Goal: Task Accomplishment & Management: Manage account settings

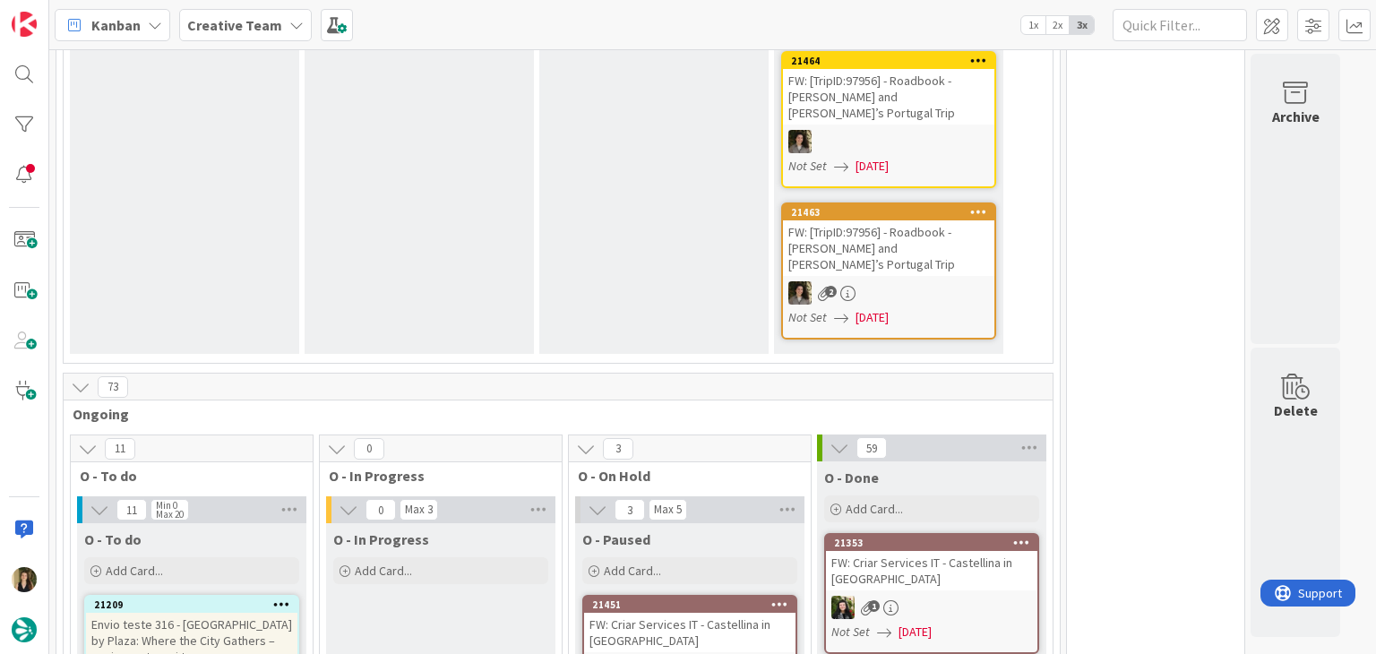
scroll to position [1344, 0]
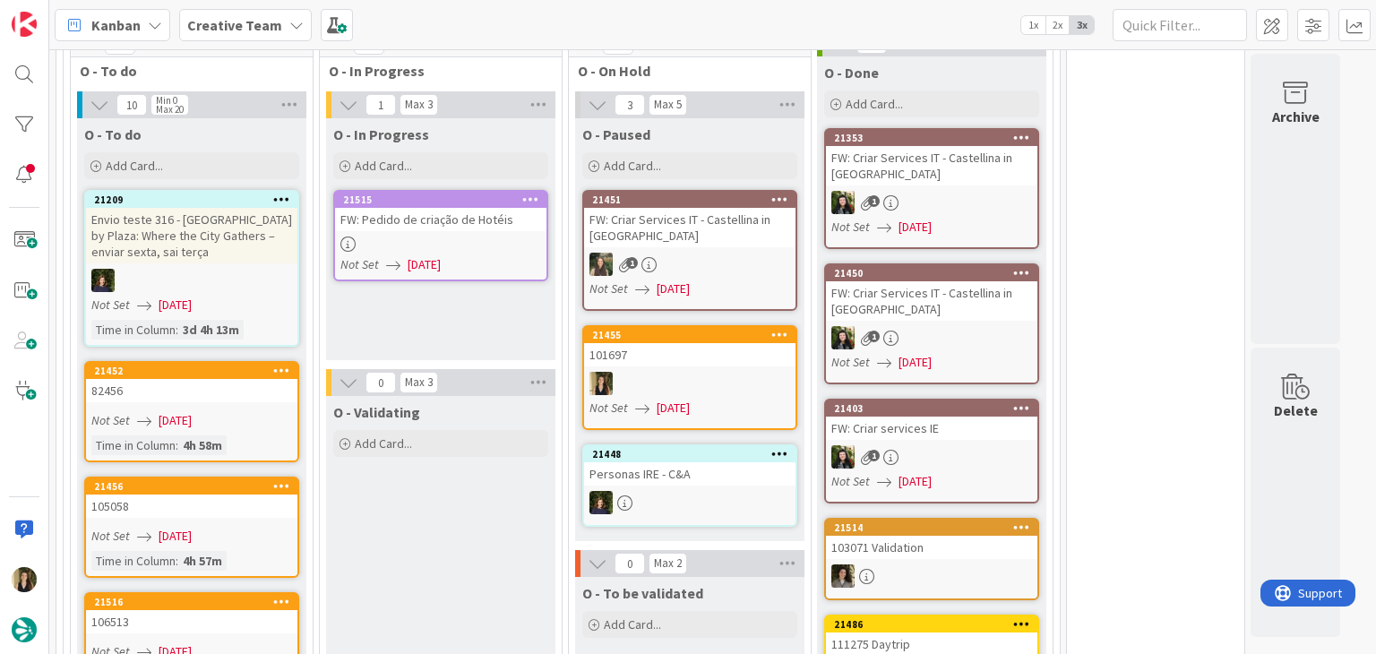
click at [495, 255] on div "Not Set [DATE]" at bounding box center [444, 264] width 206 height 19
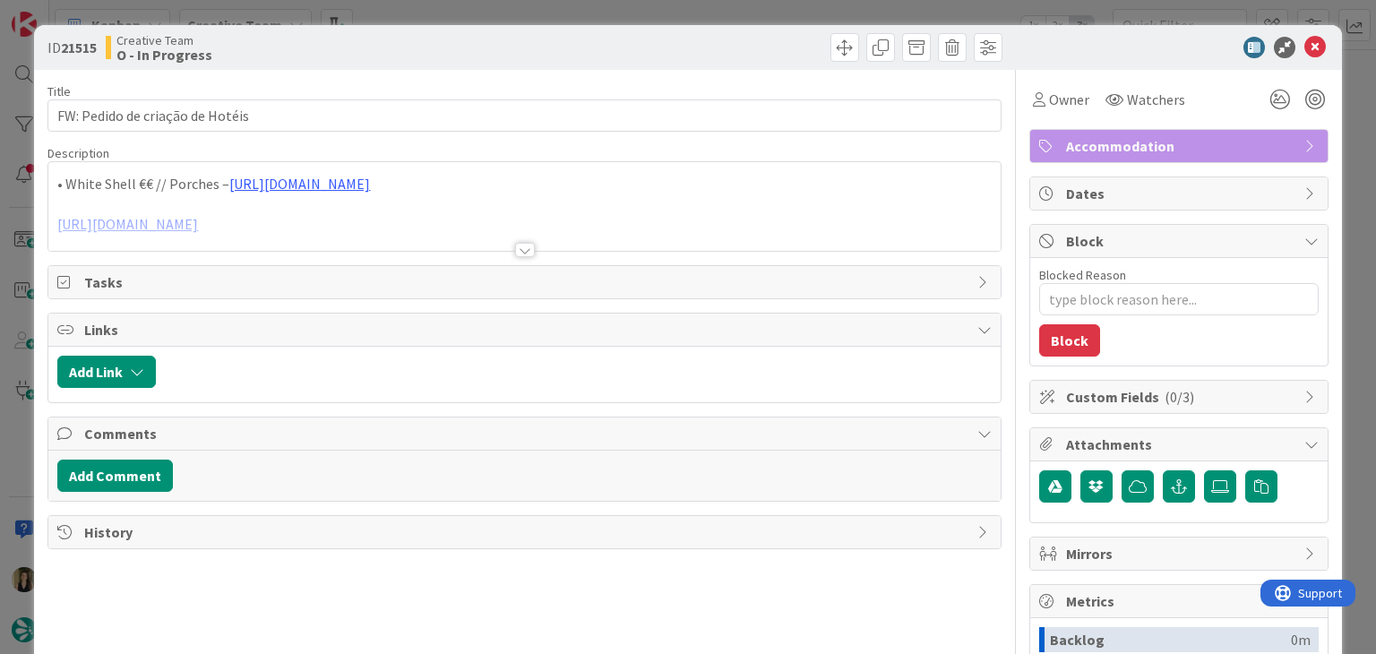
drag, startPoint x: 516, startPoint y: 246, endPoint x: 530, endPoint y: 236, distance: 16.7
click at [517, 244] on div at bounding box center [525, 250] width 20 height 14
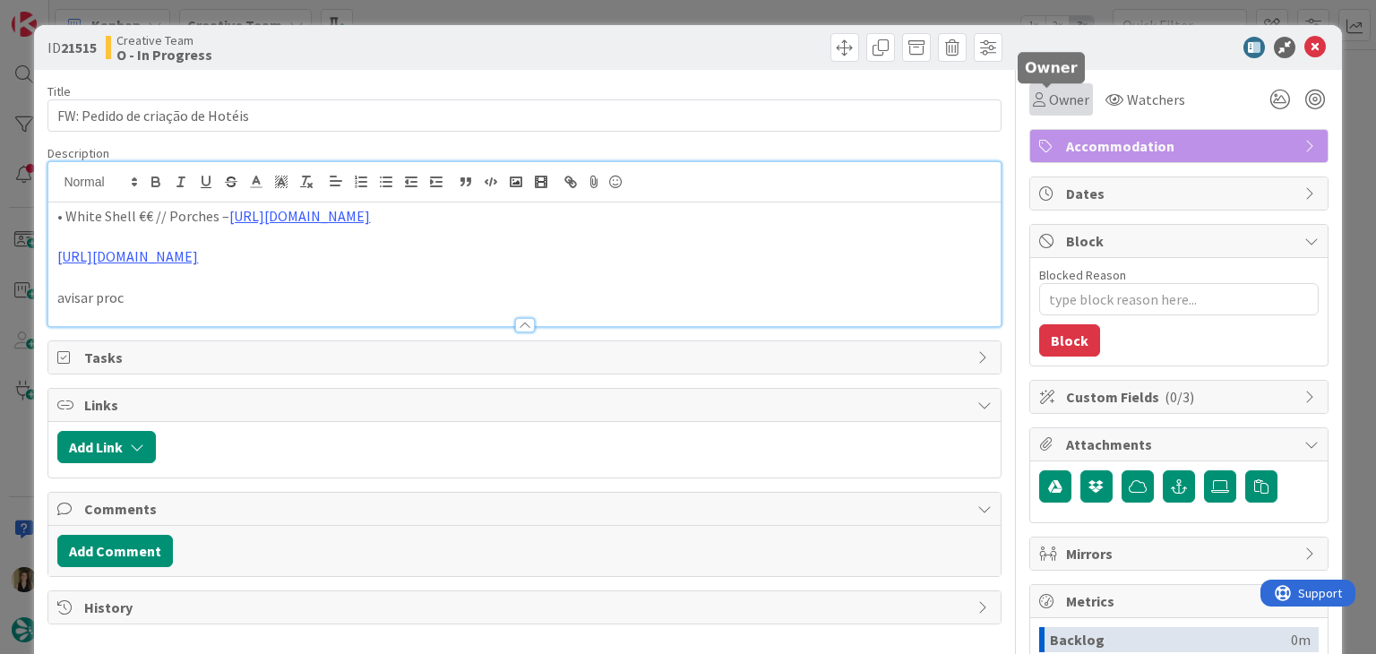
click at [1049, 108] on span "Owner" at bounding box center [1069, 100] width 40 height 22
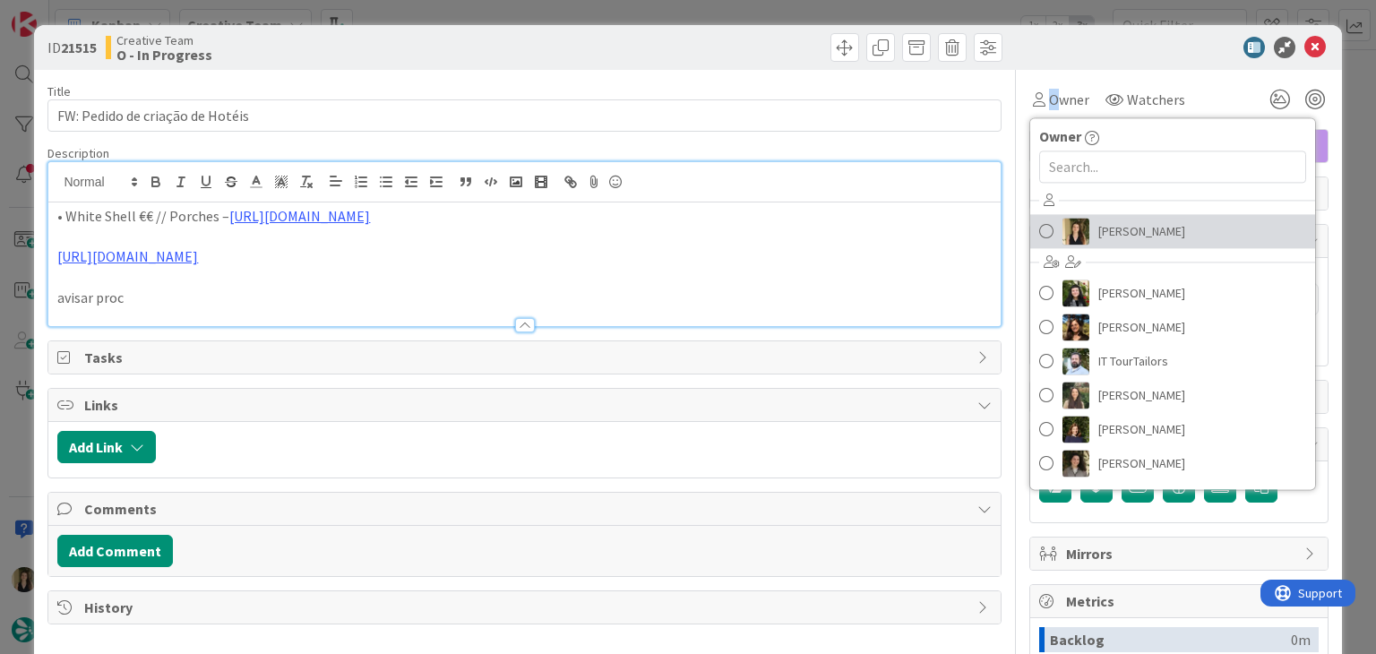
click at [1099, 229] on span "[PERSON_NAME]" at bounding box center [1142, 231] width 87 height 27
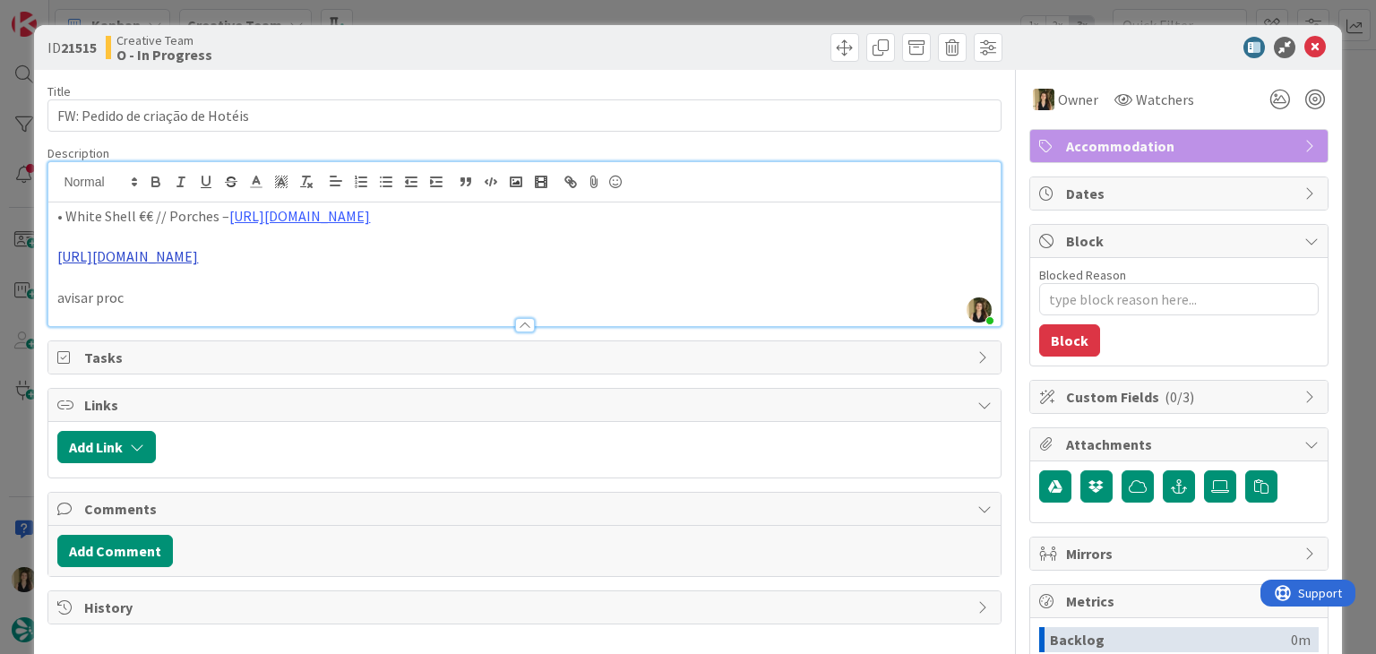
click at [198, 254] on link "[URL][DOMAIN_NAME]" at bounding box center [127, 256] width 141 height 18
click at [194, 288] on link "[URL][DOMAIN_NAME]" at bounding box center [133, 291] width 123 height 23
drag, startPoint x: 380, startPoint y: 215, endPoint x: 358, endPoint y: 266, distance: 55.8
click at [370, 215] on link "[URL][DOMAIN_NAME]" at bounding box center [299, 216] width 141 height 18
click at [376, 251] on link "[URL][DOMAIN_NAME]" at bounding box center [334, 250] width 123 height 23
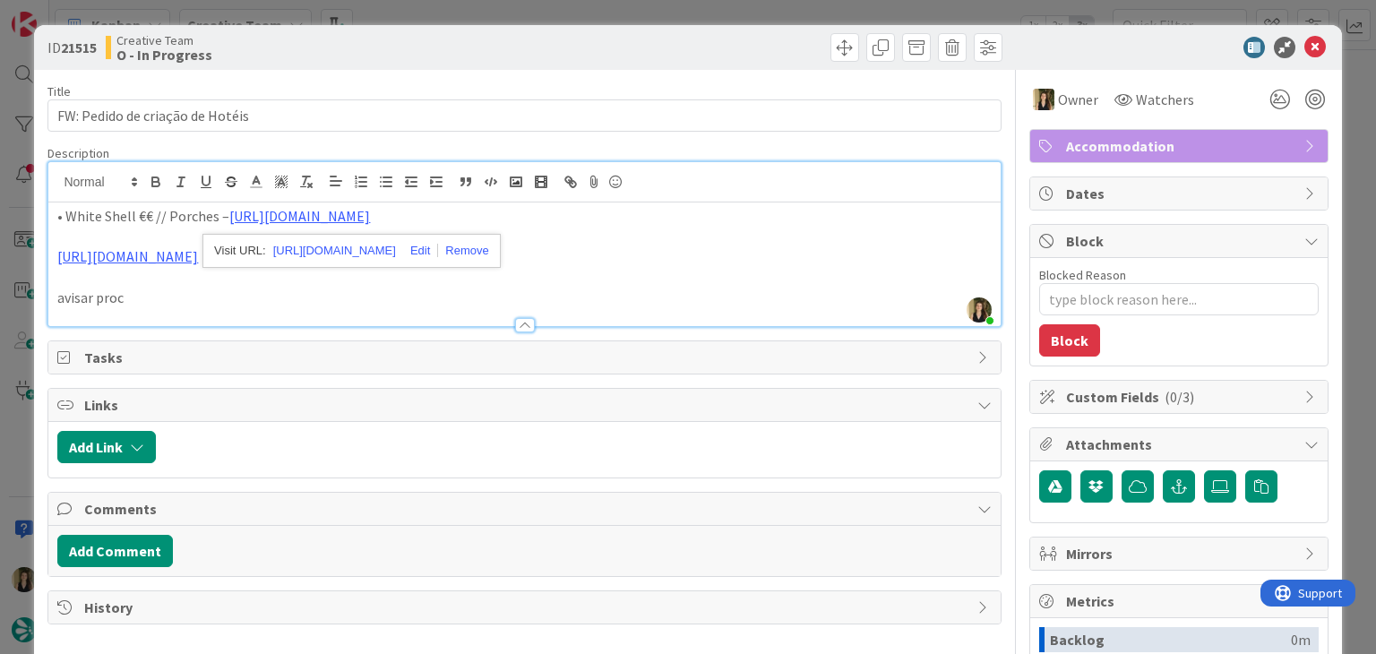
click at [211, 294] on p "avisar proc" at bounding box center [524, 298] width 934 height 21
drag, startPoint x: 116, startPoint y: 211, endPoint x: 206, endPoint y: 148, distance: 110.6
click at [64, 210] on p "• White Shell €€ // Porches – [URL][DOMAIN_NAME]" at bounding box center [524, 216] width 934 height 21
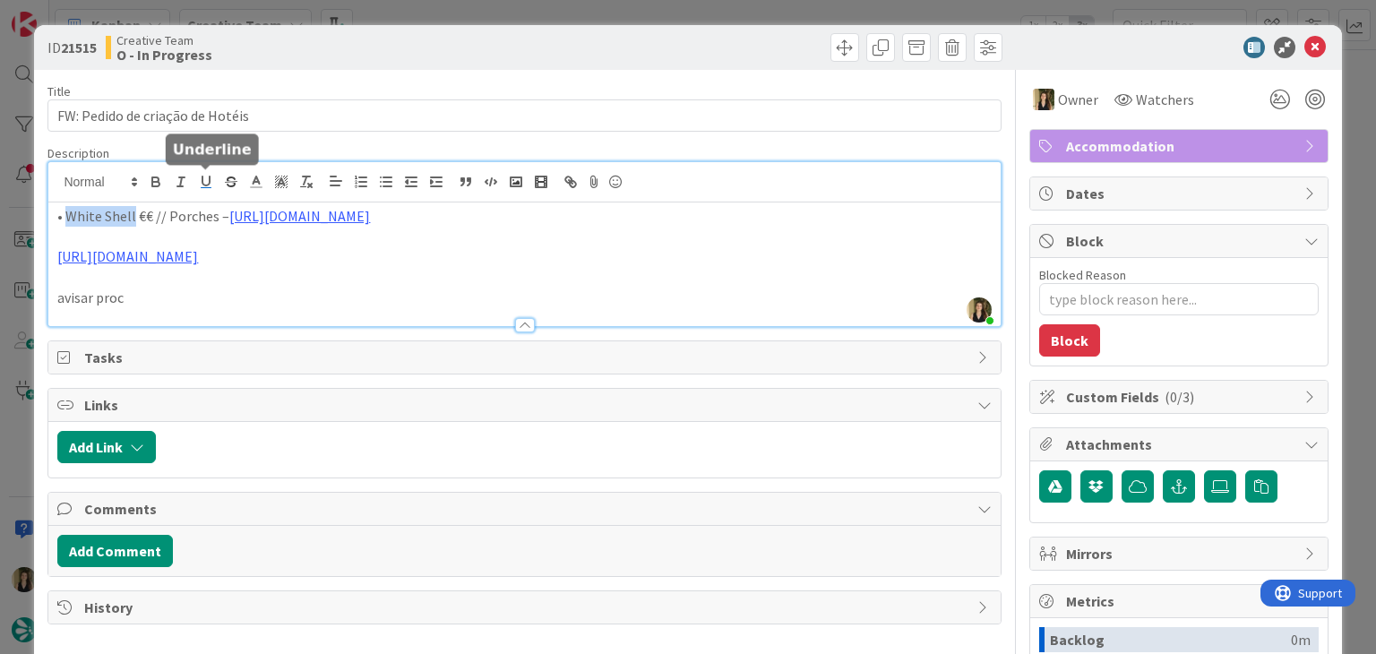
copy p "White Shell"
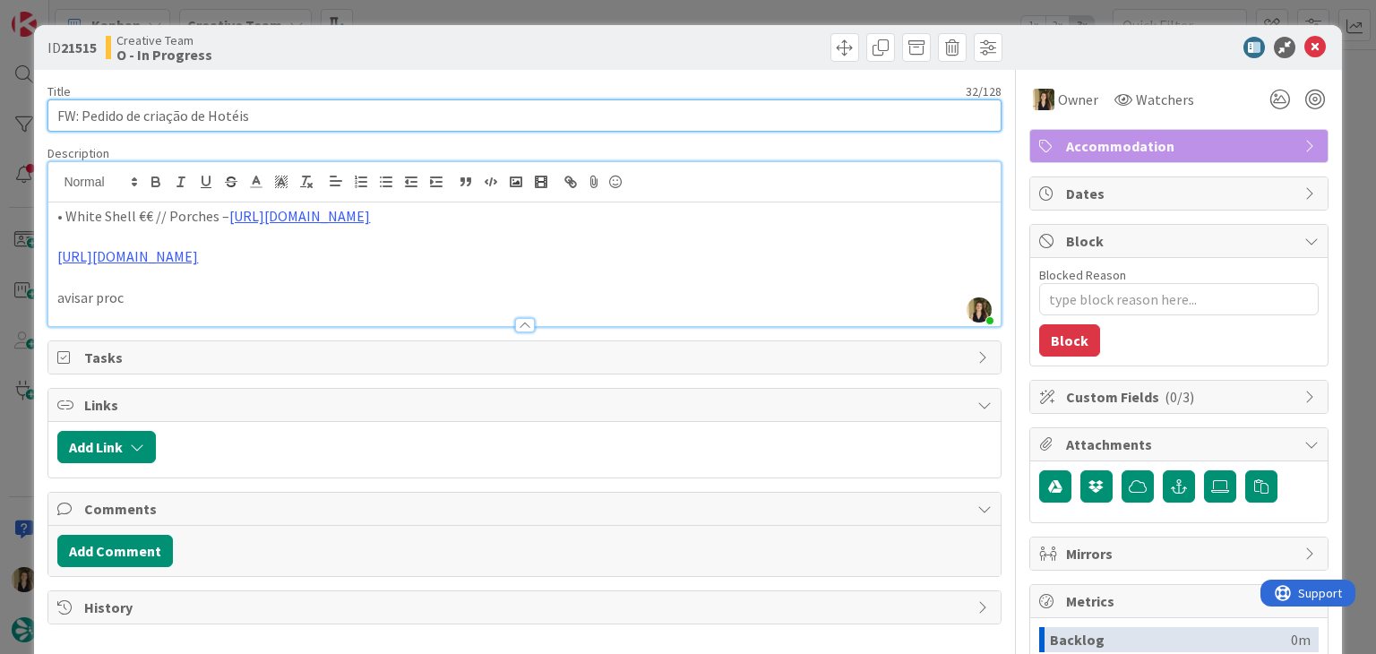
drag, startPoint x: 298, startPoint y: 122, endPoint x: 50, endPoint y: 119, distance: 247.3
click at [50, 120] on input "FW: Pedido de criação de Hotéis" at bounding box center [523, 115] width 953 height 32
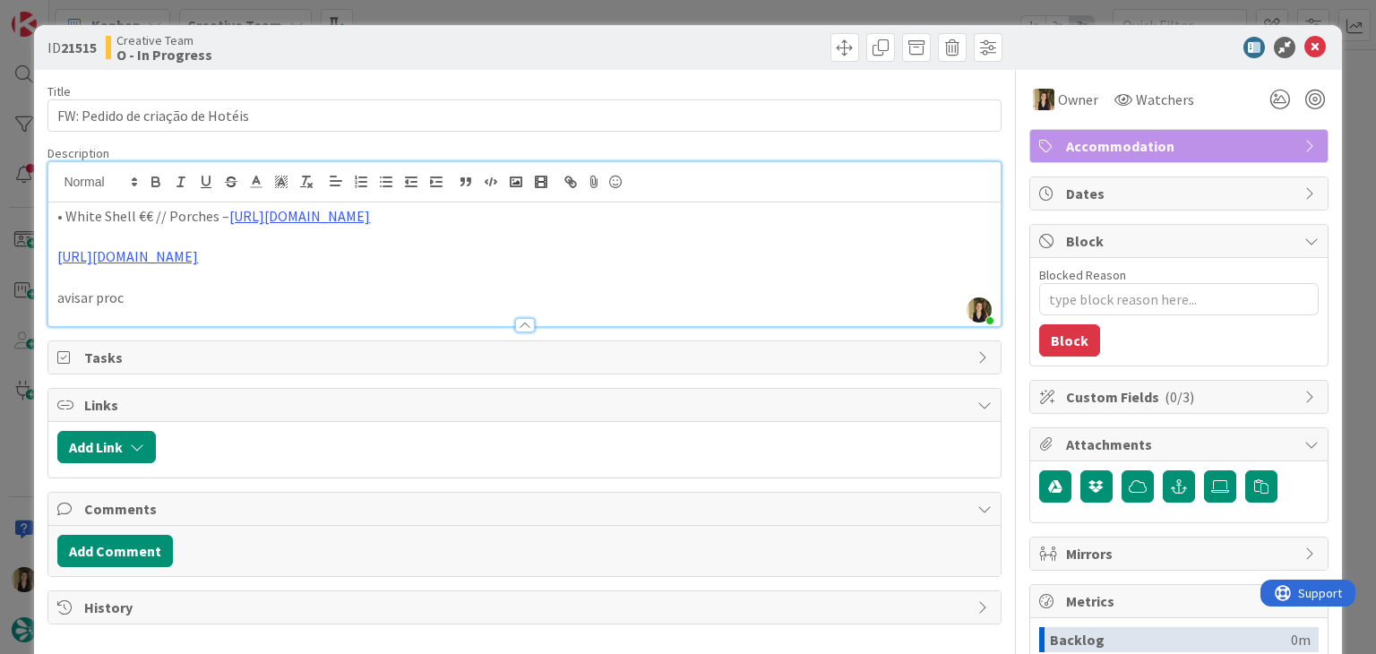
click at [518, 47] on div "ID 21515 Creative Team O - In Progress" at bounding box center [524, 47] width 954 height 29
drag, startPoint x: 530, startPoint y: 19, endPoint x: 530, endPoint y: 33, distance: 14.4
click at [530, 18] on div "ID 21515 Creative Team O - In Progress Title 32 / 128 FW: Pedido de criação de …" at bounding box center [688, 327] width 1376 height 654
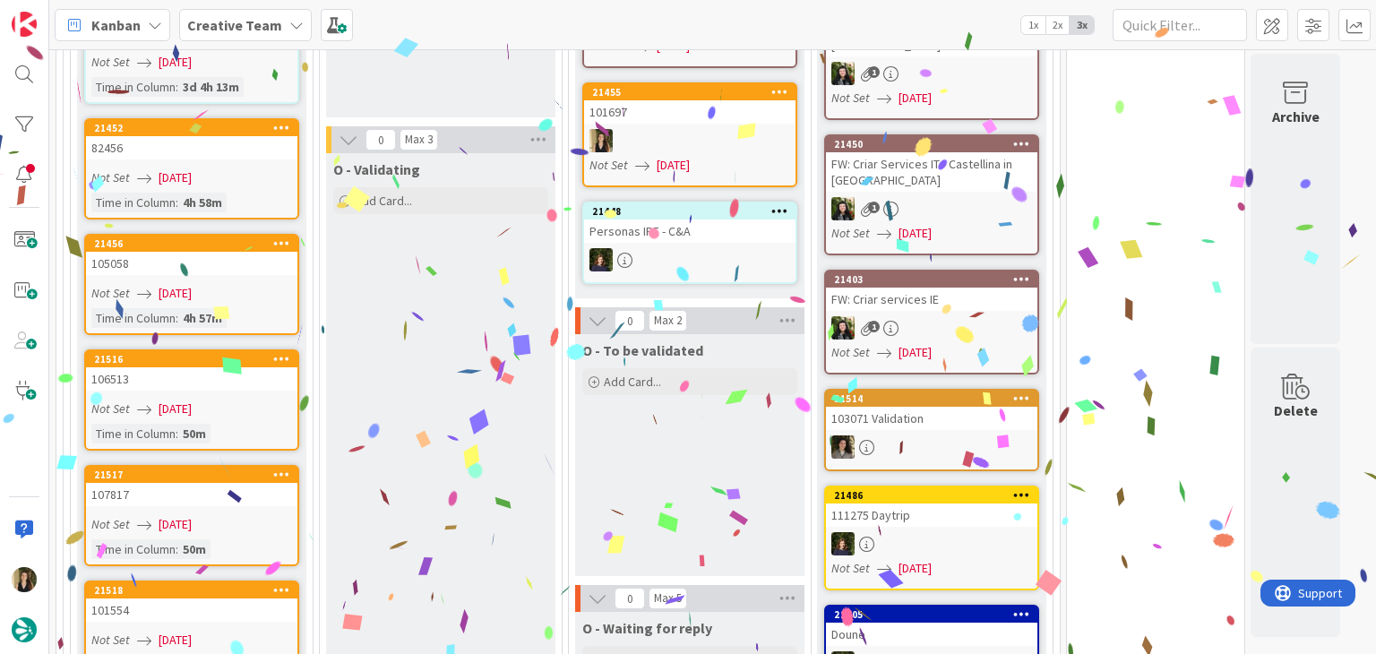
scroll to position [1613, 0]
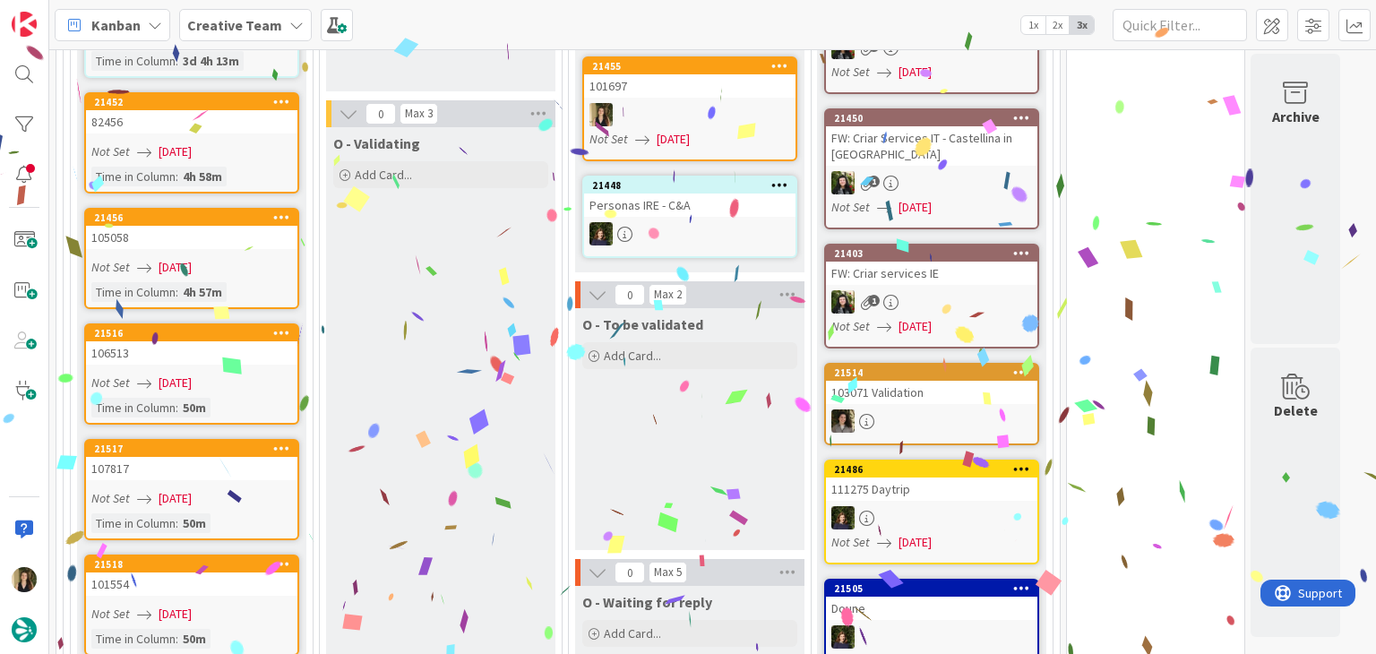
click at [436, 486] on div "O - Validating Add Card..." at bounding box center [440, 629] width 229 height 1005
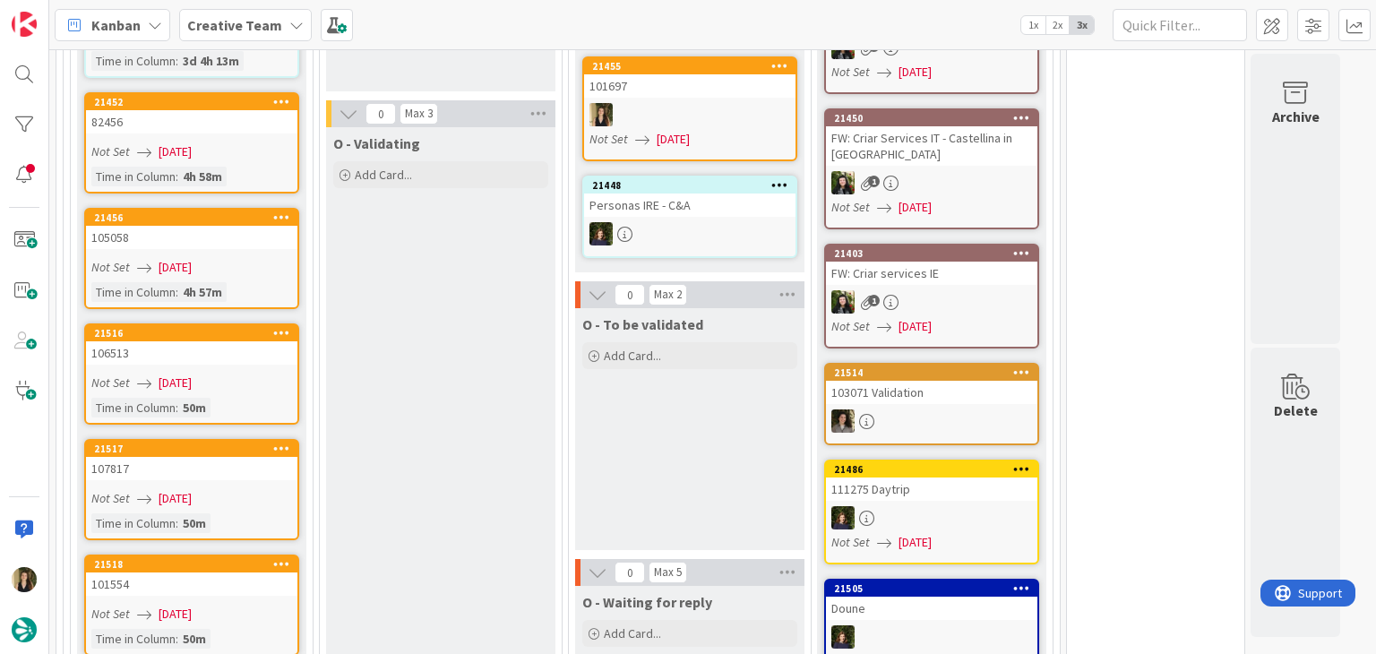
scroll to position [1255, 0]
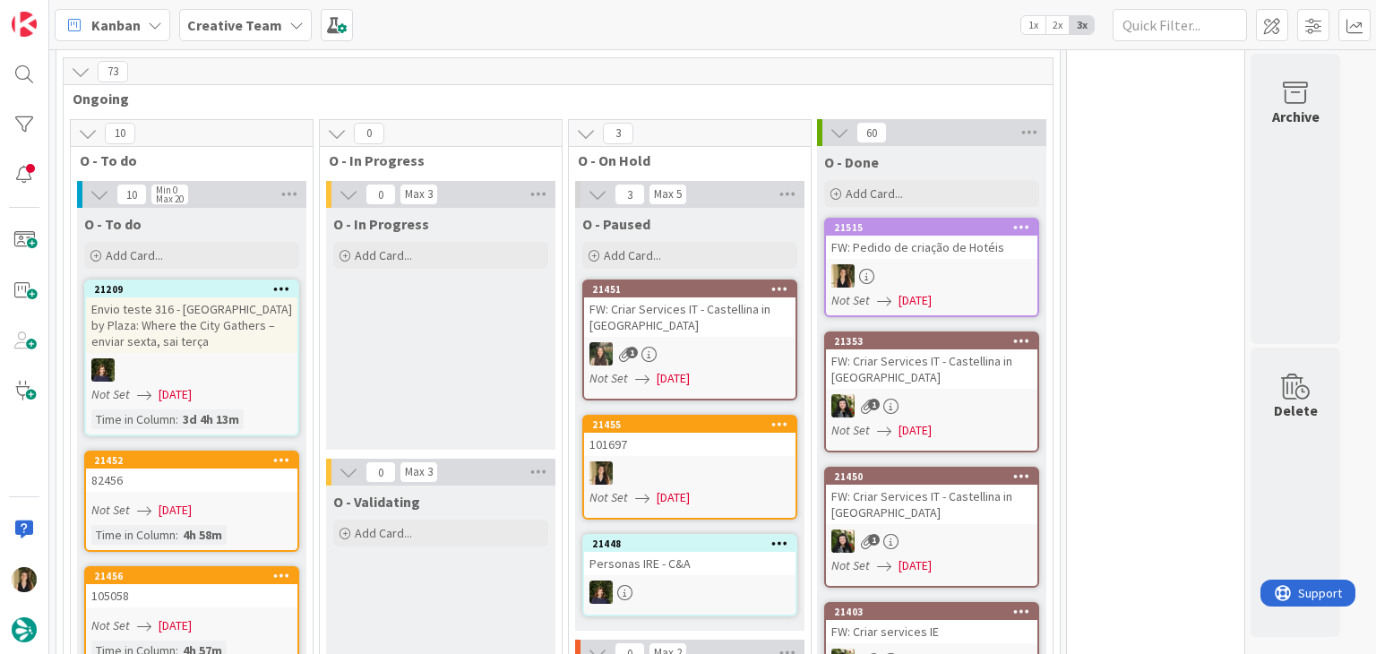
click at [433, 363] on div "O - In Progress Add Card..." at bounding box center [440, 329] width 229 height 242
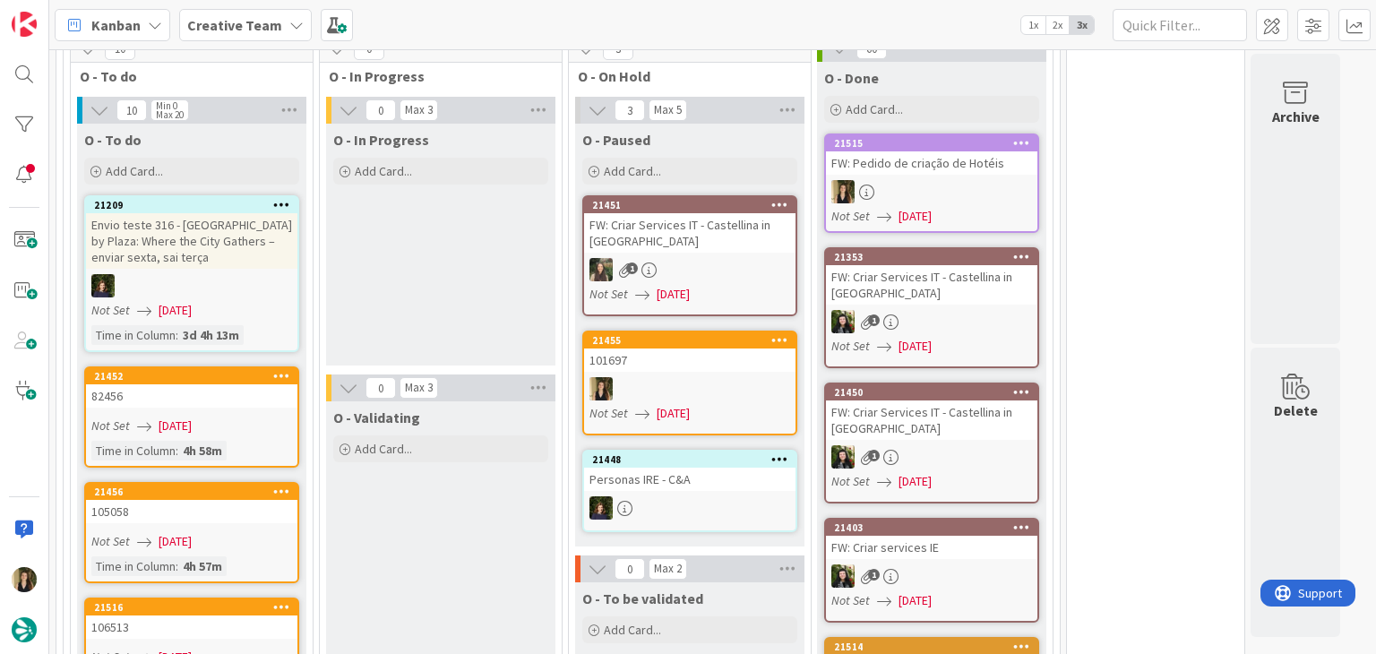
scroll to position [1344, 0]
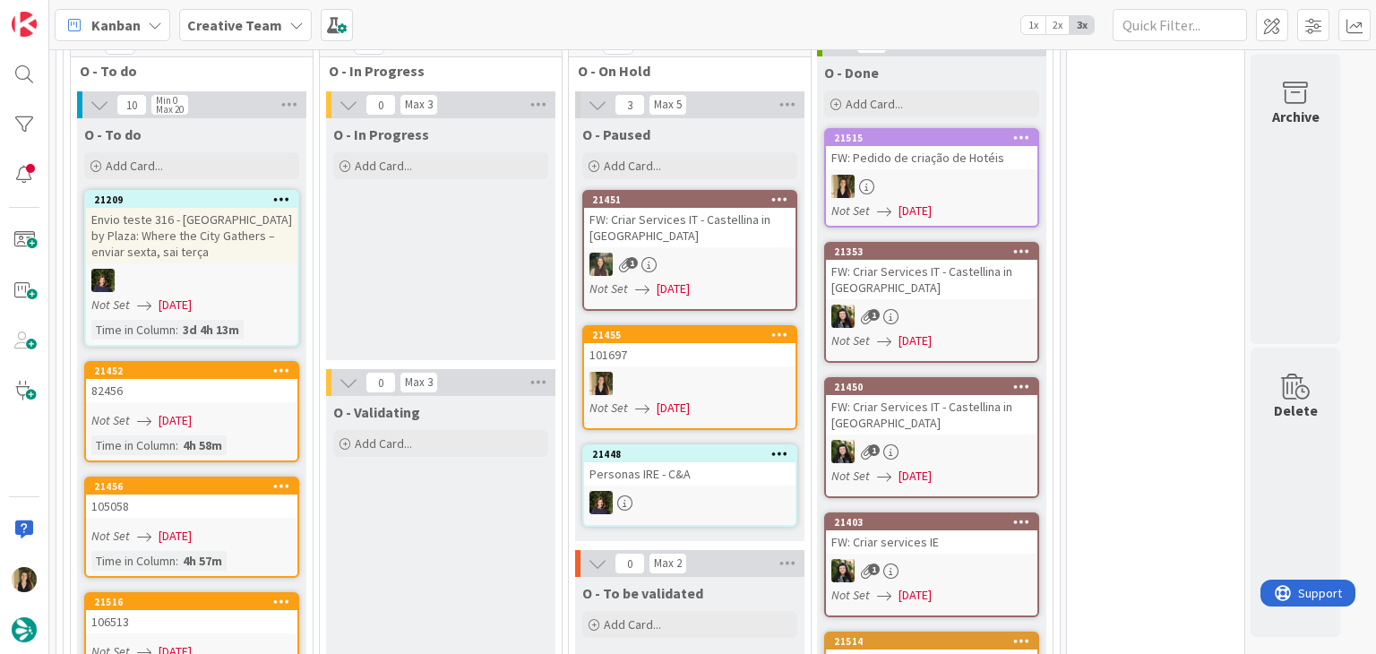
click at [254, 411] on div "Not Set [DATE]" at bounding box center [194, 420] width 206 height 19
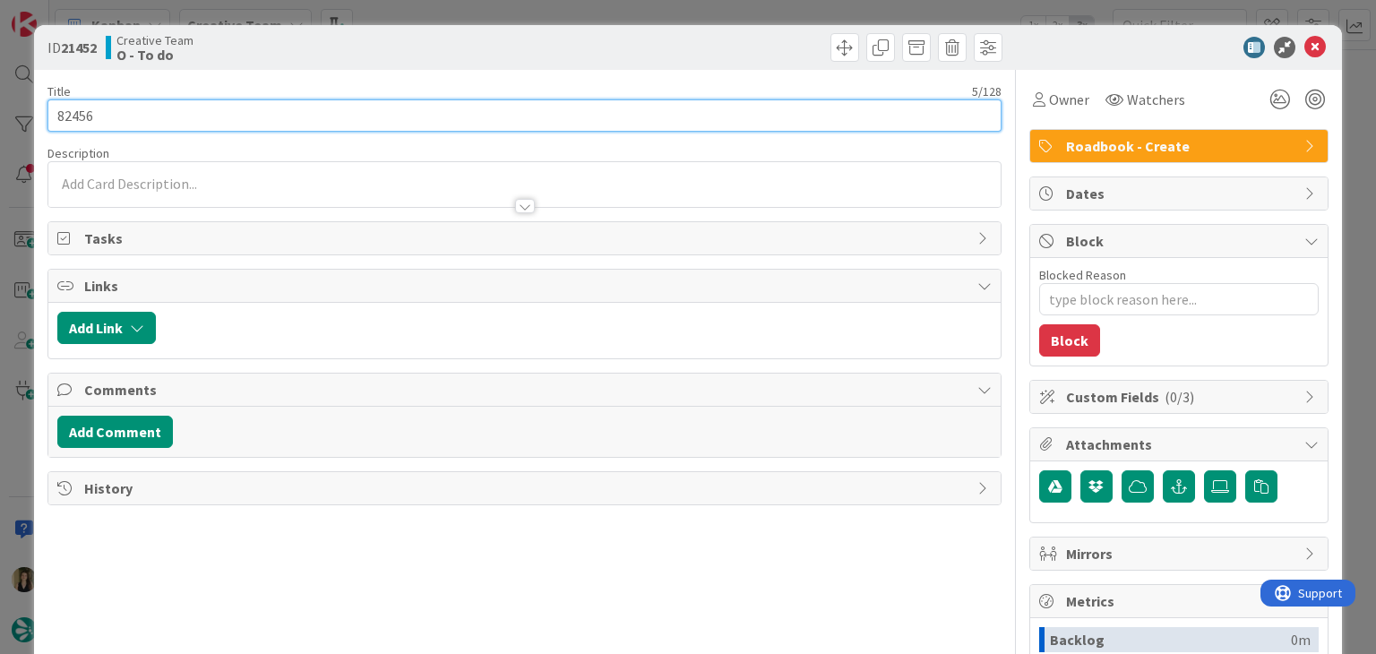
click at [75, 125] on input "82456" at bounding box center [523, 115] width 953 height 32
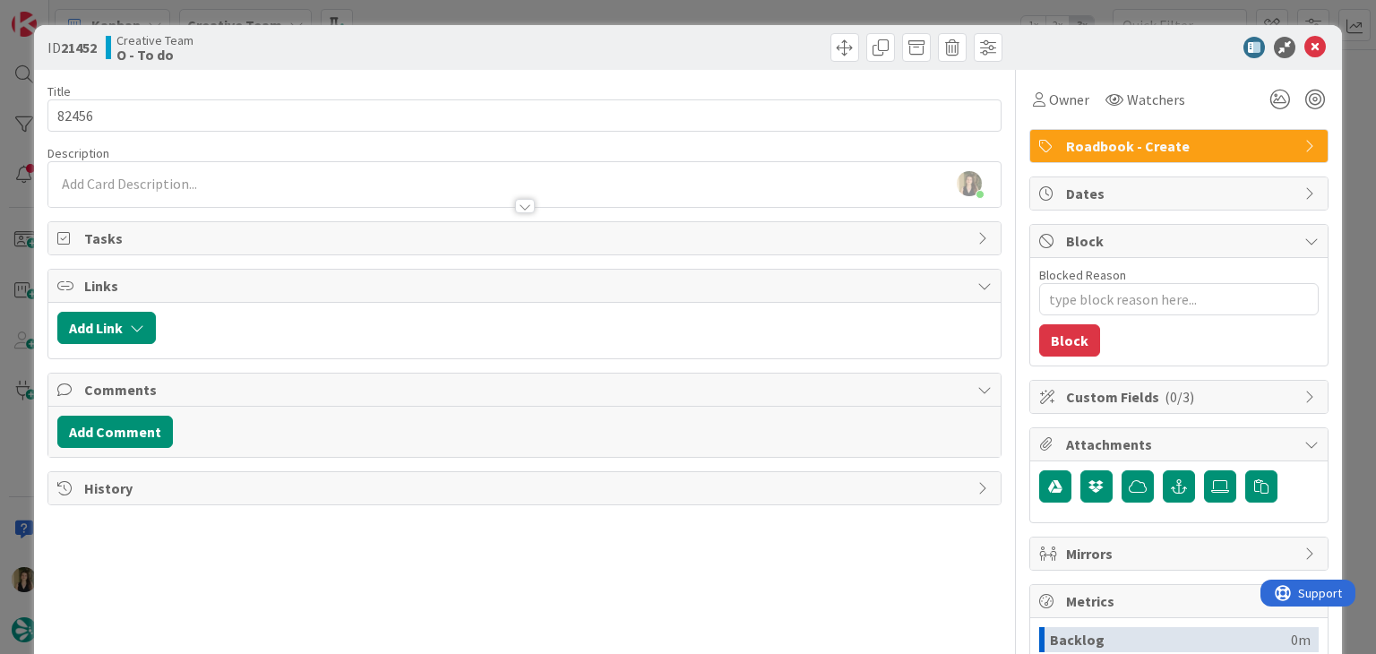
click at [437, 58] on div "Creative Team O - To do" at bounding box center [313, 47] width 415 height 29
click at [444, 20] on div "ID 21452 Creative Team O - To do Title 5 / 128 82456 Description [PERSON_NAME] …" at bounding box center [688, 327] width 1376 height 654
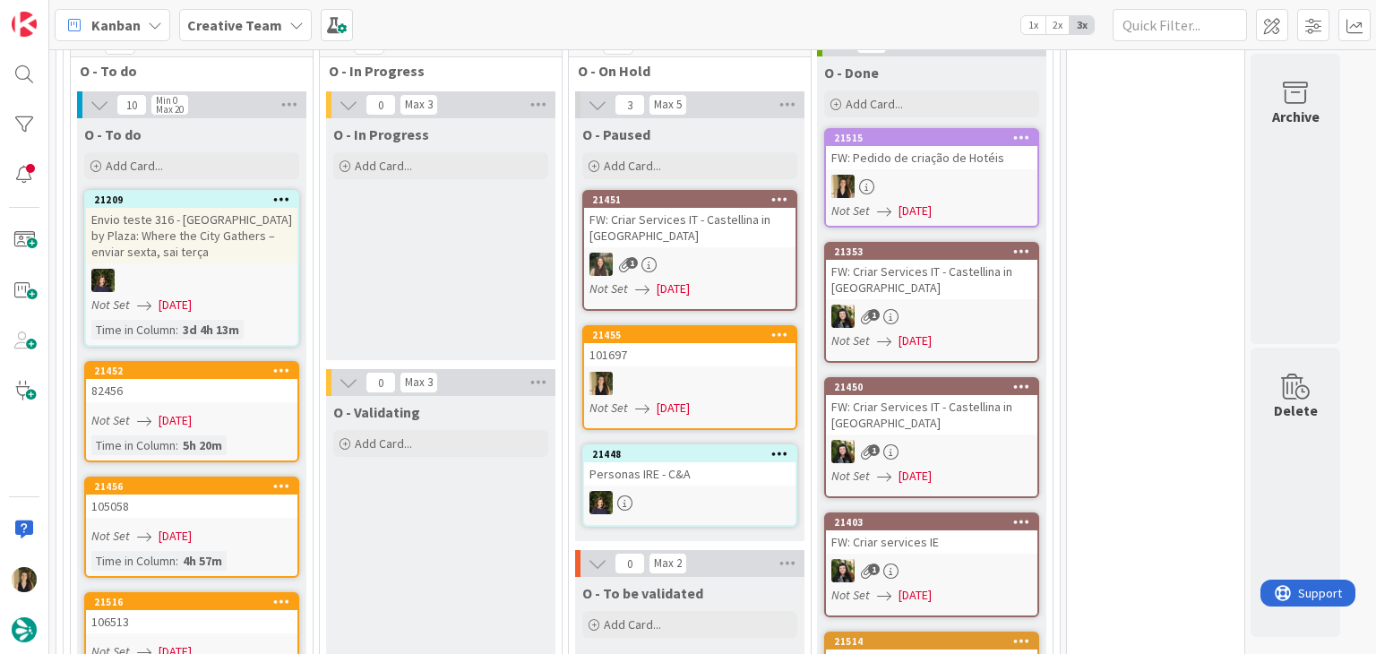
click at [224, 527] on div "Not Set [DATE]" at bounding box center [194, 536] width 206 height 19
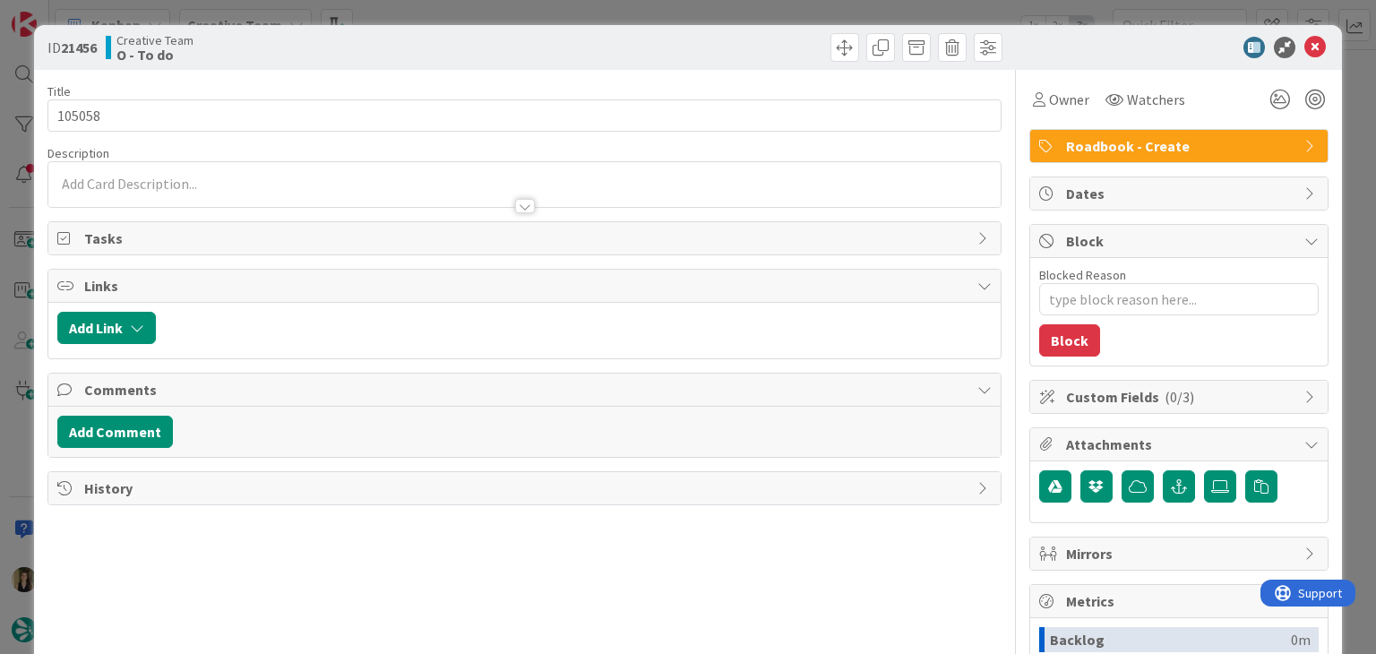
click at [448, 17] on div "ID 21456 Creative Team O - To do Title 6 / 128 105058 Description Owner Watcher…" at bounding box center [688, 327] width 1376 height 654
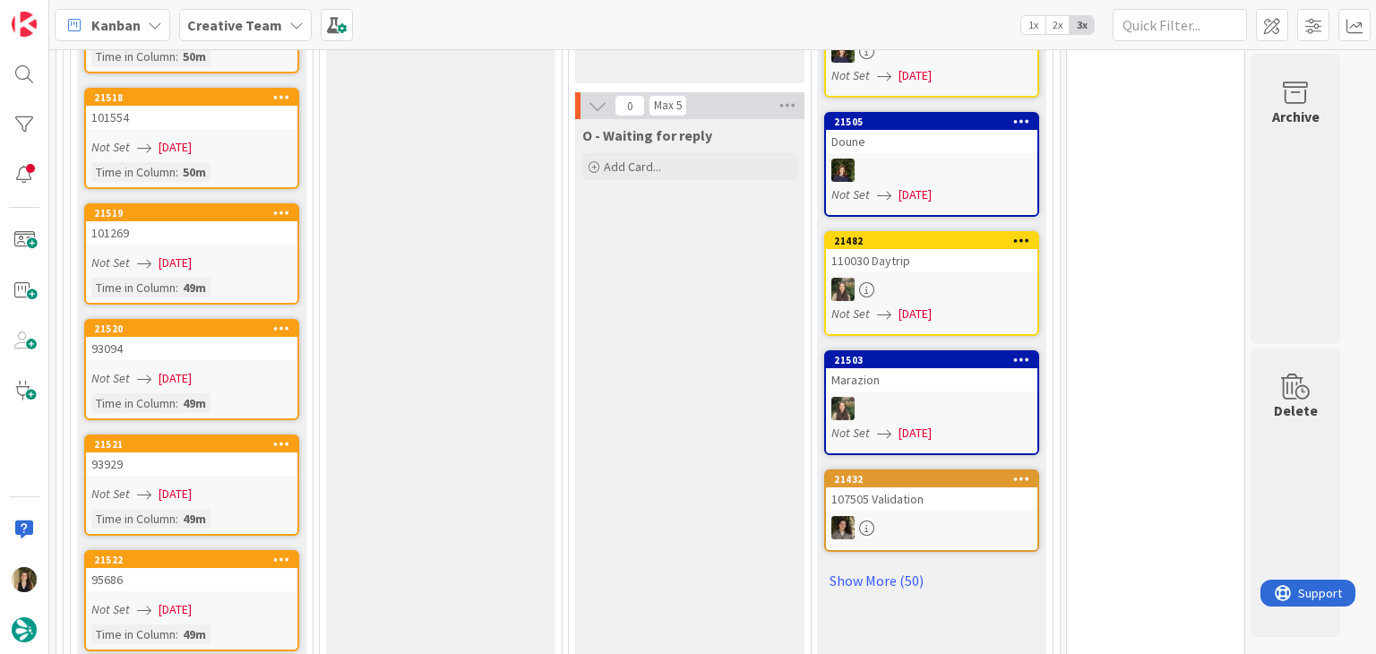
scroll to position [2240, 0]
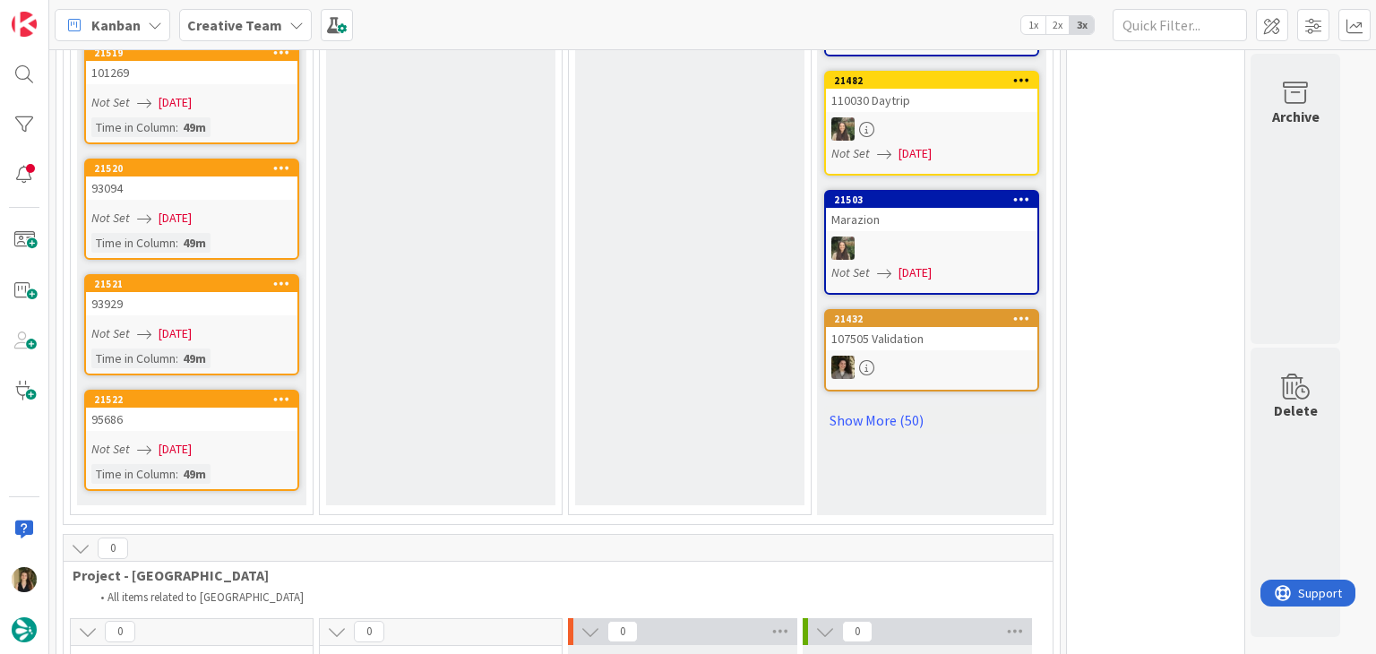
click at [272, 440] on div "Not Set [DATE]" at bounding box center [194, 449] width 206 height 19
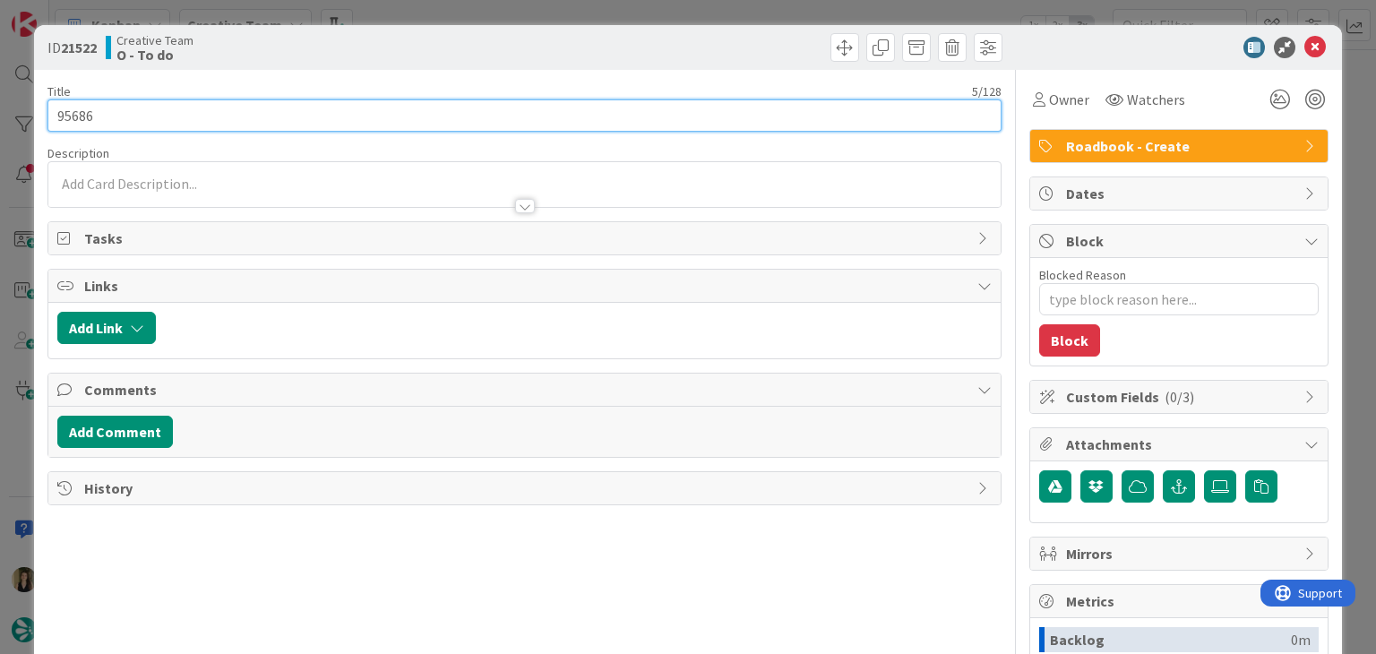
click at [83, 115] on input "95686" at bounding box center [523, 115] width 953 height 32
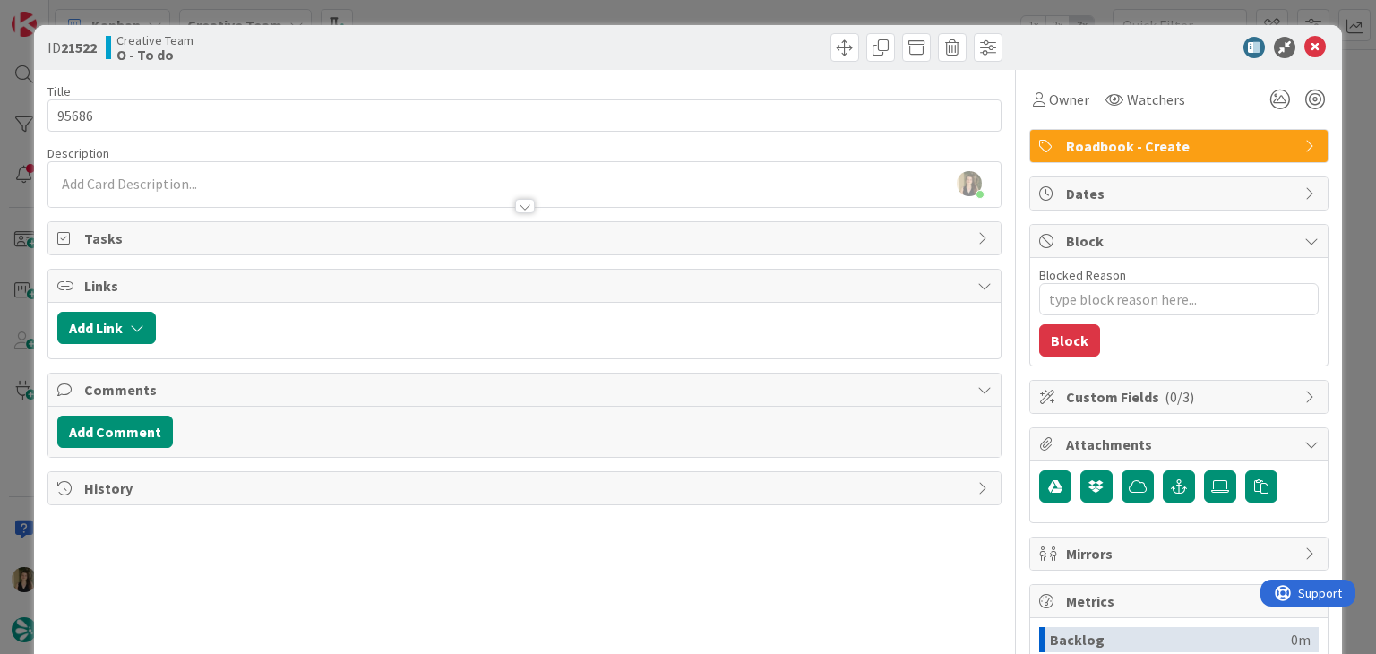
drag, startPoint x: 423, startPoint y: 62, endPoint x: 423, endPoint y: 51, distance: 10.8
click at [423, 58] on div "ID 21522 Creative Team O - To do" at bounding box center [687, 47] width 1307 height 45
click at [427, 15] on div "ID 21522 Creative Team O - To do Title 5 / 128 95686 Description [PERSON_NAME] …" at bounding box center [688, 327] width 1376 height 654
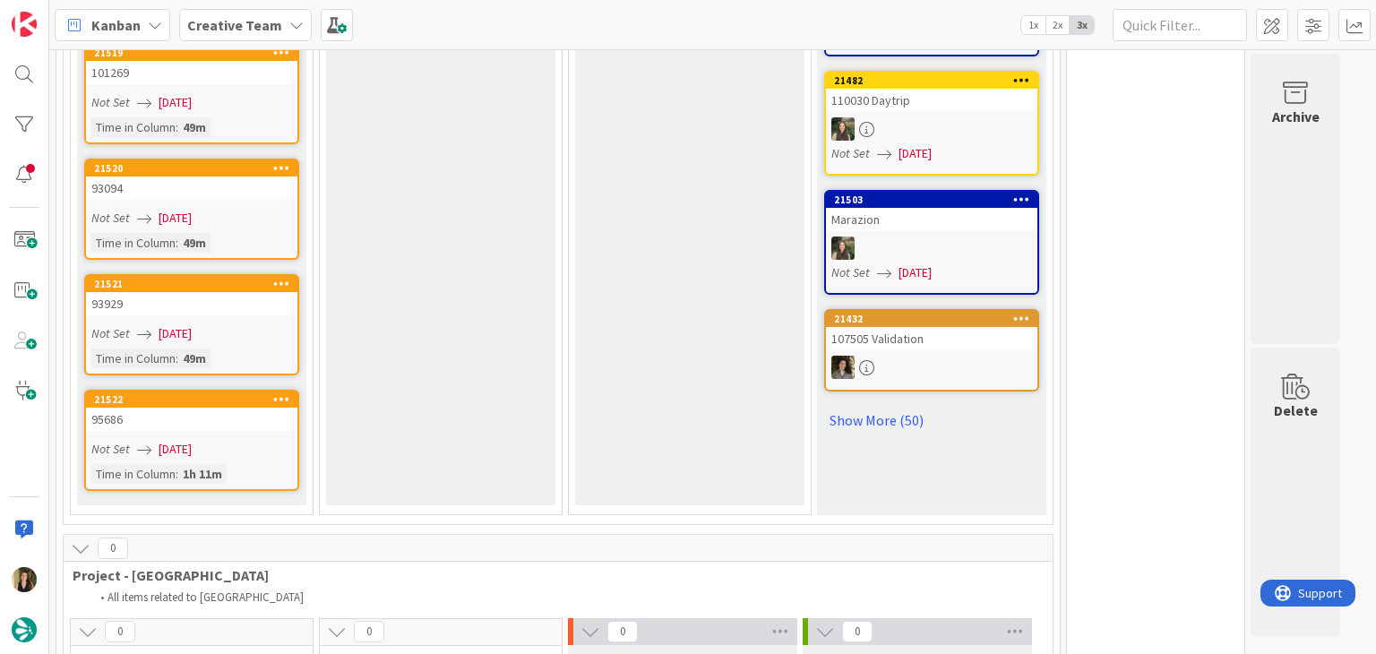
click at [245, 349] on div "Time in Column : 49m" at bounding box center [191, 359] width 201 height 20
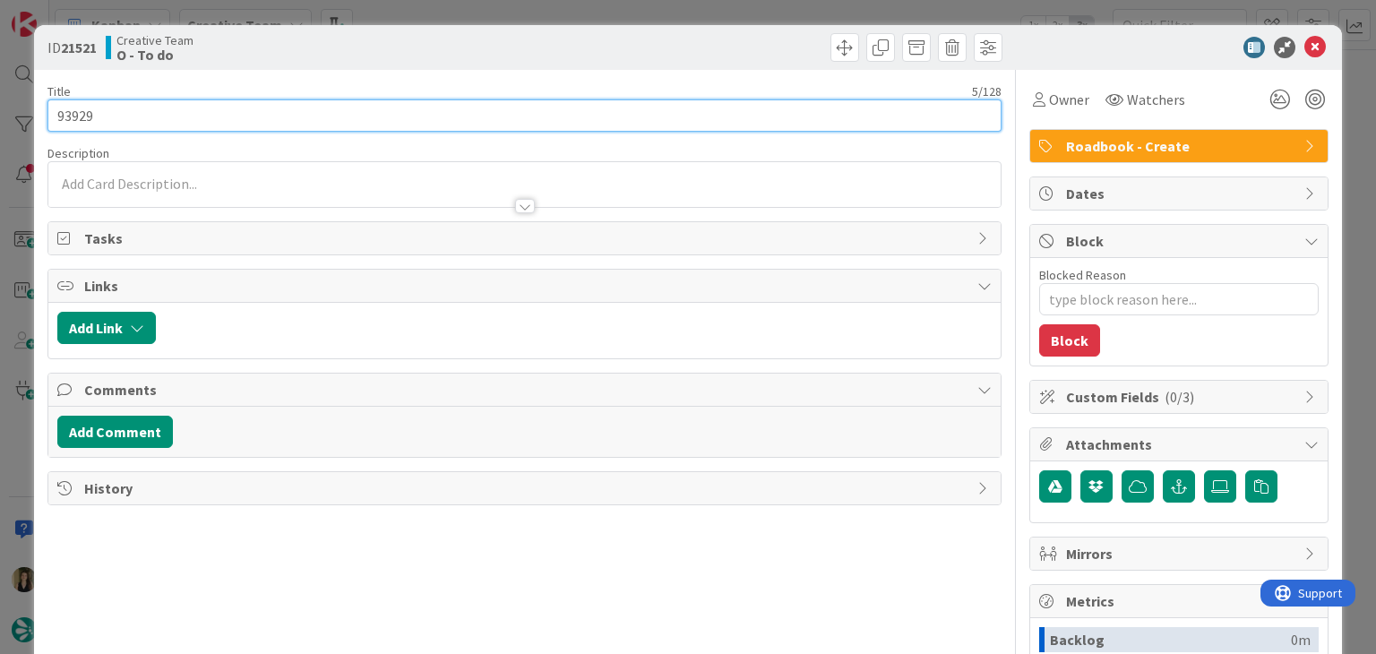
click at [77, 115] on input "93929" at bounding box center [523, 115] width 953 height 32
click at [75, 114] on input "93929" at bounding box center [523, 115] width 953 height 32
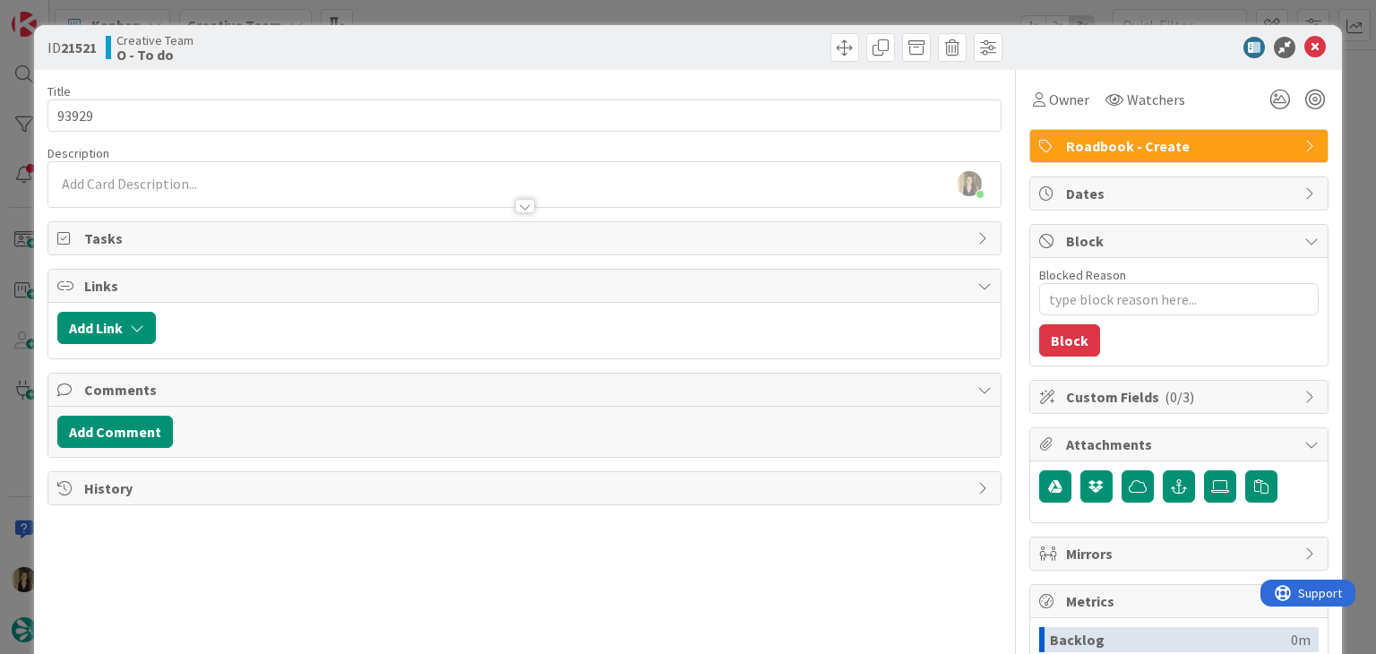
click at [412, 44] on div "Creative Team O - To do" at bounding box center [313, 47] width 415 height 29
click at [416, 19] on div "ID 21521 Creative Team O - To do Title 5 / 128 93929 Description [PERSON_NAME] …" at bounding box center [688, 327] width 1376 height 654
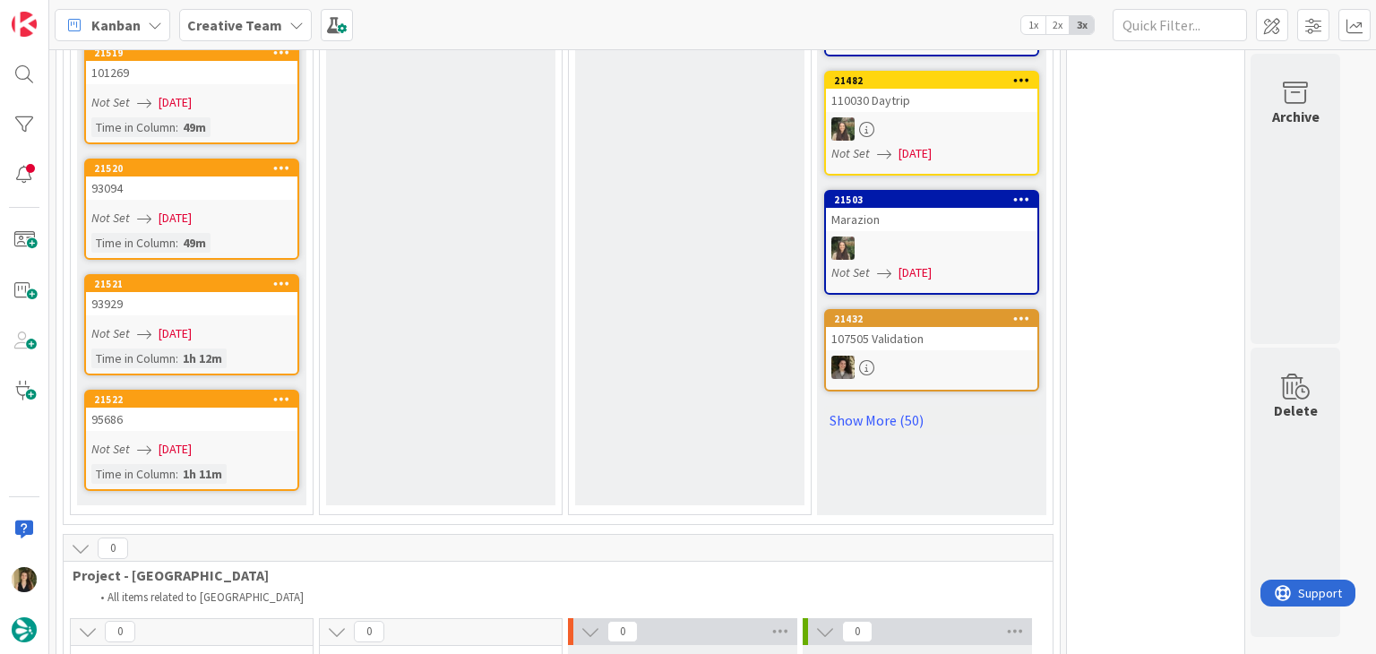
click at [225, 209] on div "Not Set [DATE]" at bounding box center [194, 218] width 206 height 19
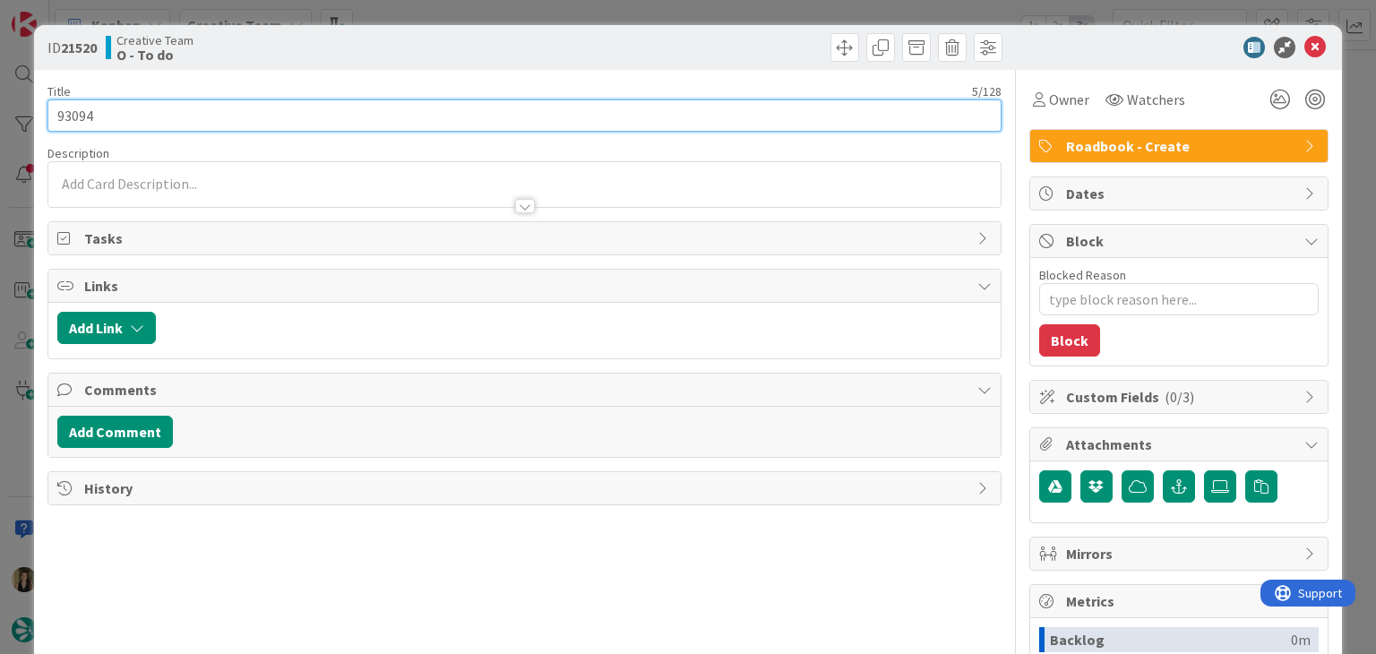
click at [79, 113] on input "93094" at bounding box center [523, 115] width 953 height 32
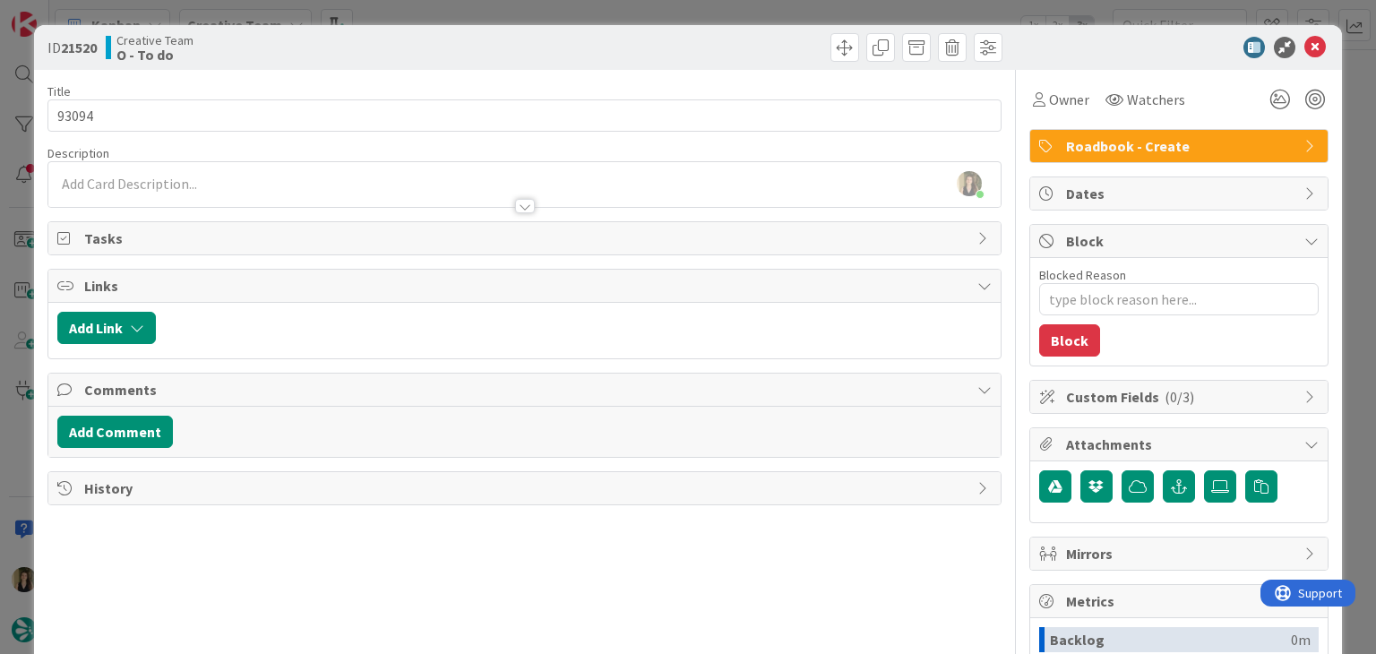
drag, startPoint x: 404, startPoint y: 37, endPoint x: 394, endPoint y: 6, distance: 32.0
click at [401, 35] on div "Creative Team O - To do" at bounding box center [313, 47] width 415 height 29
click at [394, 6] on div "ID 21520 Creative Team O - To do Title 5 / 128 93094 Description [PERSON_NAME] …" at bounding box center [688, 327] width 1376 height 654
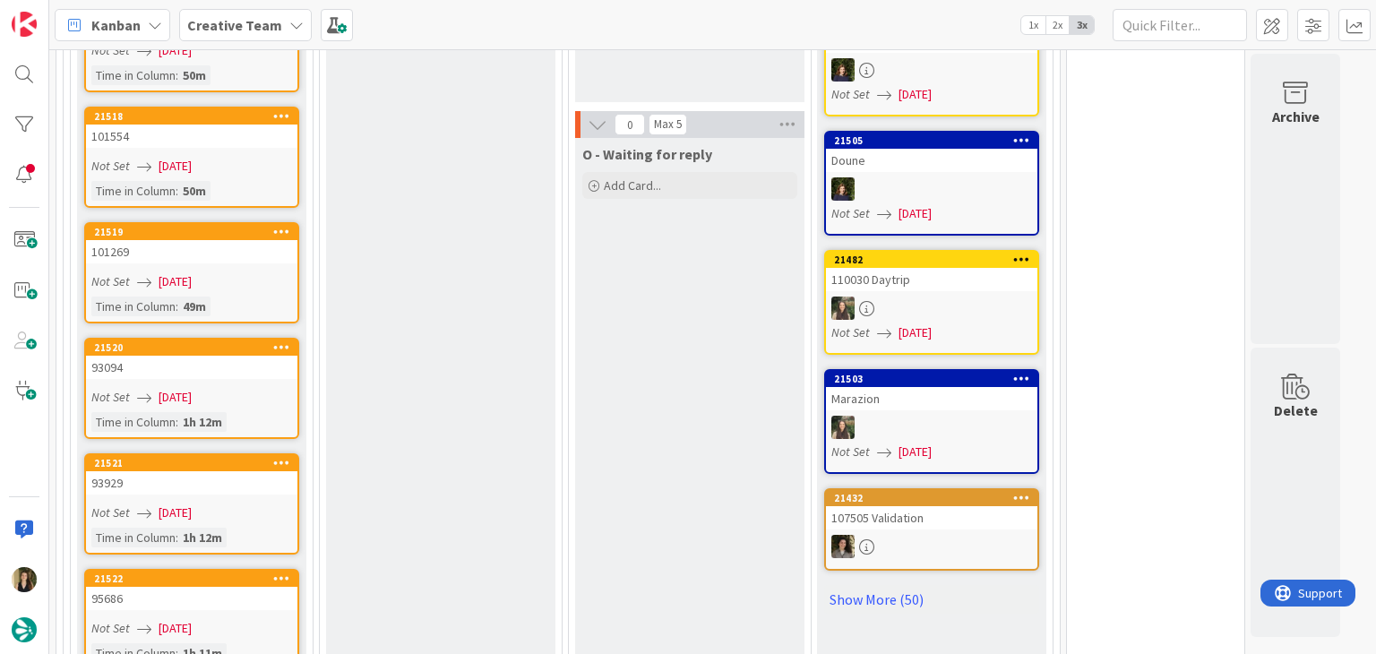
click at [249, 227] on link "21519 101269 Not Set [DATE] Time in [GEOGRAPHIC_DATA] : 49m" at bounding box center [191, 272] width 215 height 101
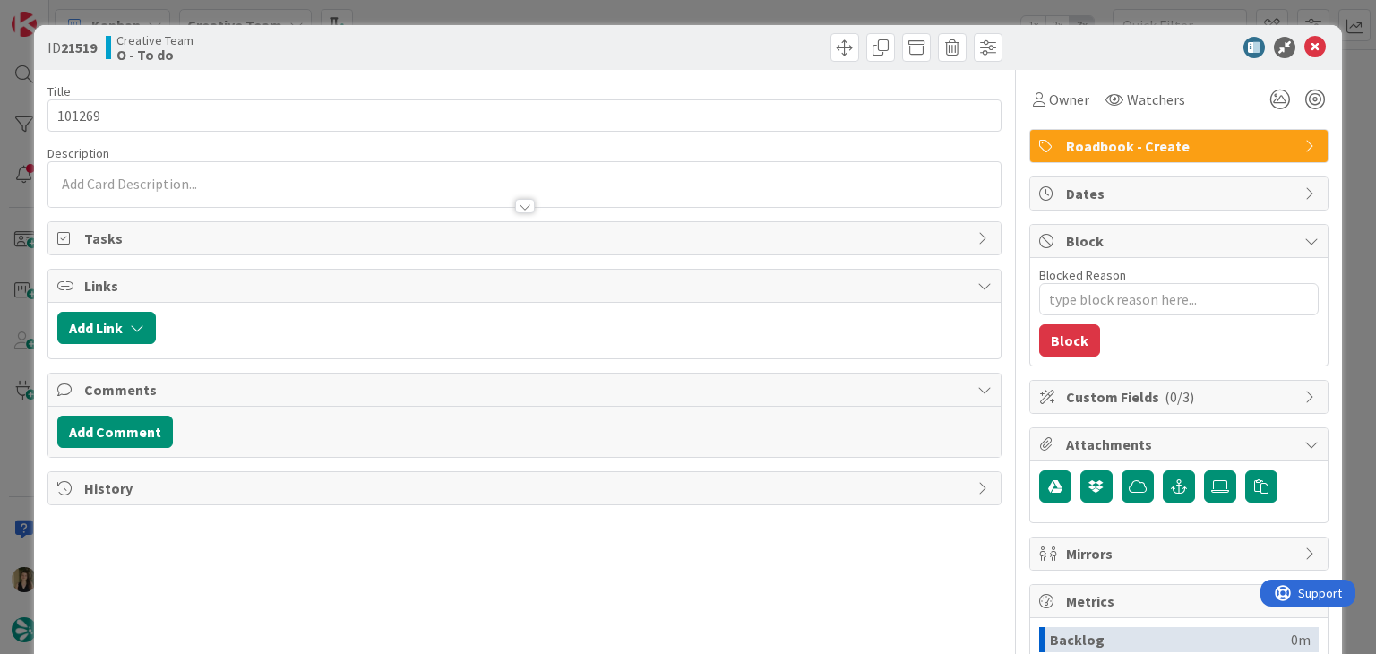
click at [43, 91] on div "ID 21519 Creative Team O - To do Title 6 / 128 101269 Description Owner Watcher…" at bounding box center [687, 481] width 1307 height 912
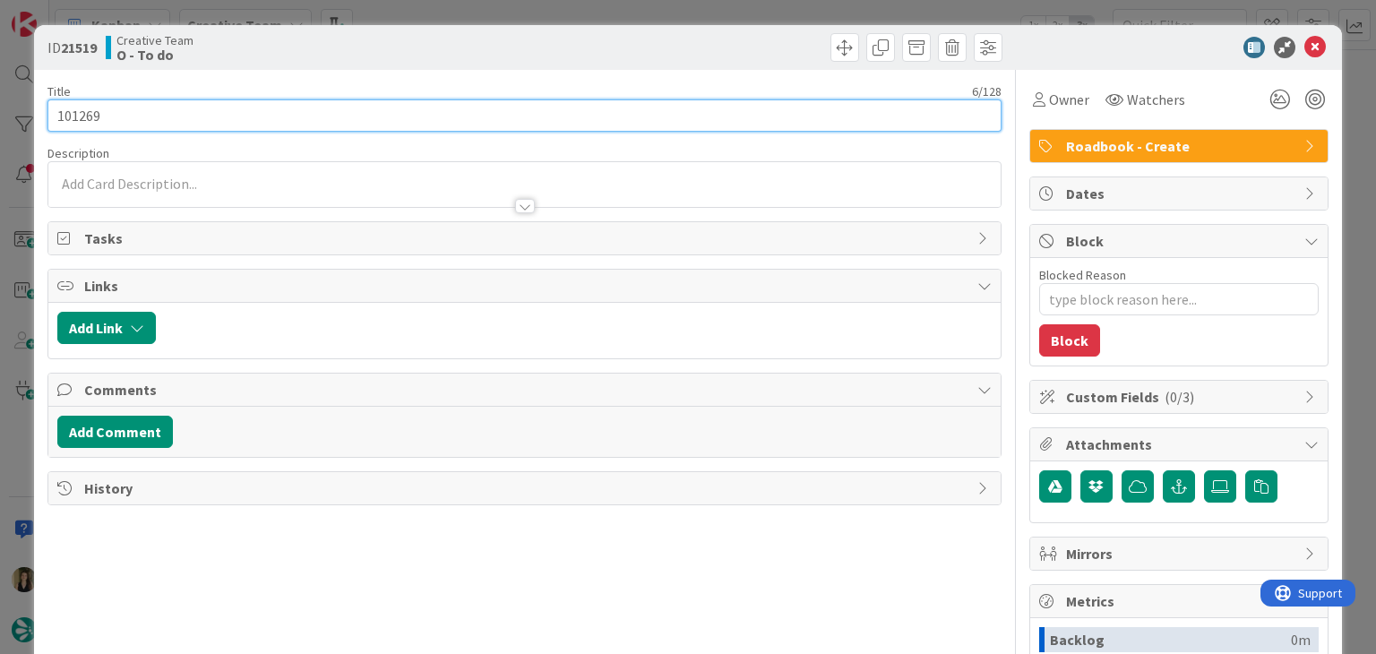
click at [83, 123] on input "101269" at bounding box center [523, 115] width 953 height 32
click at [84, 122] on input "101269" at bounding box center [523, 115] width 953 height 32
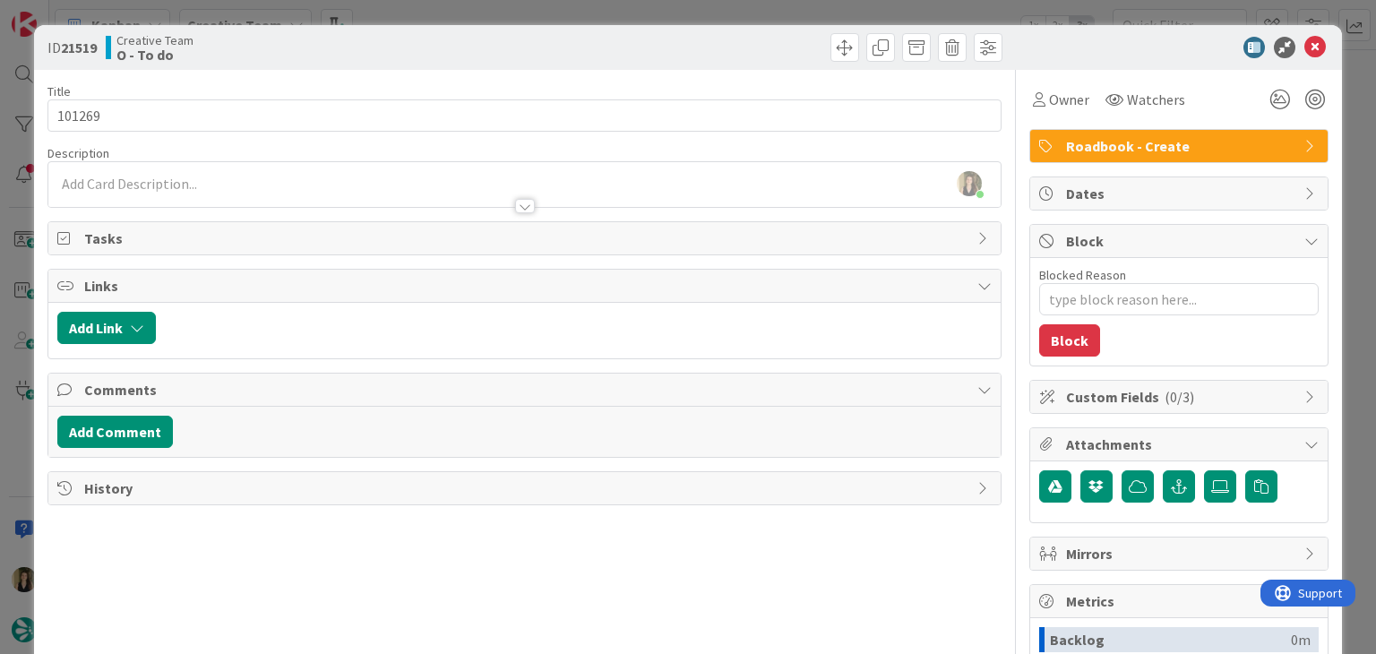
drag, startPoint x: 392, startPoint y: 55, endPoint x: 391, endPoint y: 39, distance: 16.2
click at [391, 54] on div "Creative Team O - To do" at bounding box center [313, 47] width 415 height 29
click at [395, 16] on div "ID 21519 Creative Team O - To do Title 6 / 128 101269 Description [PERSON_NAME]…" at bounding box center [688, 327] width 1376 height 654
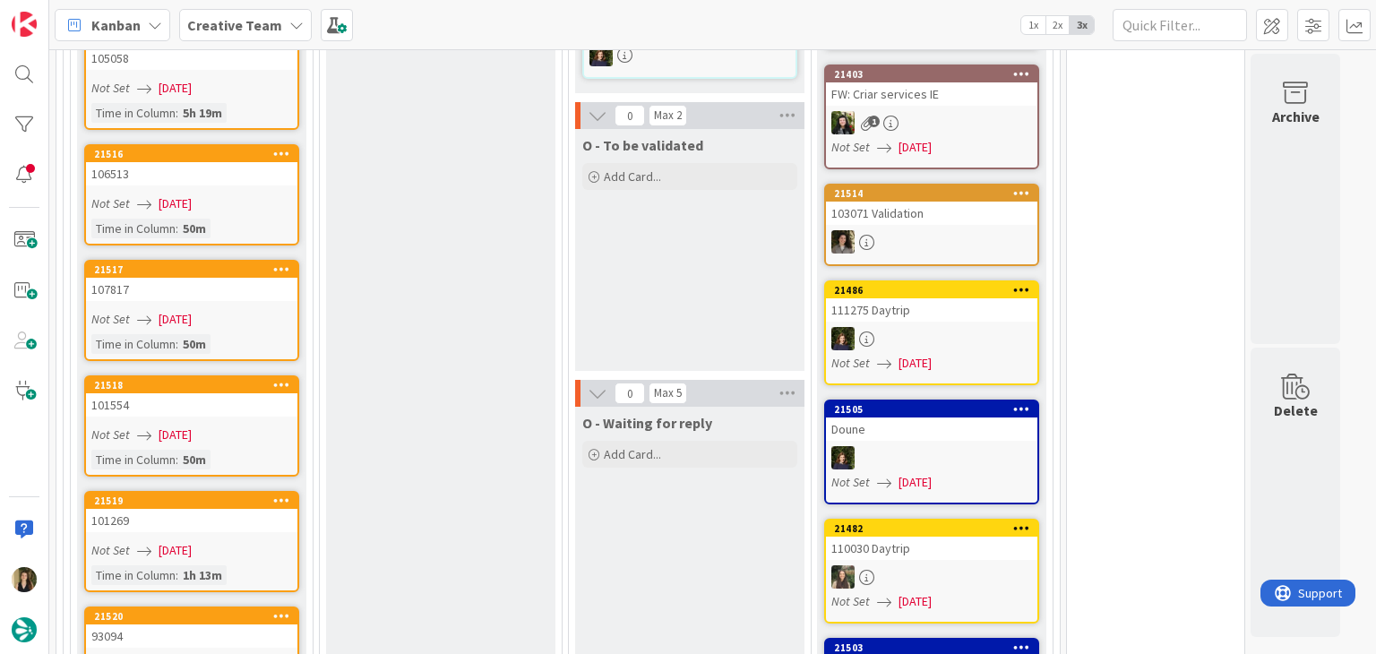
click at [259, 426] on div "Not Set [DATE]" at bounding box center [194, 435] width 206 height 19
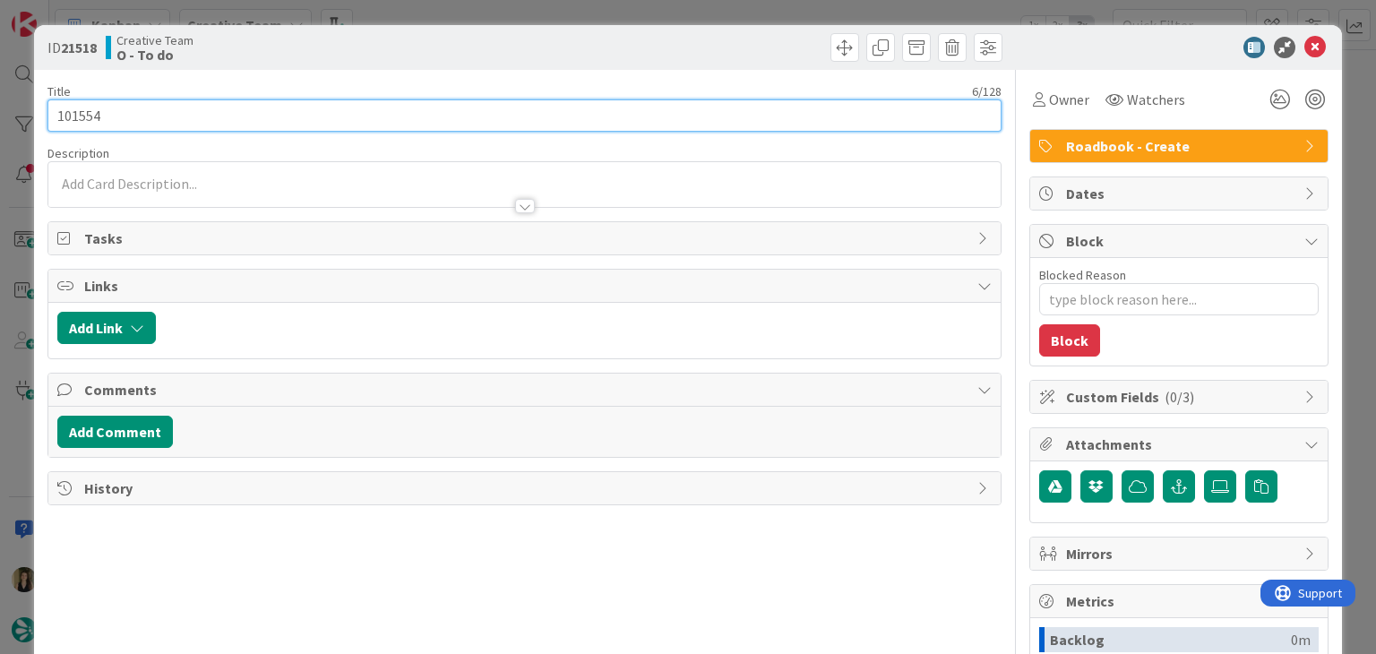
click at [75, 111] on input "101554" at bounding box center [523, 115] width 953 height 32
click at [75, 112] on input "101554" at bounding box center [523, 115] width 953 height 32
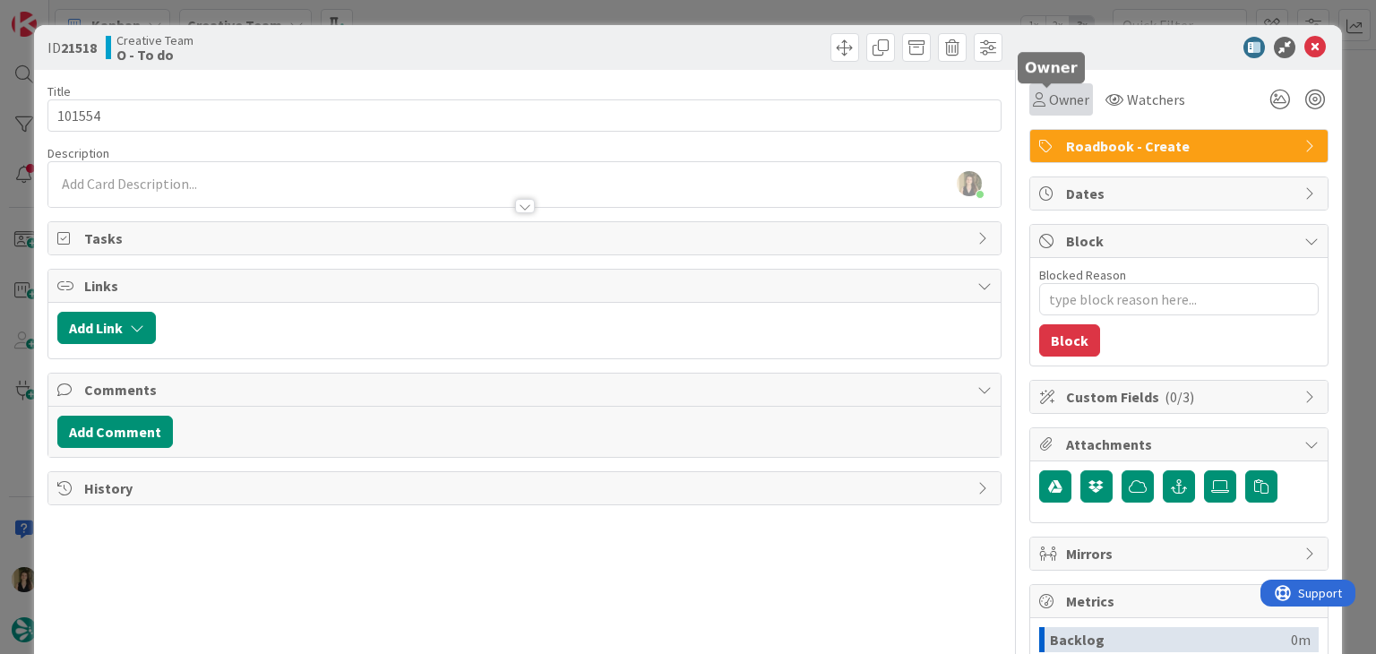
click at [1033, 105] on icon at bounding box center [1039, 99] width 13 height 14
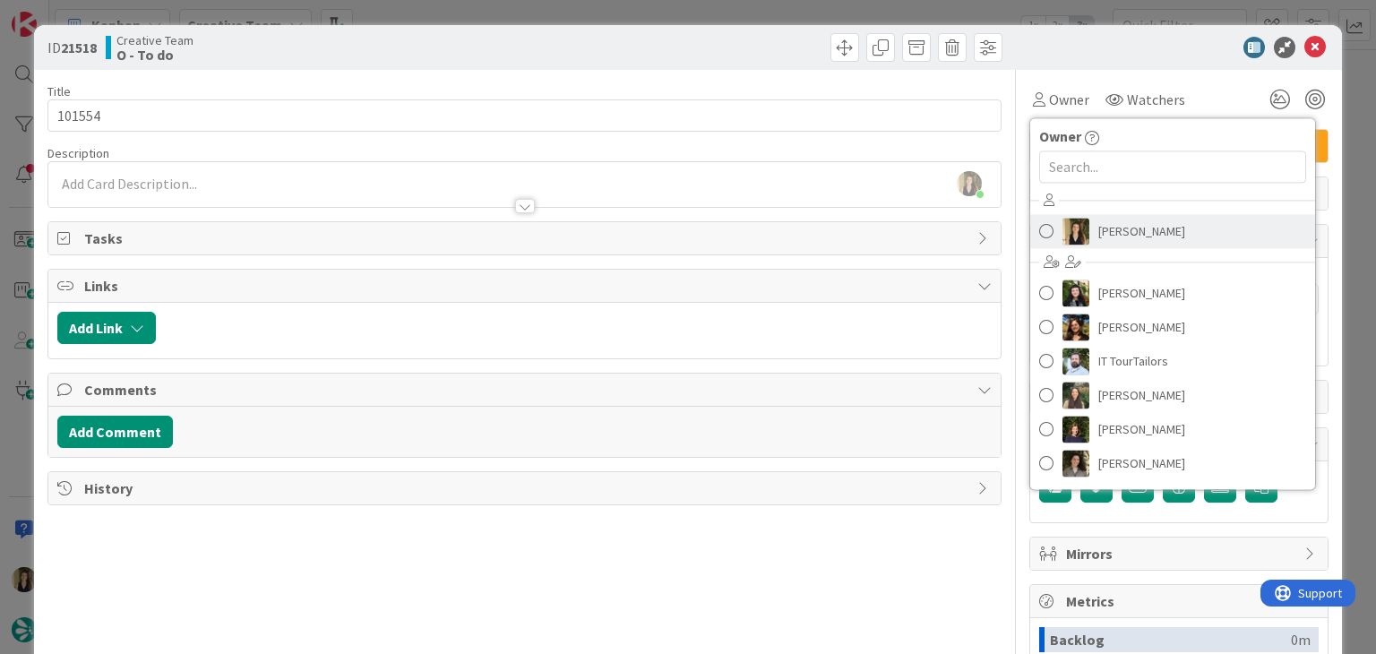
click at [1143, 227] on span "[PERSON_NAME]" at bounding box center [1142, 231] width 87 height 27
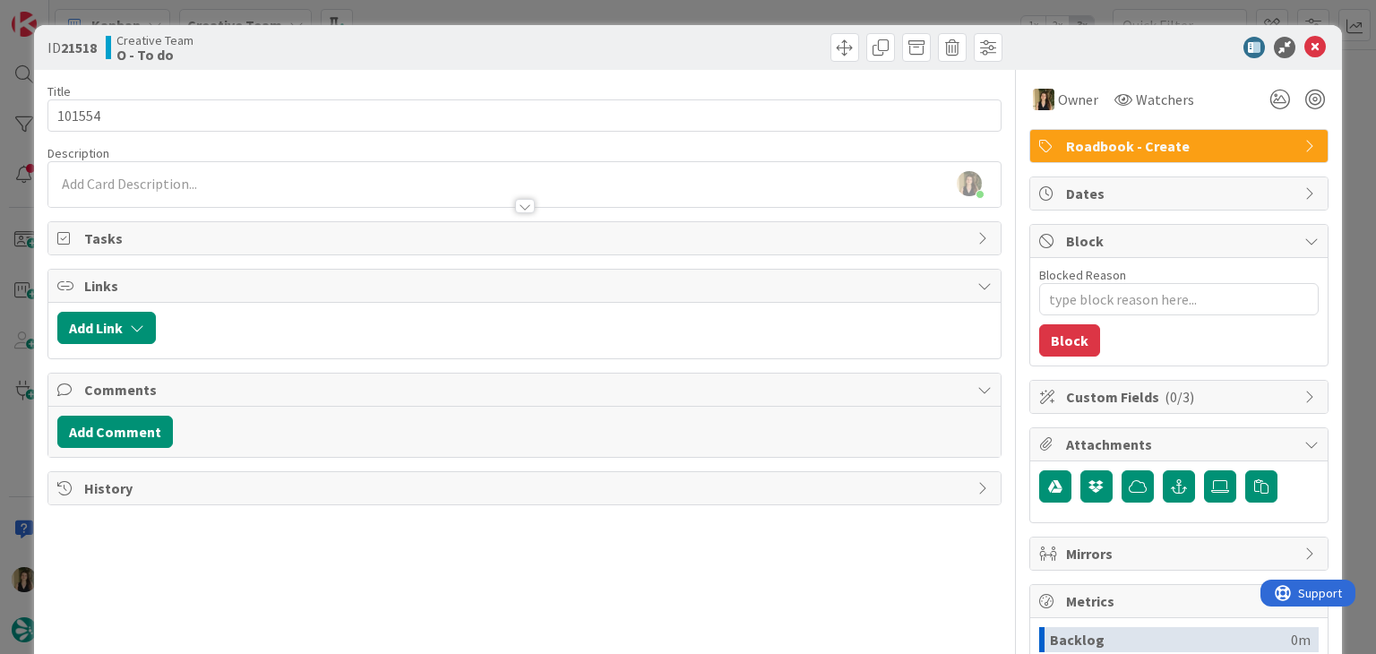
drag, startPoint x: 731, startPoint y: 39, endPoint x: 725, endPoint y: 14, distance: 25.0
click at [729, 38] on div at bounding box center [766, 47] width 473 height 29
click at [725, 13] on div "ID 21518 Creative Team O - To do Title 6 / 128 101554 Description [PERSON_NAME]…" at bounding box center [688, 327] width 1376 height 654
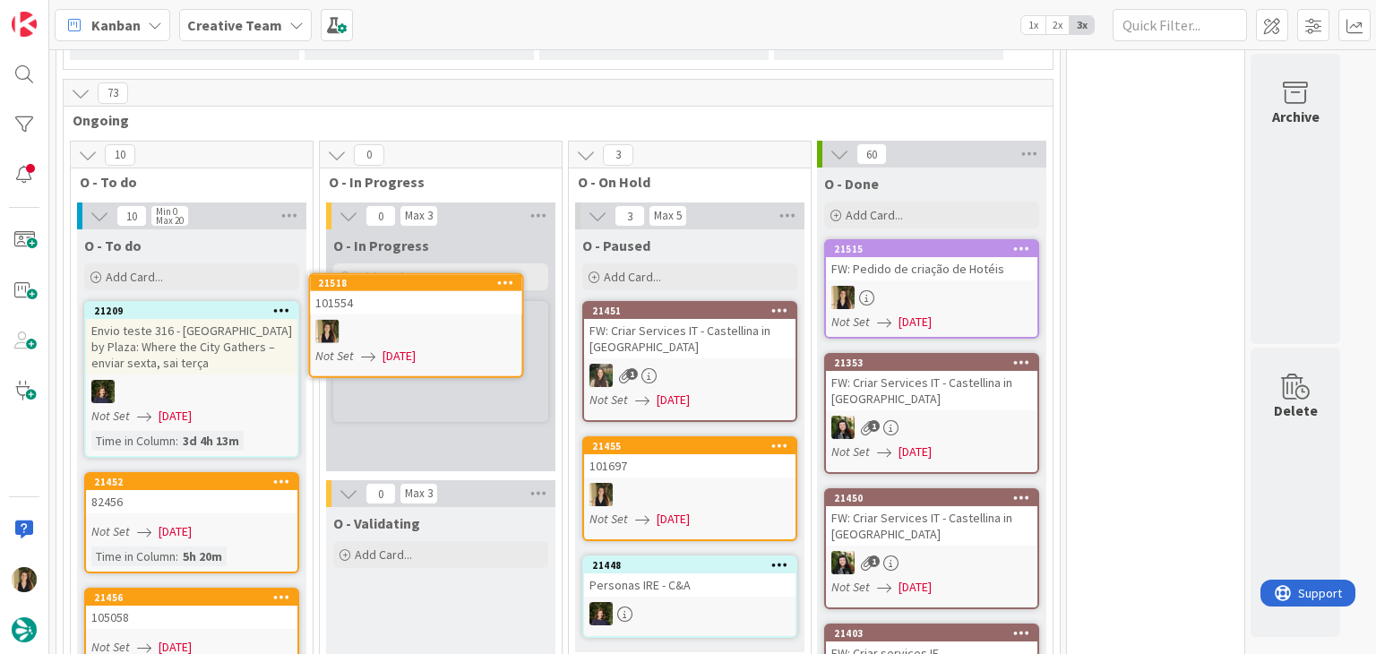
scroll to position [1222, 0]
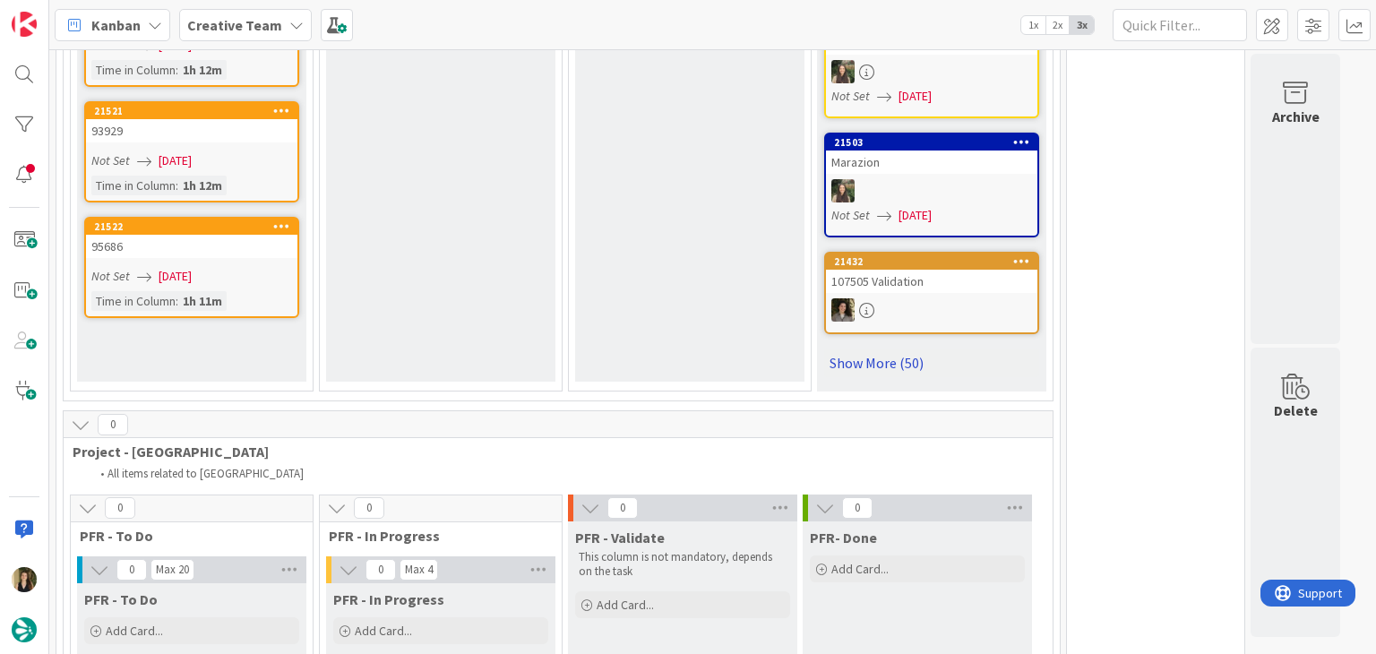
click at [896, 349] on link "Show More (50)" at bounding box center [931, 363] width 215 height 29
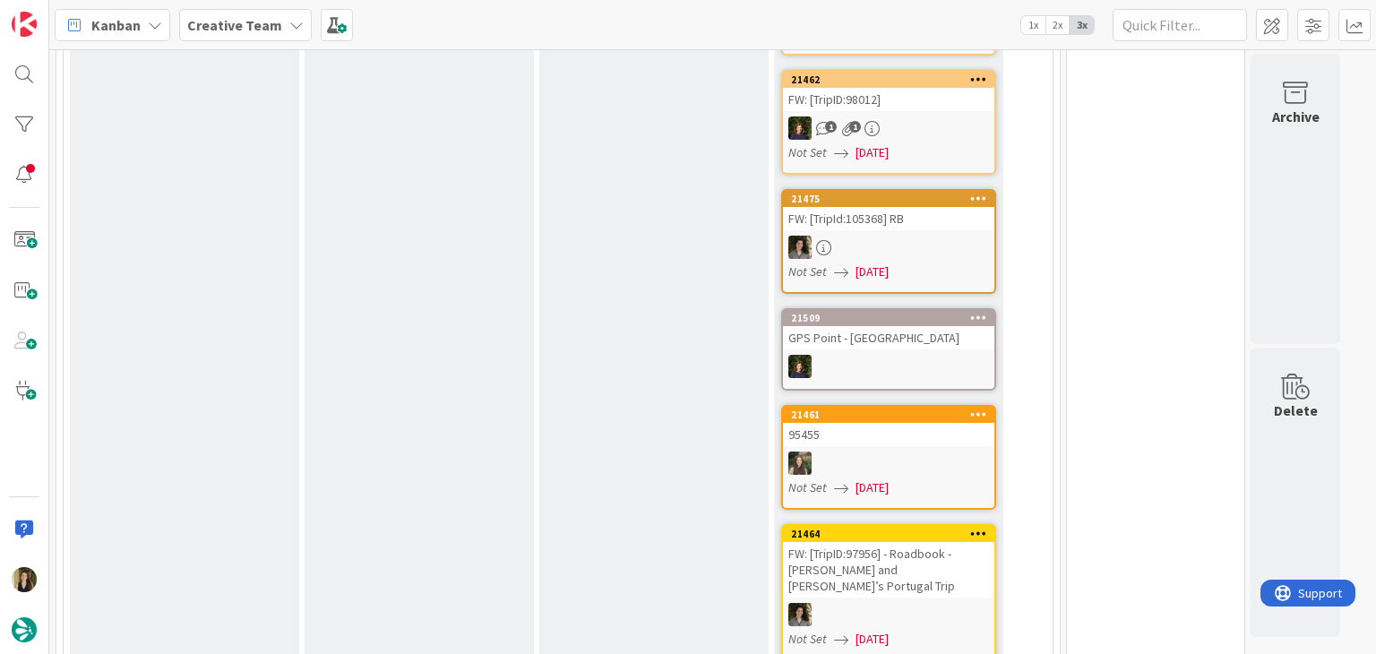
scroll to position [0, 0]
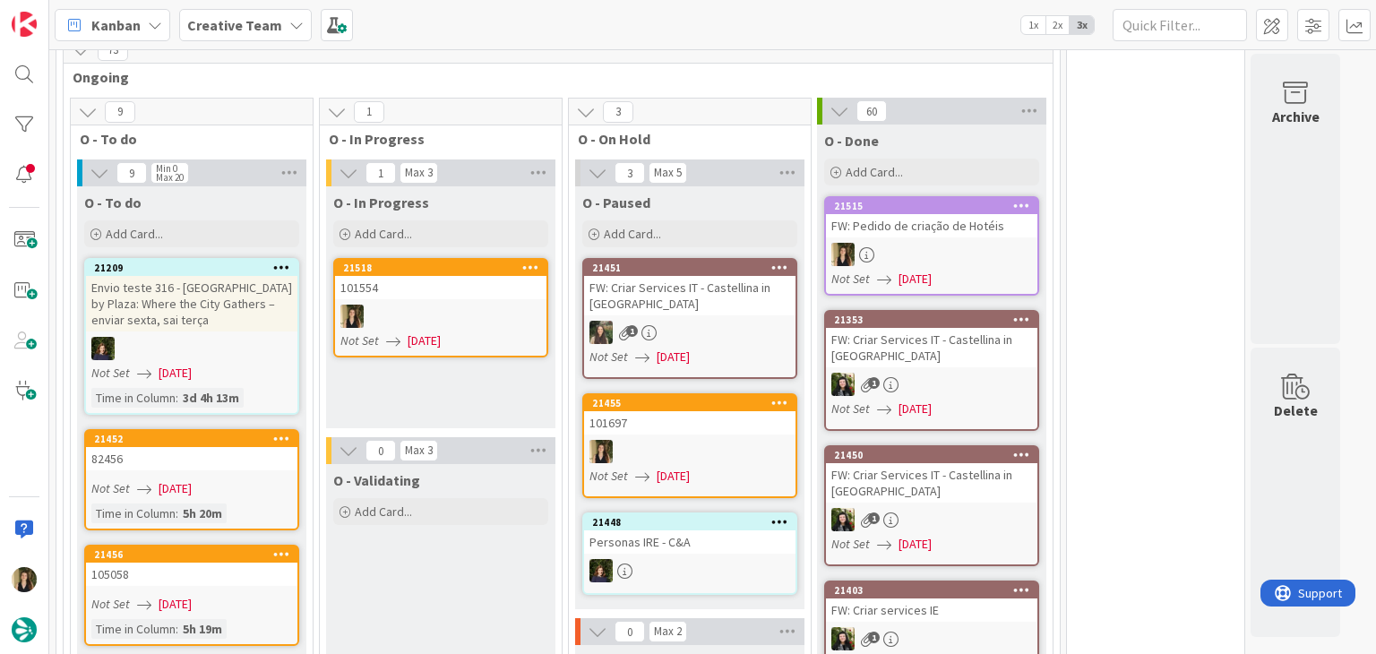
scroll to position [1255, 0]
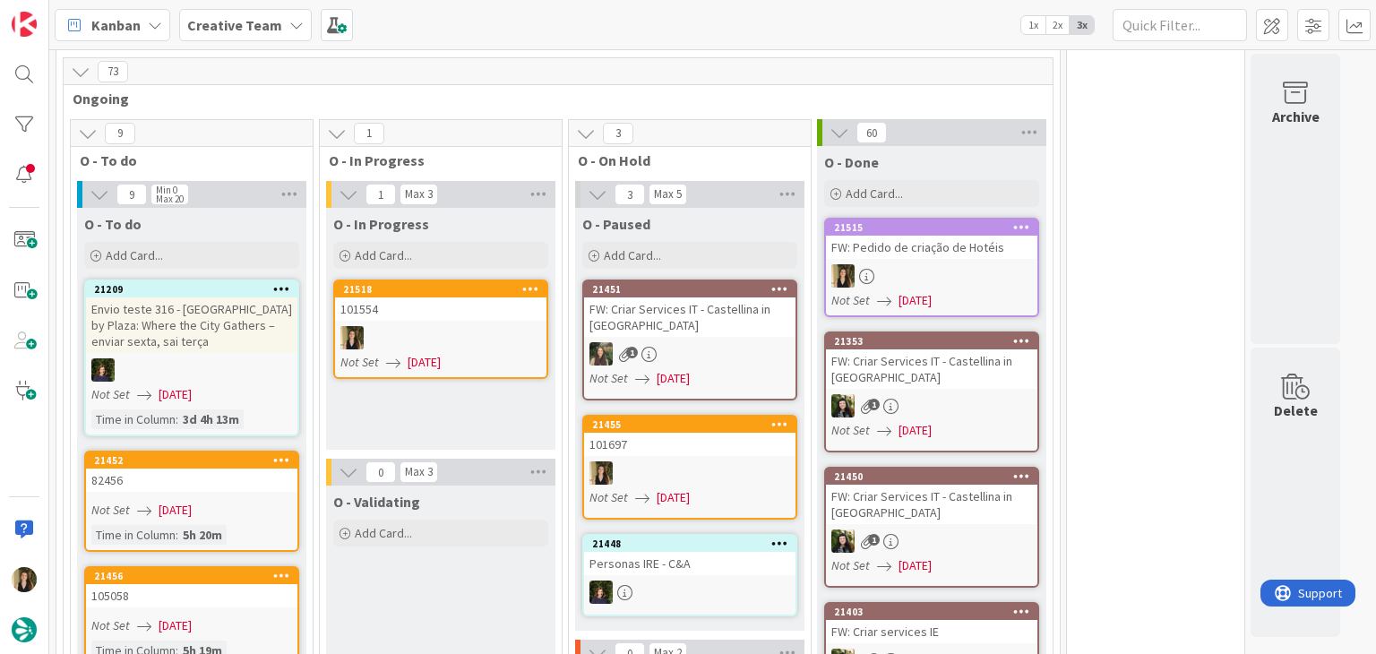
click at [461, 298] on div "101554" at bounding box center [440, 309] width 211 height 23
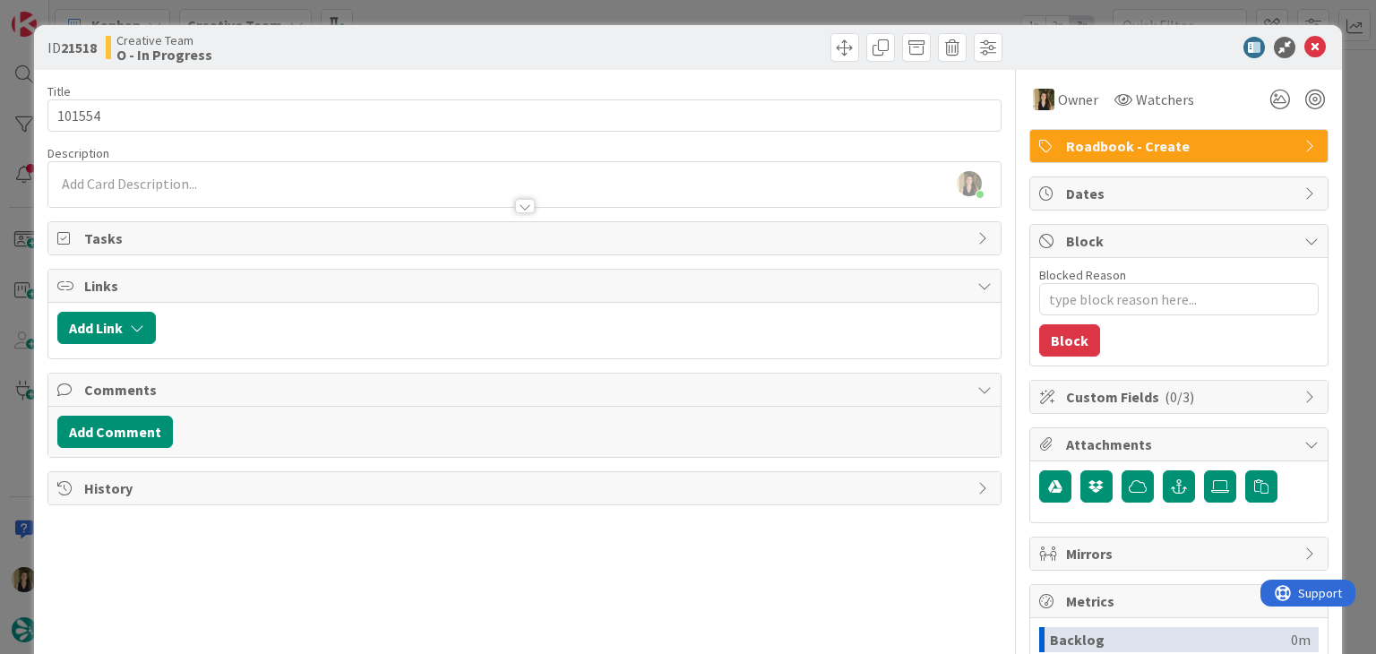
click at [675, 1] on div "ID 21518 Creative Team O - In Progress Title 6 / 128 101554 Description [PERSON…" at bounding box center [688, 327] width 1376 height 654
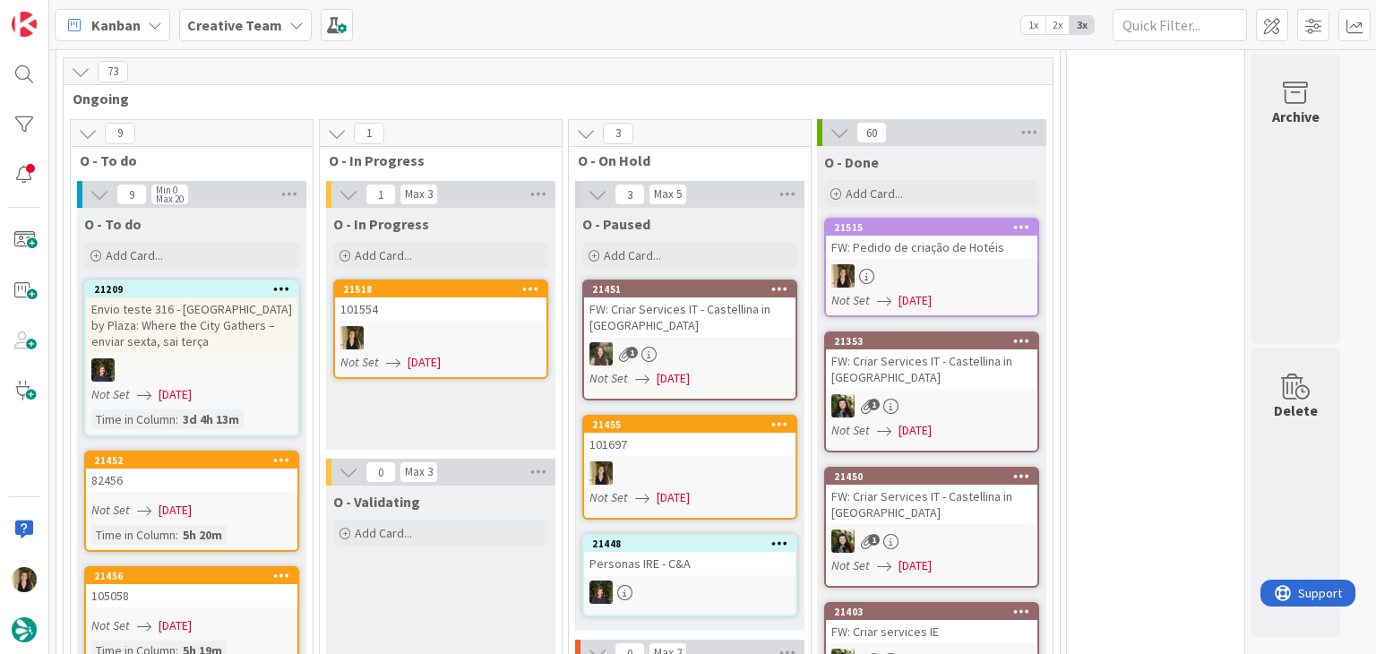
click at [465, 326] on div at bounding box center [440, 337] width 211 height 23
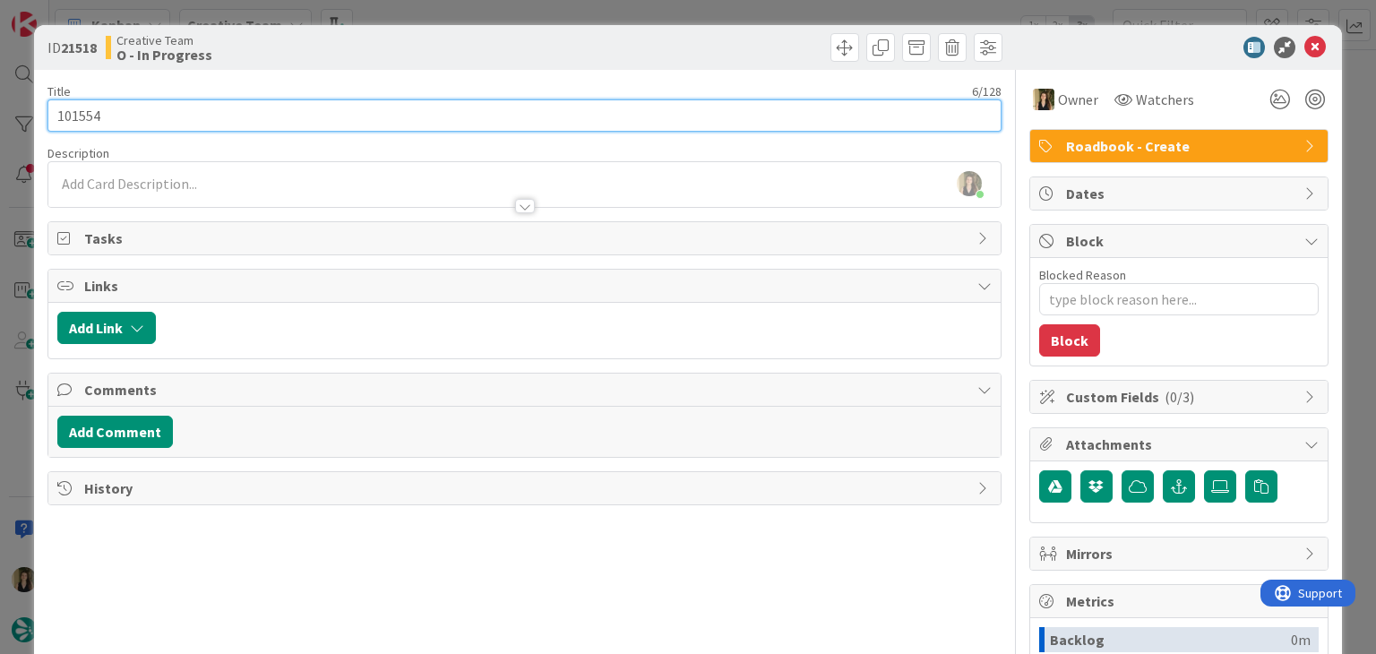
click at [82, 109] on input "101554" at bounding box center [523, 115] width 953 height 32
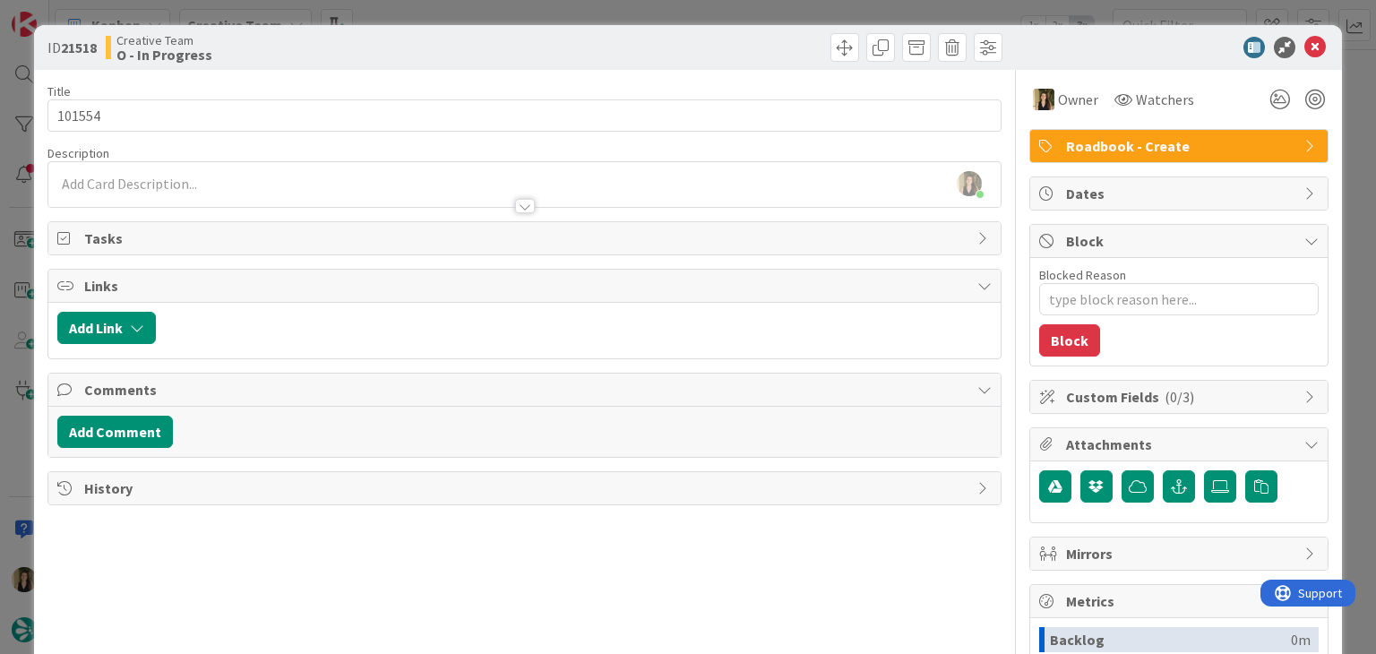
drag, startPoint x: 413, startPoint y: 39, endPoint x: 408, endPoint y: 25, distance: 14.5
click at [412, 37] on div "Creative Team O - In Progress" at bounding box center [313, 47] width 415 height 29
click at [408, 21] on div "ID 21518 Creative Team O - In Progress Title 6 / 128 101554 Description [PERSON…" at bounding box center [688, 327] width 1376 height 654
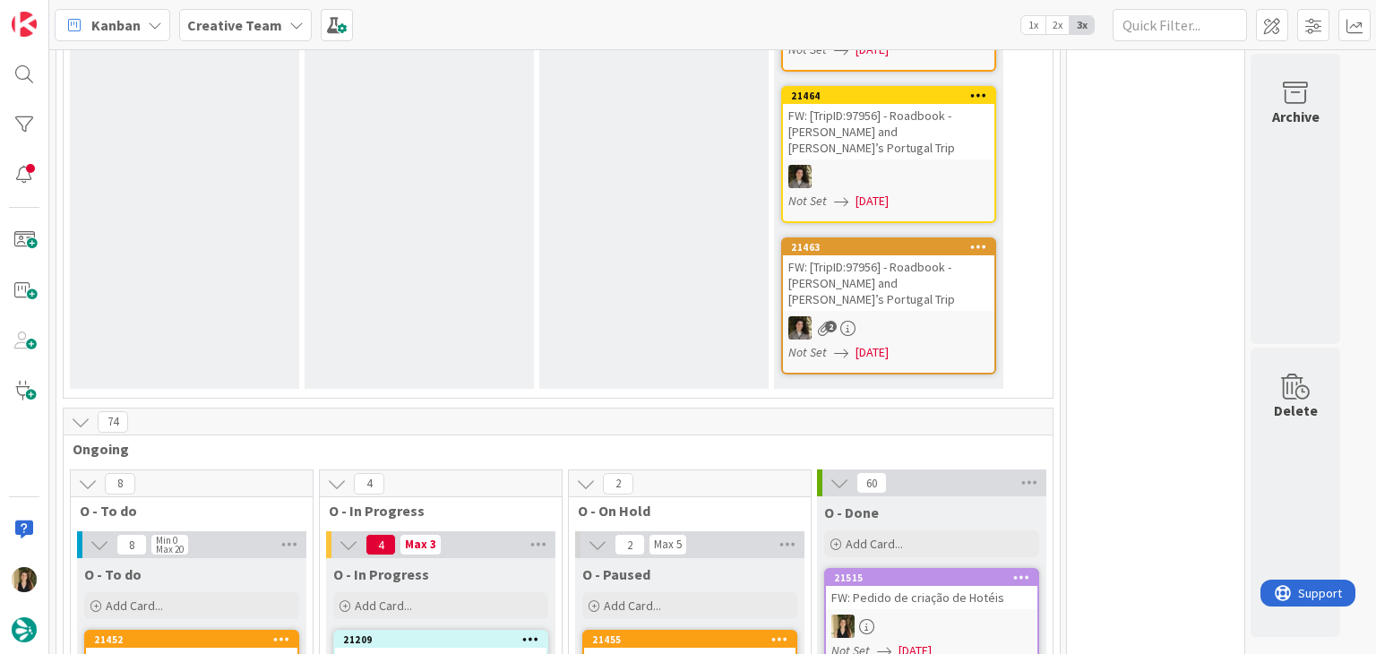
scroll to position [1442, 0]
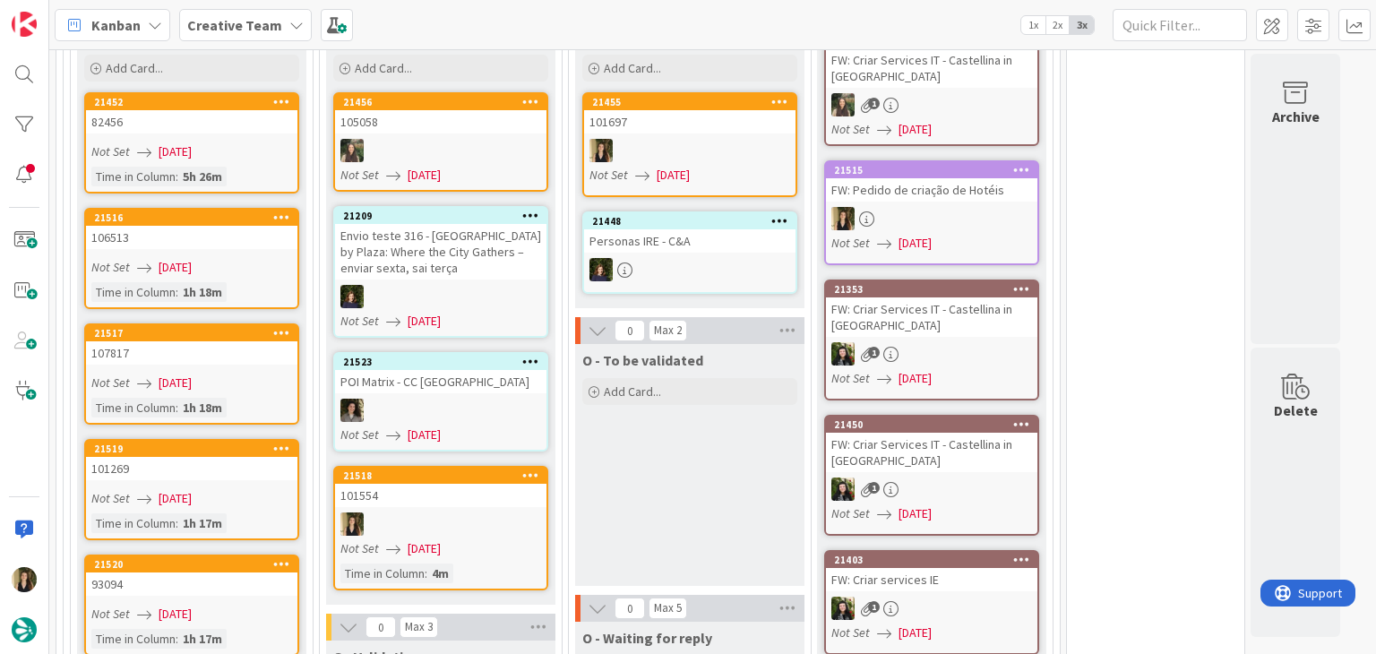
click at [480, 513] on div at bounding box center [440, 524] width 211 height 23
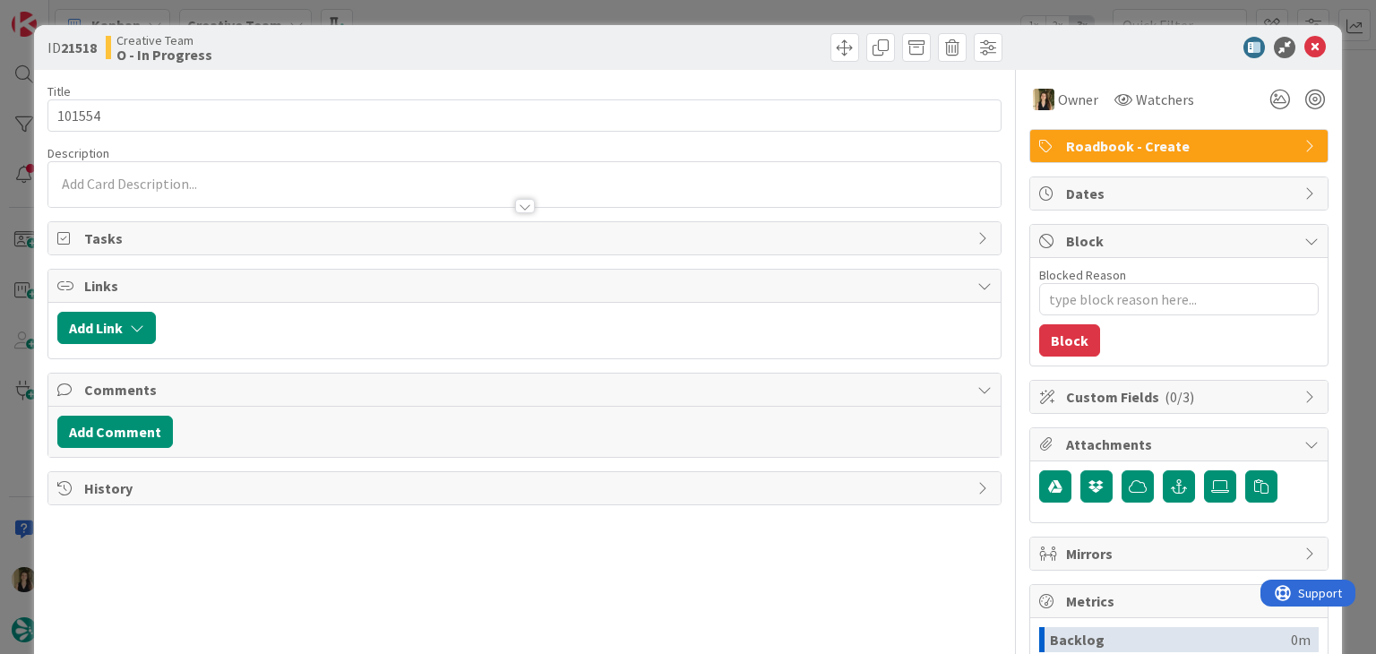
click at [195, 188] on div at bounding box center [524, 197] width 952 height 19
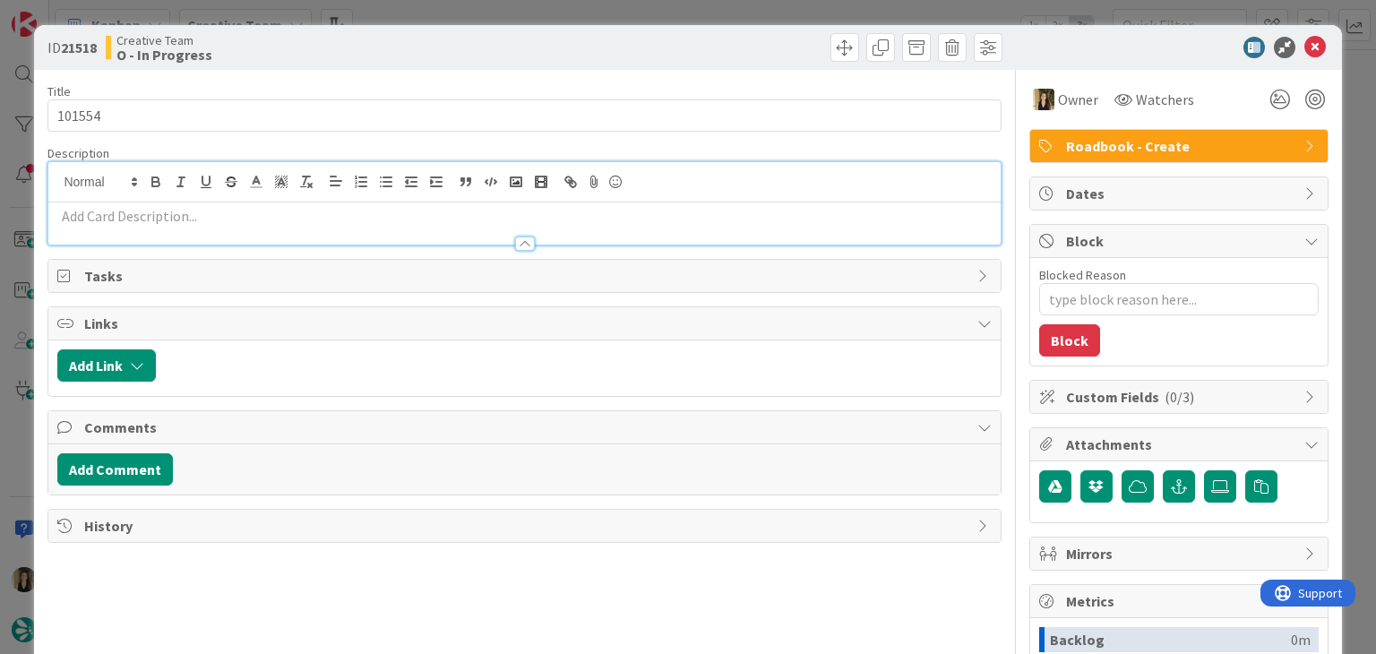
click at [196, 216] on p at bounding box center [524, 216] width 934 height 21
paste div
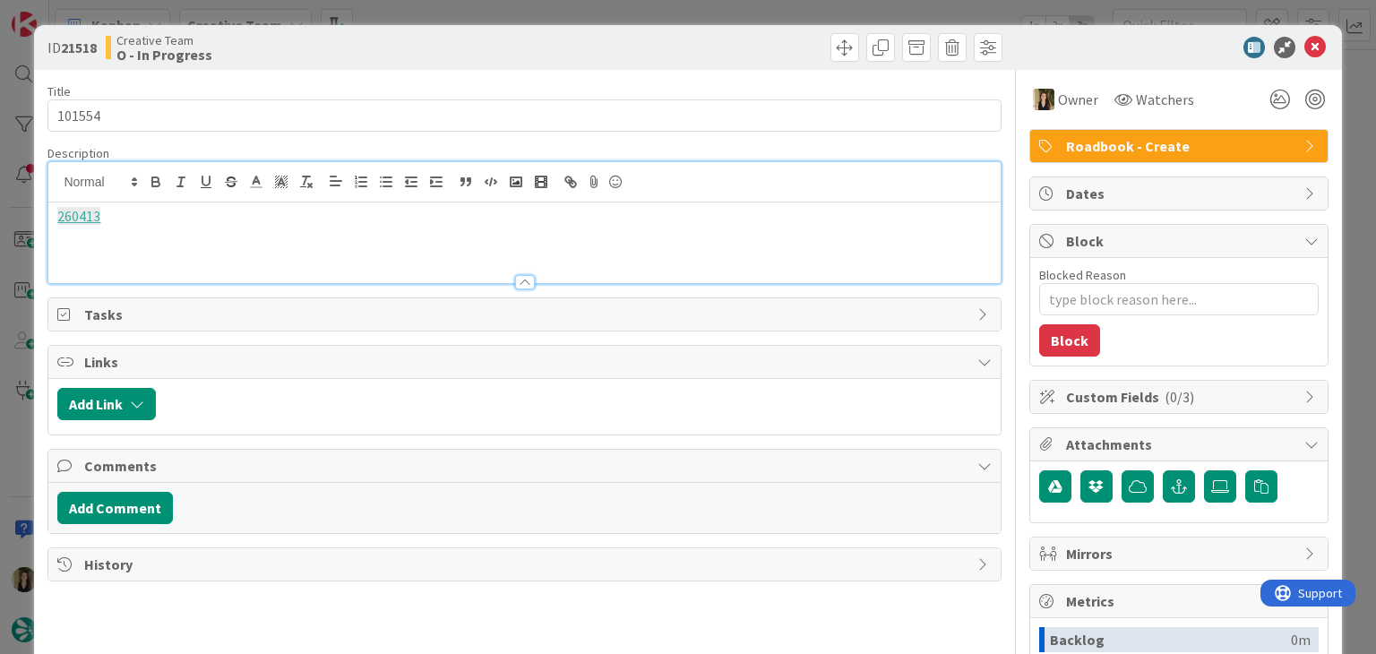
type textarea "x"
drag, startPoint x: 505, startPoint y: 220, endPoint x: -45, endPoint y: 220, distance: 550.2
click at [0, 220] on html "Kanban Creative Team 1x 2x 3x 103 Camembert 8 Expedite For critical and top pri…" at bounding box center [688, 327] width 1376 height 654
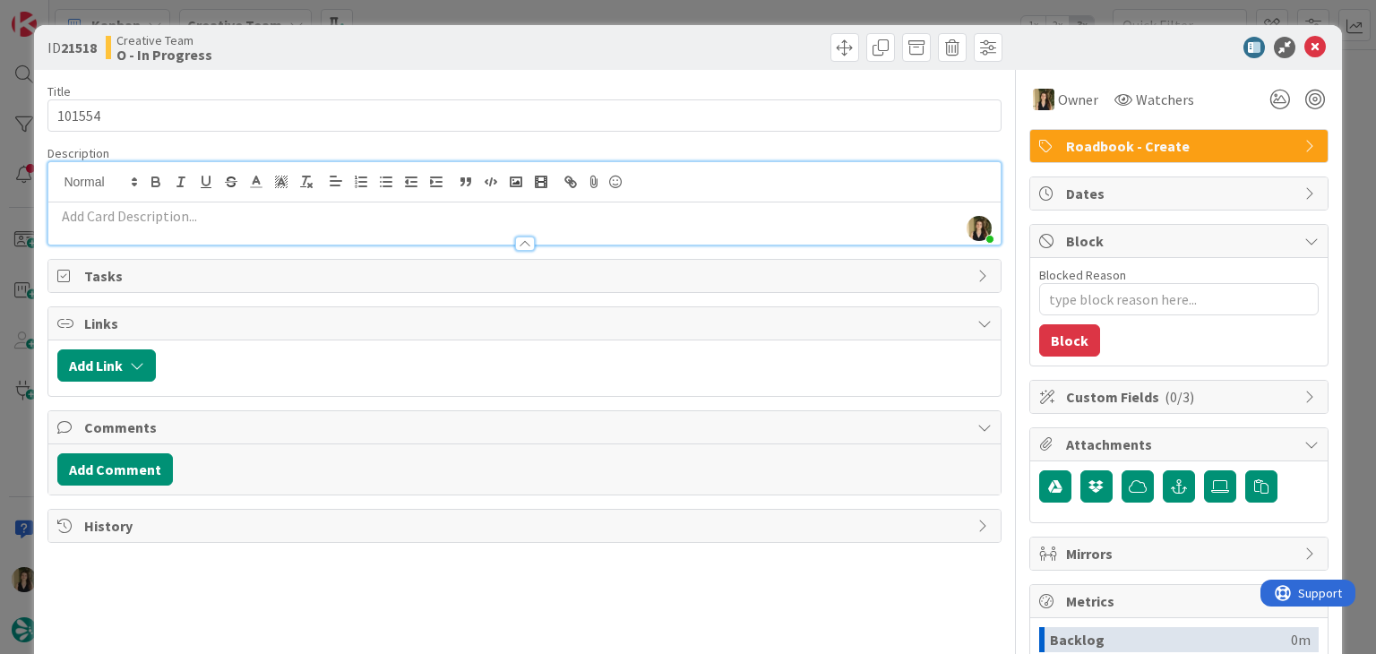
click at [427, 15] on div "ID 21518 Creative Team O - In Progress Title 6 / 128 101554 Description [PERSON…" at bounding box center [688, 327] width 1376 height 654
click at [533, 8] on div "ID 21518 Creative Team O - In Progress Title 6 / 128 101554 Description [PERSON…" at bounding box center [688, 327] width 1376 height 654
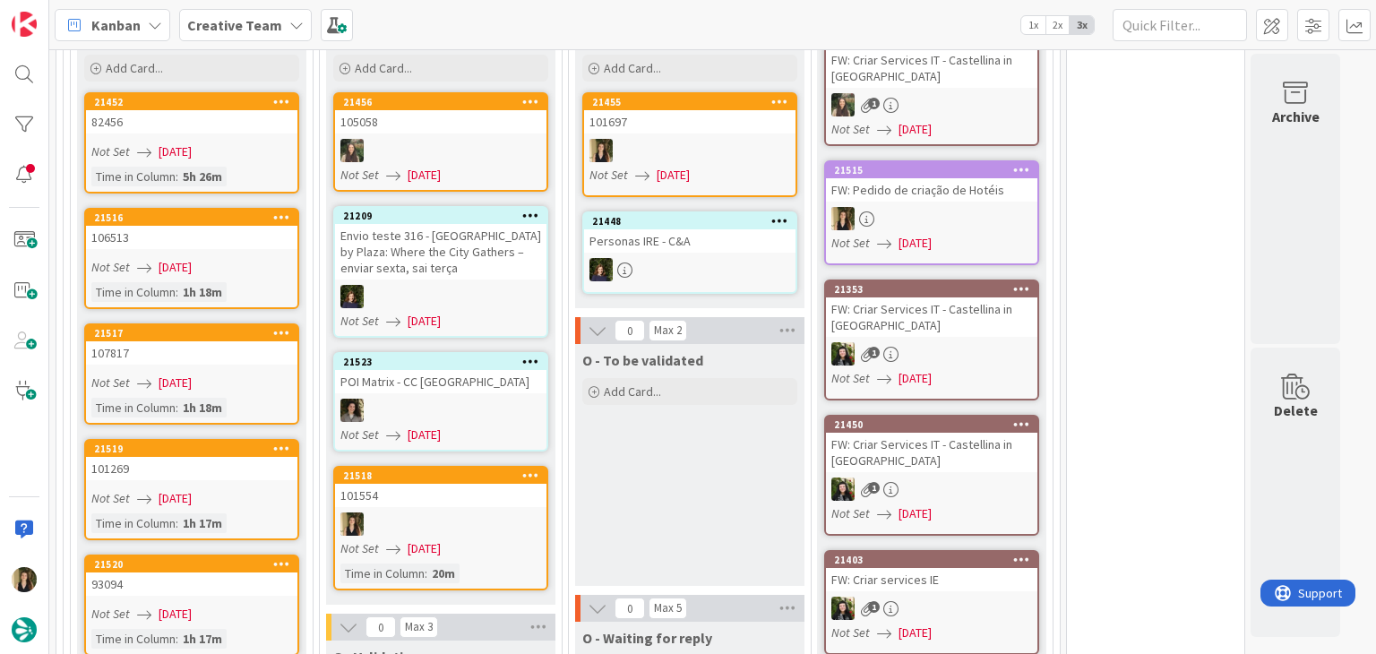
click at [467, 513] on div at bounding box center [440, 524] width 211 height 23
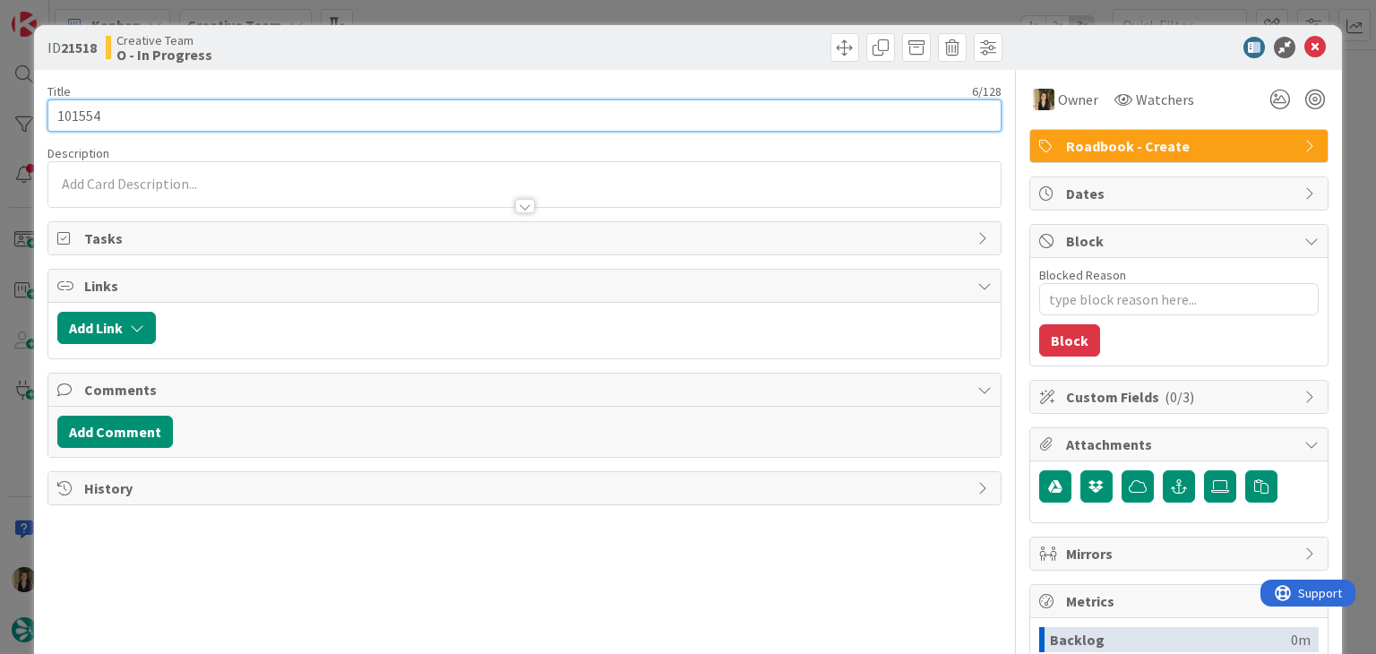
click at [90, 119] on input "101554" at bounding box center [523, 115] width 953 height 32
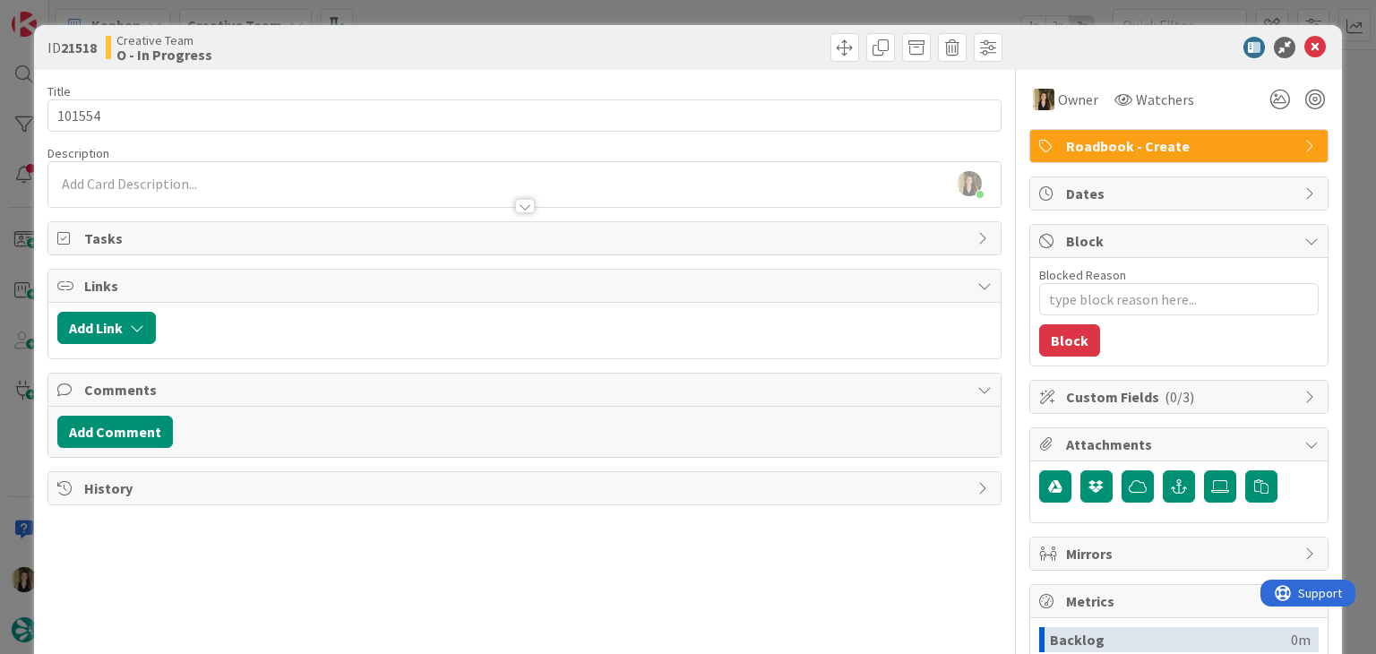
click at [401, 39] on div "Creative Team O - In Progress" at bounding box center [313, 47] width 415 height 29
click at [359, 68] on div "ID 21518 Creative Team O - In Progress" at bounding box center [687, 47] width 1307 height 45
click at [436, 8] on div "ID 21518 Creative Team O - In Progress Title 6 / 128 101554 Description [PERSON…" at bounding box center [688, 327] width 1376 height 654
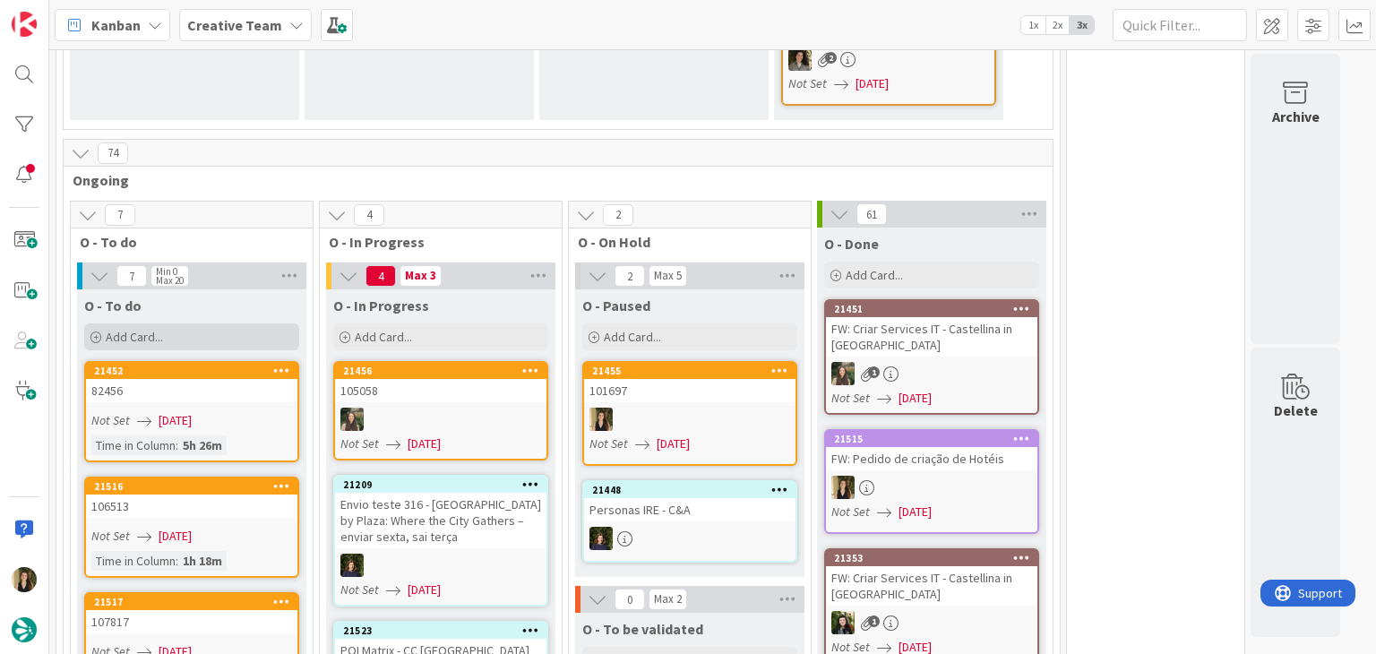
click at [219, 323] on div "Add Card..." at bounding box center [191, 336] width 215 height 27
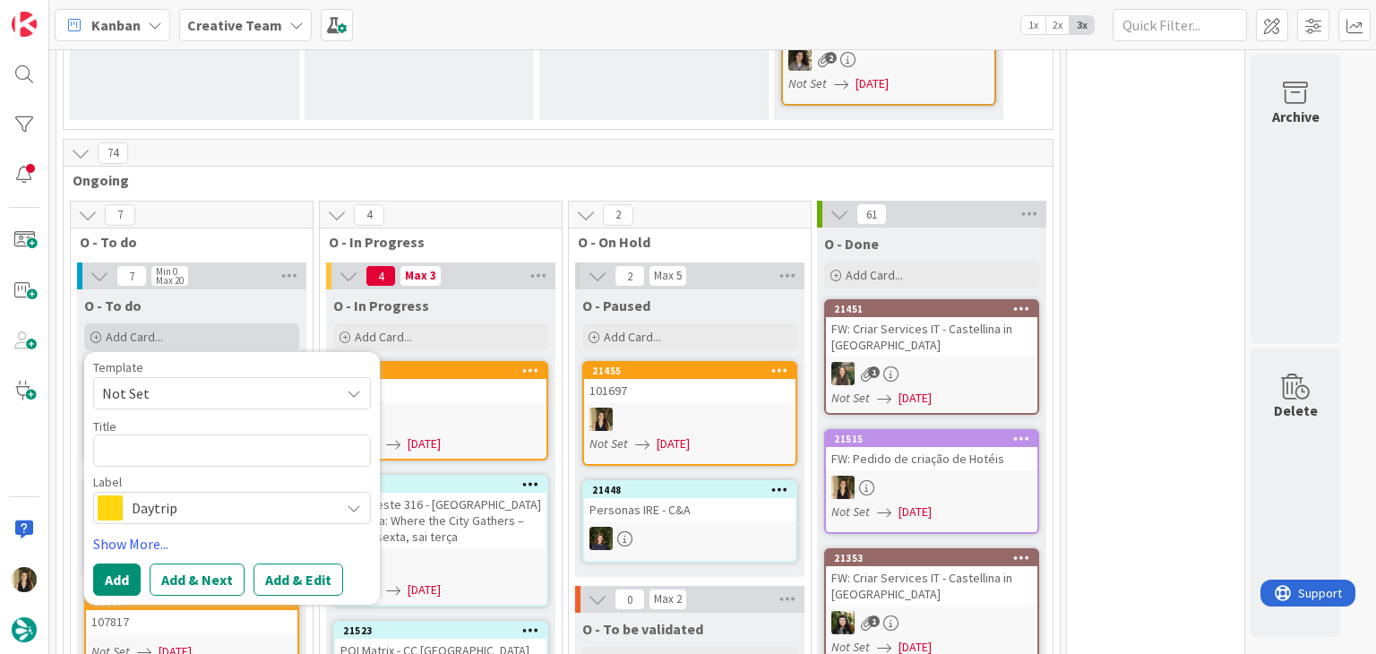
type textarea "x"
type textarea "1"
type textarea "x"
type textarea "10"
type textarea "x"
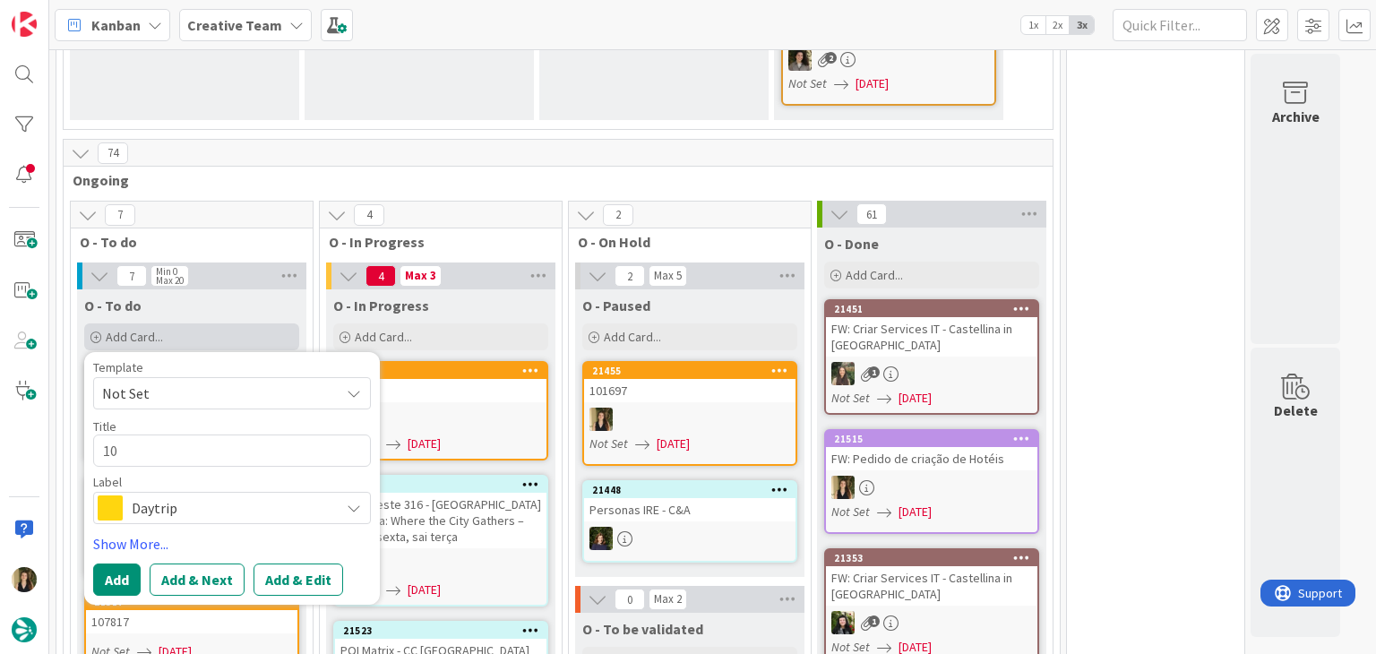
type textarea "101"
type textarea "x"
type textarea "1015"
type textarea "x"
type textarea "10155"
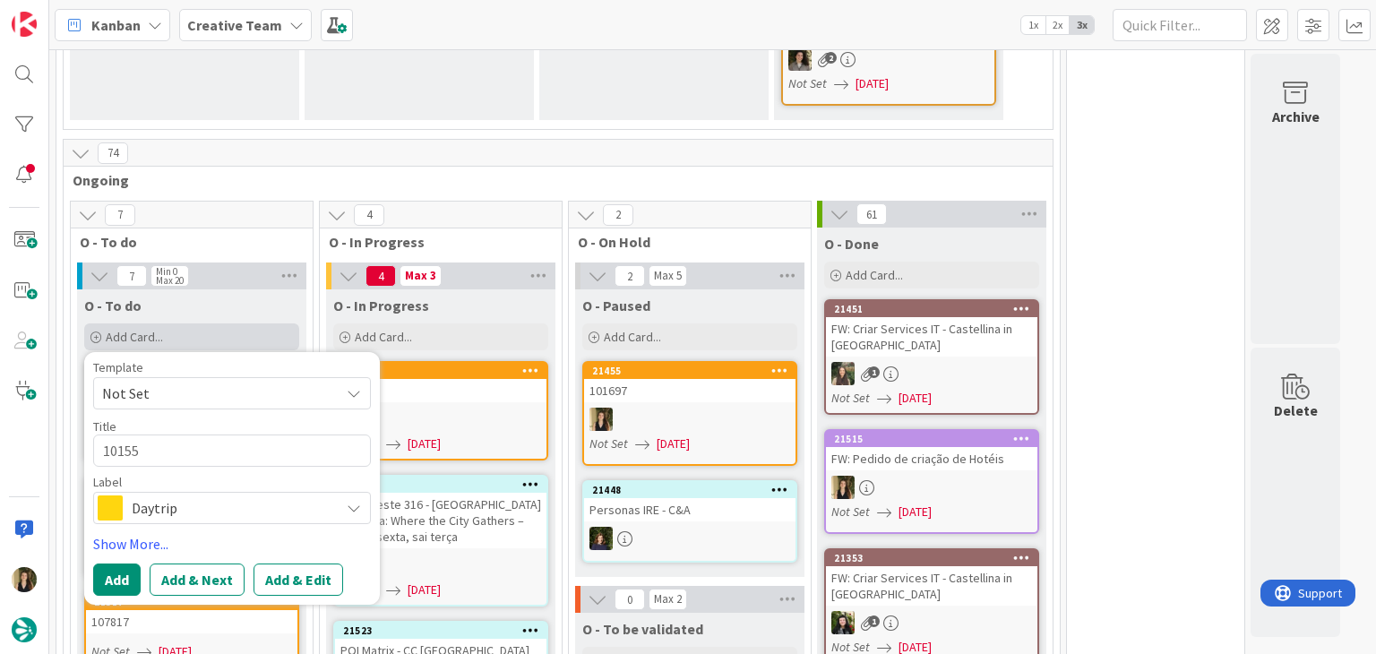
type textarea "x"
type textarea "101554"
type textarea "x"
type textarea "101554"
type textarea "x"
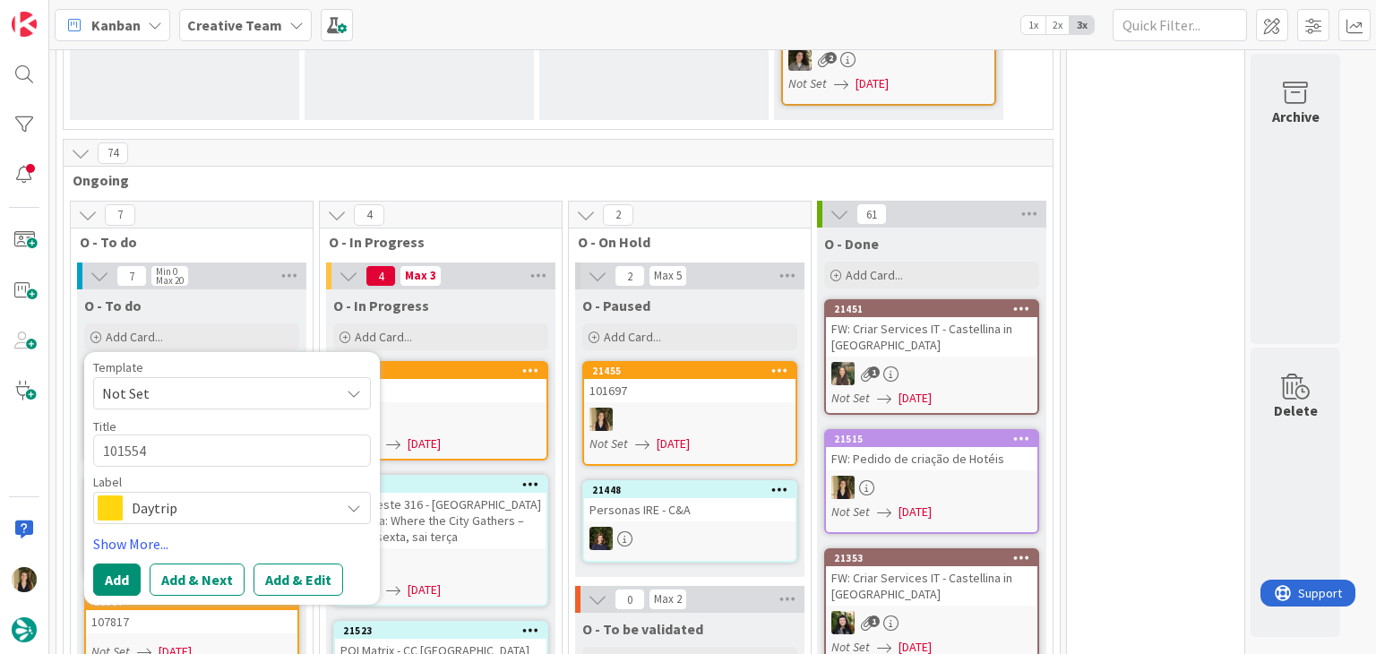
type textarea "101554 -"
type textarea "x"
type textarea "101554 -"
type textarea "x"
type textarea "101554 - Hotel Helios"
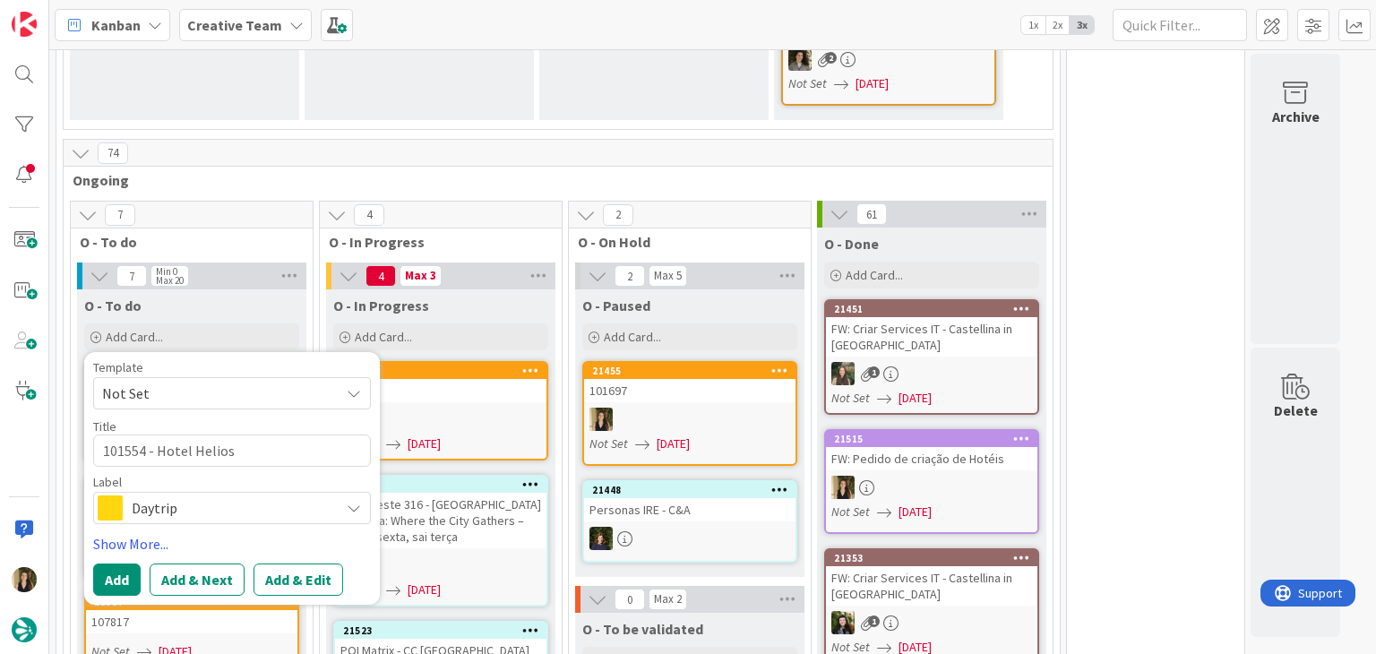
click at [234, 496] on span "Daytrip" at bounding box center [231, 508] width 199 height 25
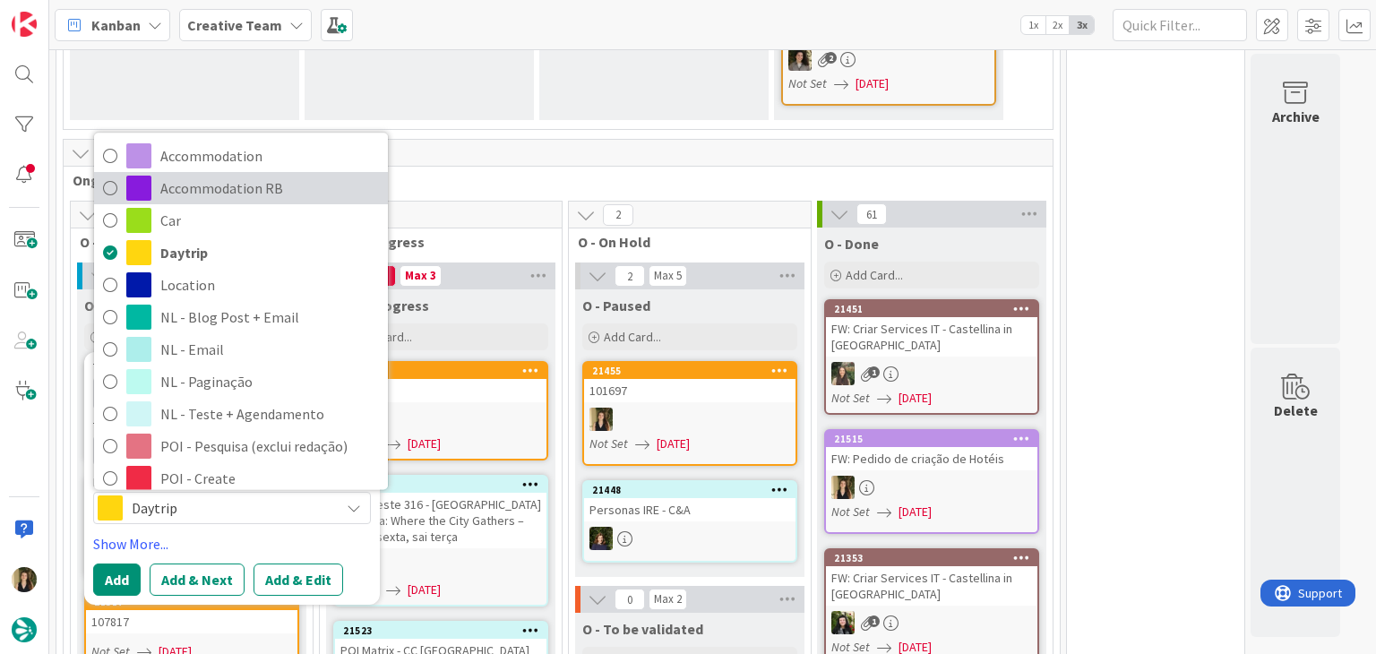
click at [215, 176] on span "Accommodation RB" at bounding box center [269, 189] width 219 height 27
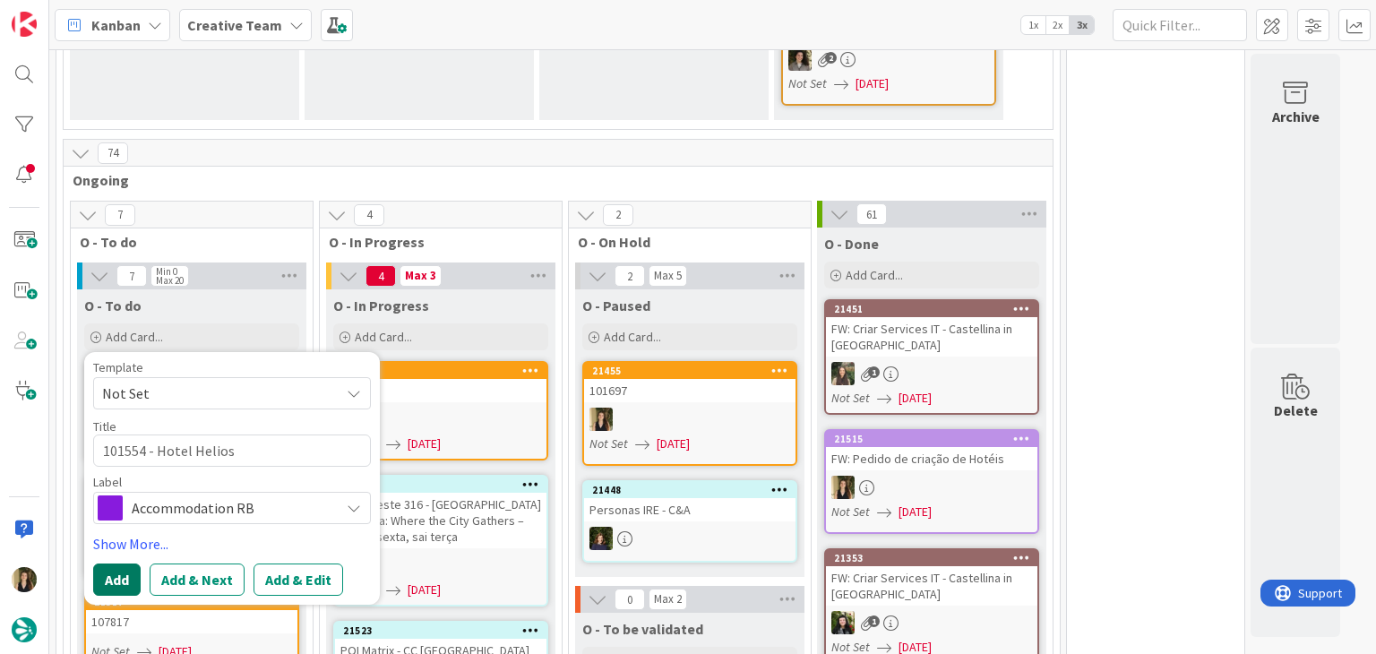
click at [119, 564] on button "Add" at bounding box center [116, 580] width 47 height 32
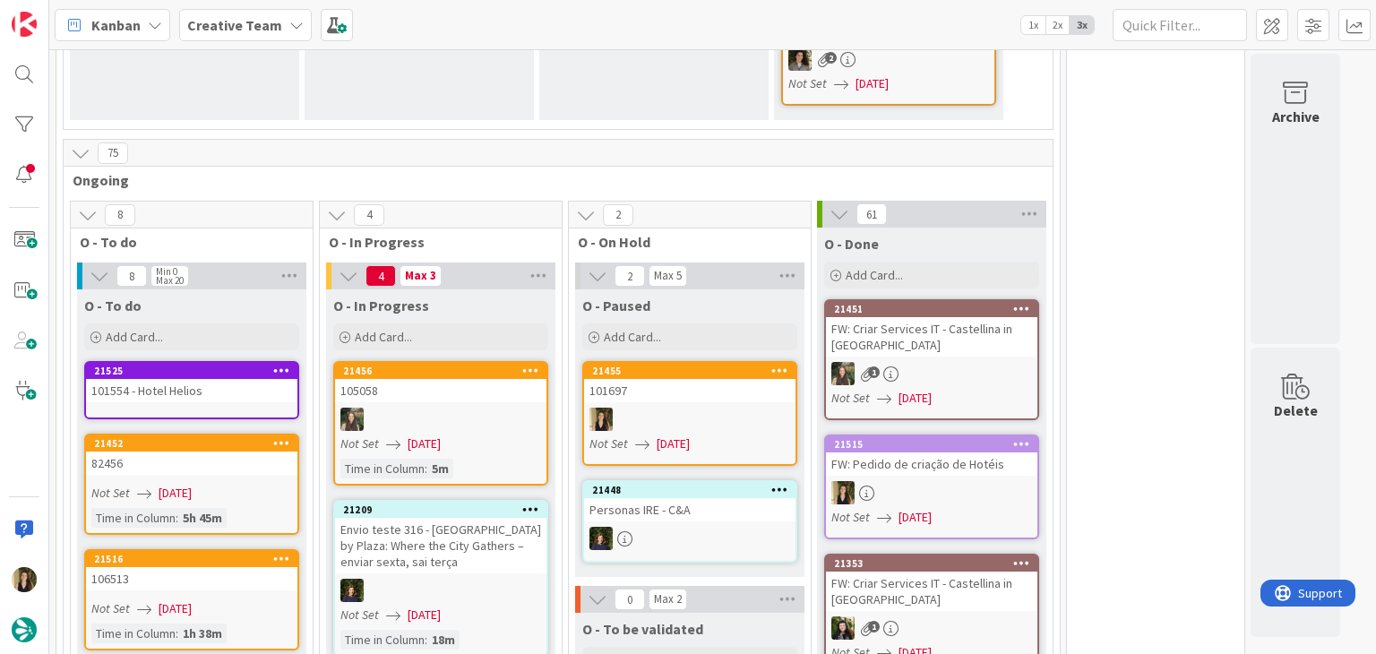
click at [194, 363] on link "21525 101554 - Hotel Helios" at bounding box center [191, 390] width 215 height 58
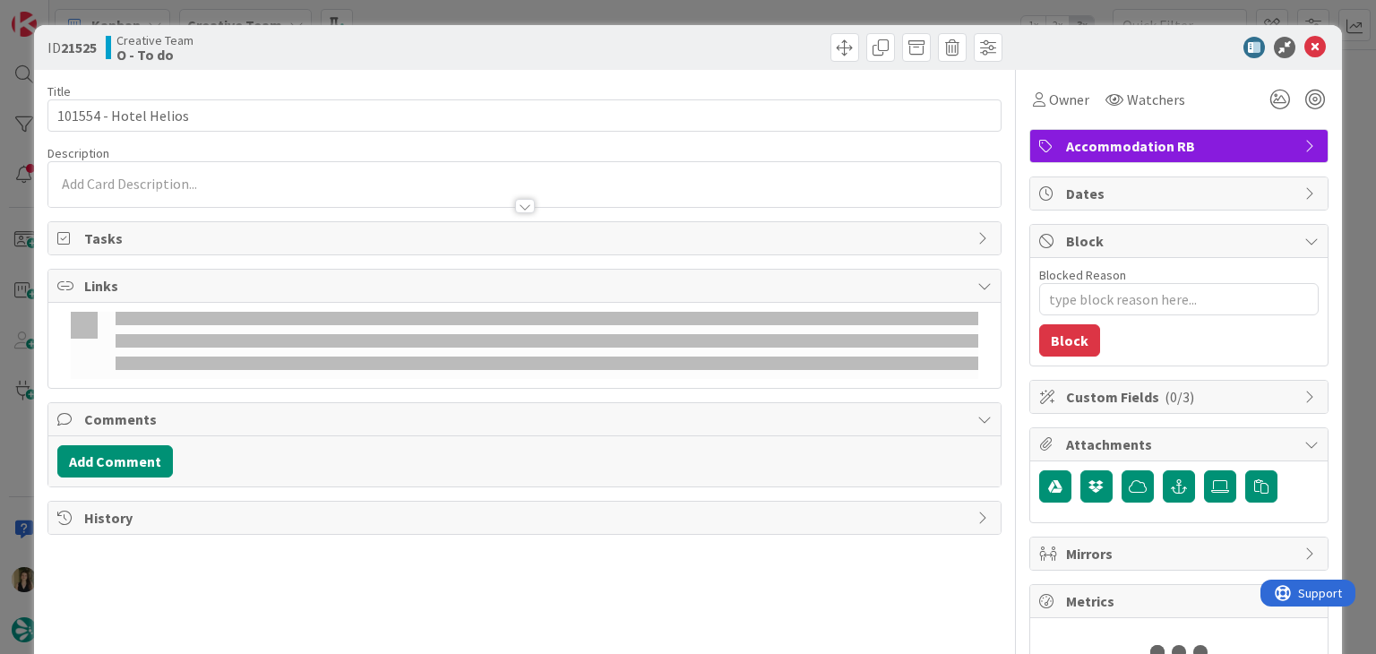
type textarea "x"
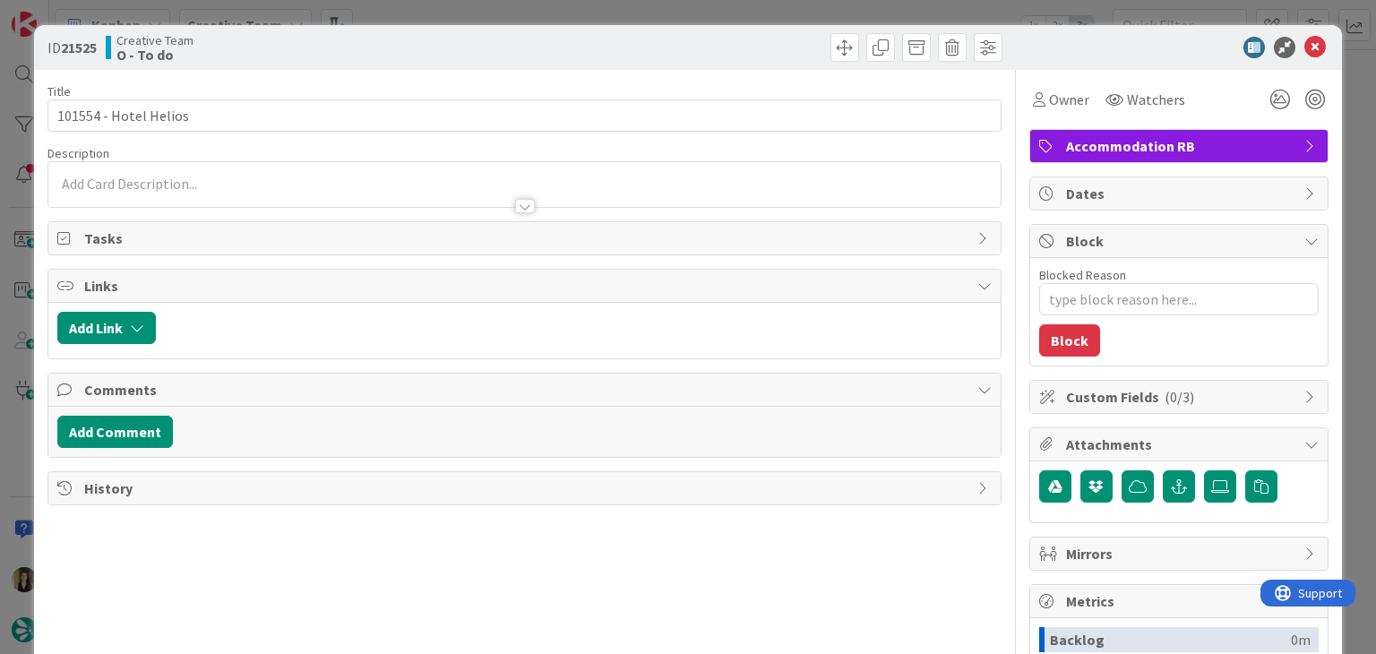
drag, startPoint x: 172, startPoint y: 187, endPoint x: 175, endPoint y: 197, distance: 10.2
click at [174, 188] on div at bounding box center [524, 197] width 952 height 19
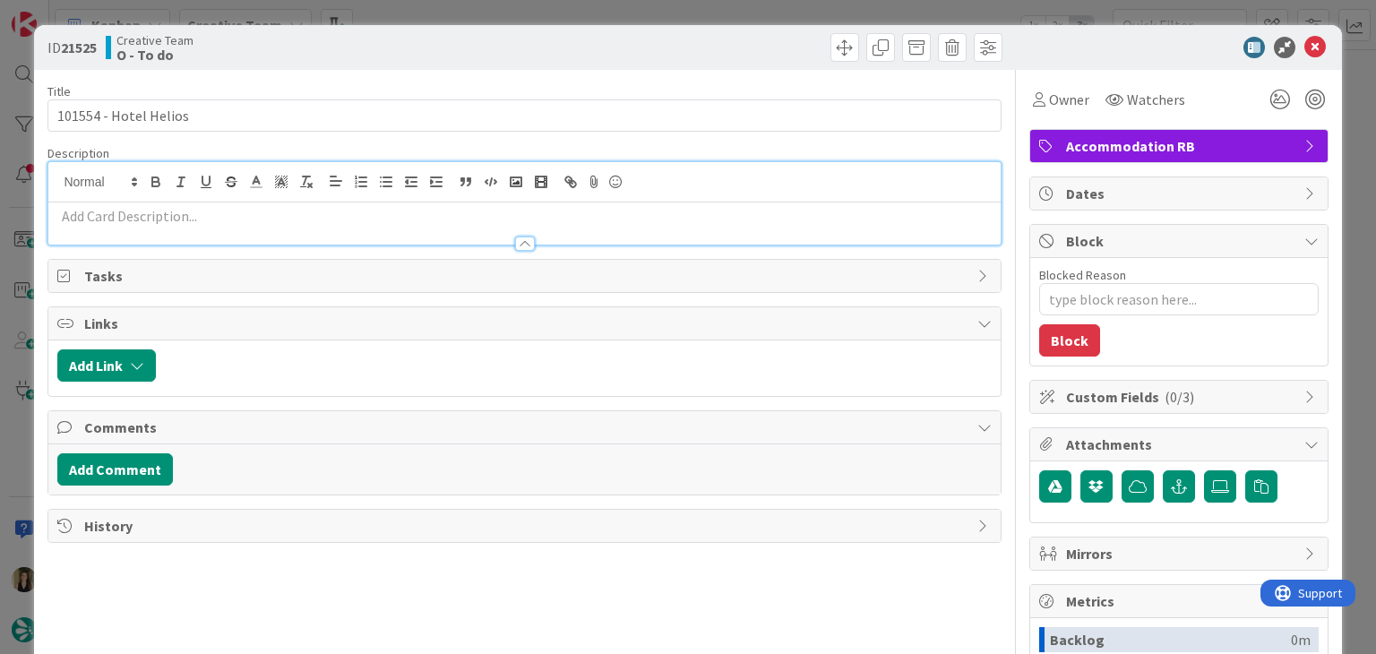
click at [183, 221] on p at bounding box center [524, 216] width 934 height 21
paste div
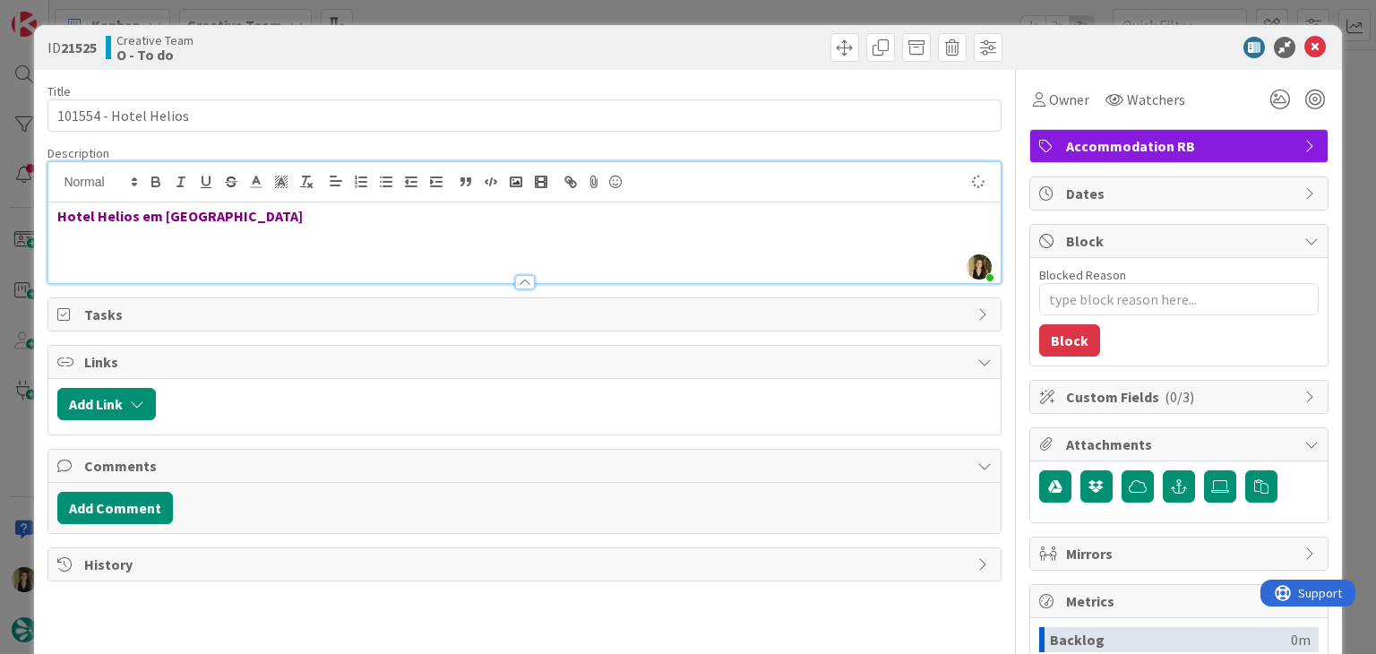
drag, startPoint x: 365, startPoint y: 216, endPoint x: 134, endPoint y: 197, distance: 232.0
click at [46, 216] on div "ID 21525 Creative Team O - To do Title 21 / 128 101554 - Hotel Helios Descripti…" at bounding box center [687, 481] width 1307 height 912
click at [307, 177] on icon "button" at bounding box center [306, 182] width 16 height 16
click at [423, 62] on div "ID 21525 Creative Team O - To do" at bounding box center [687, 47] width 1307 height 45
click at [434, 14] on div "ID 21525 Creative Team O - To do Title 21 / 128 101554 - Hotel Helios Descripti…" at bounding box center [688, 327] width 1376 height 654
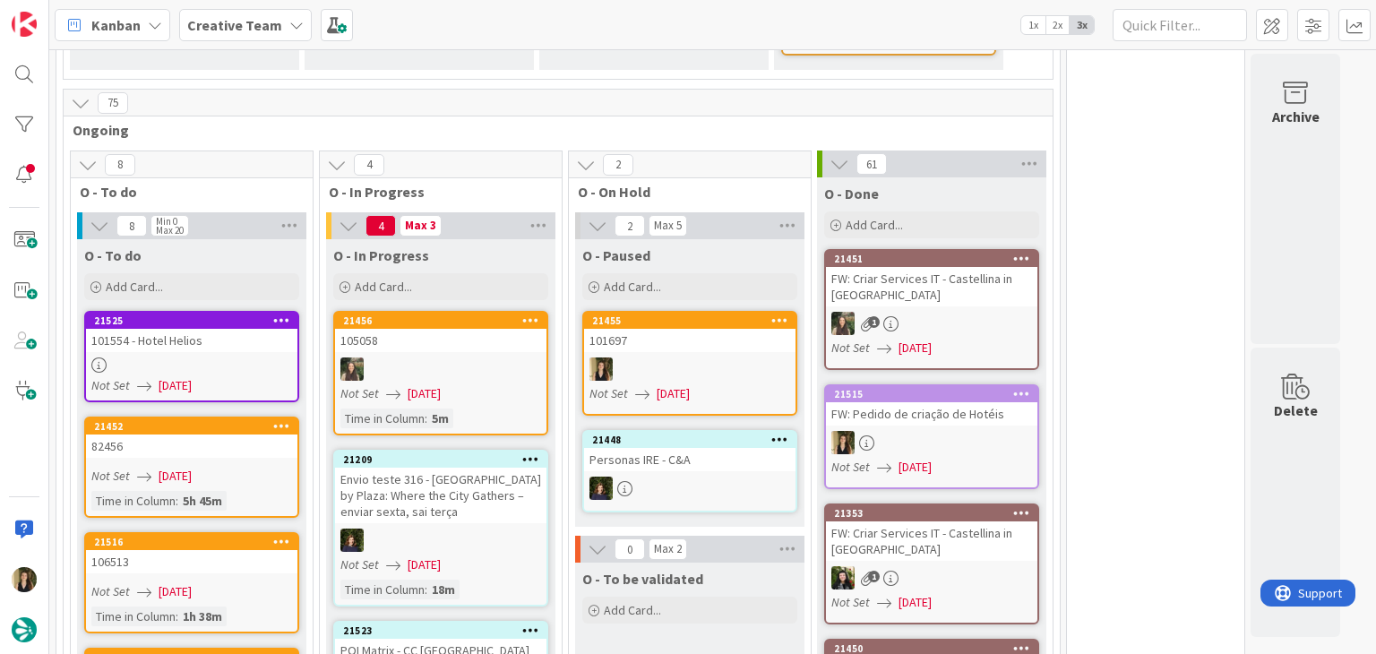
scroll to position [1263, 0]
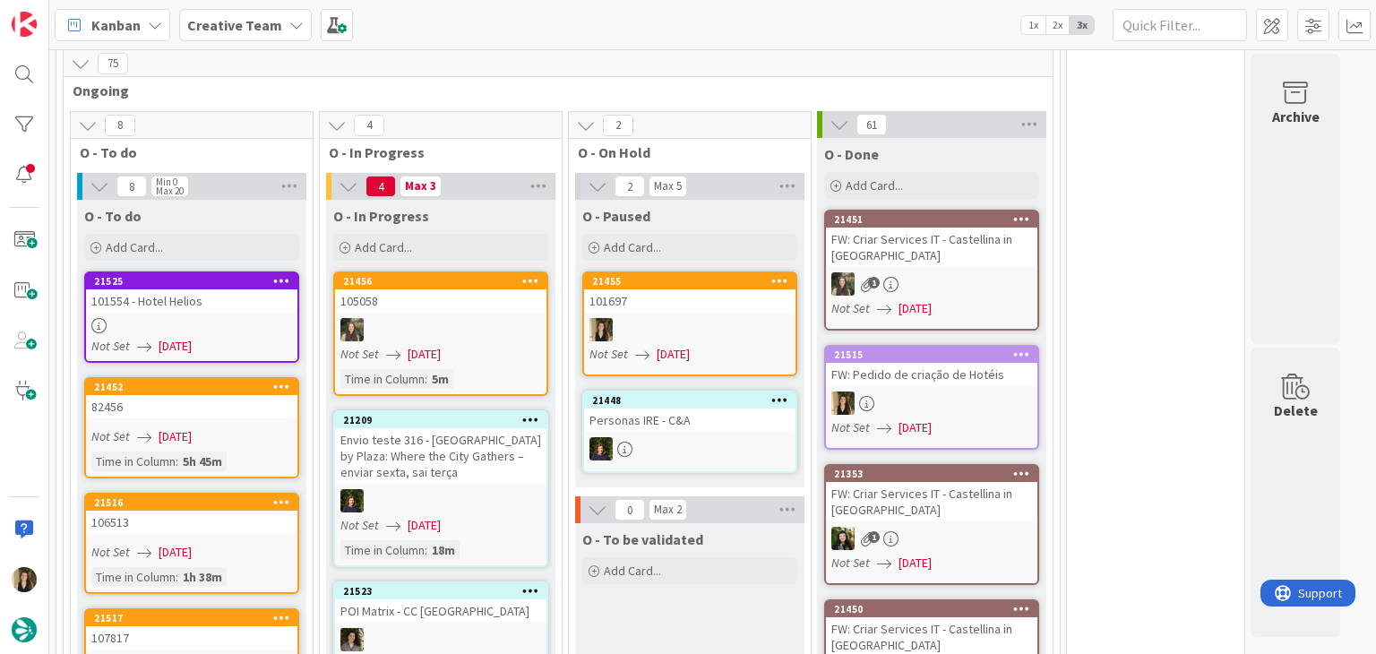
click at [280, 277] on link "21525 101554 - Hotel Helios Not Set [DATE]" at bounding box center [191, 317] width 215 height 91
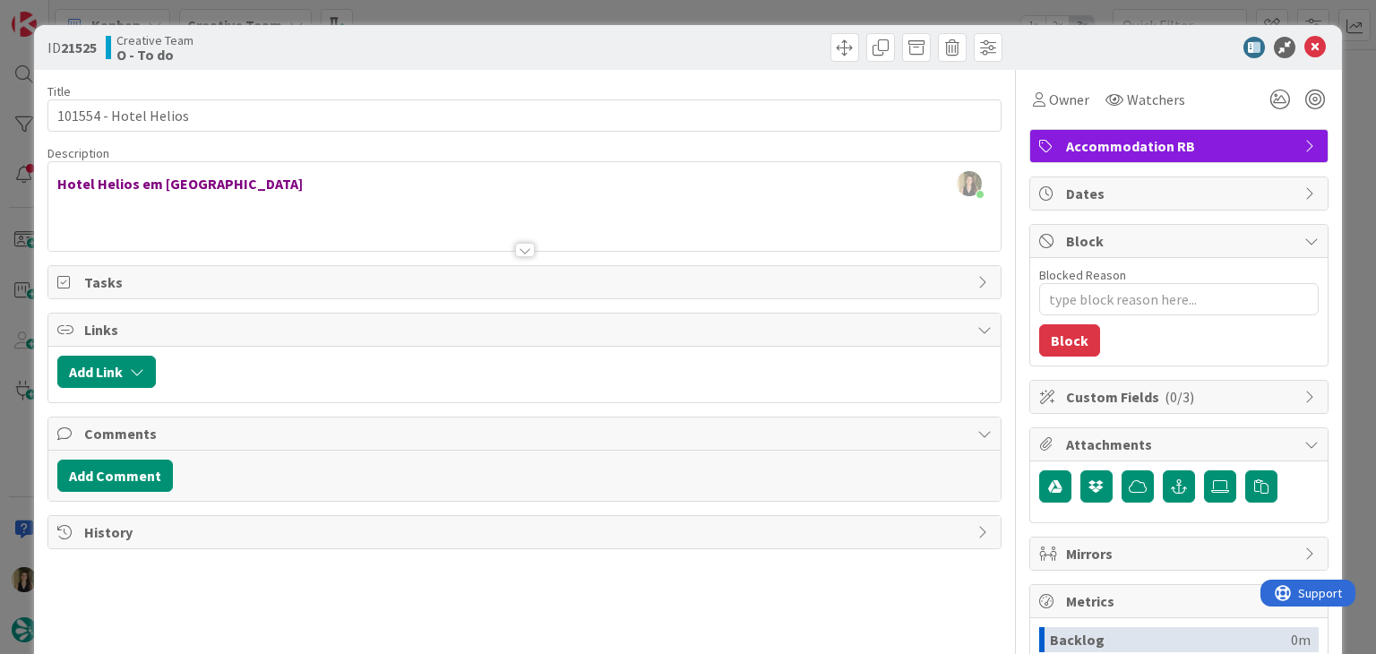
click at [607, 40] on div at bounding box center [766, 47] width 473 height 29
drag, startPoint x: 603, startPoint y: 15, endPoint x: 597, endPoint y: 5, distance: 11.7
click at [602, 14] on div "ID 21525 Creative Team O - To do Title 21 / 128 101554 - Hotel Helios Descripti…" at bounding box center [688, 327] width 1376 height 654
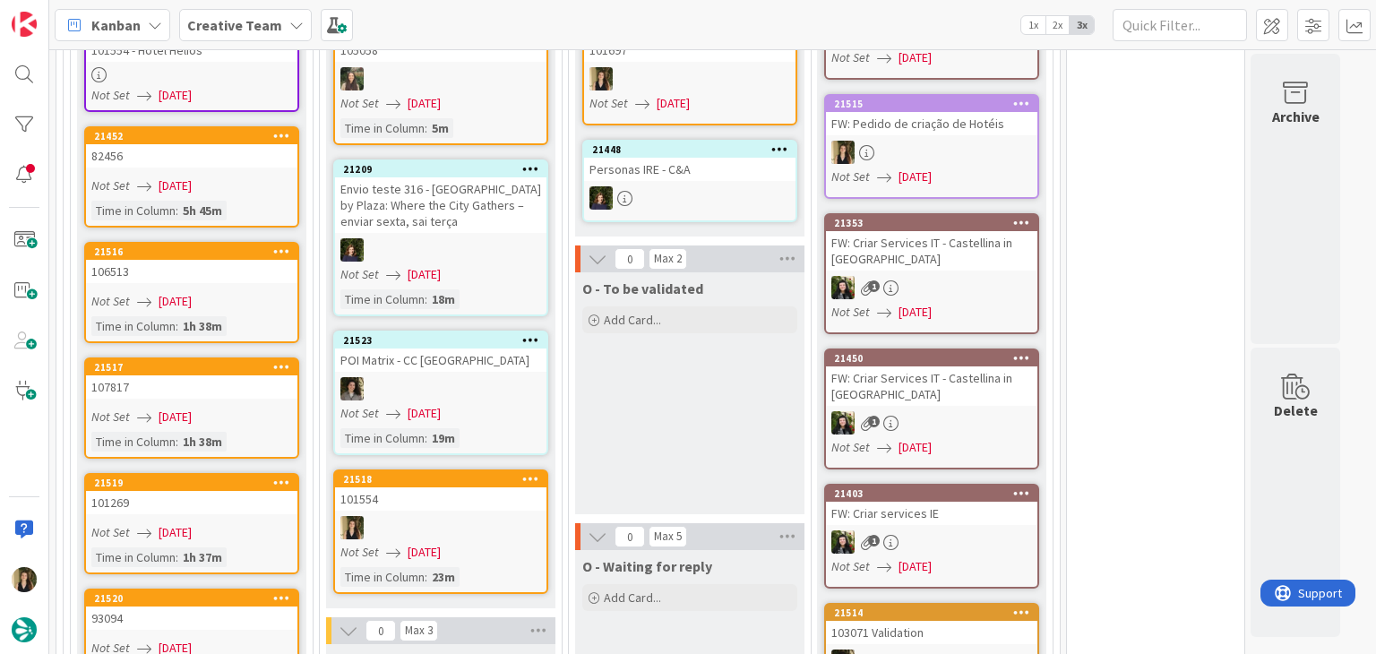
scroll to position [1523, 0]
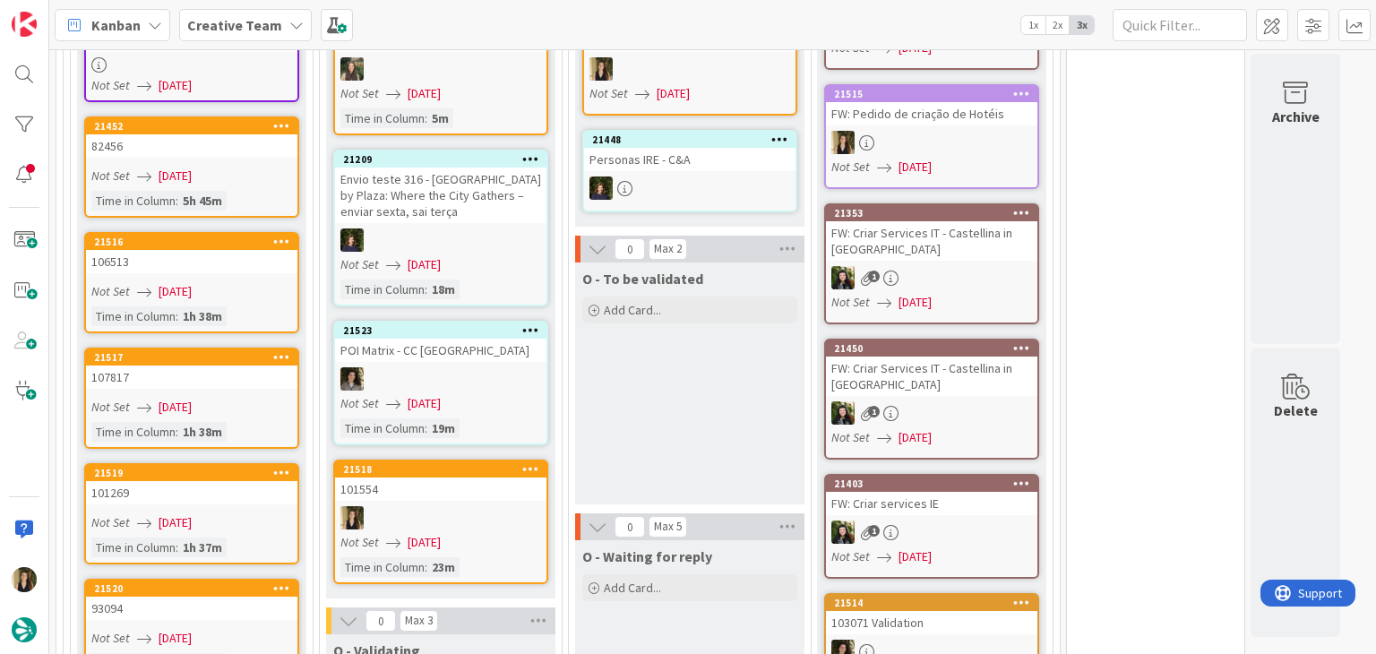
click at [685, 345] on div "O - To be validated Add Card..." at bounding box center [689, 384] width 229 height 242
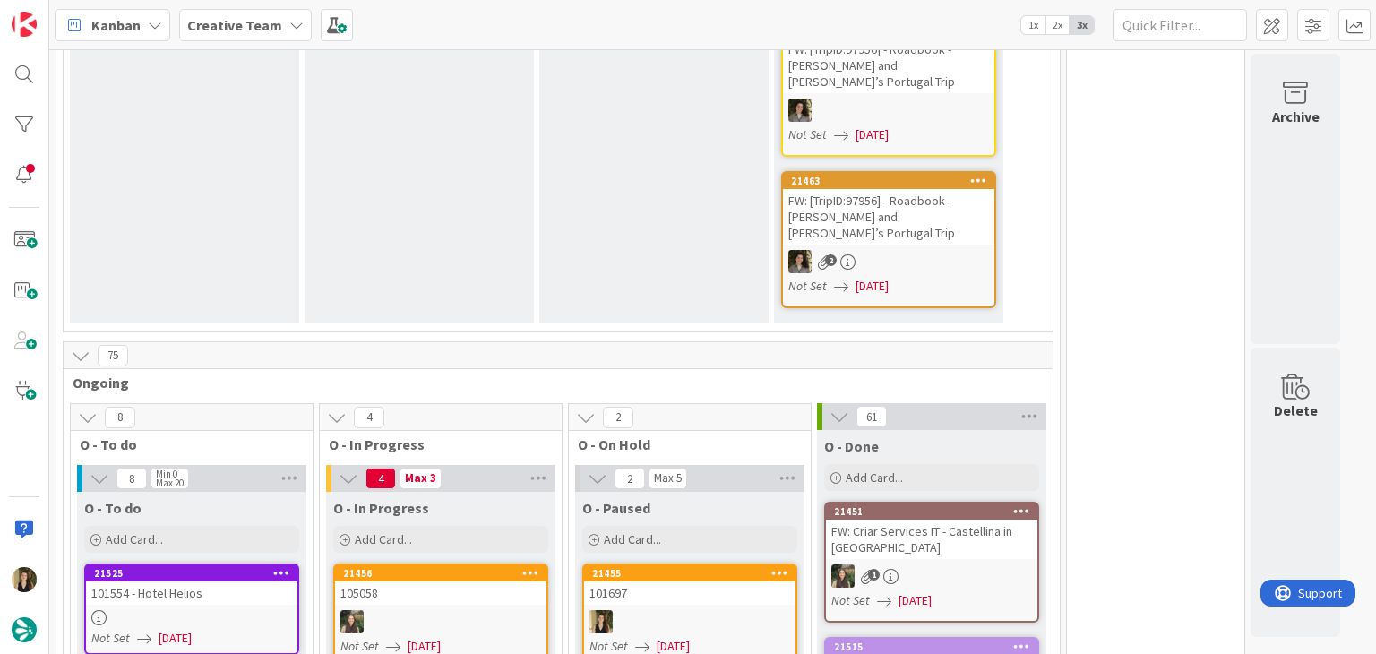
scroll to position [1249, 0]
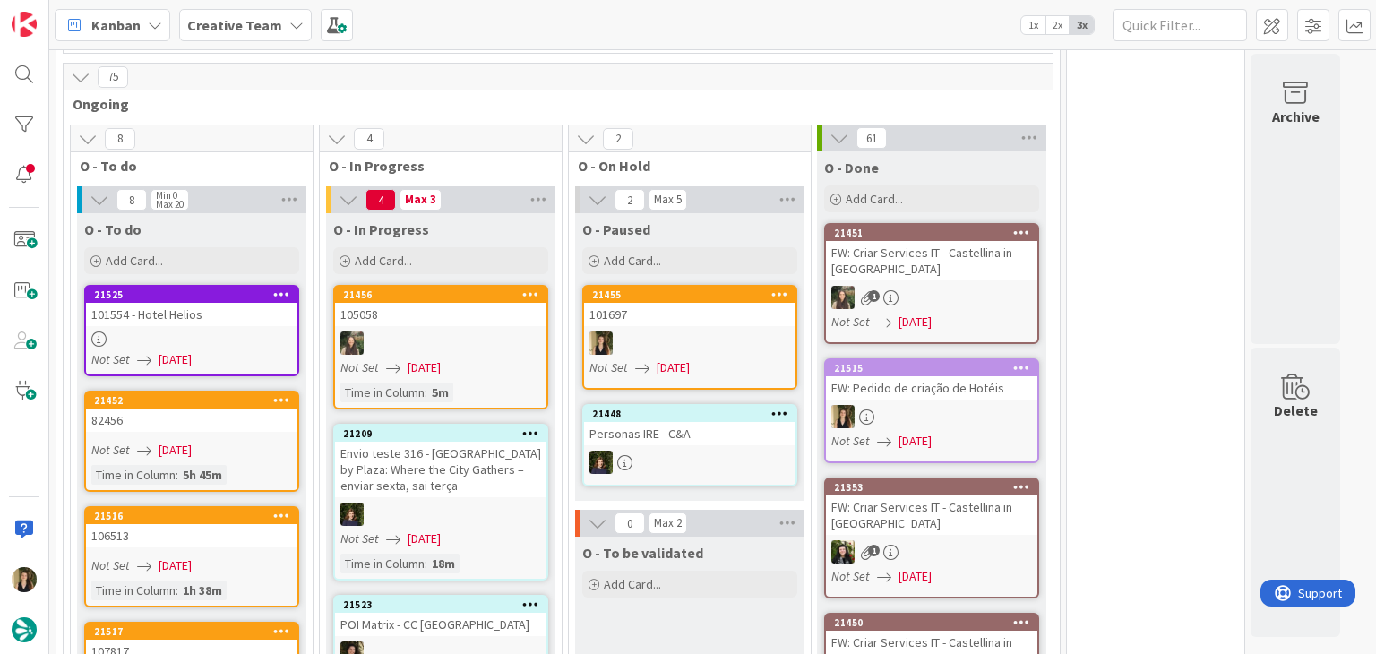
click at [680, 589] on div "O - To be validated Add Card..." at bounding box center [689, 658] width 229 height 242
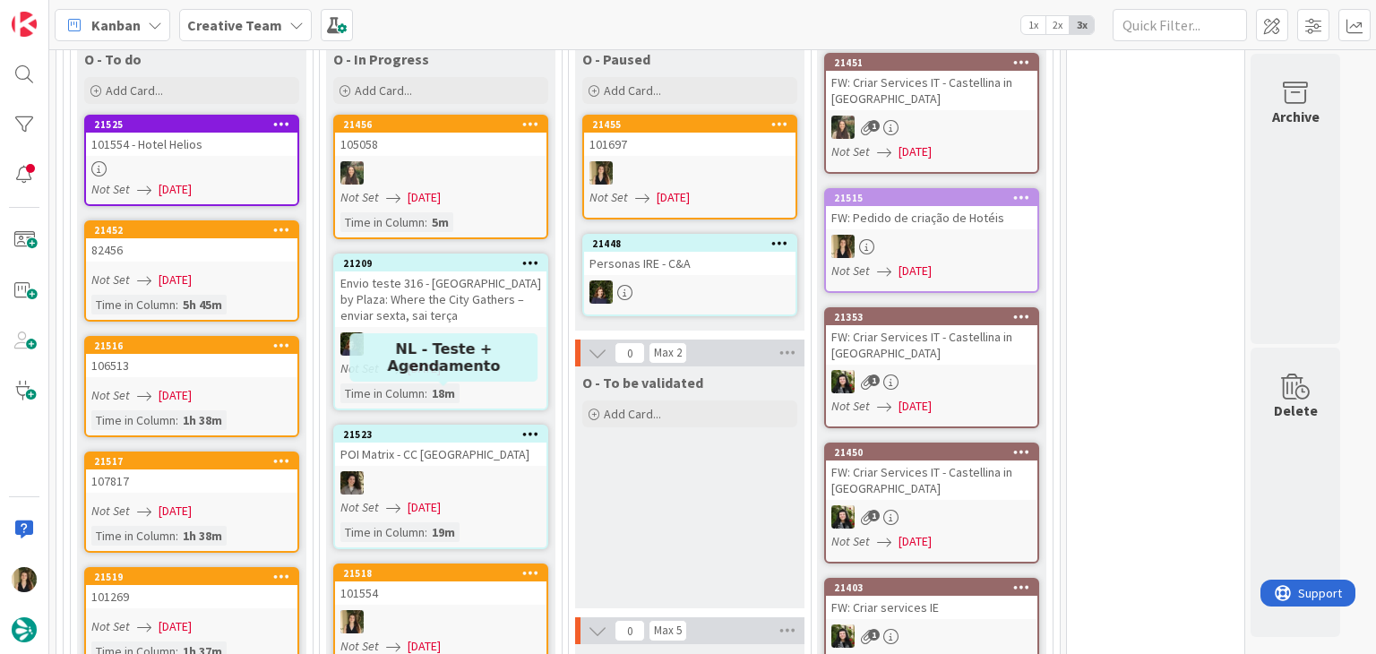
scroll to position [1344, 0]
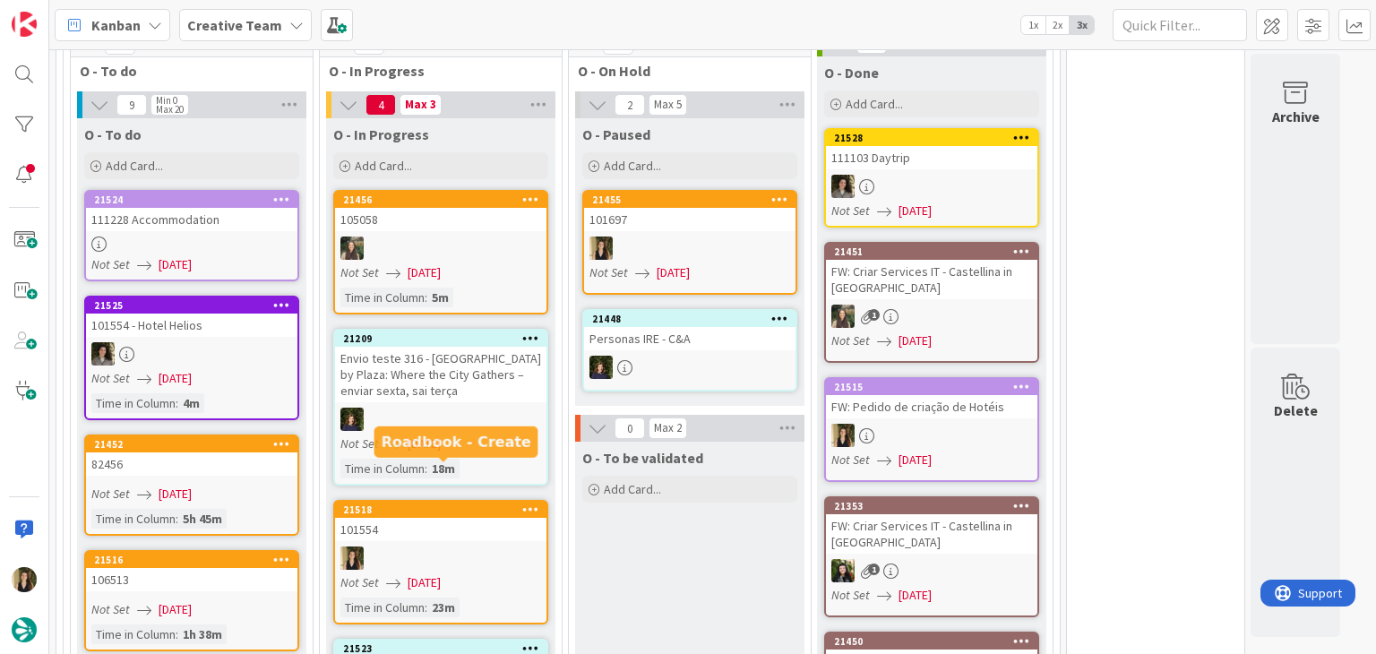
click at [493, 518] on div "101554" at bounding box center [440, 529] width 211 height 23
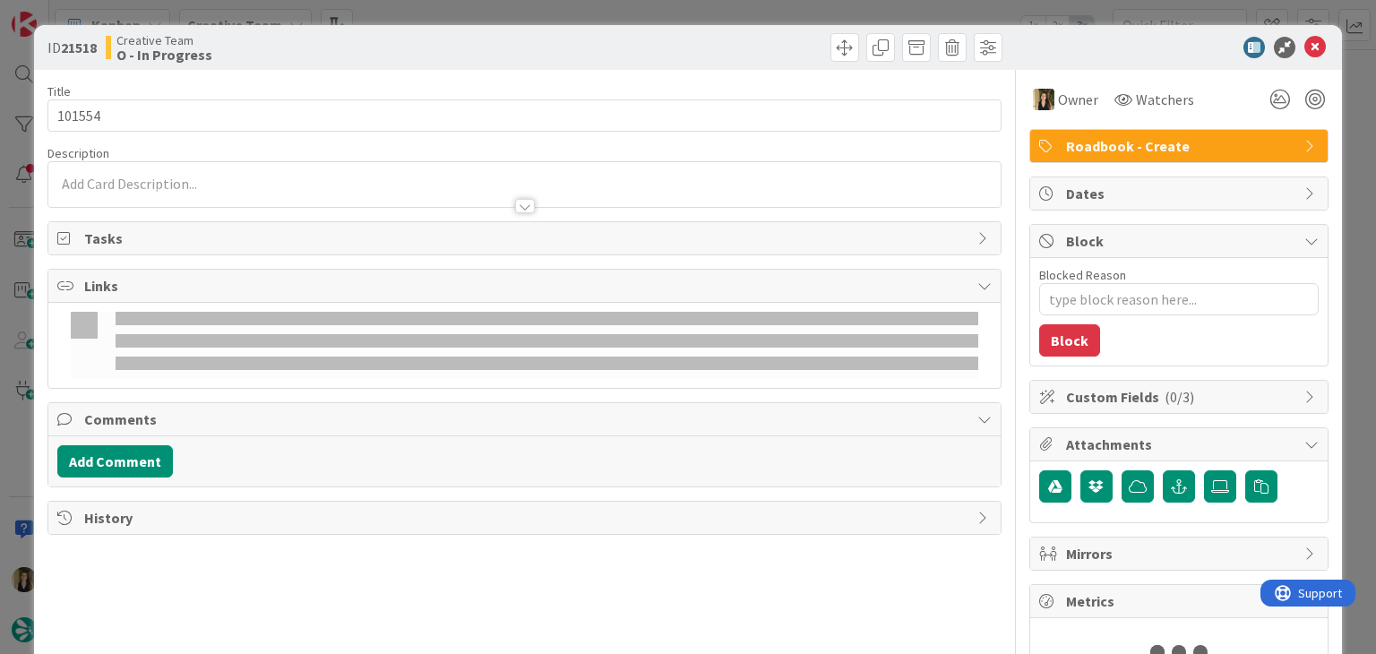
type textarea "x"
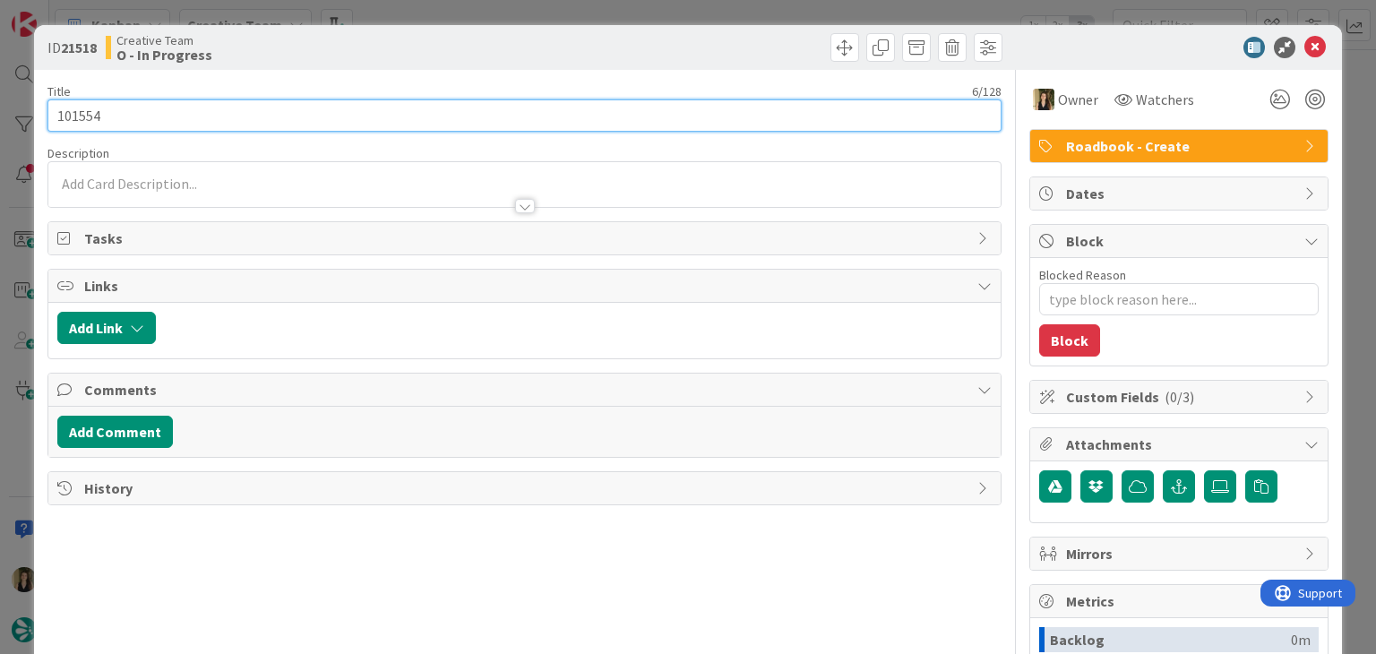
click at [73, 112] on input "101554" at bounding box center [523, 115] width 953 height 32
click at [73, 113] on input "101554" at bounding box center [523, 115] width 953 height 32
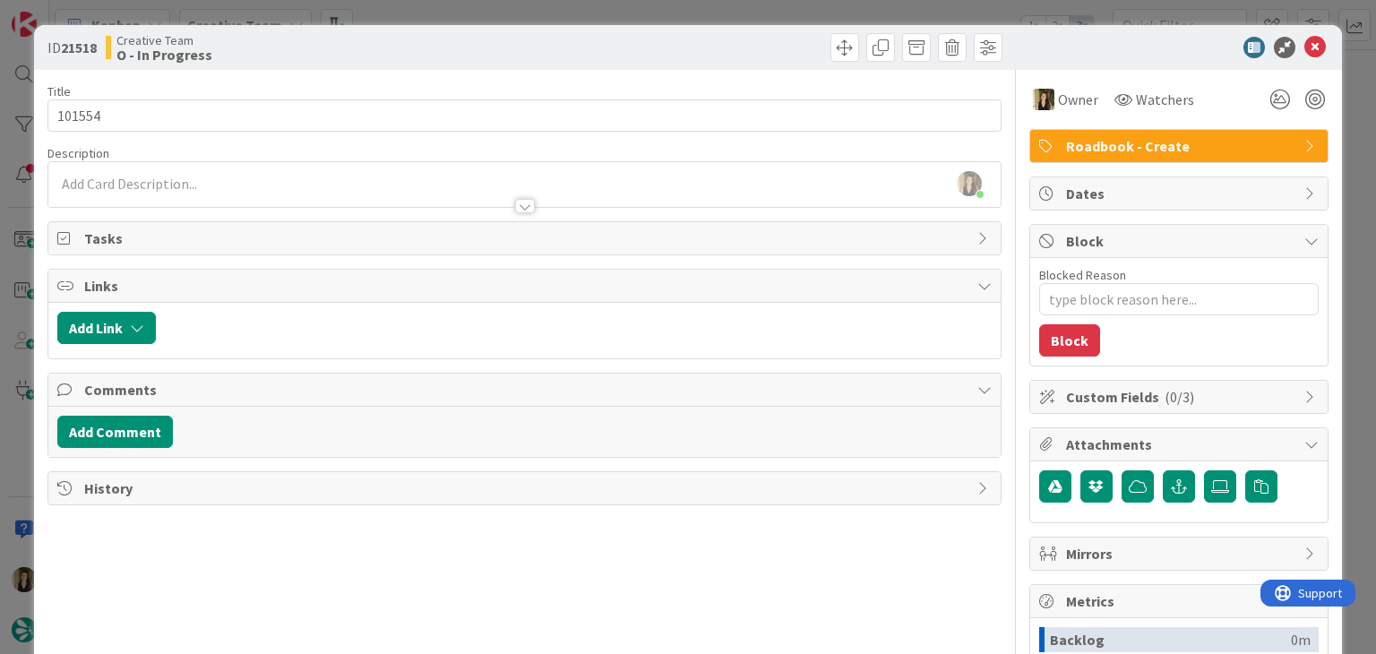
drag, startPoint x: 502, startPoint y: 37, endPoint x: 509, endPoint y: 4, distance: 33.0
click at [502, 36] on div "Creative Team O - In Progress" at bounding box center [313, 47] width 415 height 29
click at [513, 1] on div "ID 21518 Creative Team O - In Progress Title 6 / 128 101554 Description [PERSON…" at bounding box center [688, 327] width 1376 height 654
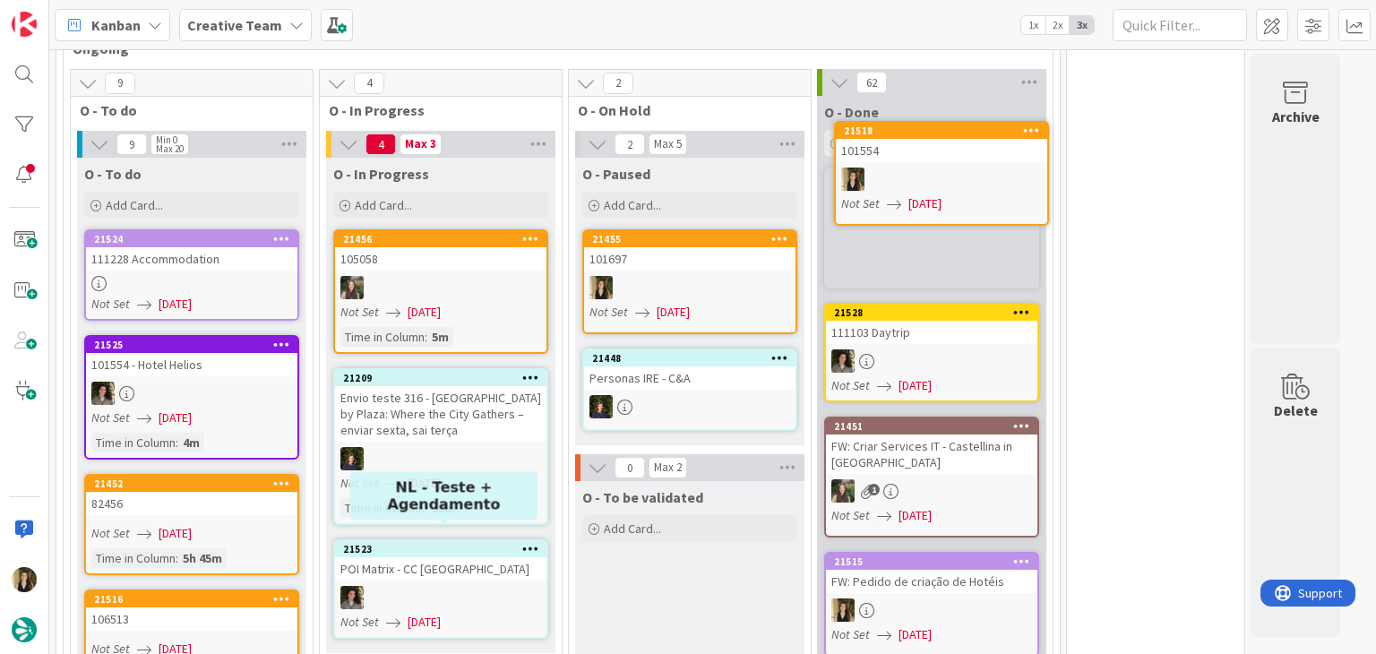
scroll to position [1190, 0]
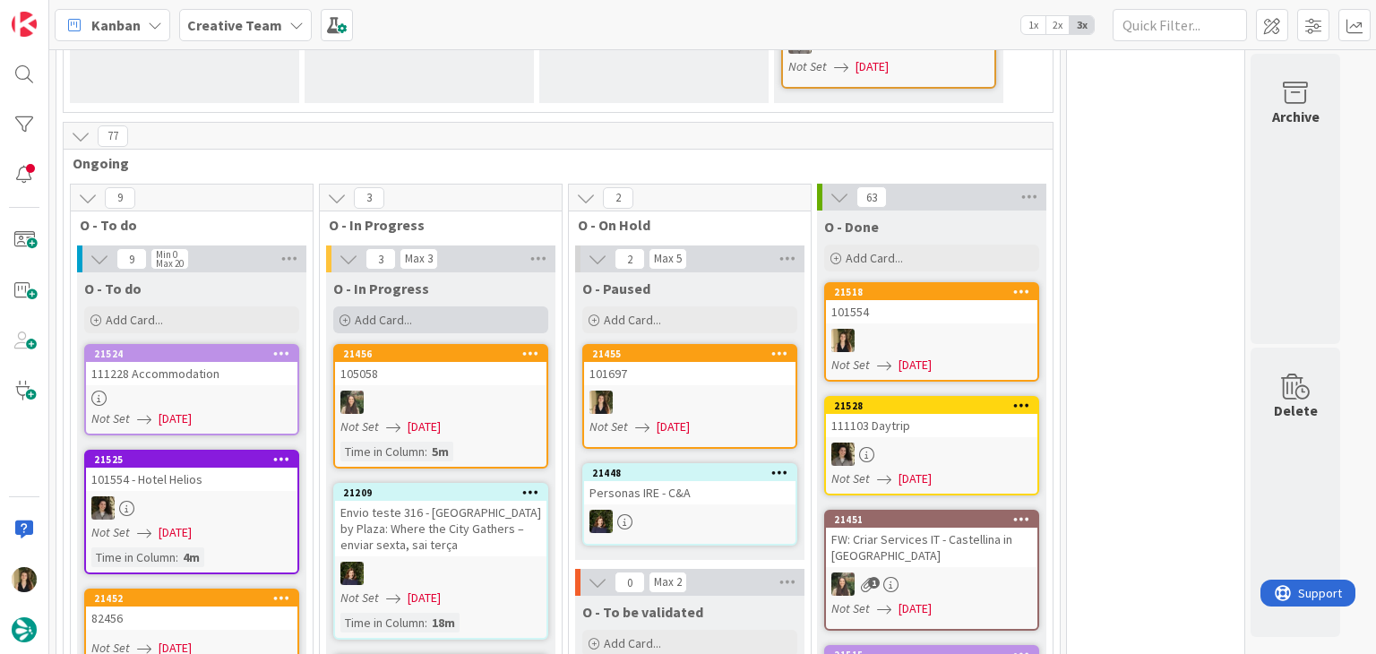
click at [415, 306] on div "Add Card..." at bounding box center [440, 319] width 215 height 27
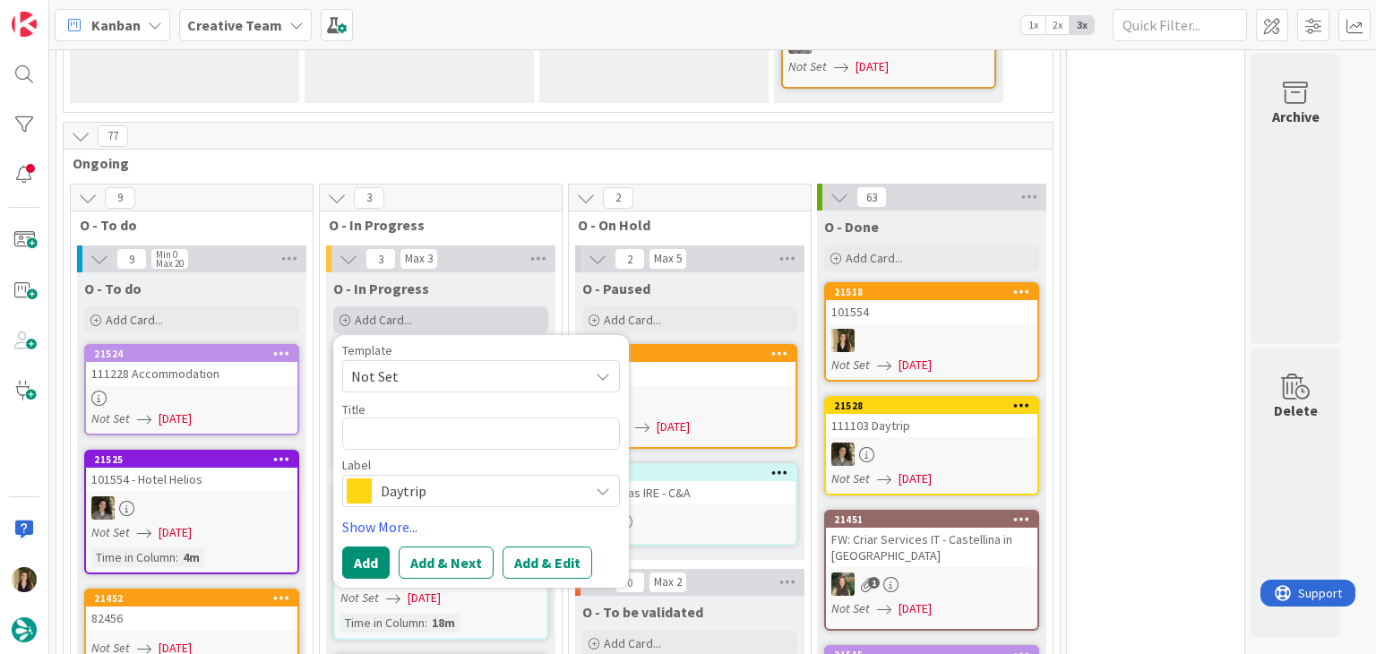
type textarea "101554"
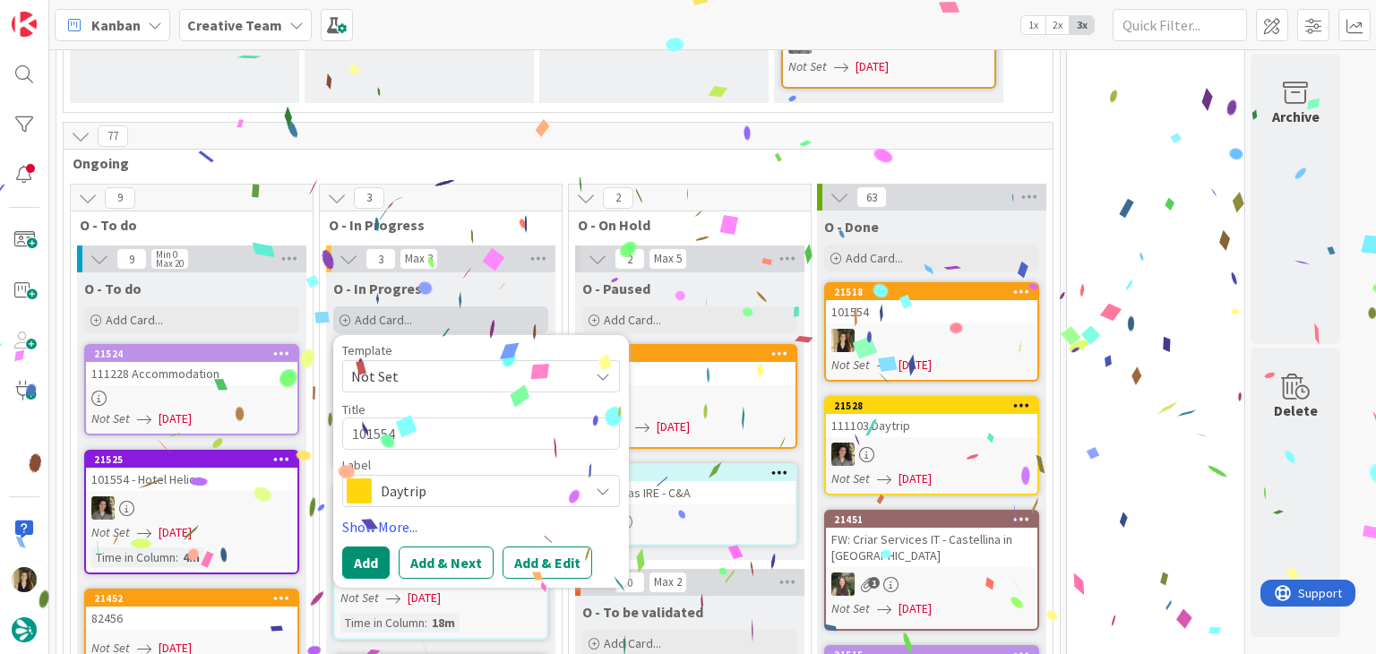
type textarea "x"
type textarea "101554"
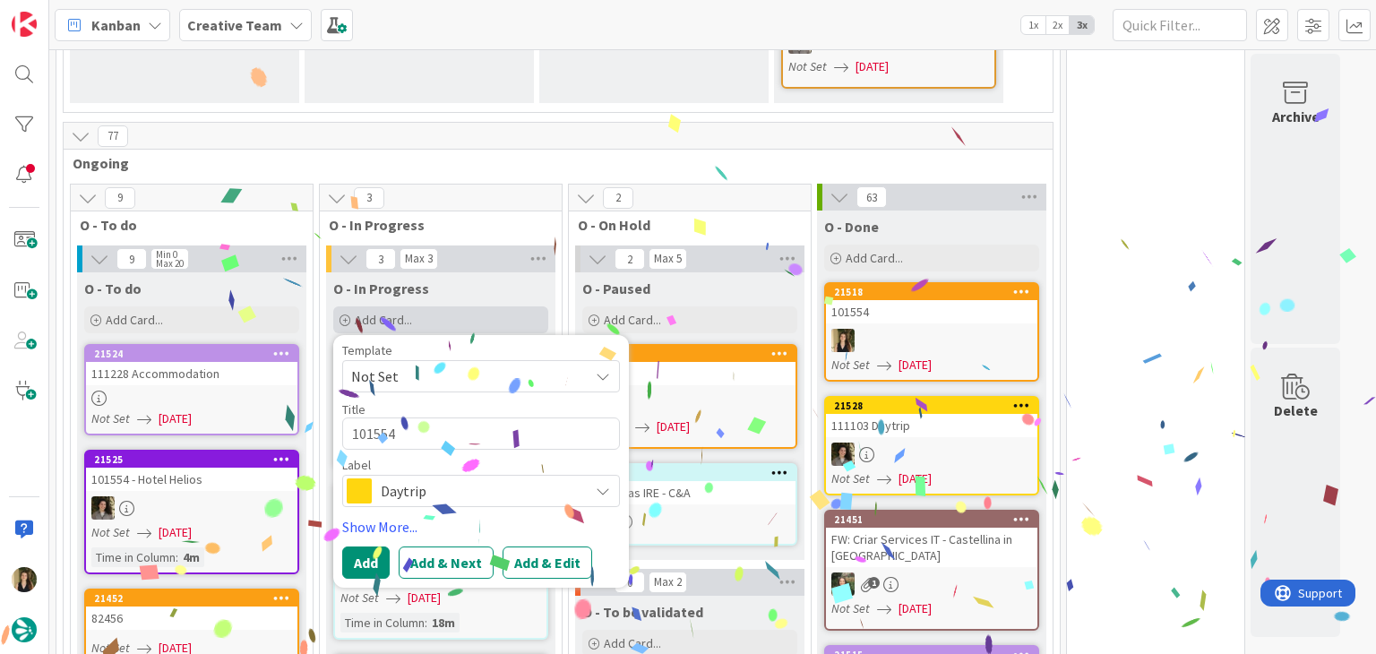
type textarea "x"
type textarea "101554 c"
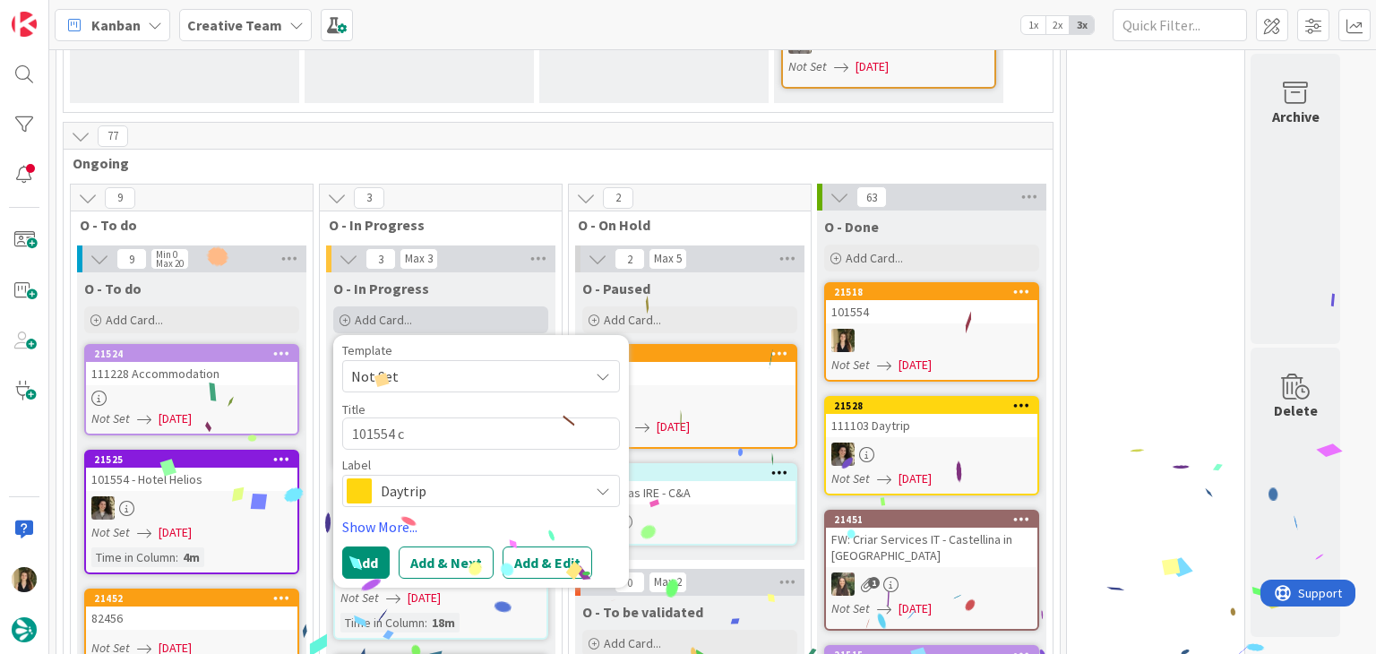
type textarea "x"
type textarea "101554 cr"
type textarea "x"
type textarea "101554 cri"
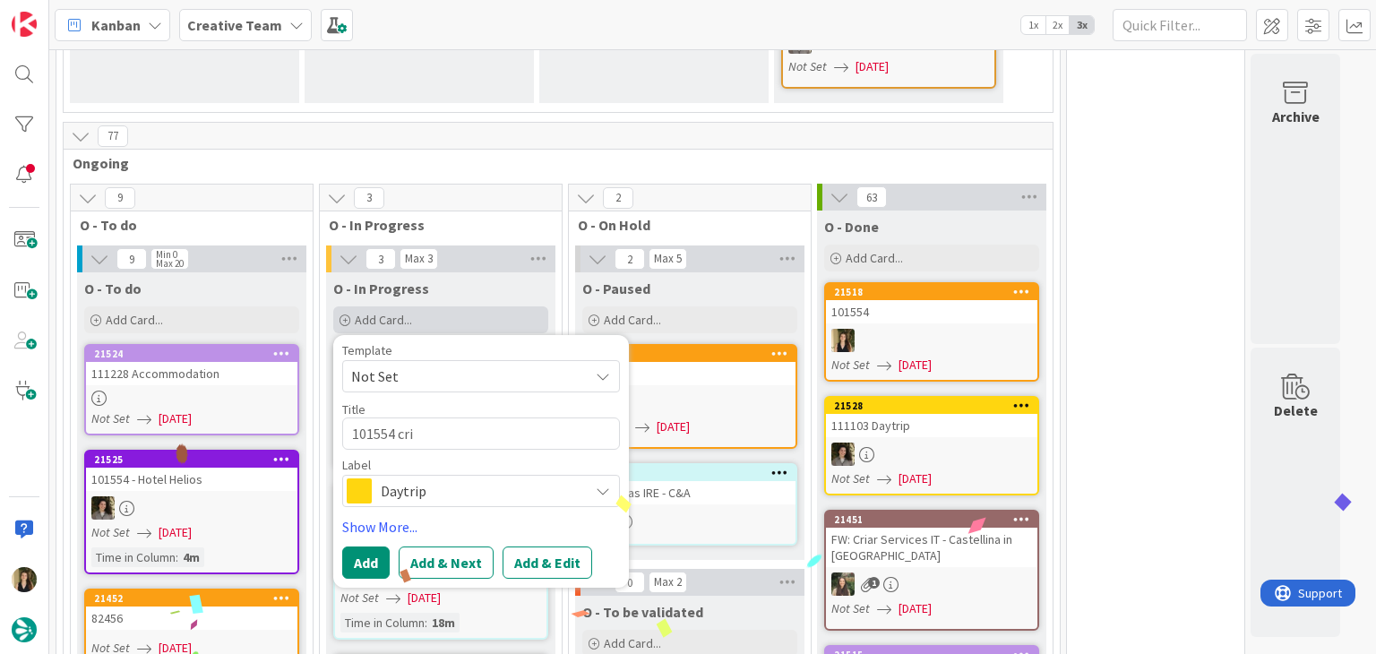
type textarea "x"
type textarea "101554 cria"
type textarea "x"
type textarea "101554 criar"
type textarea "x"
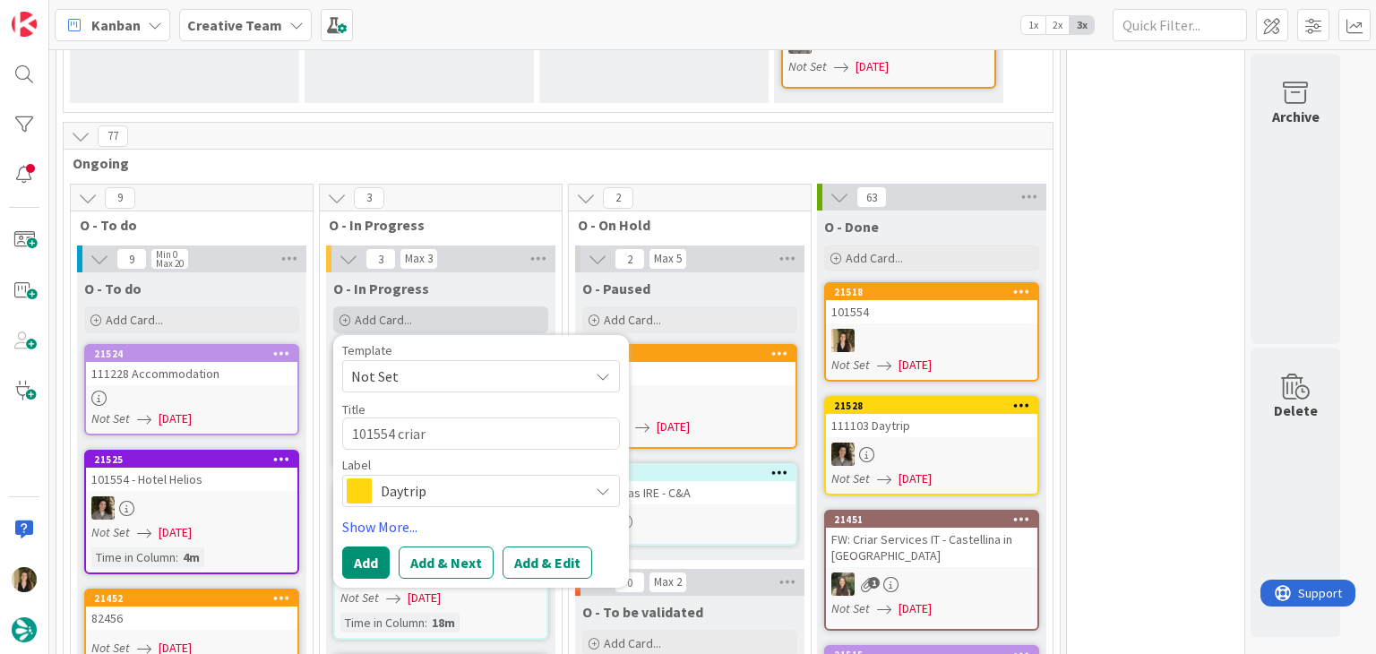
type textarea "101554 criar g"
type textarea "x"
type textarea "101554 criar gp"
type textarea "x"
type textarea "101554 criar gps"
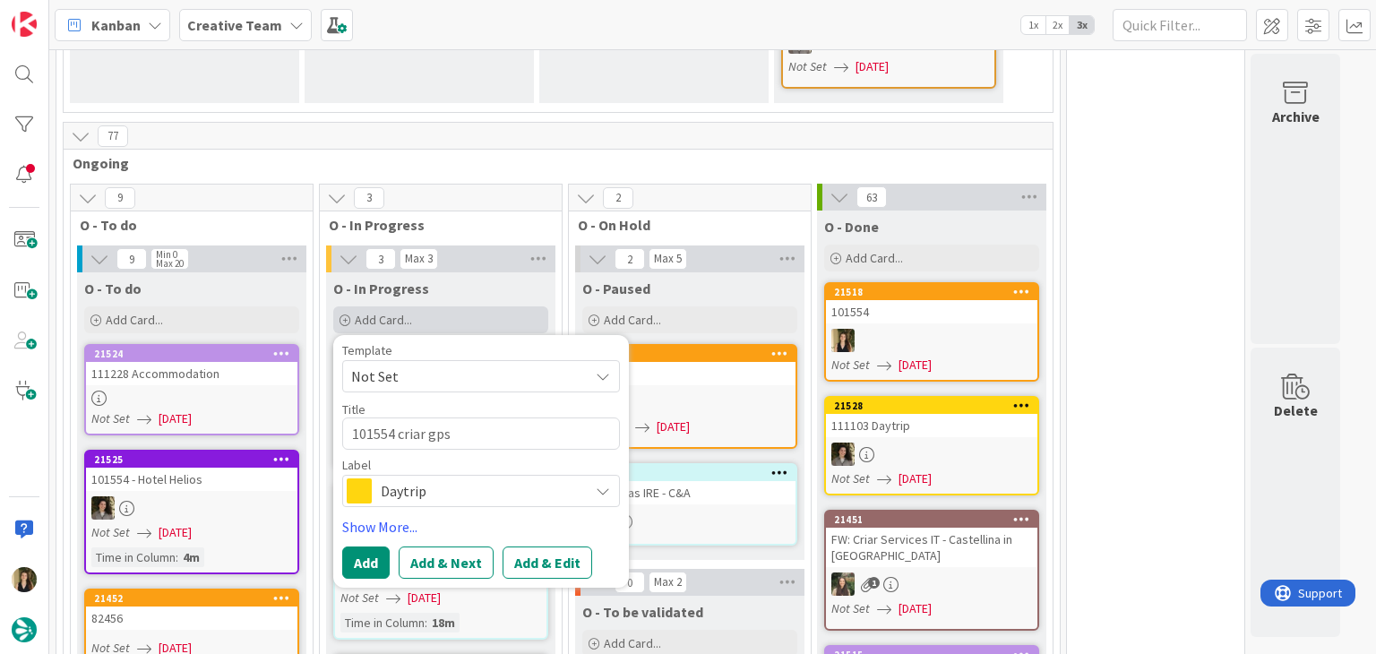
type textarea "x"
type textarea "101554 criar gps"
type textarea "x"
type textarea "101554 criar gps p"
type textarea "x"
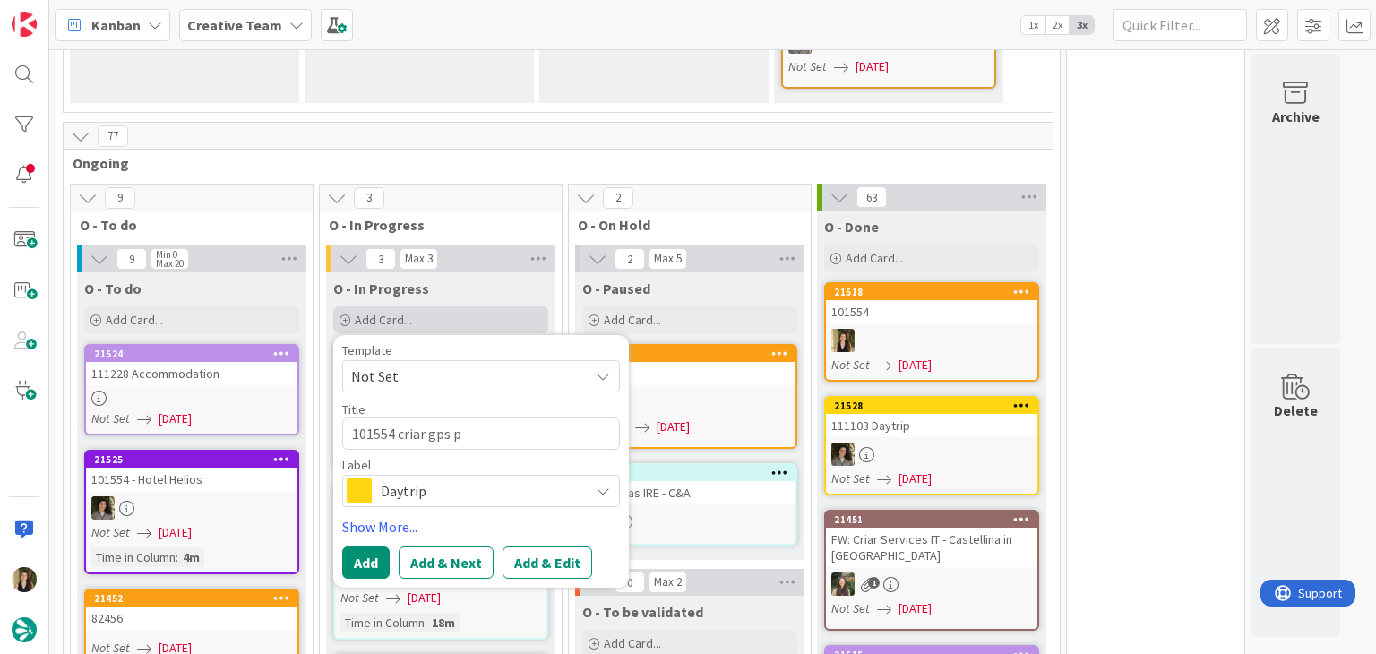
type textarea "101554 criar gps po"
type textarea "x"
type textarea "101554 criar gps poi"
type textarea "x"
type textarea "101554 criar gps poin"
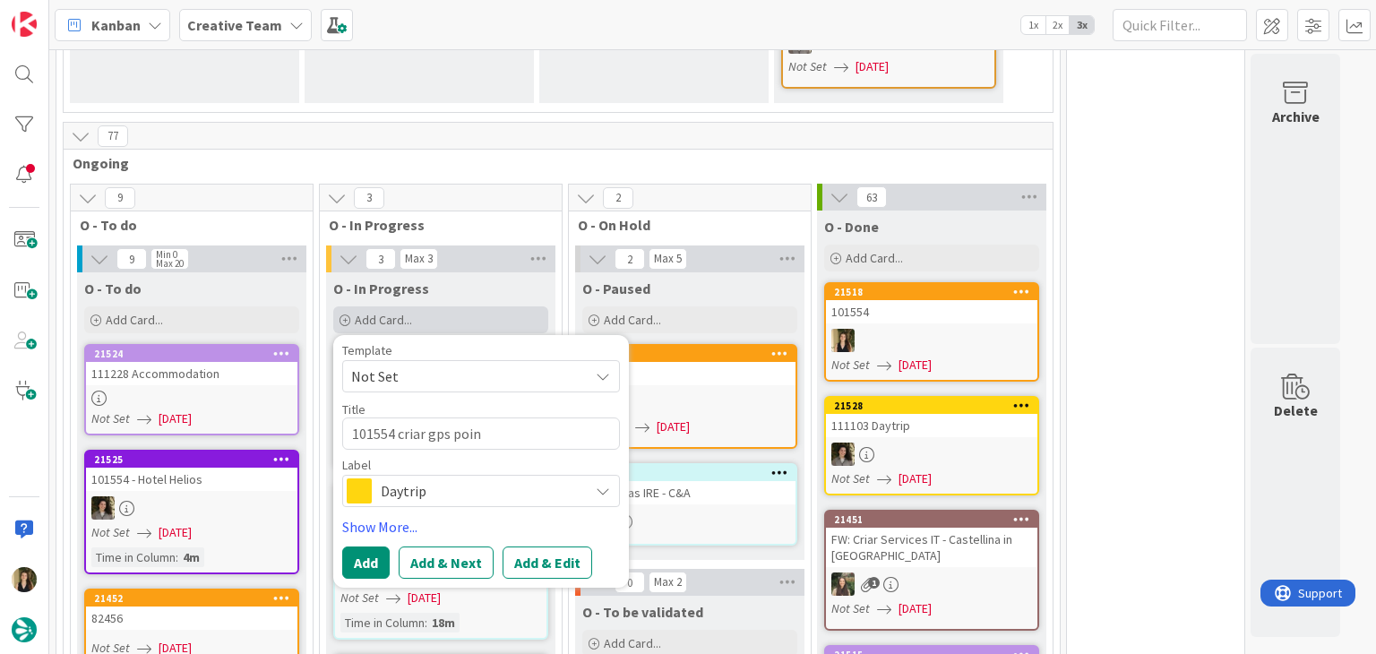
type textarea "x"
type textarea "101554 criar gps point"
click at [474, 479] on span "Daytrip" at bounding box center [480, 491] width 199 height 25
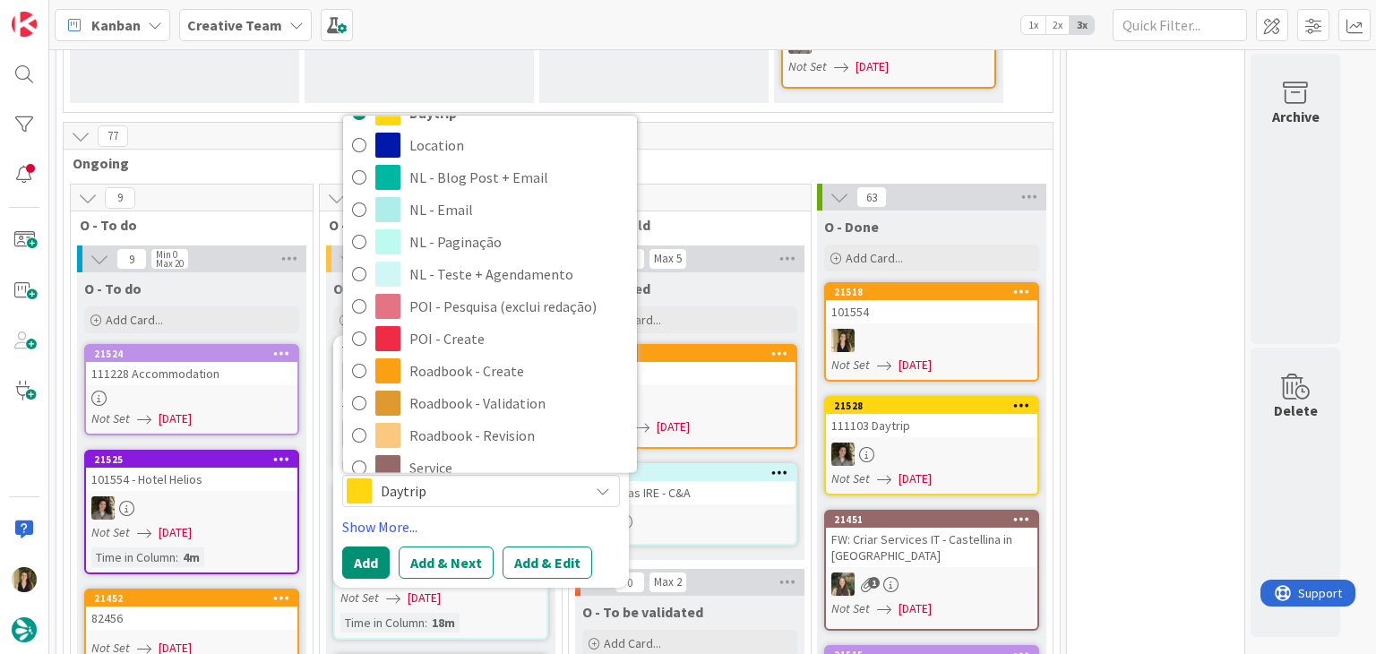
scroll to position [269, 0]
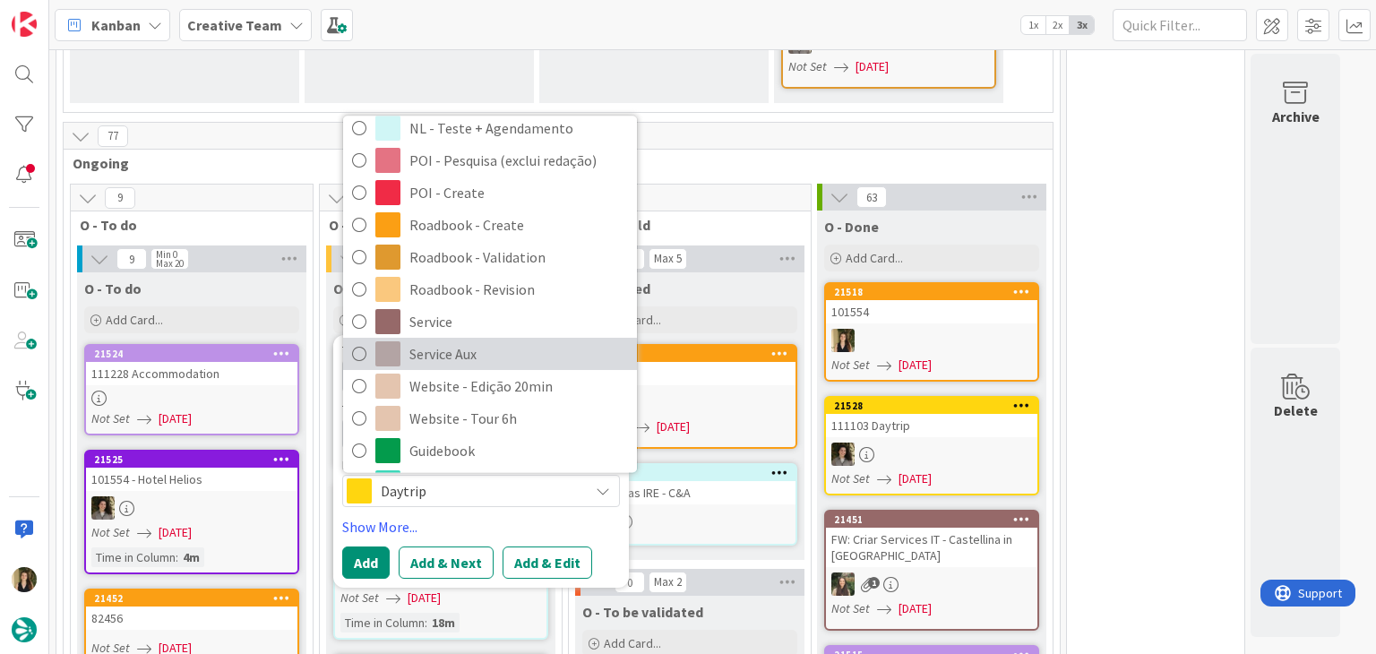
click at [498, 341] on span "Service Aux" at bounding box center [519, 354] width 219 height 27
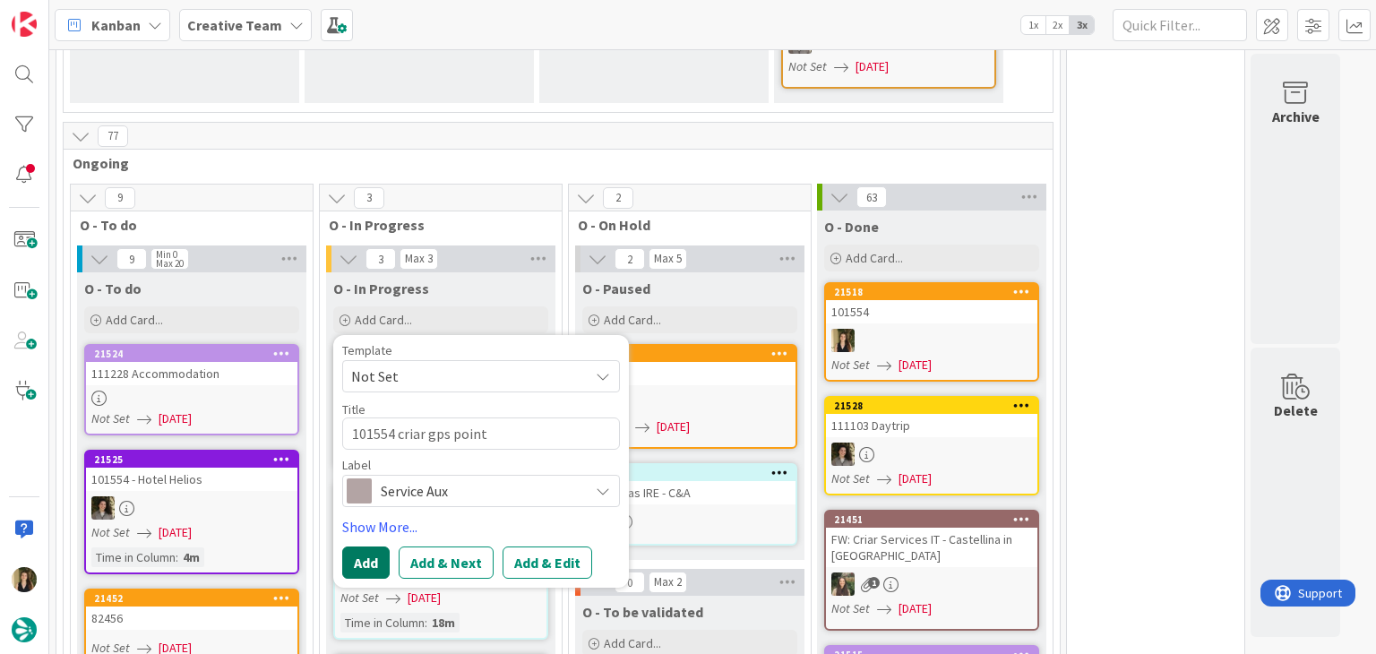
click at [351, 547] on button "Add" at bounding box center [365, 563] width 47 height 32
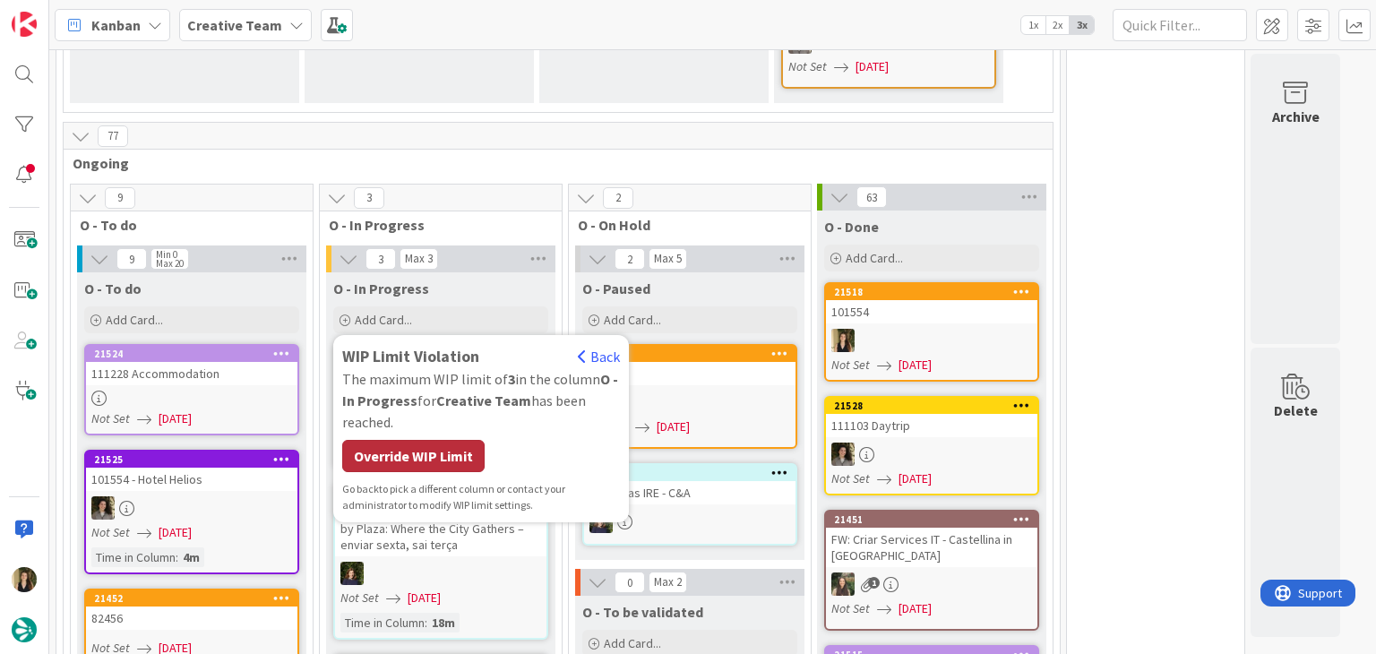
click at [412, 440] on div "Override WIP Limit" at bounding box center [413, 456] width 142 height 32
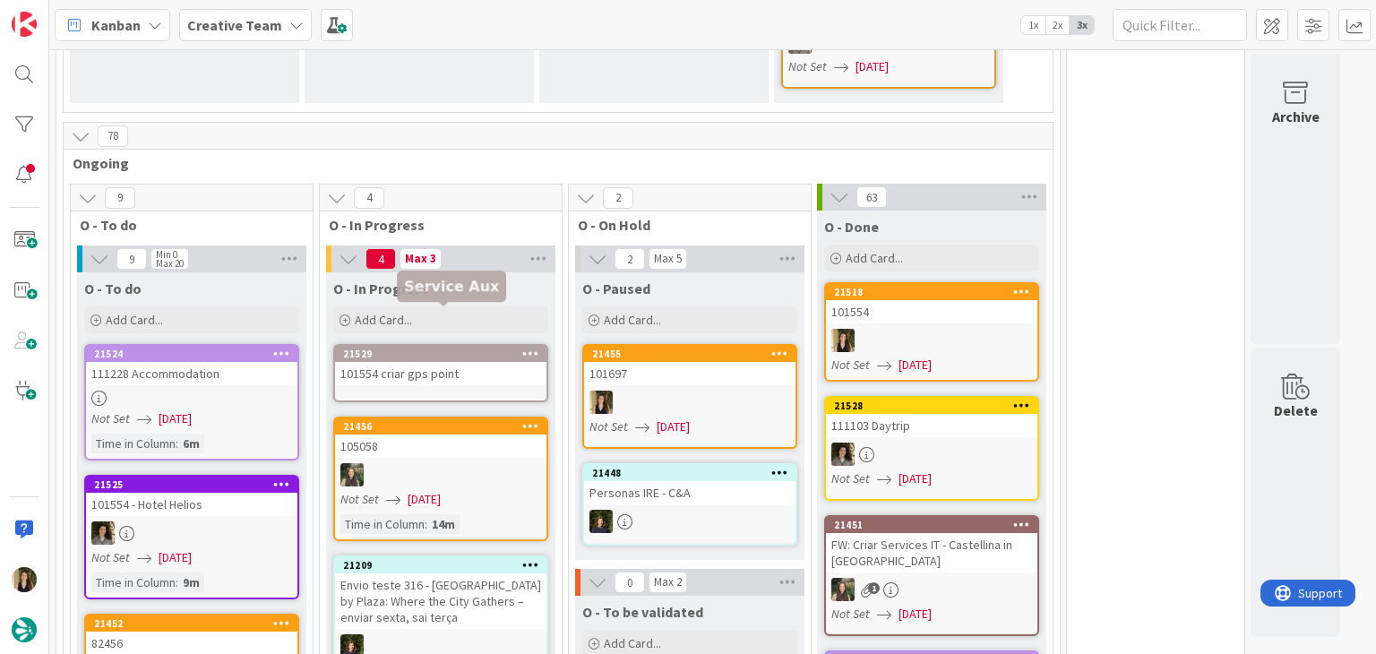
click at [480, 362] on div "101554 criar gps point" at bounding box center [440, 373] width 211 height 23
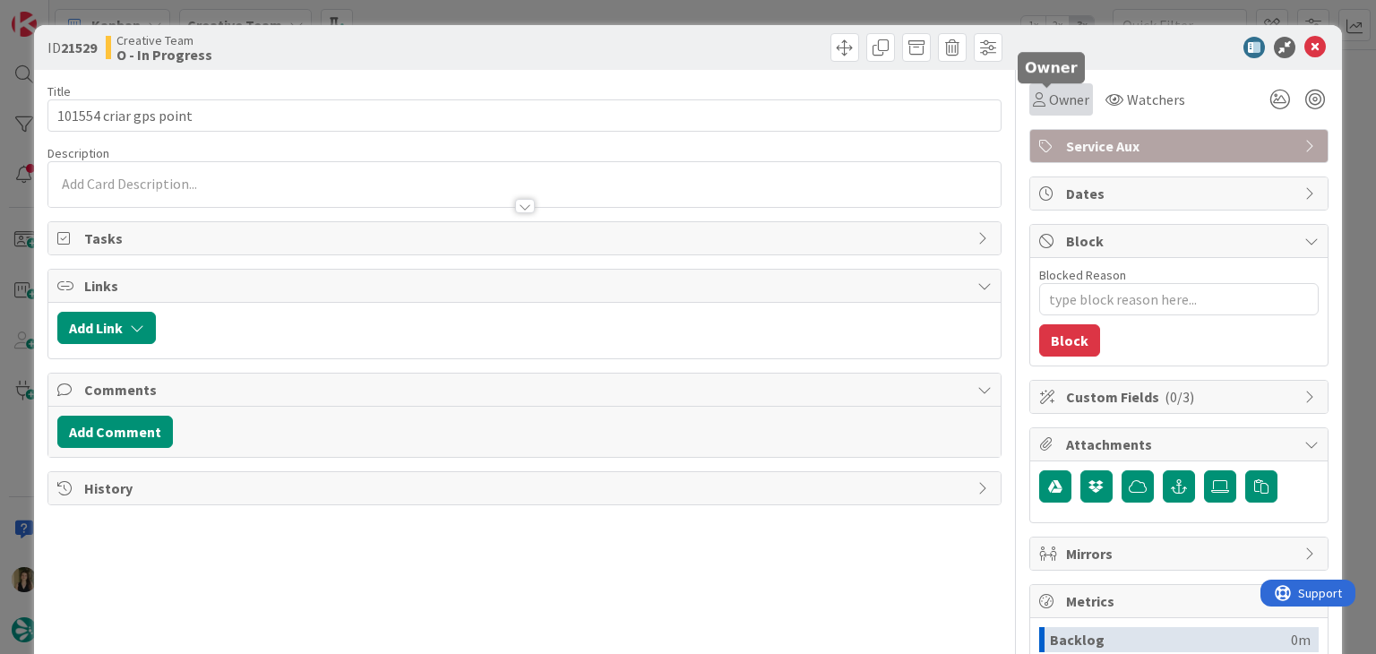
click at [1050, 105] on span "Owner" at bounding box center [1069, 100] width 40 height 22
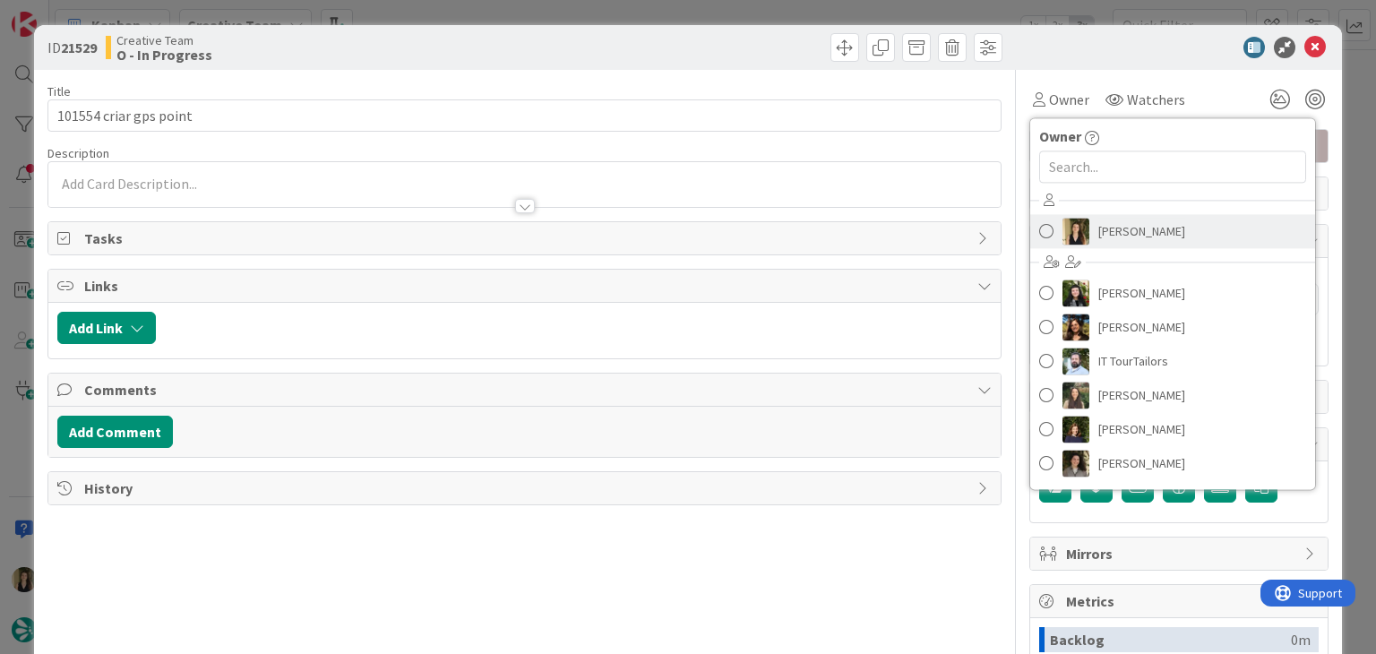
click at [1144, 235] on span "[PERSON_NAME]" at bounding box center [1142, 231] width 87 height 27
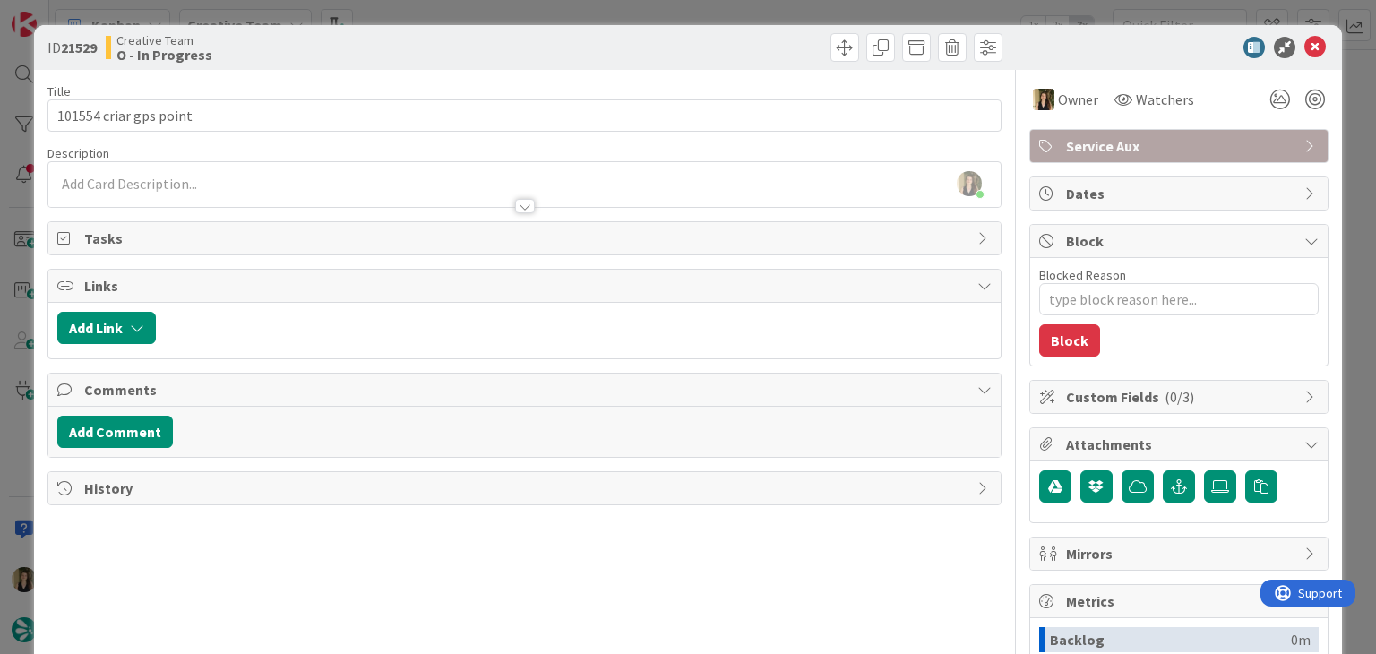
click at [320, 194] on div at bounding box center [524, 197] width 952 height 19
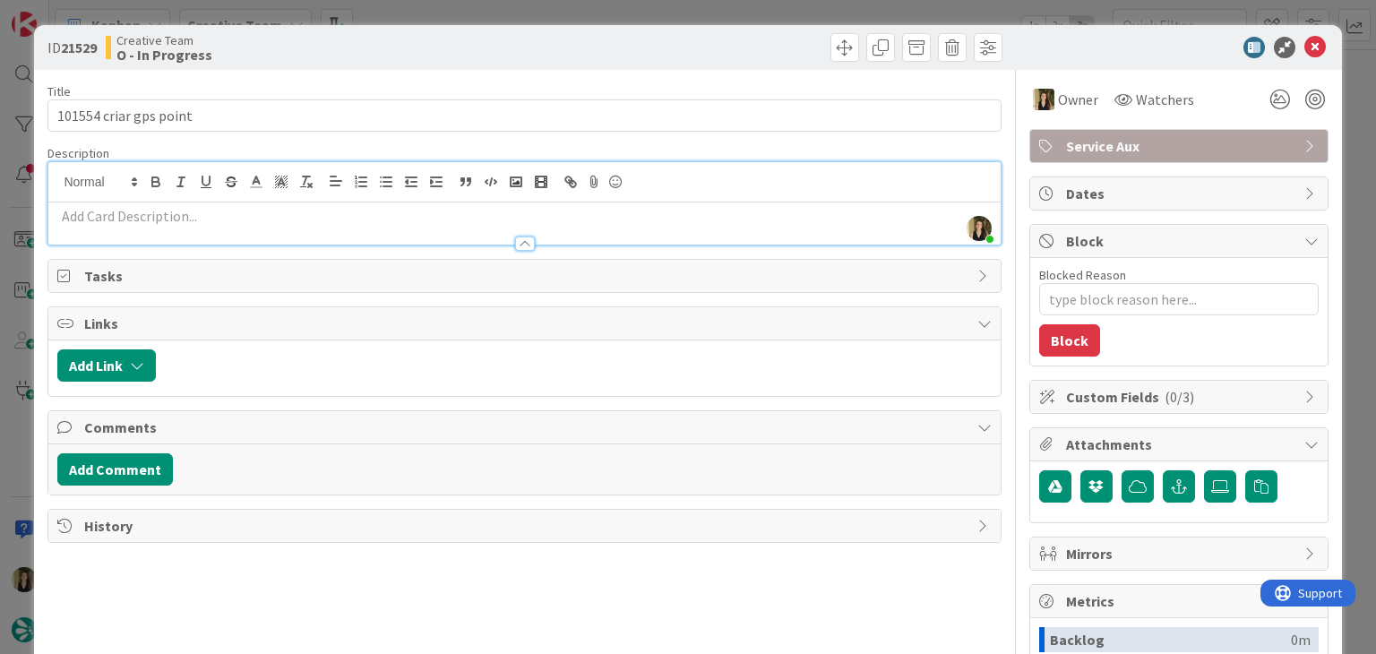
click at [280, 218] on p at bounding box center [524, 216] width 934 height 21
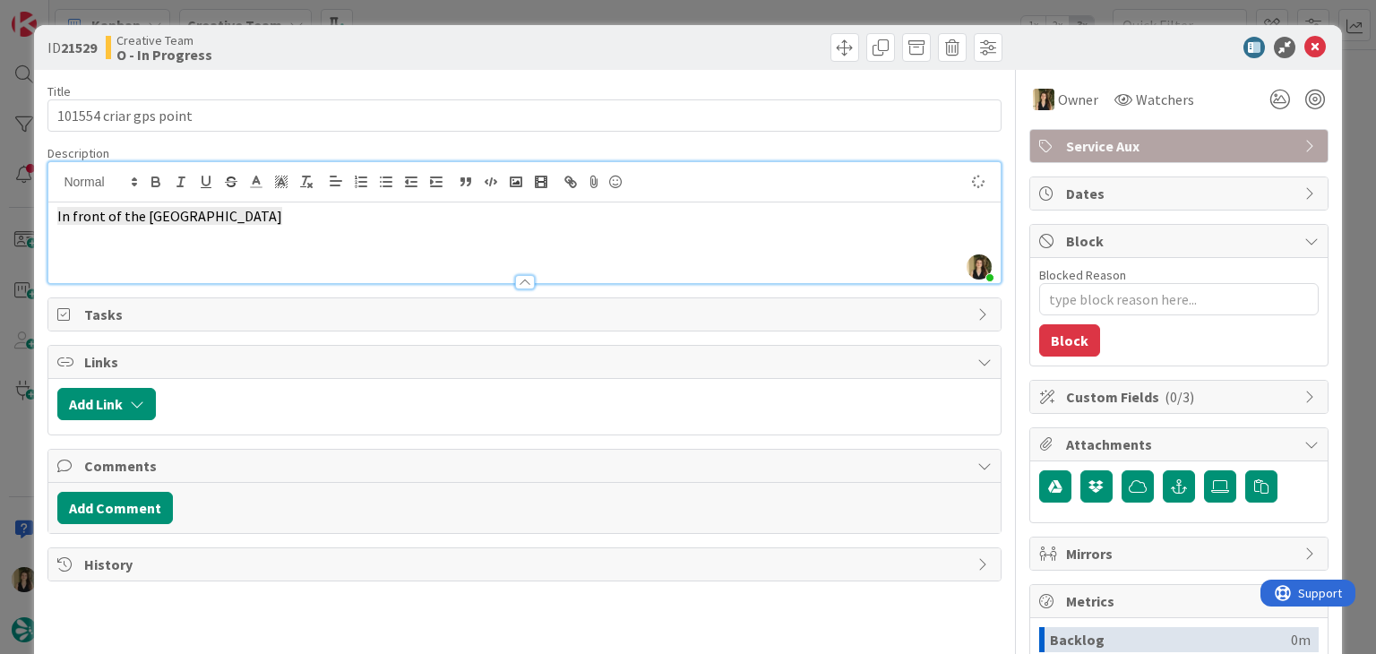
drag, startPoint x: 313, startPoint y: 230, endPoint x: -4, endPoint y: 236, distance: 316.4
click at [0, 236] on html "Kanban Creative Team 1x 2x 3x 108 Camembert 9 Expedite For critical and top pri…" at bounding box center [688, 327] width 1376 height 654
click at [308, 183] on icon "button" at bounding box center [306, 182] width 16 height 16
click at [358, 220] on p "In front of the [GEOGRAPHIC_DATA]" at bounding box center [524, 216] width 934 height 21
click at [375, 64] on div "ID 21529 Creative Team O - In Progress" at bounding box center [687, 47] width 1307 height 45
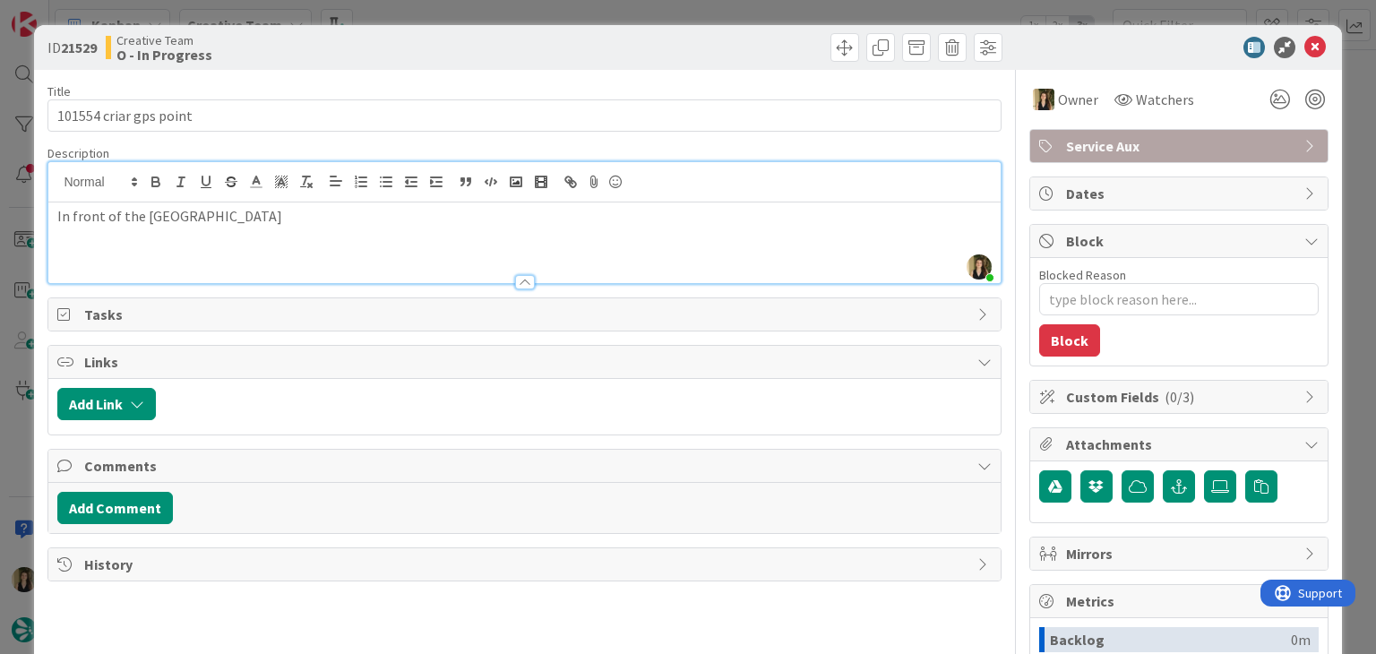
click at [394, 39] on div "Creative Team O - In Progress" at bounding box center [313, 47] width 415 height 29
click at [409, 51] on div "Creative Team O - In Progress" at bounding box center [313, 47] width 415 height 29
click at [459, 39] on div "Creative Team O - In Progress" at bounding box center [313, 47] width 415 height 29
click at [462, 22] on div "ID 21529 Creative Team O - In Progress Title 22 / 128 101554 criar gps point De…" at bounding box center [688, 327] width 1376 height 654
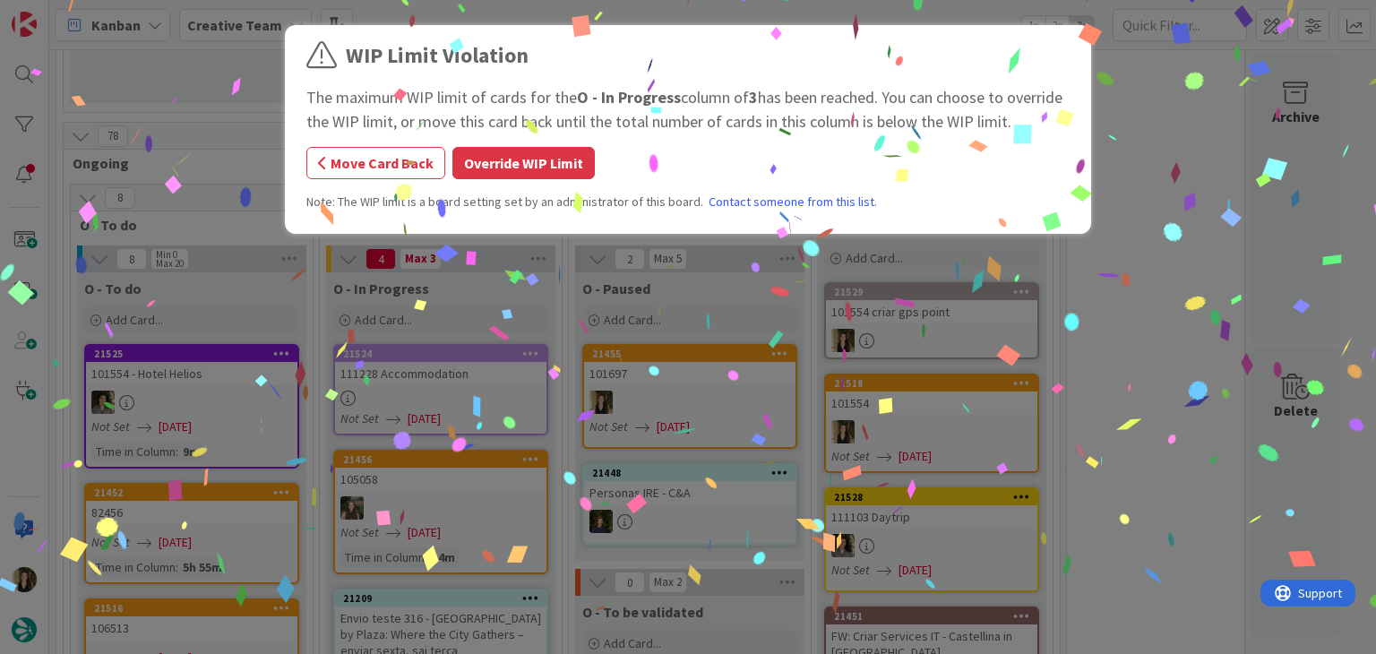
click at [484, 358] on div "WIP Limit Violation The maximum WIP limit of cards for the O - In Progress colu…" at bounding box center [688, 327] width 1376 height 654
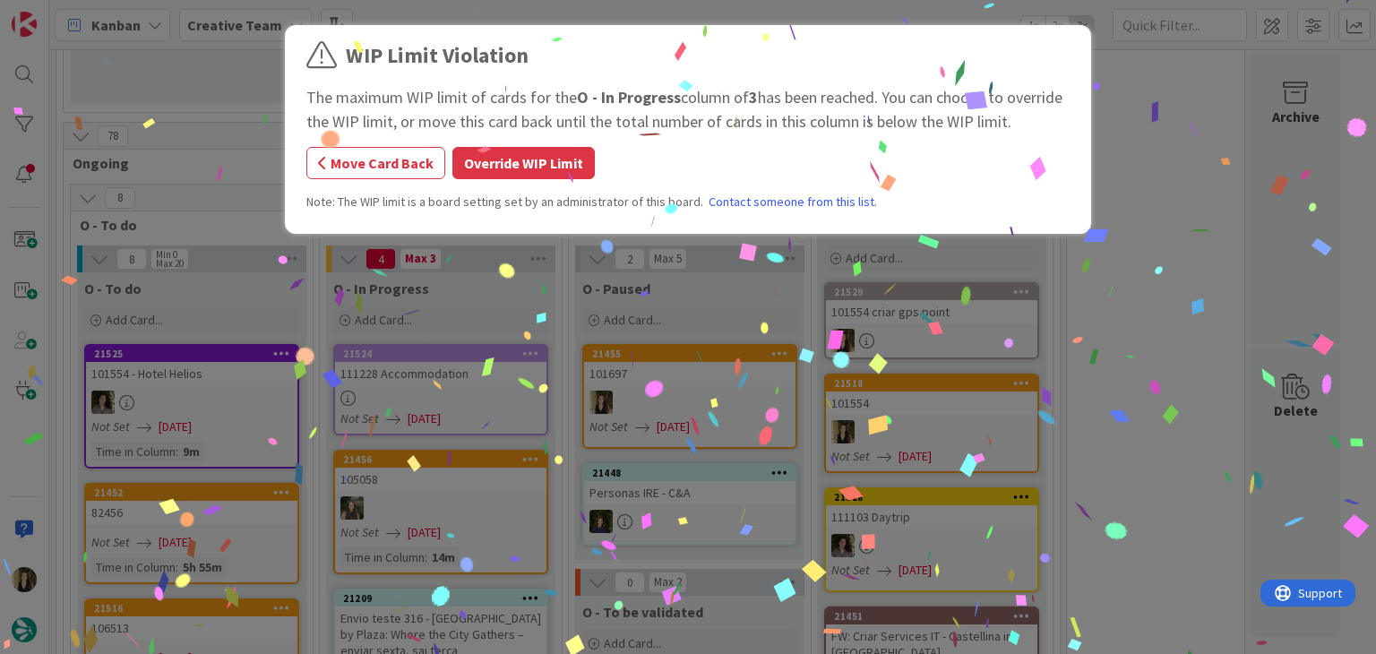
click at [545, 162] on button "Override WIP Limit" at bounding box center [524, 163] width 142 height 32
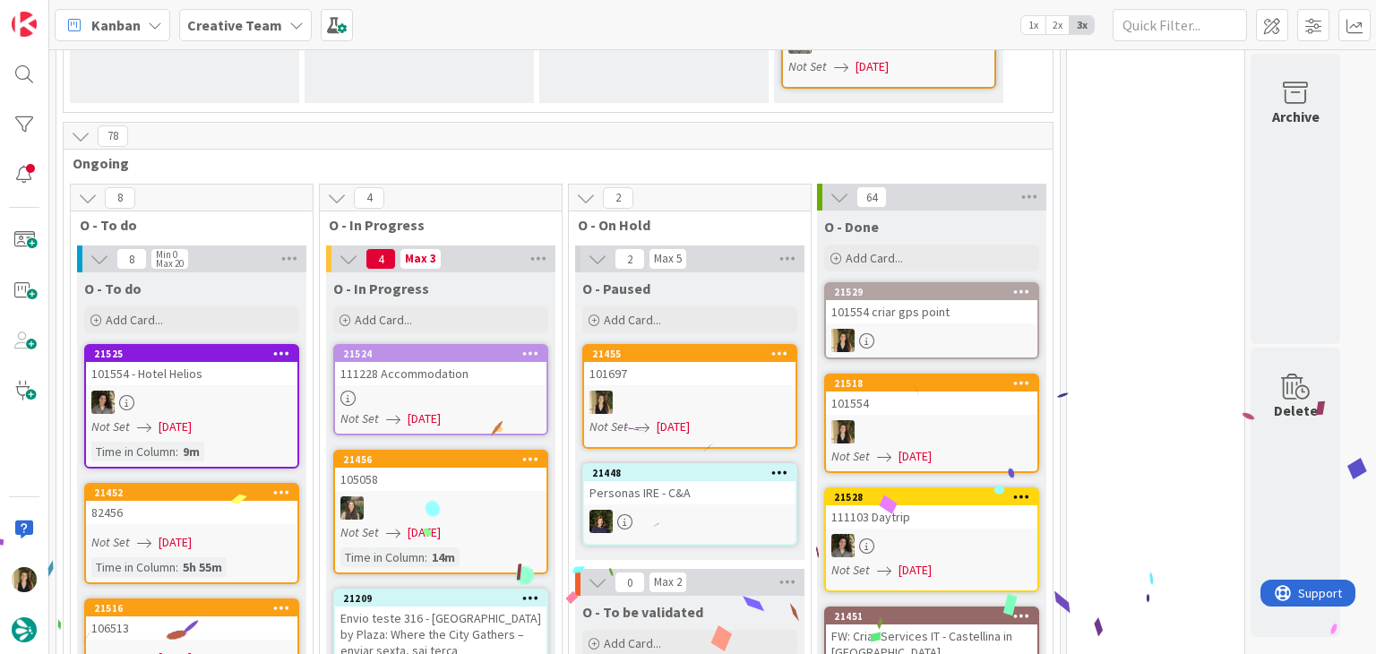
click at [498, 349] on link "21524 111228 Accommodation Not Set [DATE]" at bounding box center [440, 389] width 215 height 91
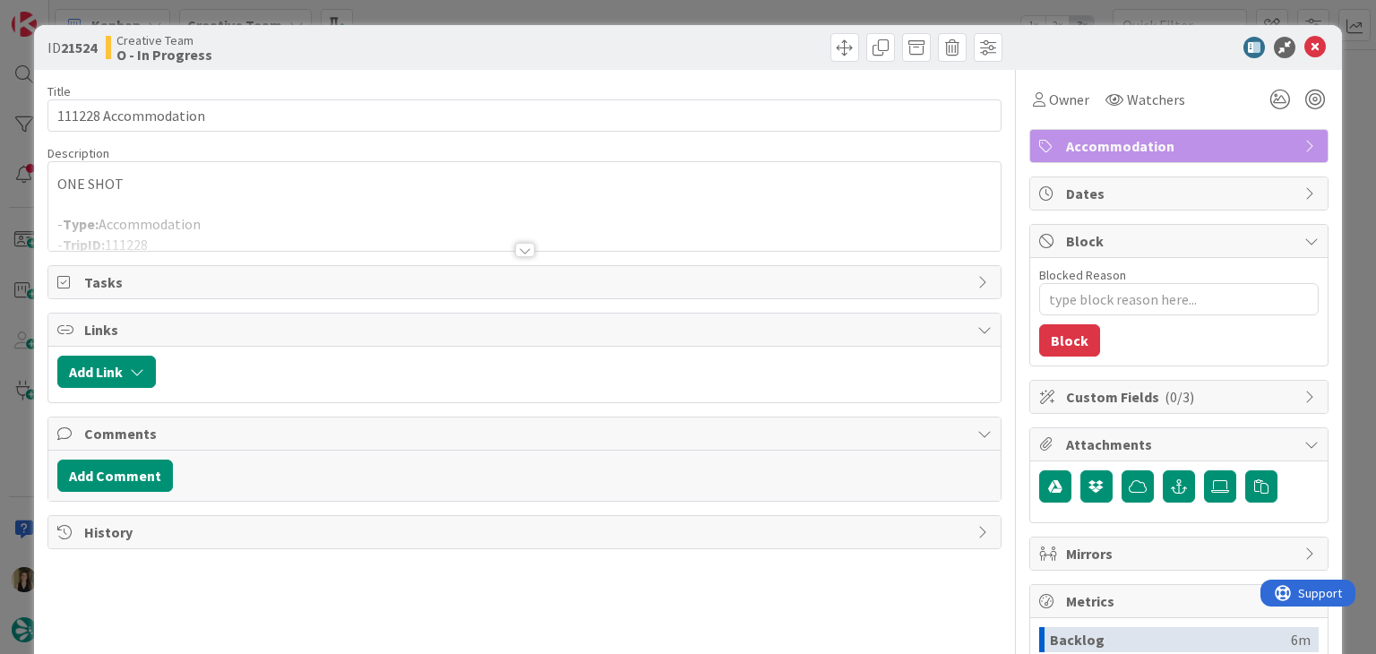
click at [518, 246] on div at bounding box center [525, 250] width 20 height 14
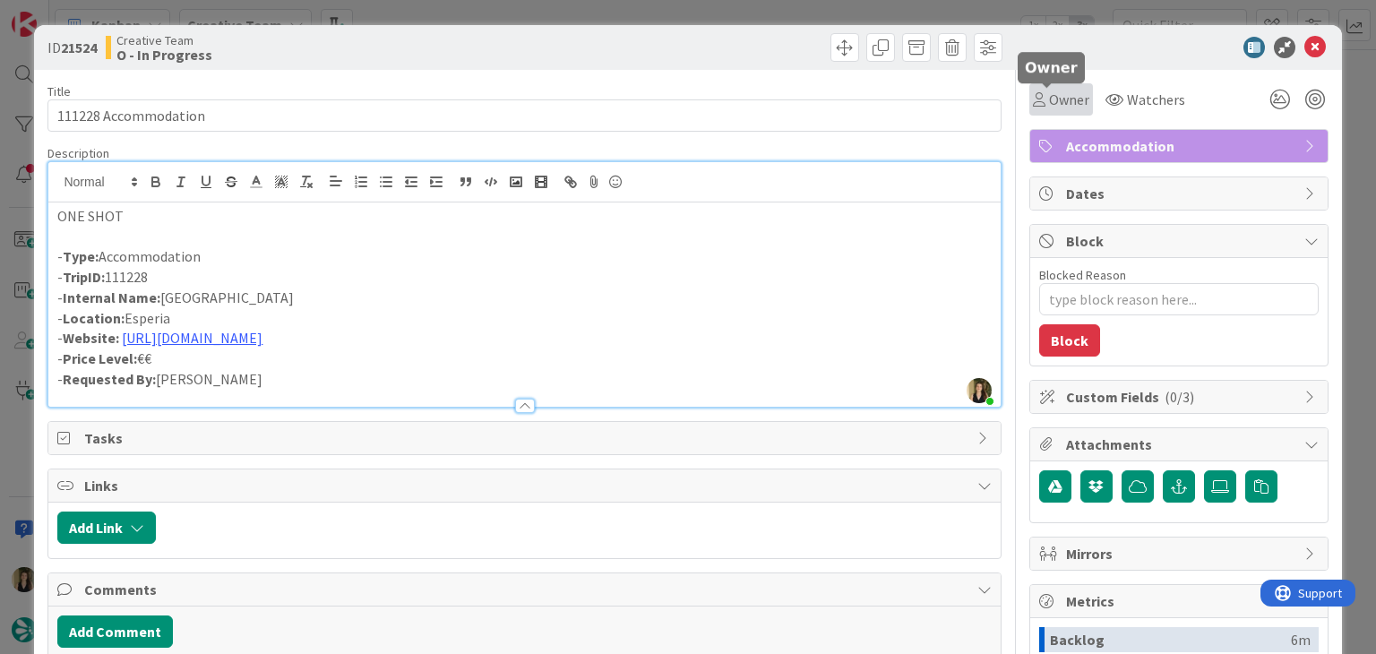
click at [1049, 94] on span "Owner" at bounding box center [1069, 100] width 40 height 22
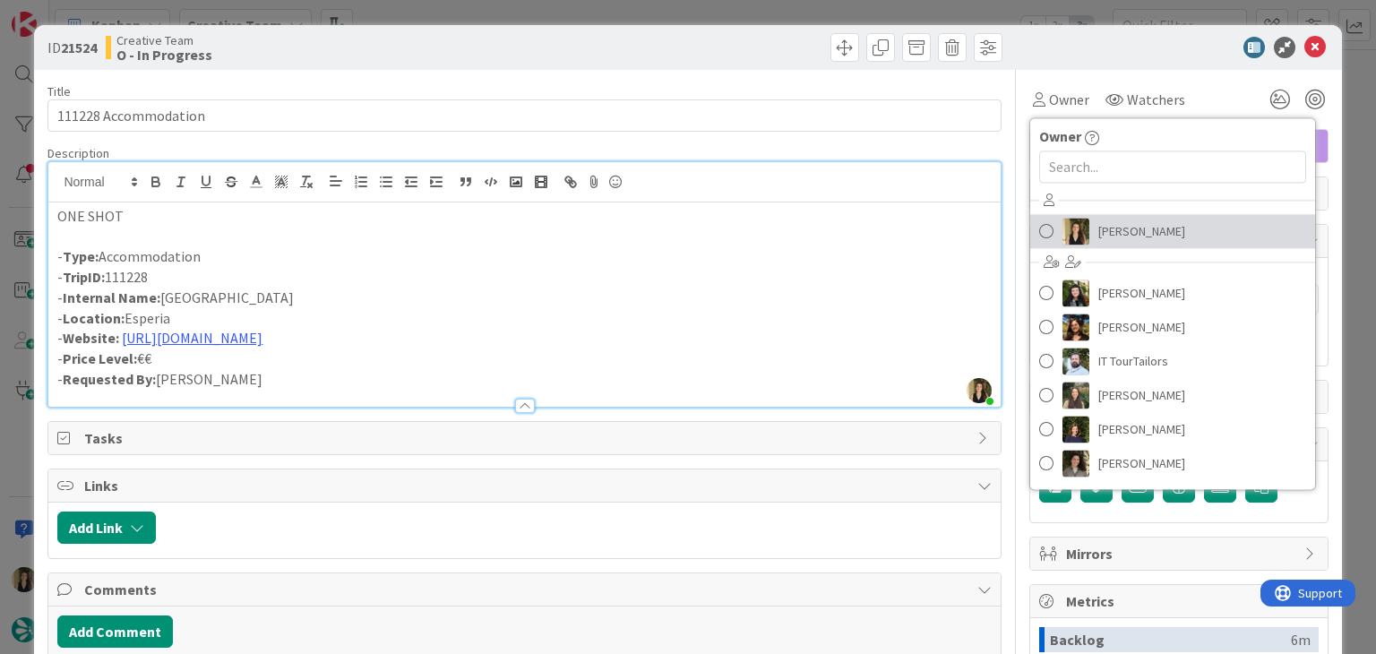
click at [1117, 223] on span "[PERSON_NAME]" at bounding box center [1142, 231] width 87 height 27
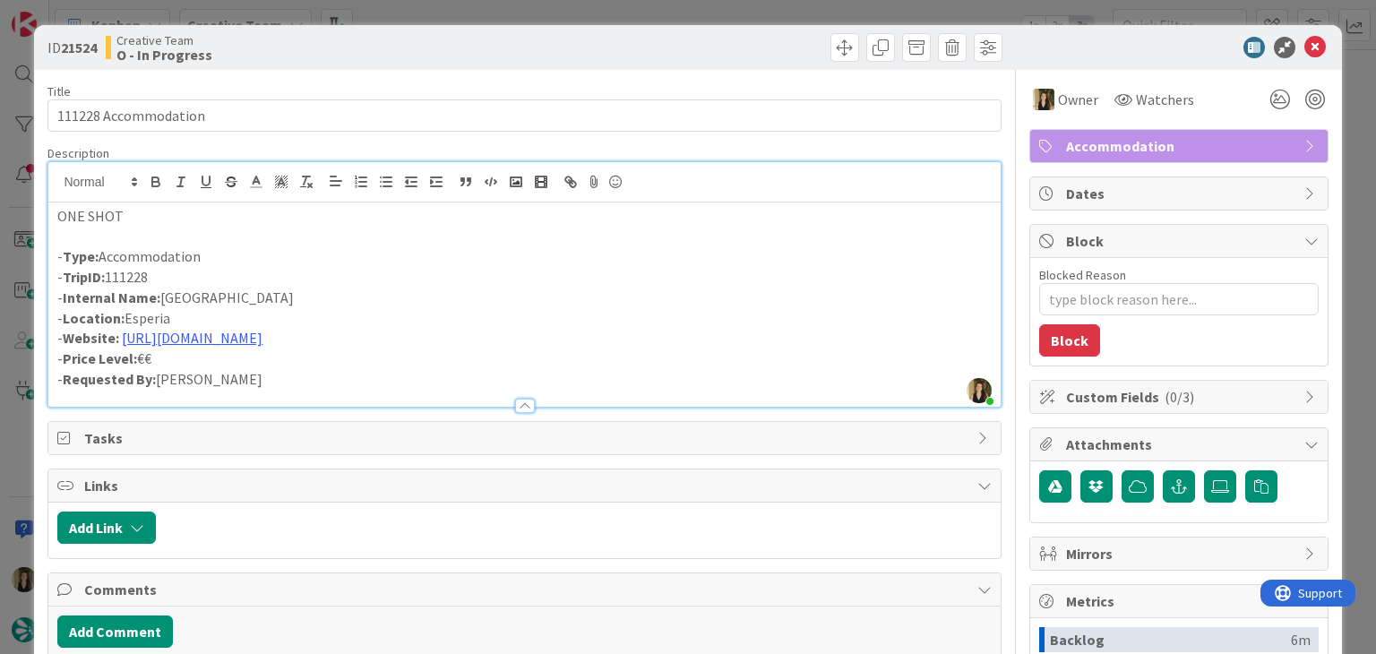
click at [658, 55] on div at bounding box center [766, 47] width 473 height 29
click at [158, 323] on p "- Location: [GEOGRAPHIC_DATA]" at bounding box center [524, 318] width 934 height 21
click at [158, 322] on p "- Location: [GEOGRAPHIC_DATA]" at bounding box center [524, 318] width 934 height 21
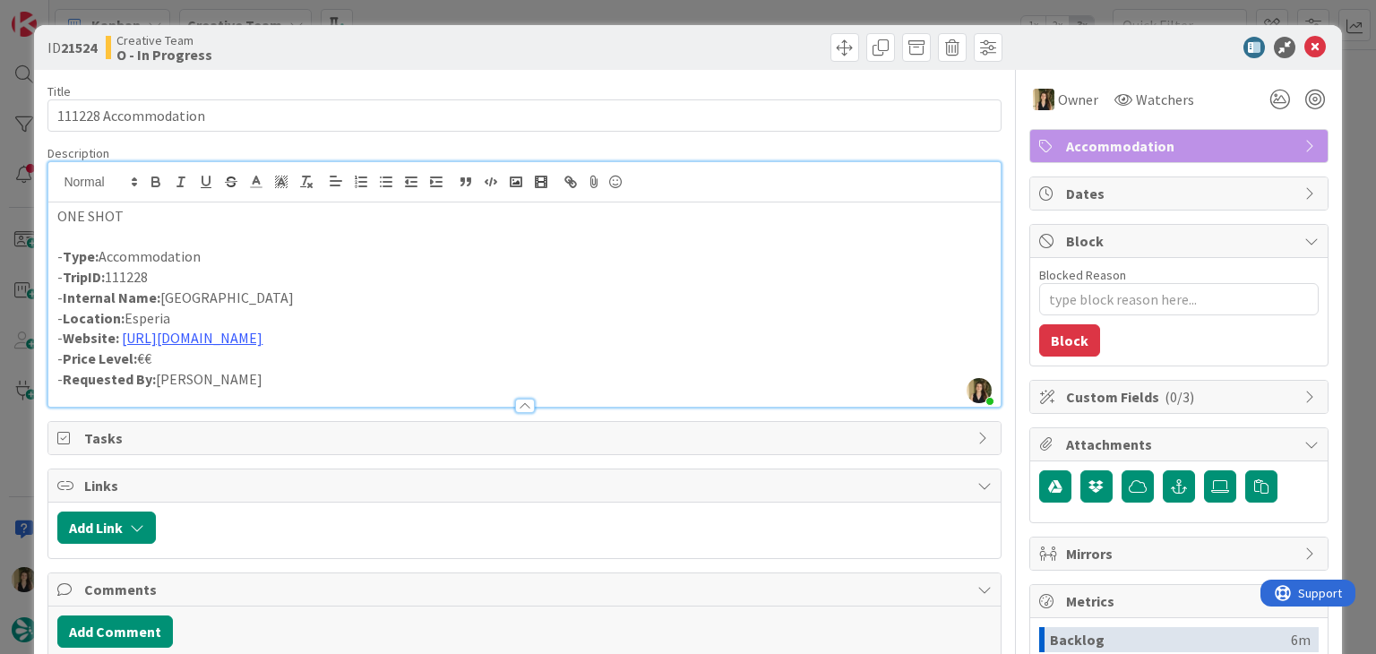
copy p "Esperia"
click at [298, 299] on p "- Internal Name: [GEOGRAPHIC_DATA]" at bounding box center [524, 298] width 934 height 21
click at [255, 343] on link "[URL][DOMAIN_NAME]" at bounding box center [192, 338] width 141 height 18
click at [218, 377] on link "[URL][DOMAIN_NAME]" at bounding box center [183, 372] width 123 height 23
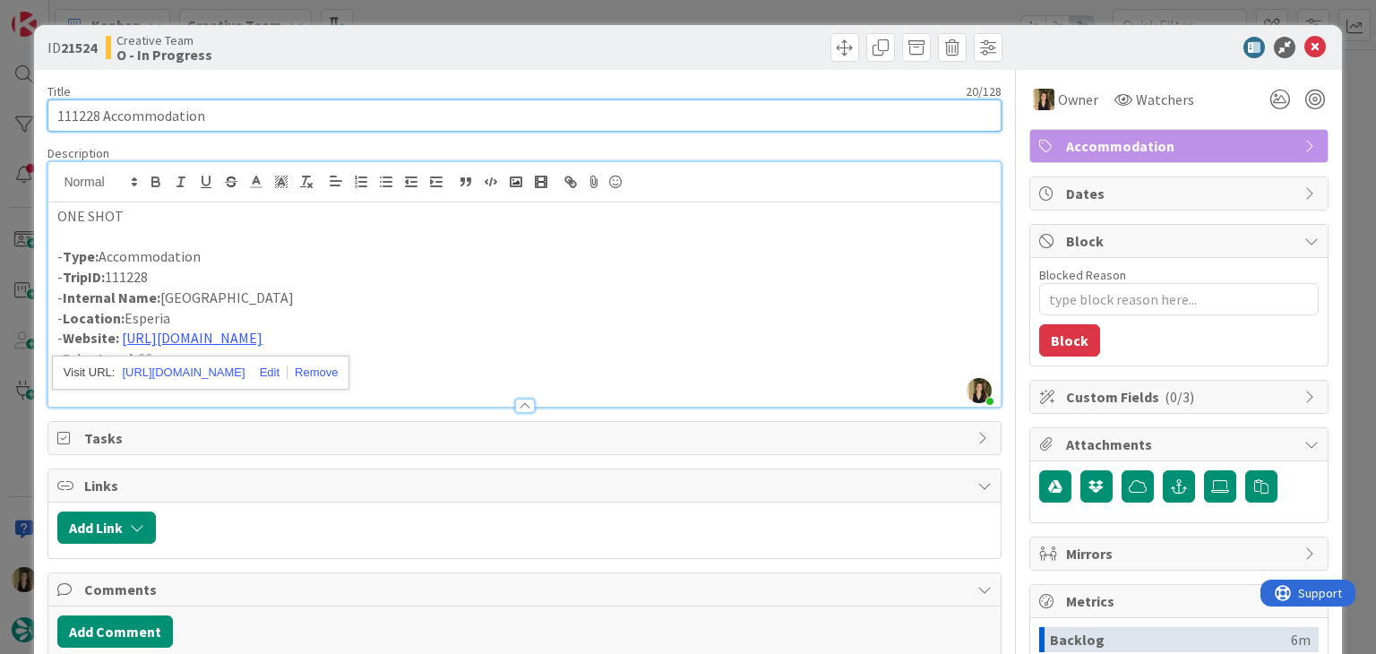
drag, startPoint x: 229, startPoint y: 105, endPoint x: 47, endPoint y: 104, distance: 181.9
click at [47, 104] on input "111228 Accommodation" at bounding box center [523, 115] width 953 height 32
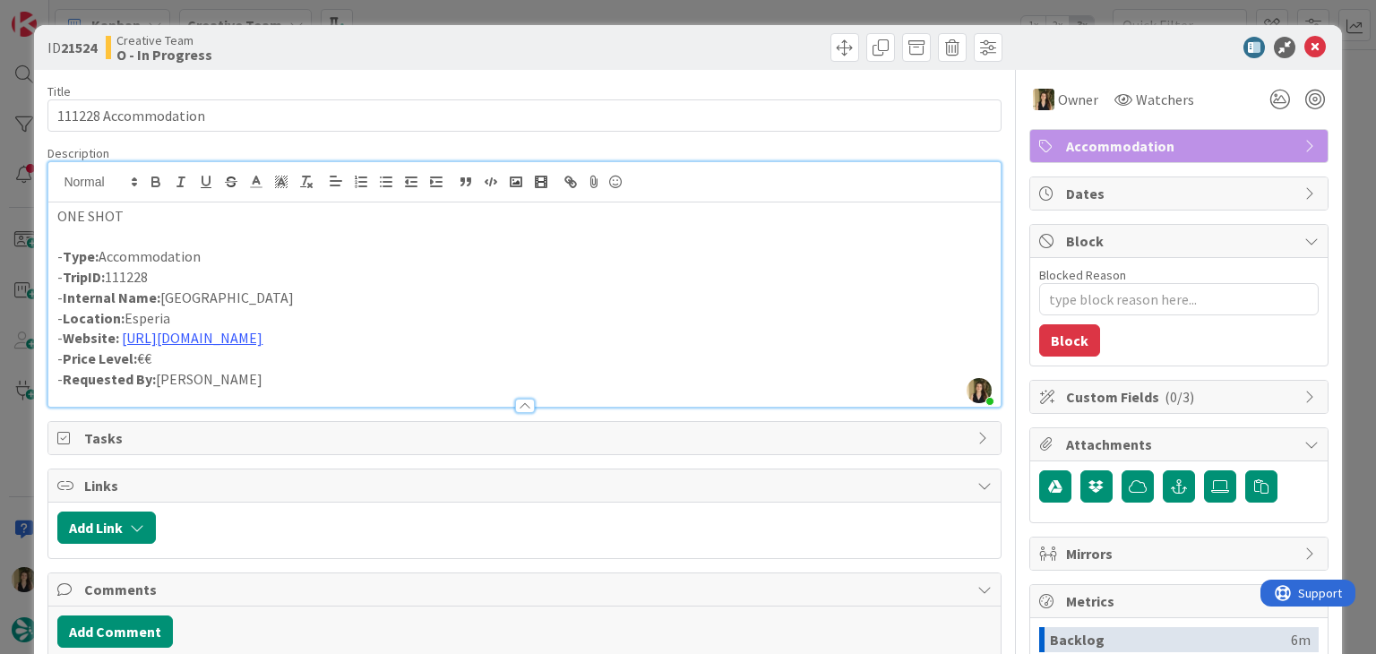
drag, startPoint x: 344, startPoint y: 303, endPoint x: 165, endPoint y: 296, distance: 179.4
click at [165, 296] on p "- Internal Name: [GEOGRAPHIC_DATA]" at bounding box center [524, 298] width 934 height 21
copy p "[GEOGRAPHIC_DATA]"
click at [357, 305] on p "- Internal Name: [GEOGRAPHIC_DATA]" at bounding box center [524, 298] width 934 height 21
click at [356, 334] on p "- Website: [URL][DOMAIN_NAME]" at bounding box center [524, 338] width 934 height 21
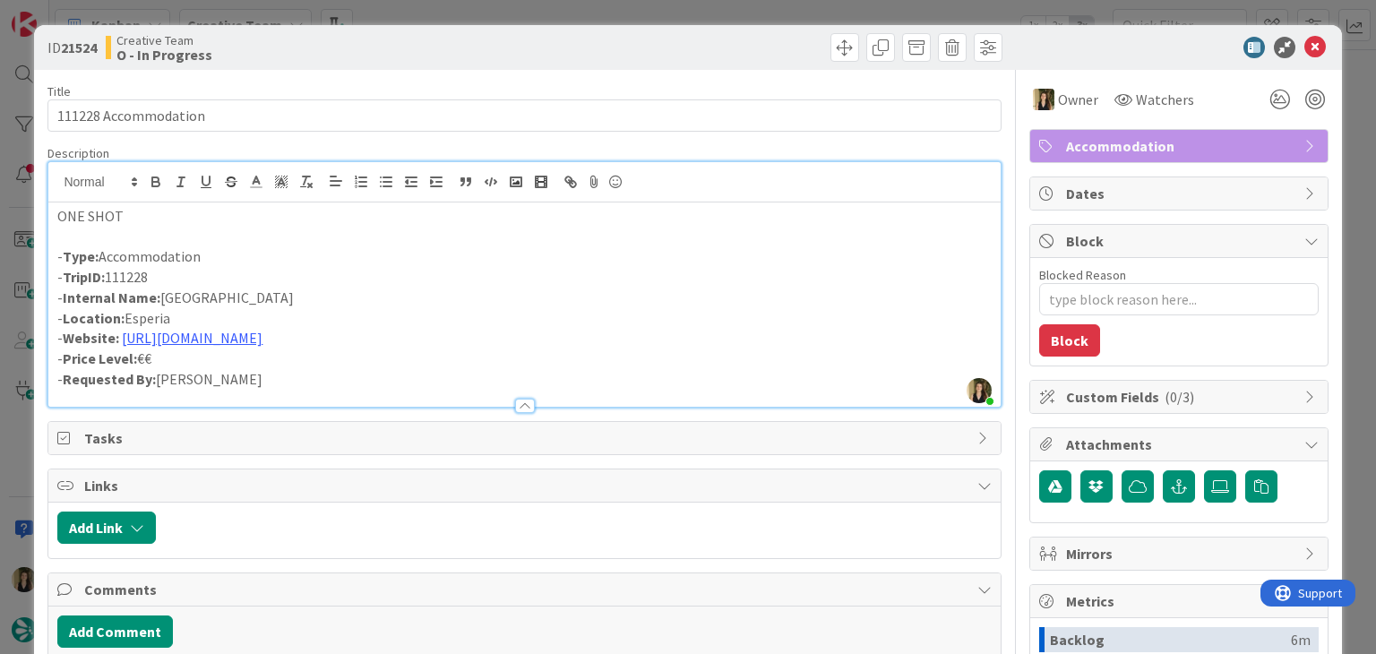
drag, startPoint x: 314, startPoint y: 298, endPoint x: 163, endPoint y: 294, distance: 150.6
click at [163, 294] on p "- Internal Name: [GEOGRAPHIC_DATA]" at bounding box center [524, 298] width 934 height 21
copy p "[GEOGRAPHIC_DATA]"
click at [462, 44] on div "Creative Team O - In Progress" at bounding box center [313, 47] width 415 height 29
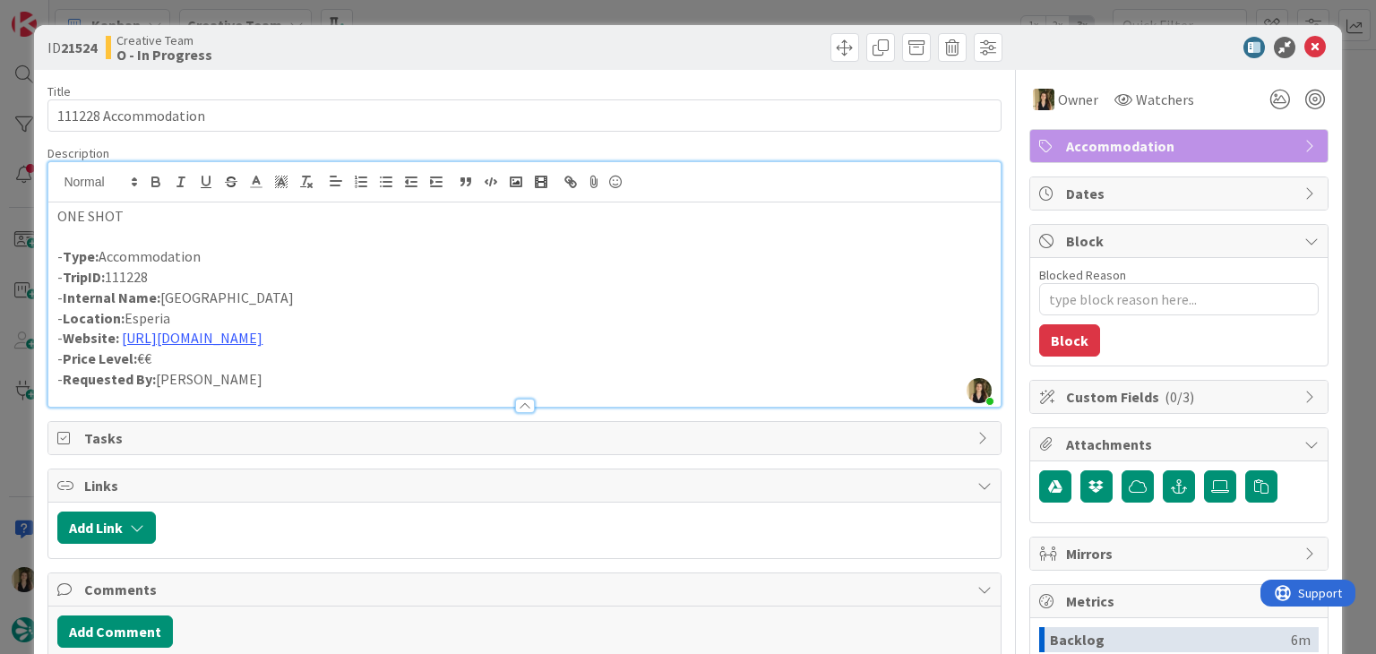
click at [470, 15] on div "ID 21524 Creative Team O - In Progress Title 20 / 128 111228 Accommodation Desc…" at bounding box center [688, 327] width 1376 height 654
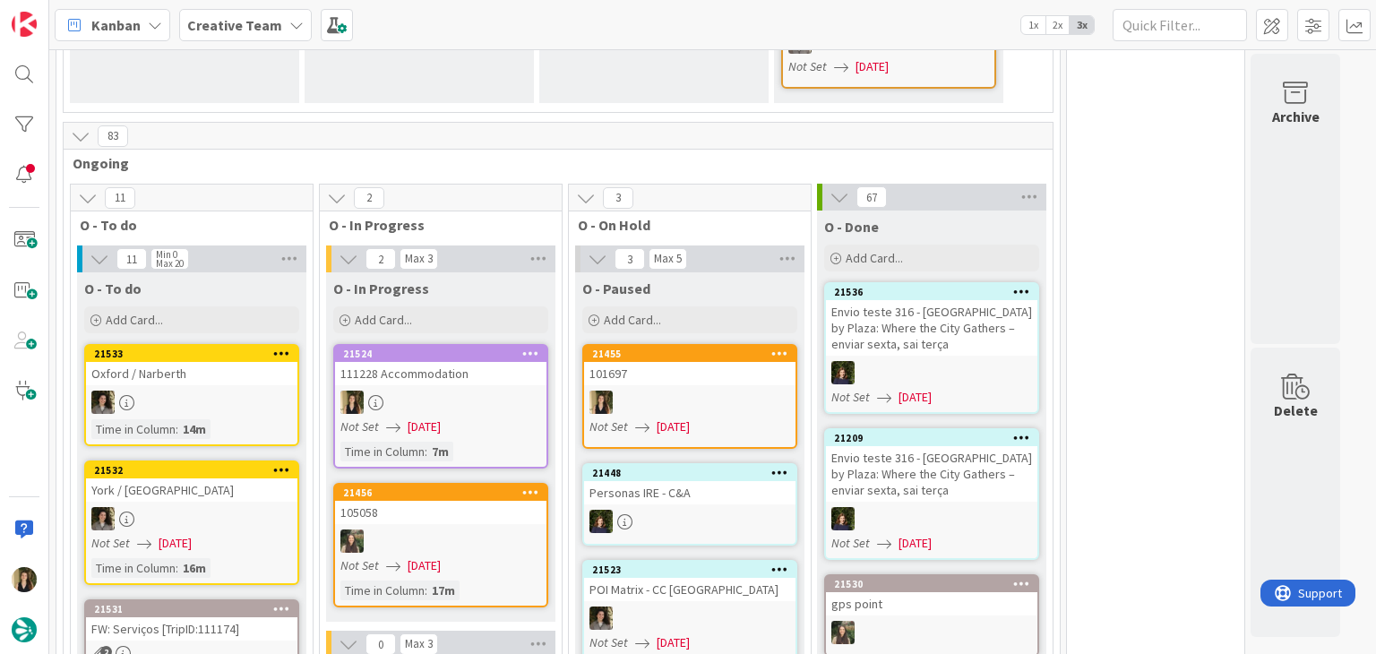
click at [484, 391] on div at bounding box center [440, 402] width 211 height 23
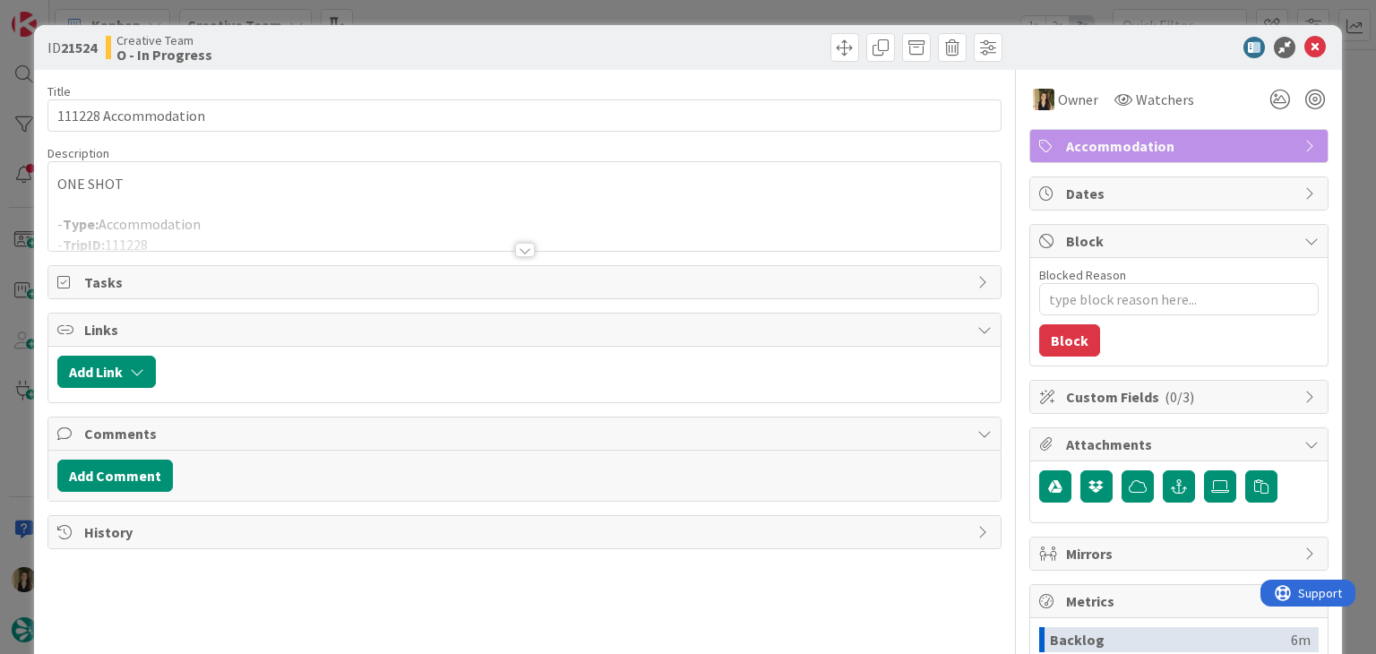
click at [254, 236] on div at bounding box center [524, 228] width 952 height 46
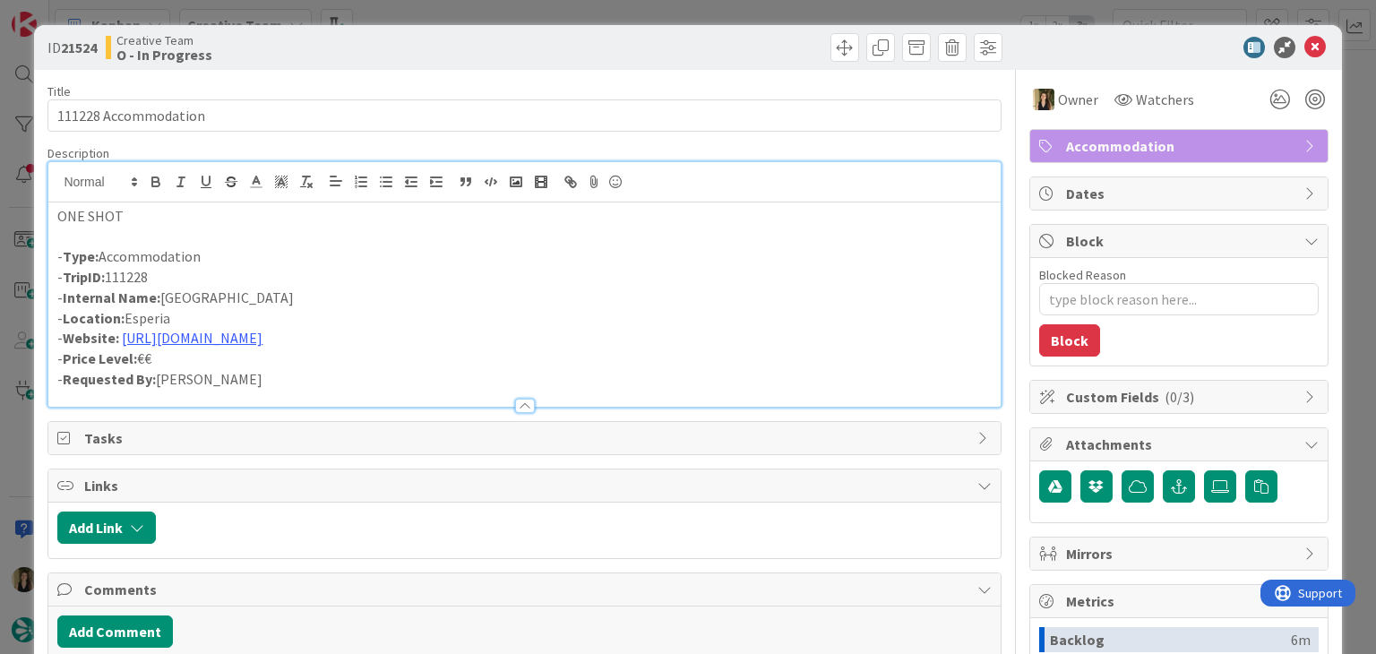
drag, startPoint x: 315, startPoint y: 298, endPoint x: 252, endPoint y: 278, distance: 66.9
click at [162, 298] on p "- Internal Name: [GEOGRAPHIC_DATA]" at bounding box center [524, 298] width 934 height 21
copy p "[GEOGRAPHIC_DATA]"
click at [449, 45] on div "Creative Team O - In Progress" at bounding box center [313, 47] width 415 height 29
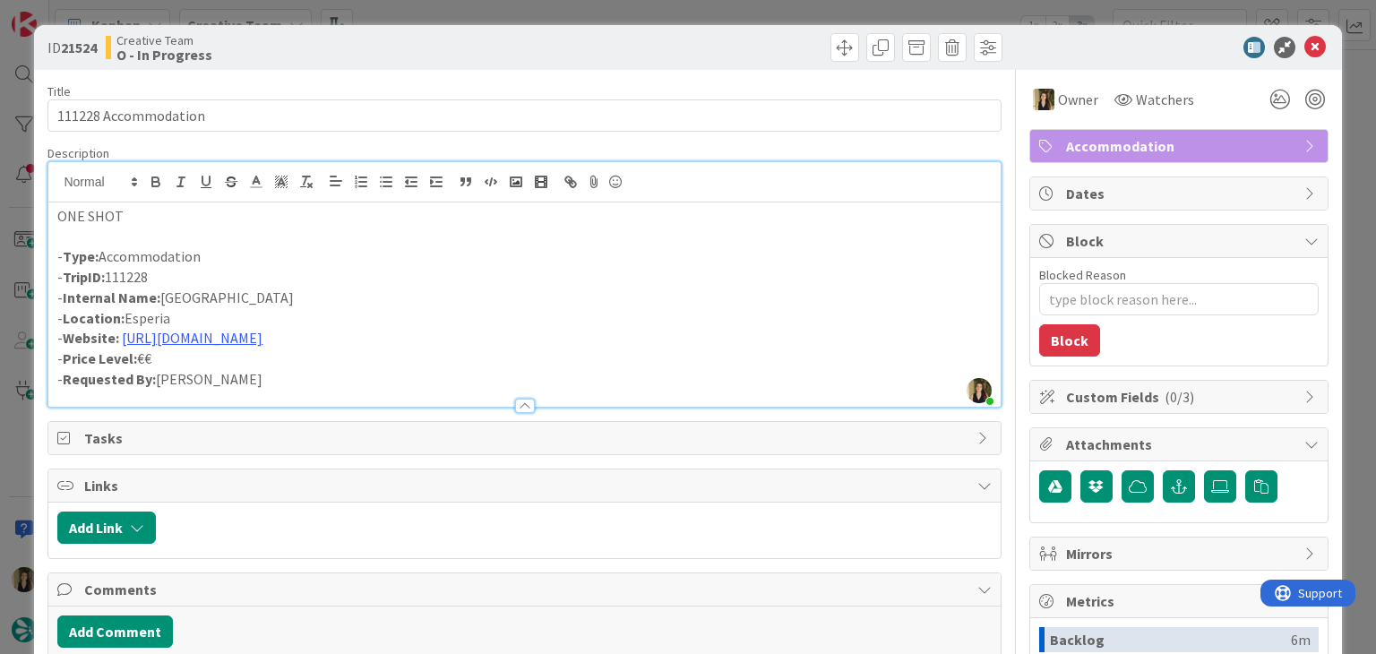
click at [476, 12] on div "ID 21524 Creative Team O - In Progress Title 20 / 128 111228 Accommodation Desc…" at bounding box center [688, 327] width 1376 height 654
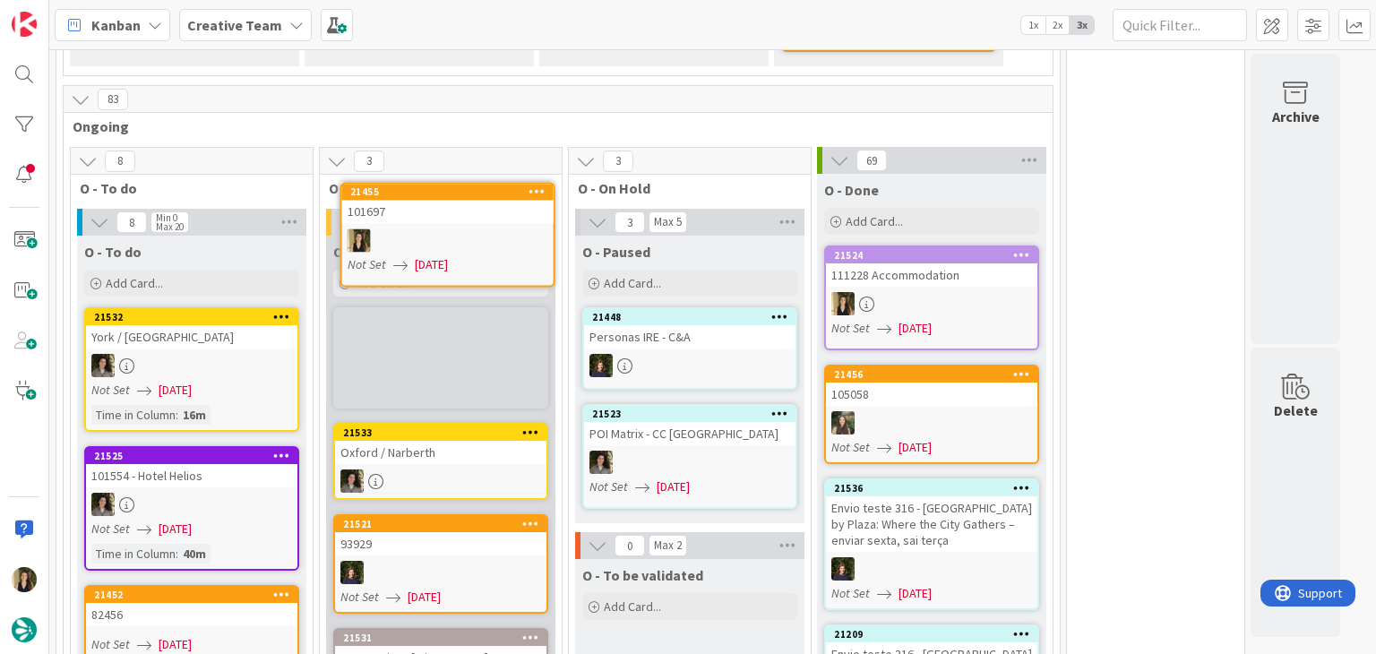
scroll to position [1290, 0]
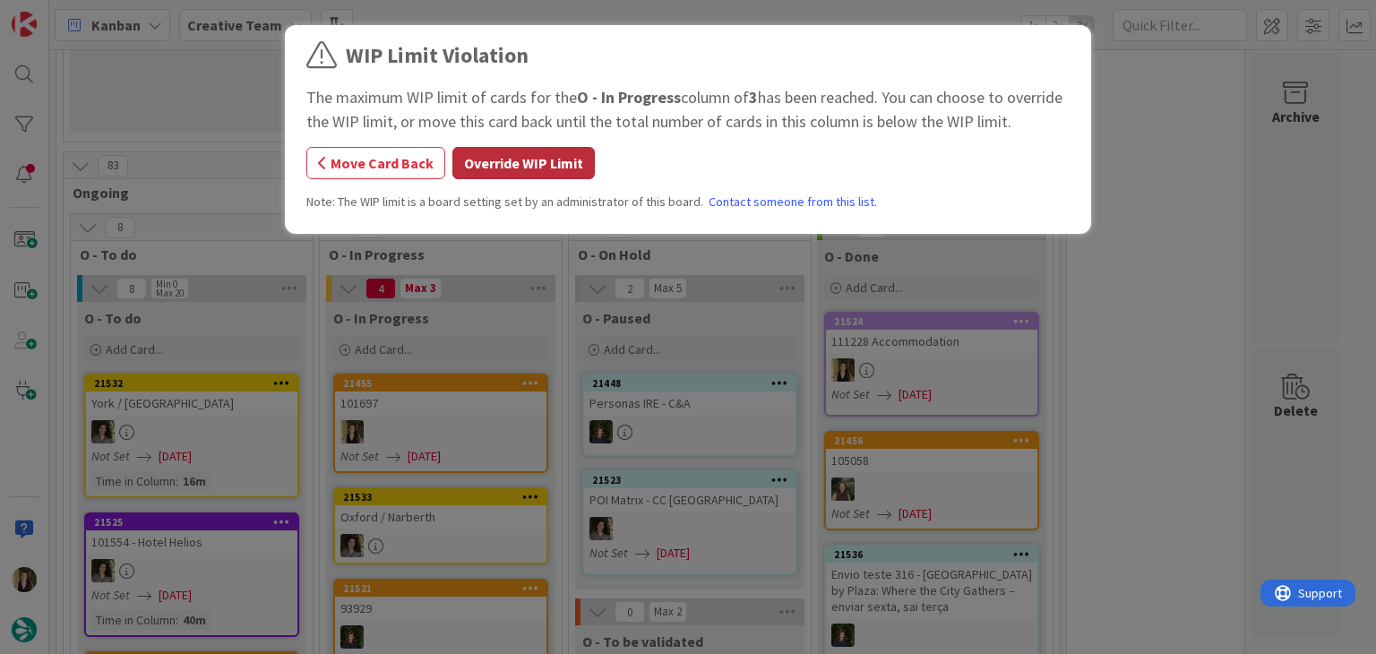
click at [506, 151] on button "Override WIP Limit" at bounding box center [524, 163] width 142 height 32
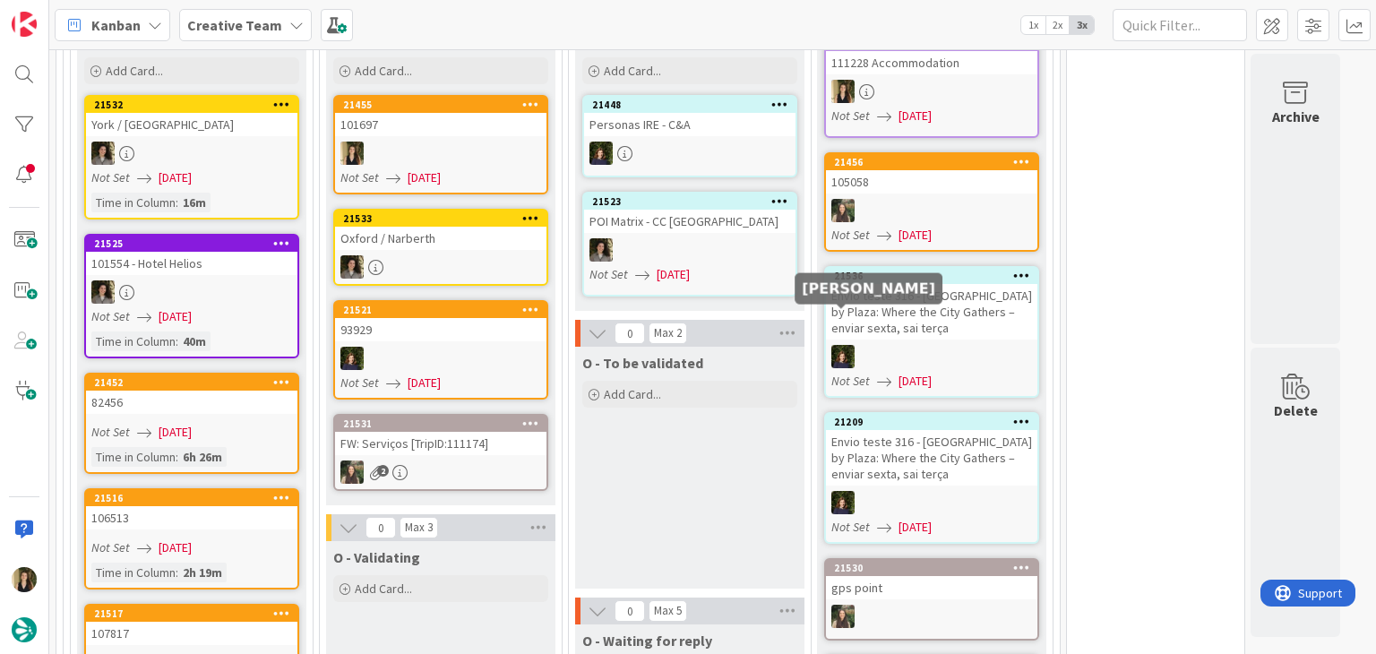
scroll to position [1559, 0]
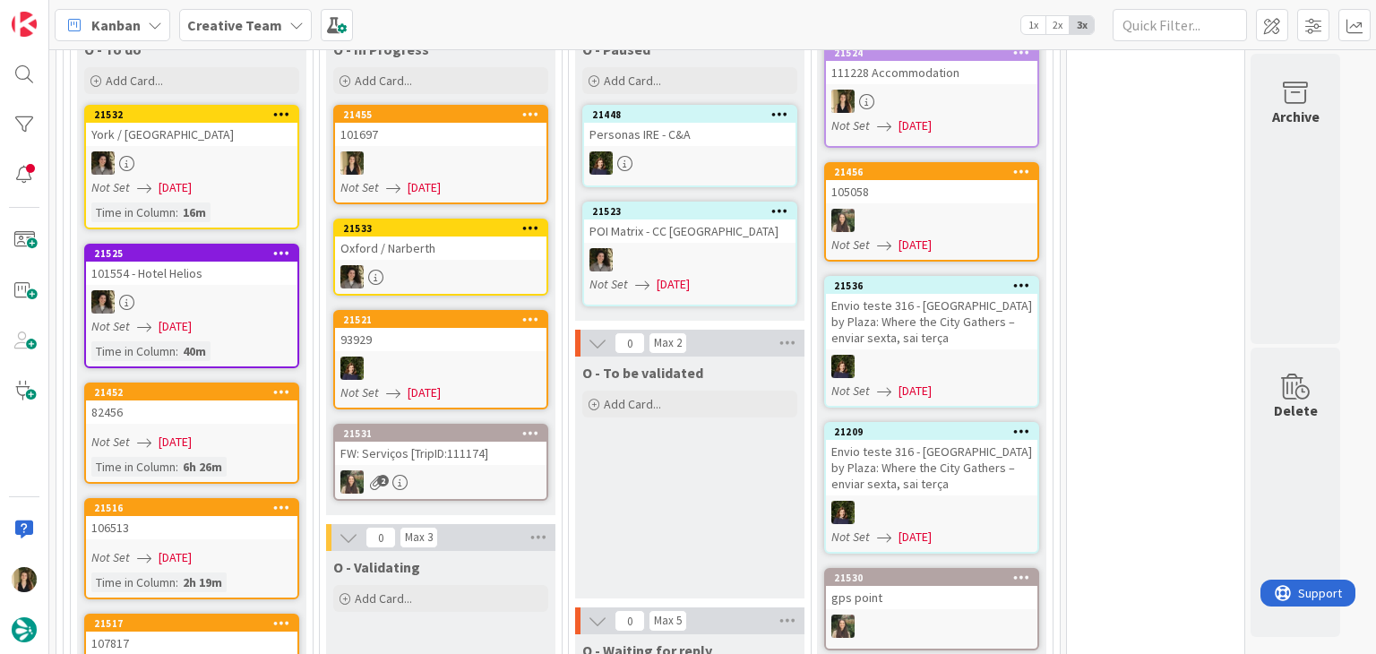
click at [435, 123] on div "101697" at bounding box center [440, 134] width 211 height 23
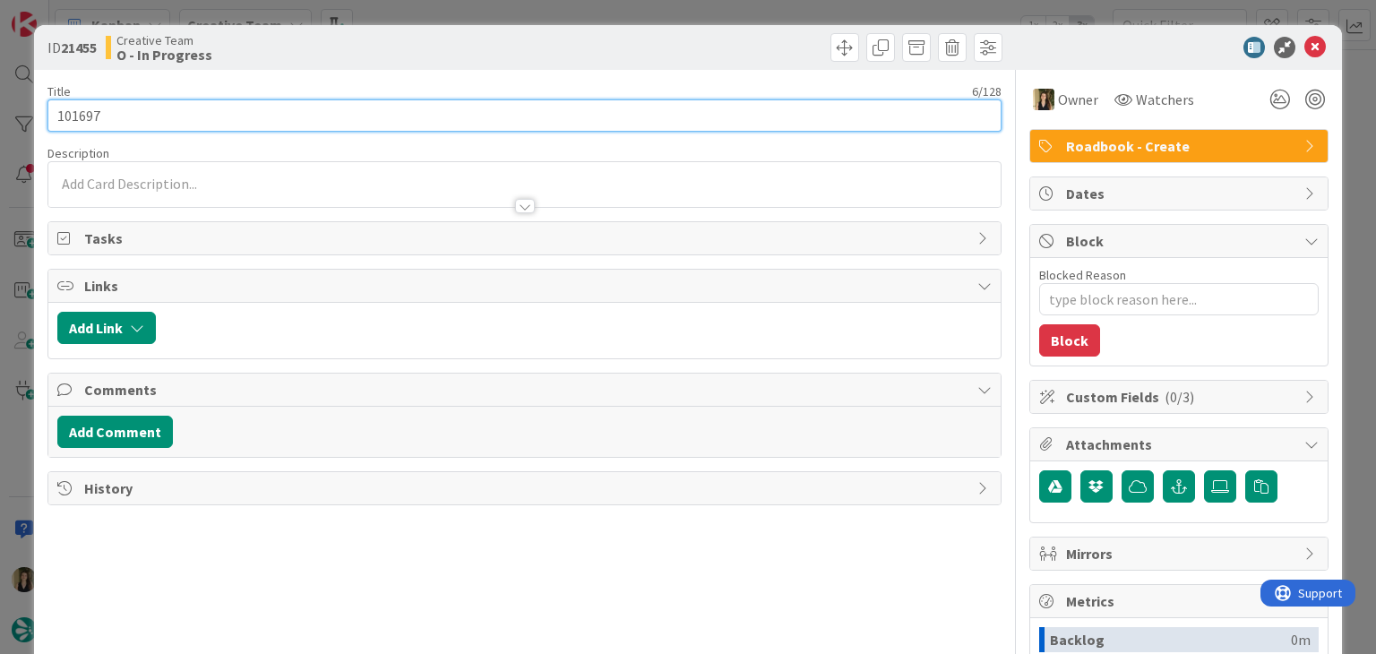
click at [74, 112] on input "101697" at bounding box center [523, 115] width 953 height 32
click at [73, 112] on input "101697" at bounding box center [523, 115] width 953 height 32
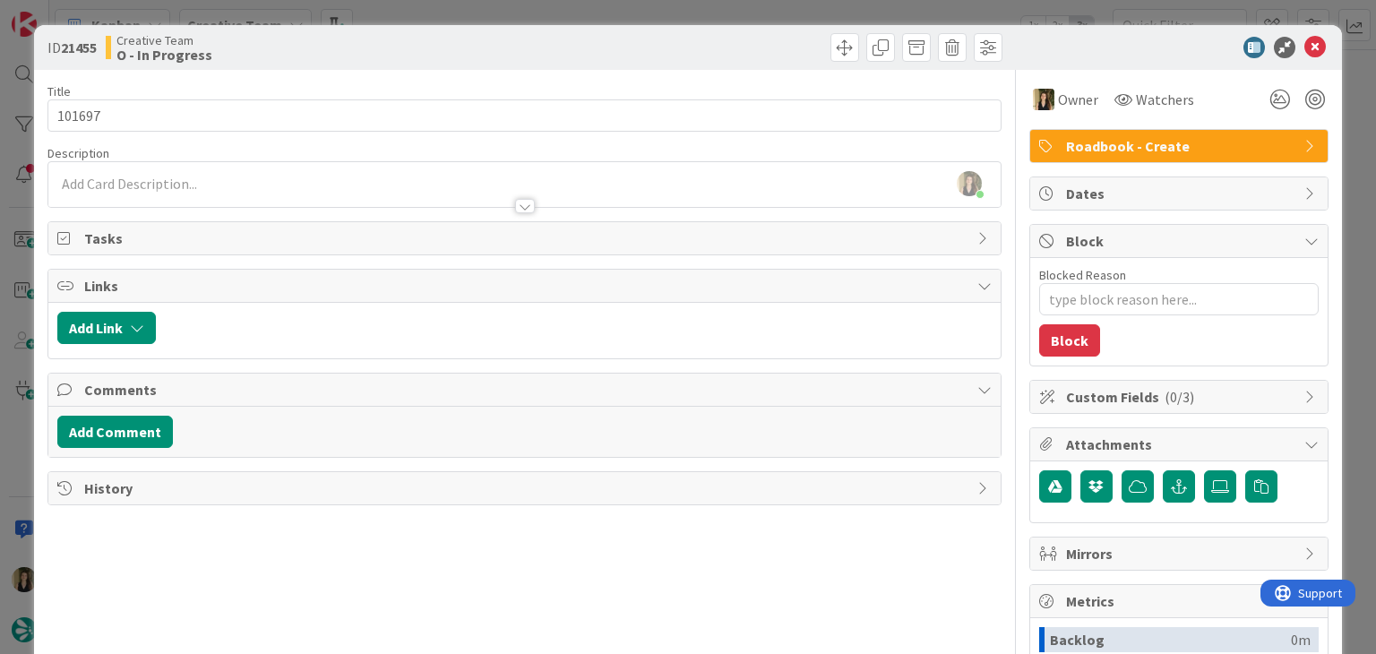
drag, startPoint x: 367, startPoint y: 40, endPoint x: 376, endPoint y: 31, distance: 12.7
click at [368, 40] on div "Creative Team O - In Progress" at bounding box center [313, 47] width 415 height 29
click at [391, 7] on div "ID 21455 Creative Team O - In Progress Title 6 / 128 101697 Description [PERSON…" at bounding box center [688, 327] width 1376 height 654
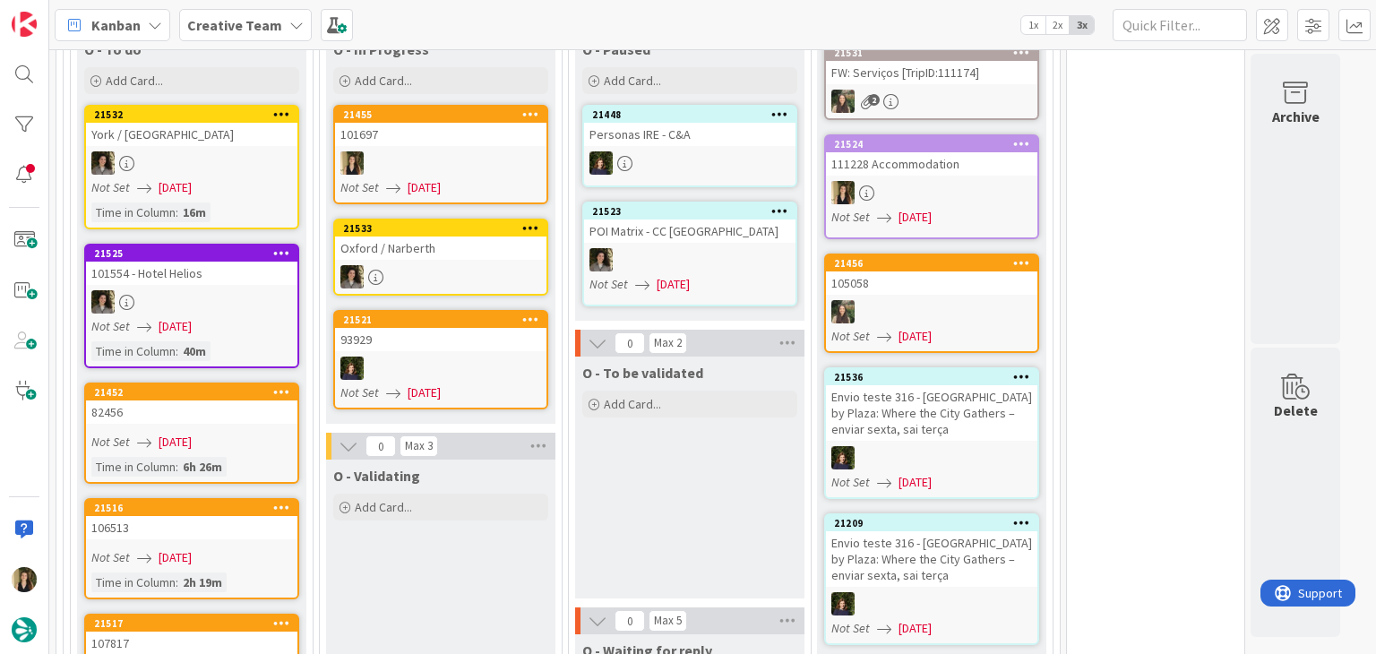
click at [677, 438] on div "O - To be validated Add Card..." at bounding box center [689, 478] width 229 height 242
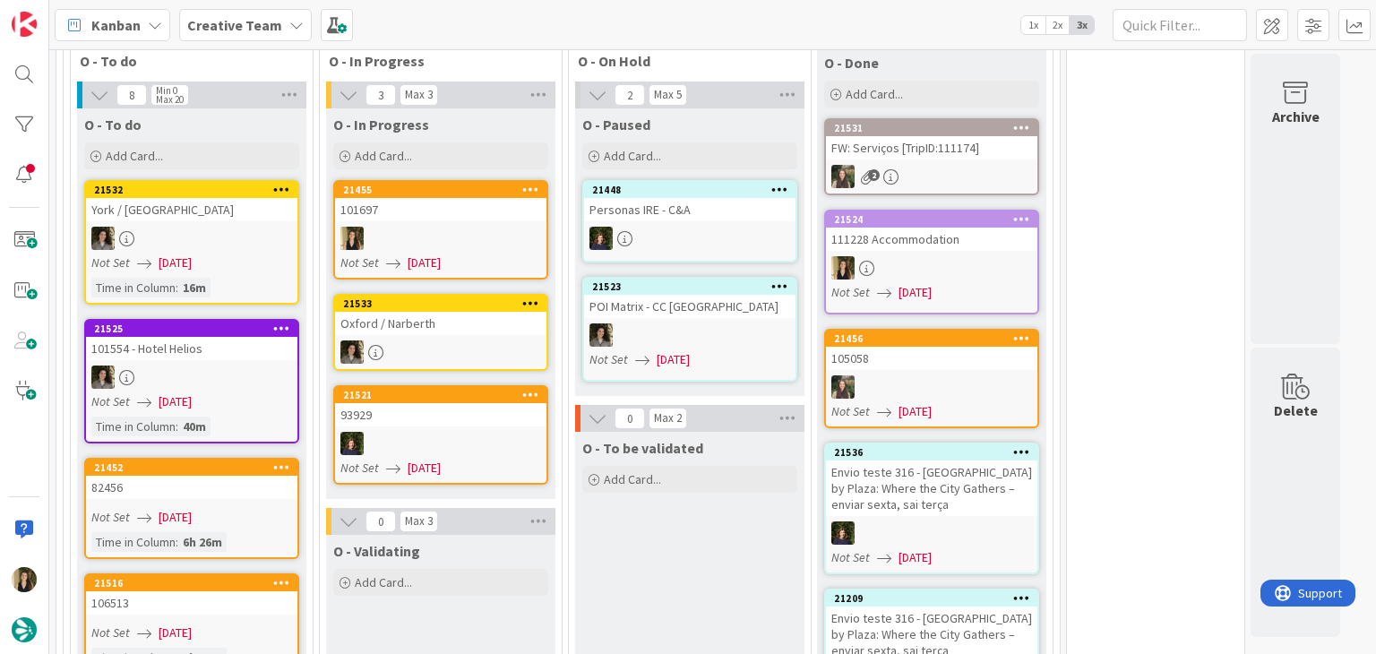
scroll to position [1468, 0]
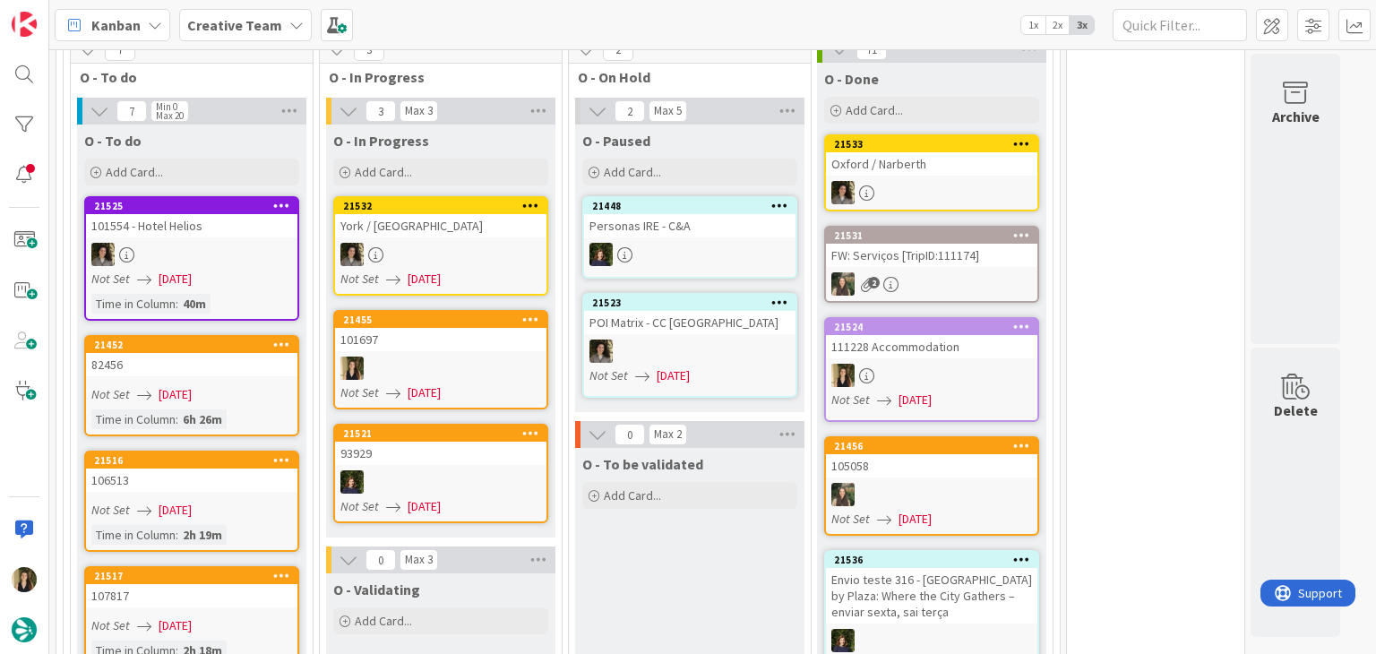
click at [459, 357] on div at bounding box center [440, 368] width 211 height 23
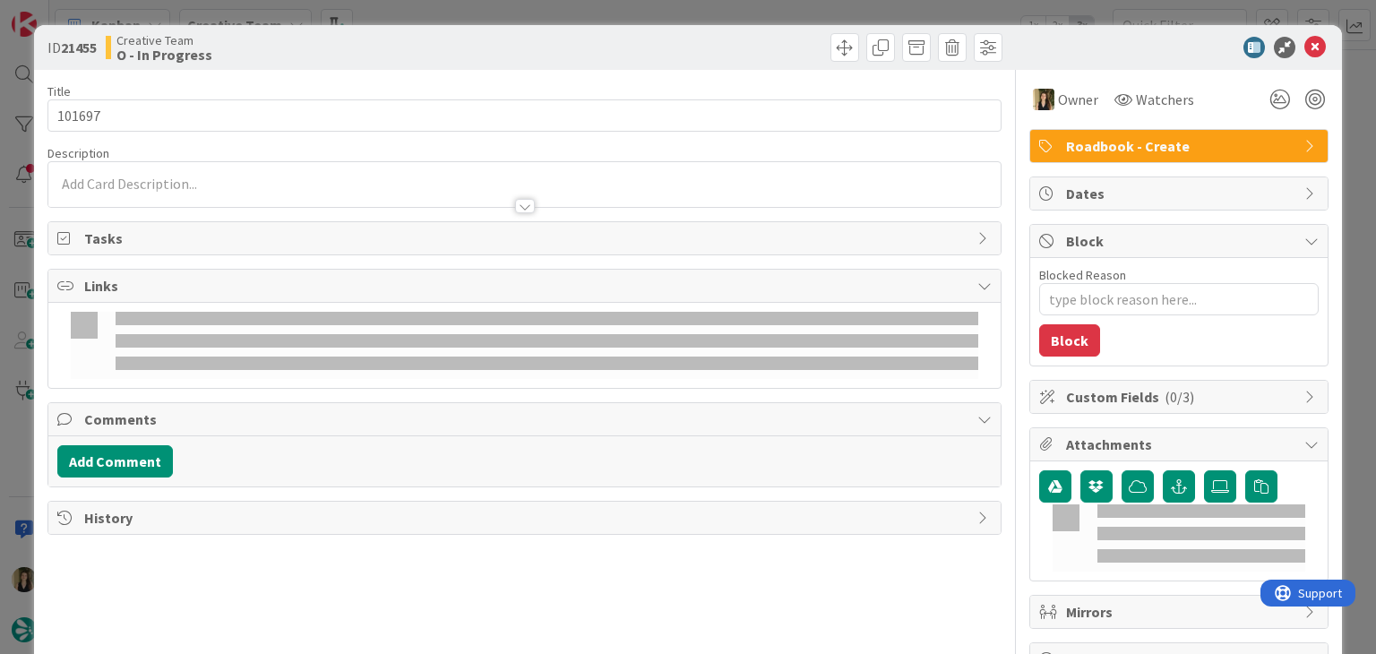
click at [479, 306] on div at bounding box center [524, 345] width 952 height 85
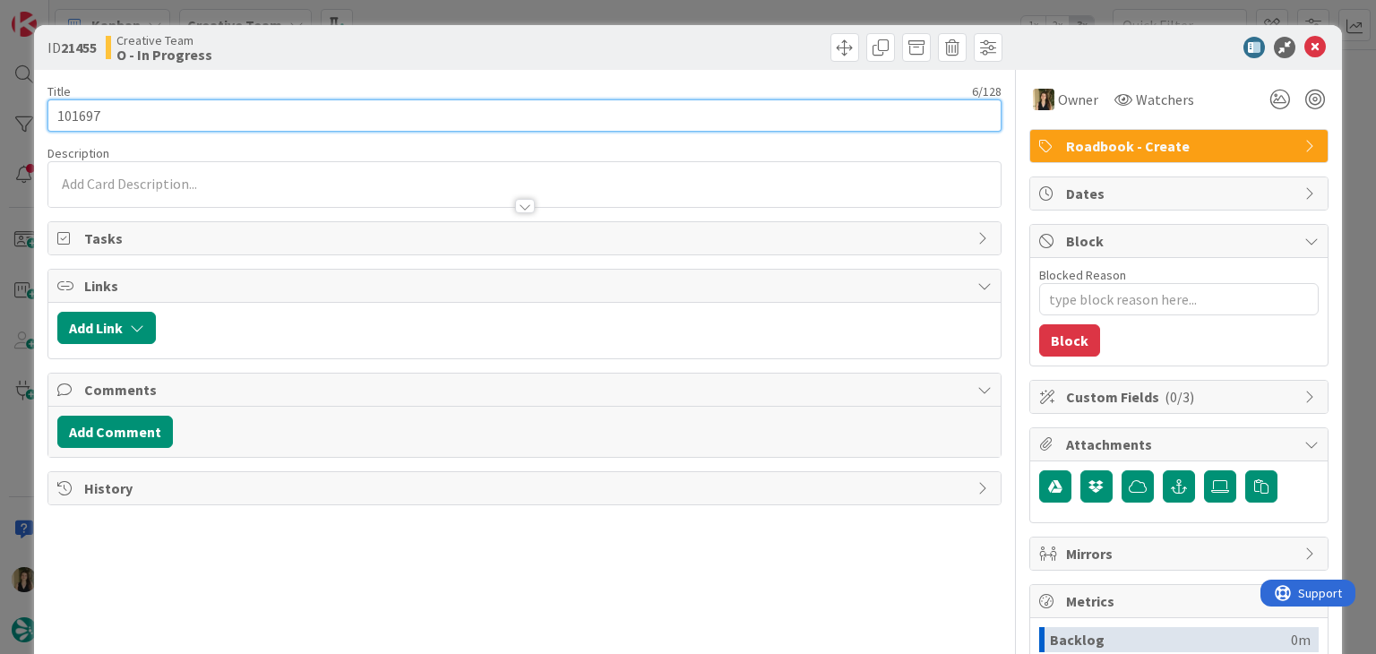
click at [63, 118] on input "101697" at bounding box center [523, 115] width 953 height 32
click at [63, 117] on input "101697" at bounding box center [523, 115] width 953 height 32
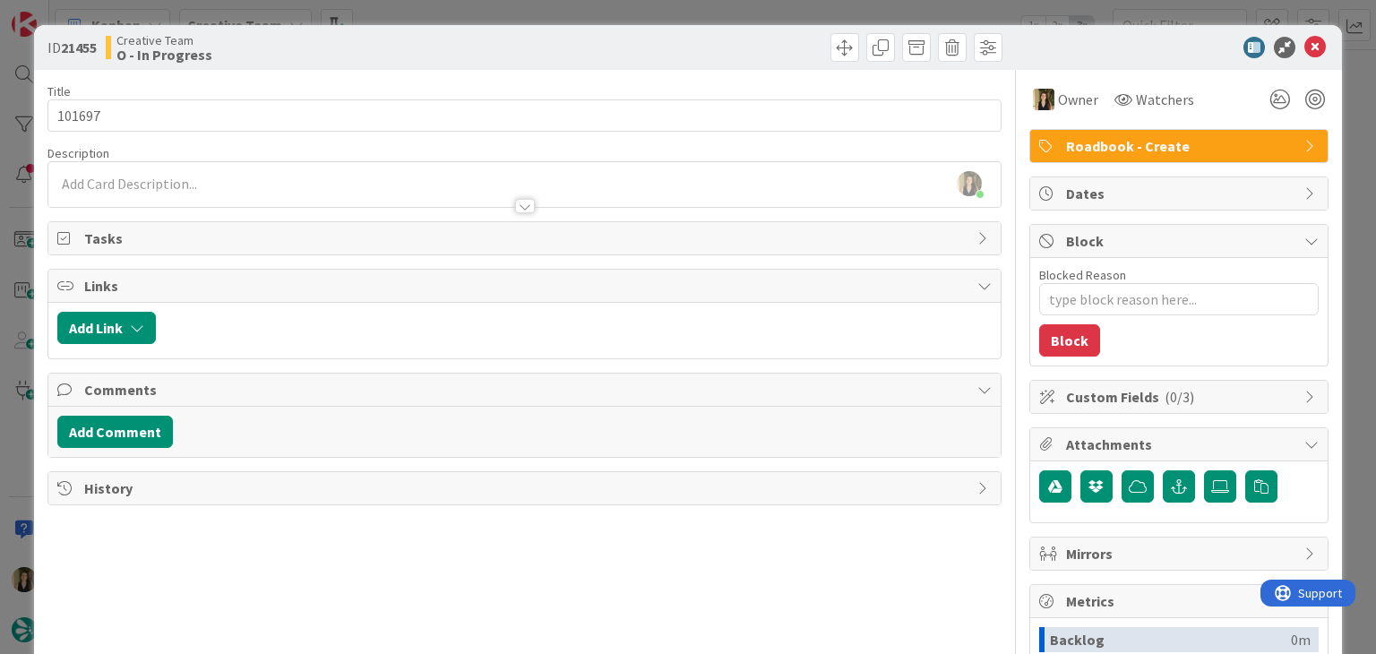
type textarea "x"
click at [216, 190] on div at bounding box center [524, 197] width 952 height 19
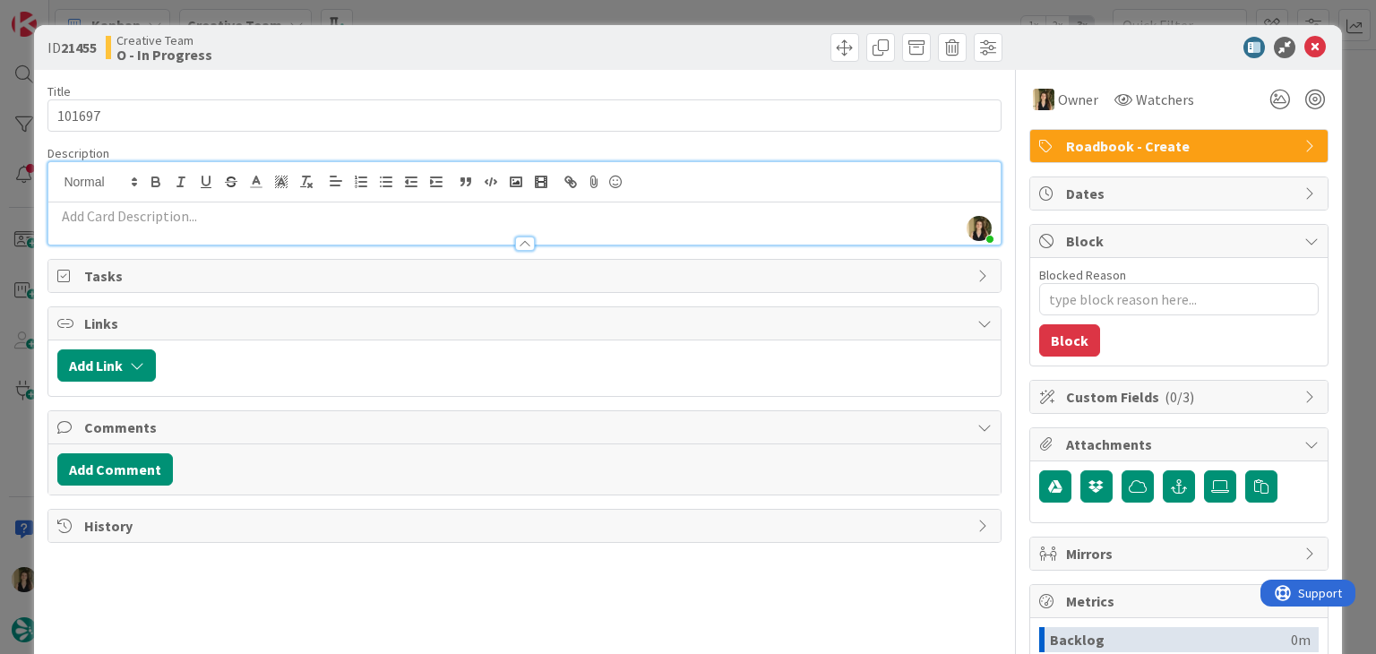
click at [219, 208] on p at bounding box center [524, 216] width 934 height 21
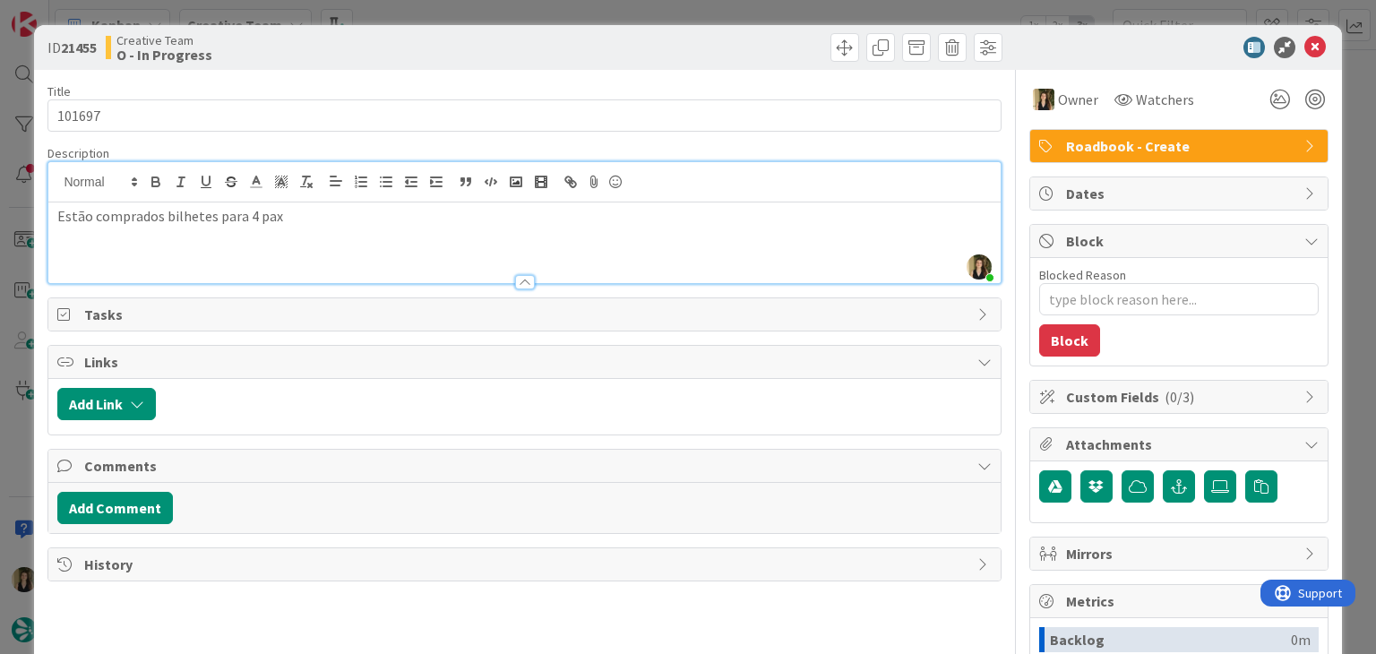
drag, startPoint x: 215, startPoint y: 211, endPoint x: 299, endPoint y: 180, distance: 89.9
click at [215, 212] on p "Estão comprados bilhetes para 4 pax" at bounding box center [524, 216] width 934 height 21
click at [391, 210] on p "Estão comprados bilhetes [PERSON_NAME] para 4 pax" at bounding box center [524, 216] width 934 height 21
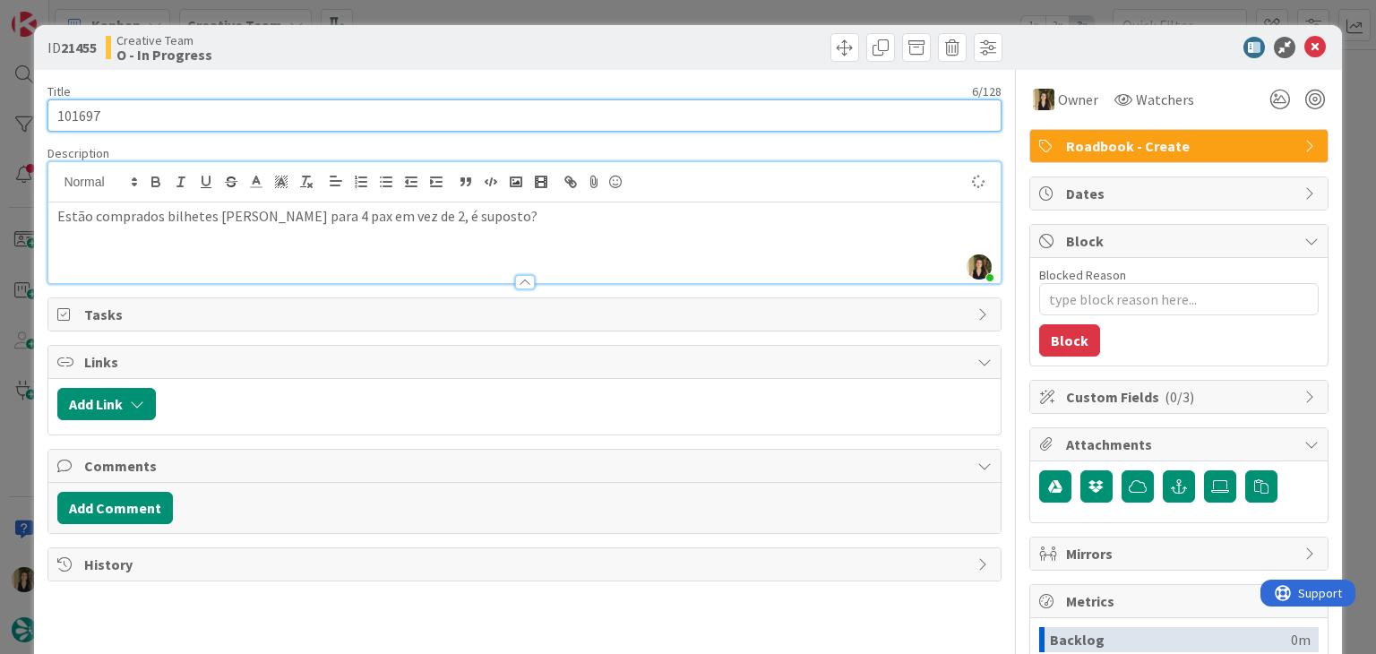
click at [80, 119] on input "101697" at bounding box center [523, 115] width 953 height 32
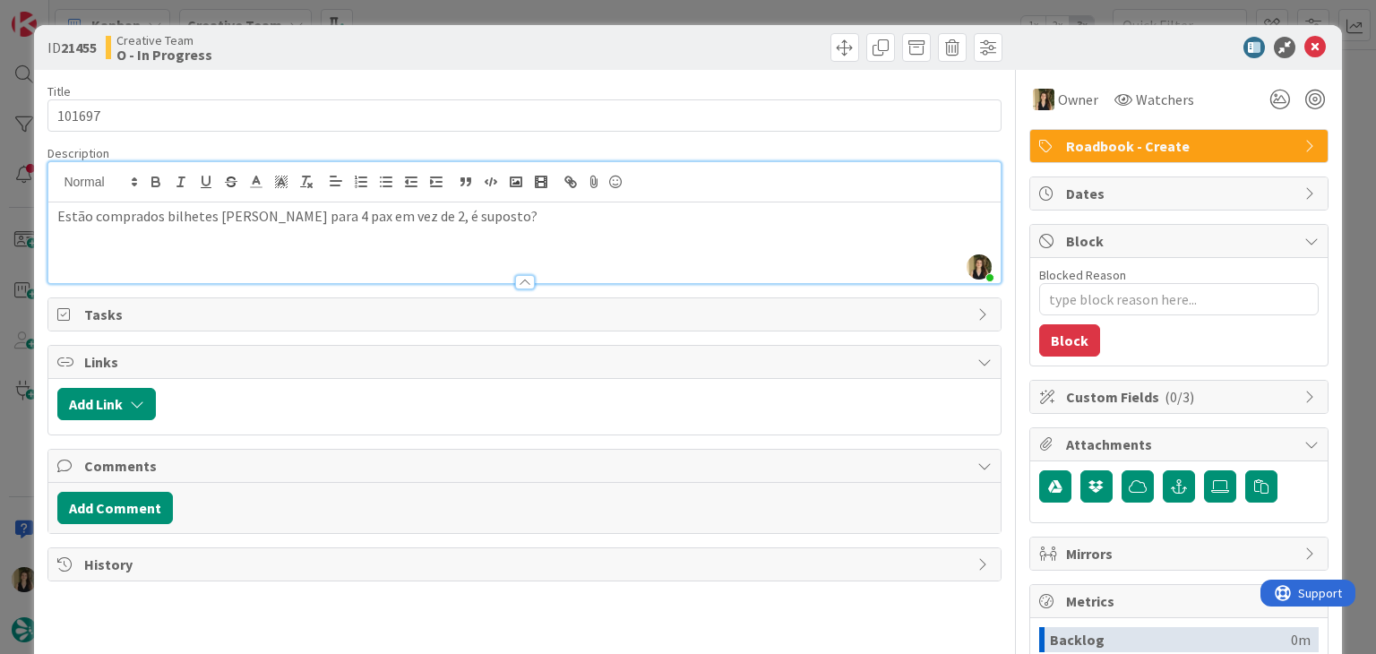
drag, startPoint x: 416, startPoint y: 45, endPoint x: 428, endPoint y: 19, distance: 28.9
click at [417, 43] on div "Creative Team O - In Progress" at bounding box center [313, 47] width 415 height 29
click at [443, 7] on div "ID 21455 Creative Team O - In Progress Title 6 / 128 101697 Description [PERSON…" at bounding box center [688, 327] width 1376 height 654
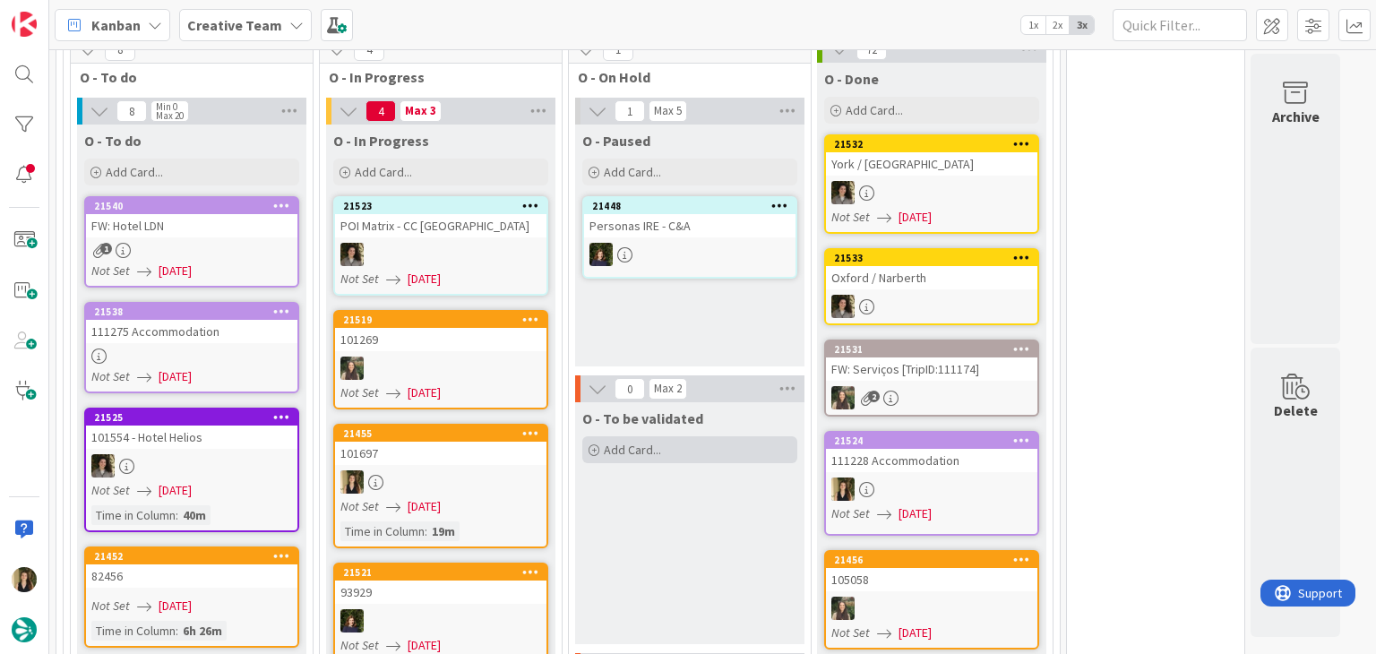
click at [677, 436] on div "Add Card..." at bounding box center [689, 449] width 215 height 27
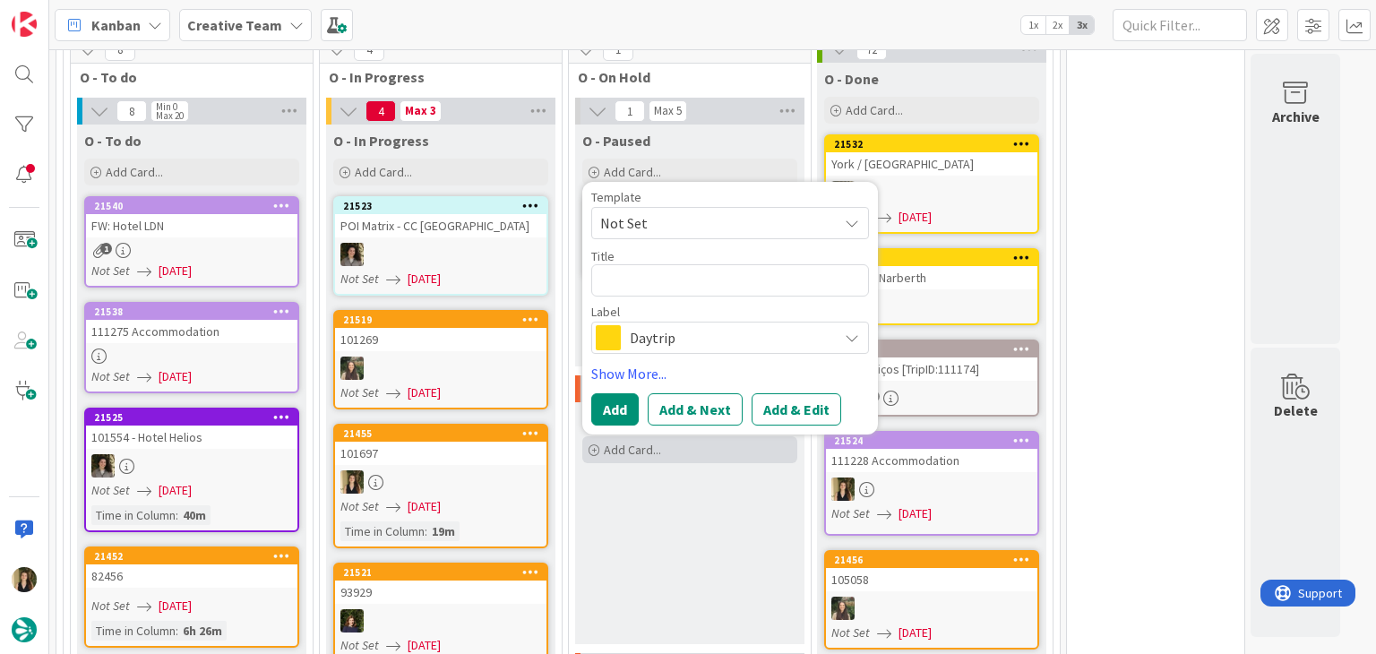
type textarea "x"
type textarea "101697"
type textarea "x"
type textarea "101697"
type textarea "x"
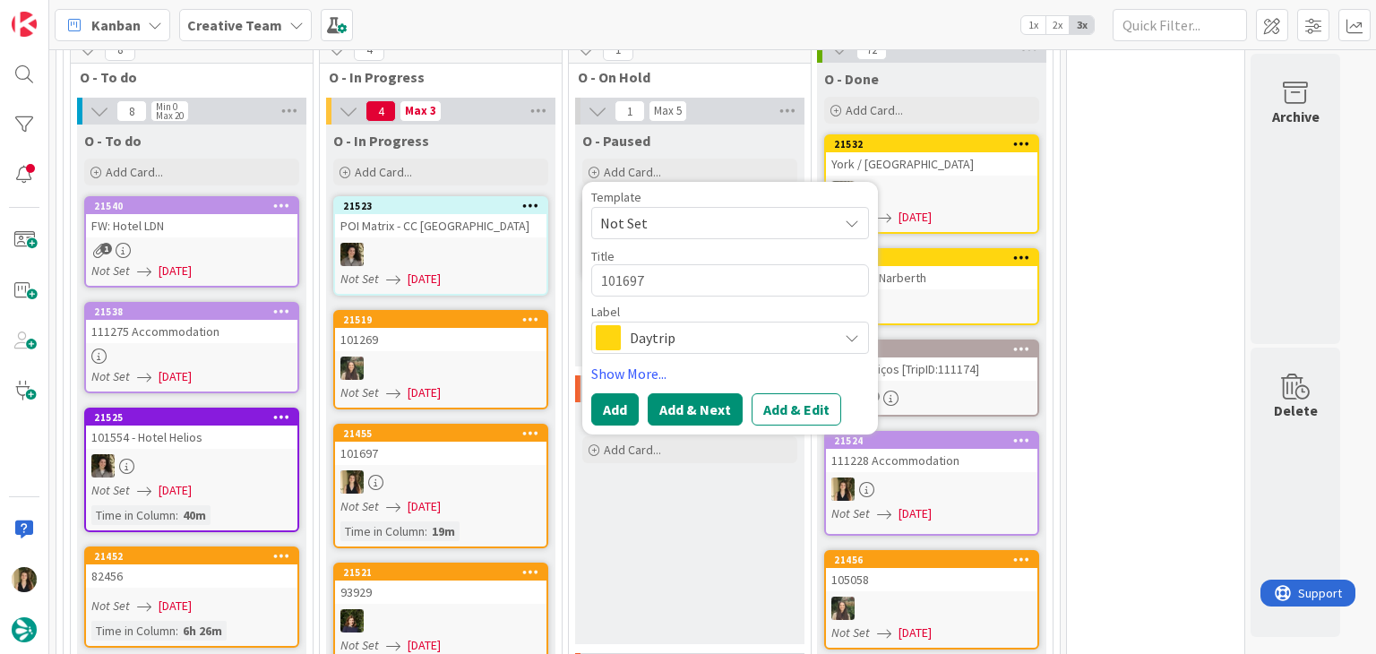
type textarea "101697 V"
type textarea "x"
type textarea "101697 Va"
type textarea "x"
type textarea "101697 Val"
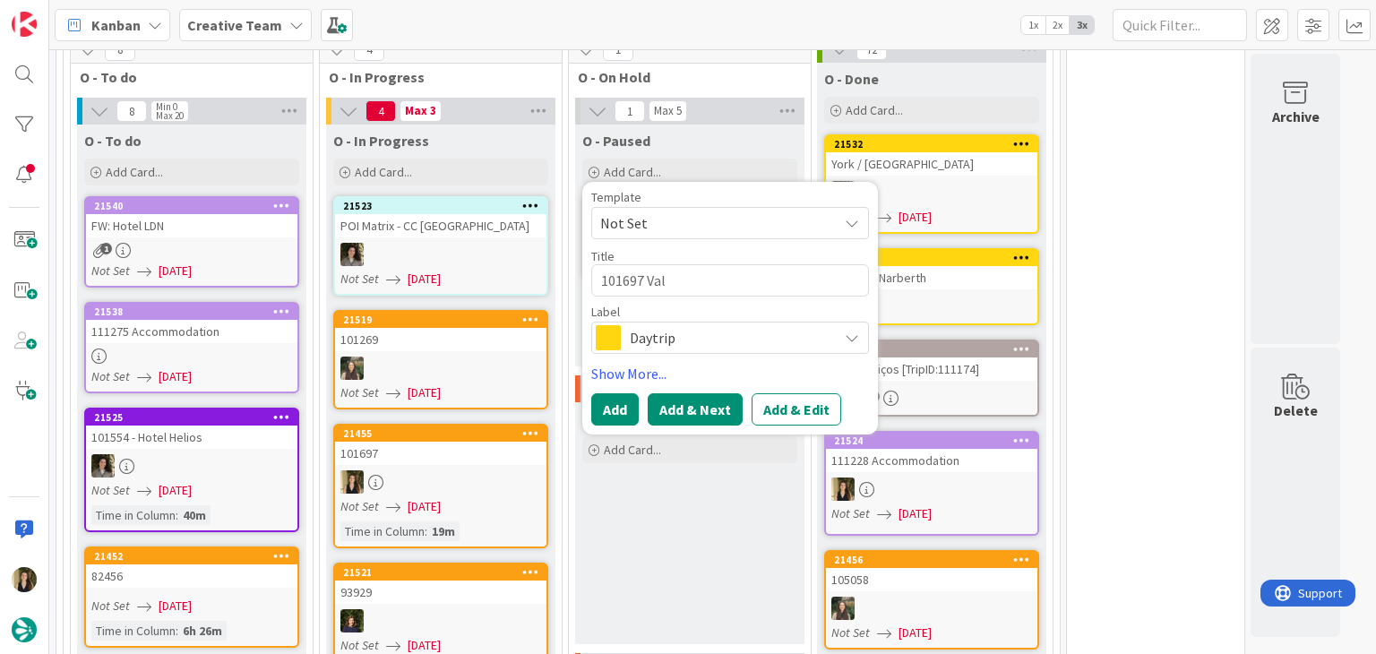
type textarea "x"
type textarea "101697 Vali"
type textarea "x"
type textarea "101697 Valid"
type textarea "x"
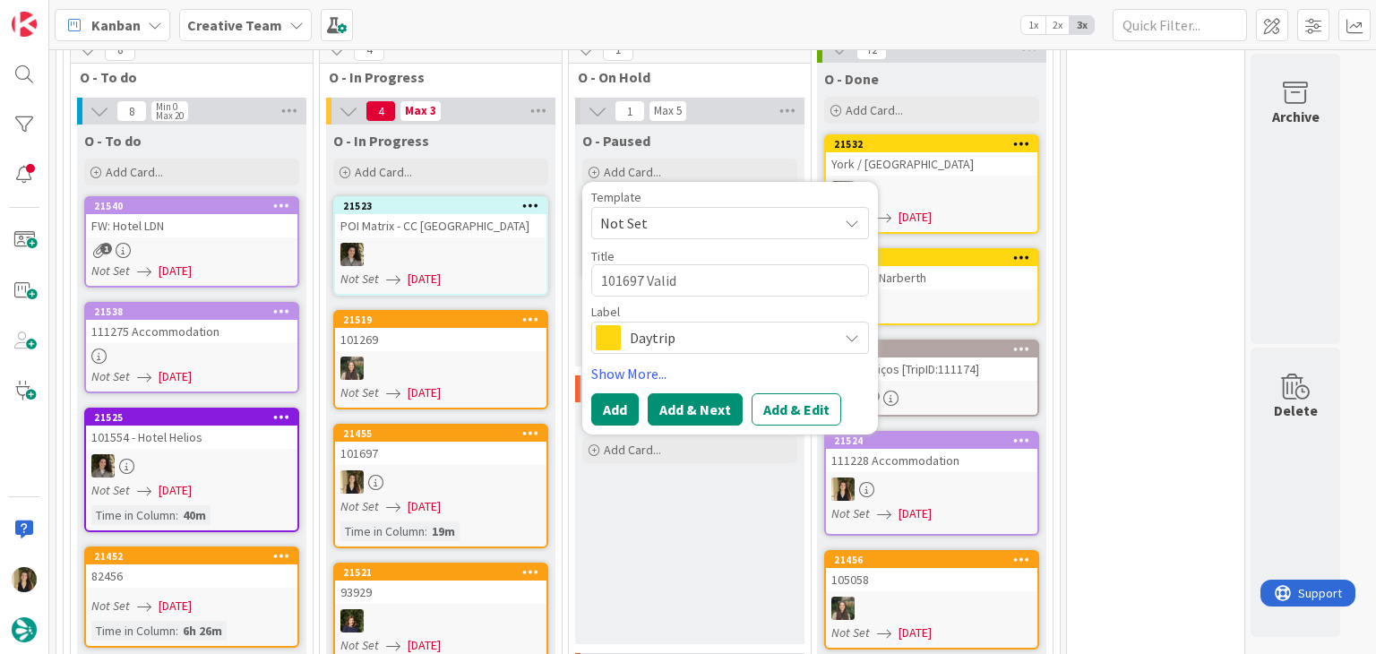
type textarea "101697 Valida"
type textarea "x"
type textarea "101697 Validat"
type textarea "x"
type textarea "101697 Validati"
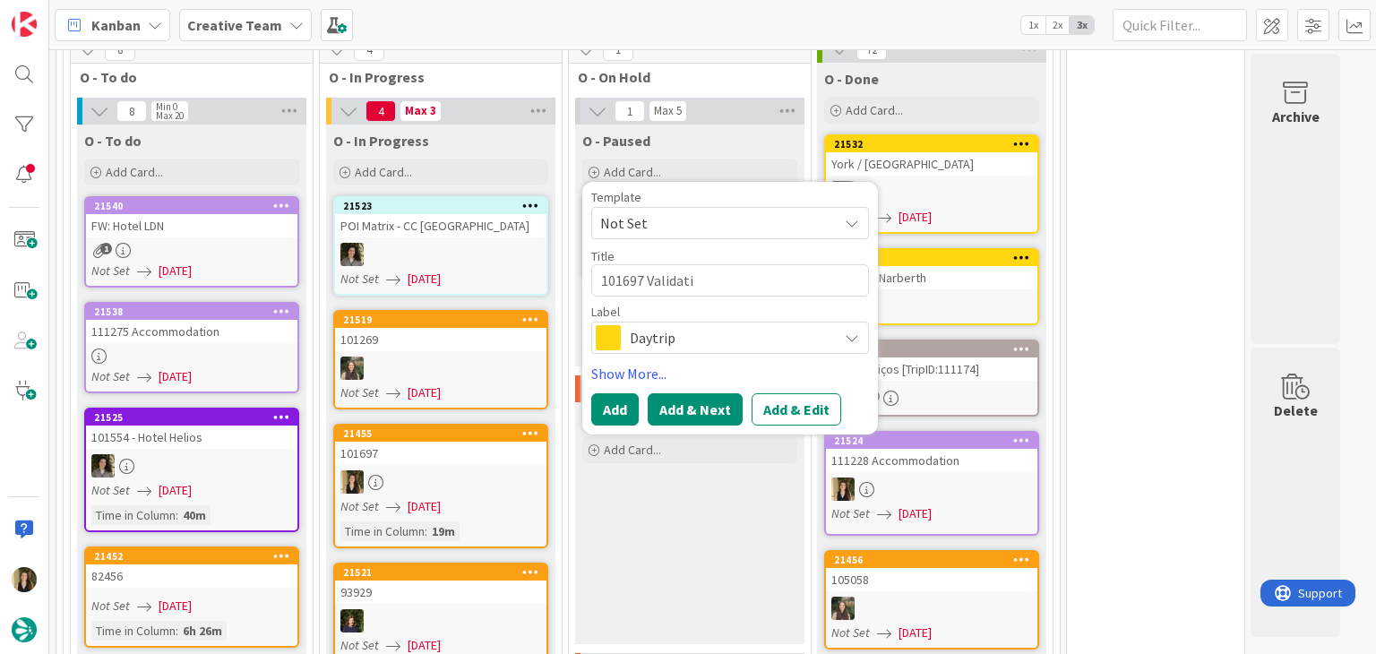
type textarea "x"
type textarea "101697 Validatio"
type textarea "x"
type textarea "101697 Validation"
click at [703, 325] on span "Daytrip" at bounding box center [729, 337] width 199 height 25
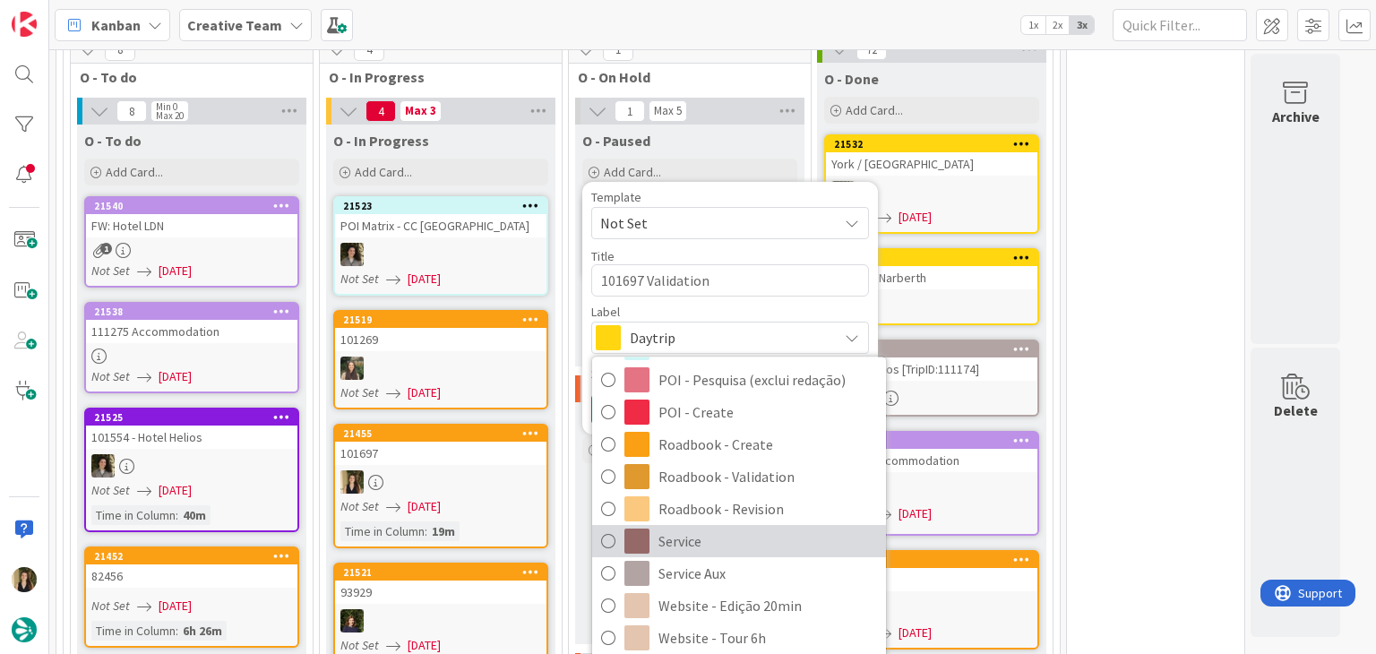
scroll to position [334, 0]
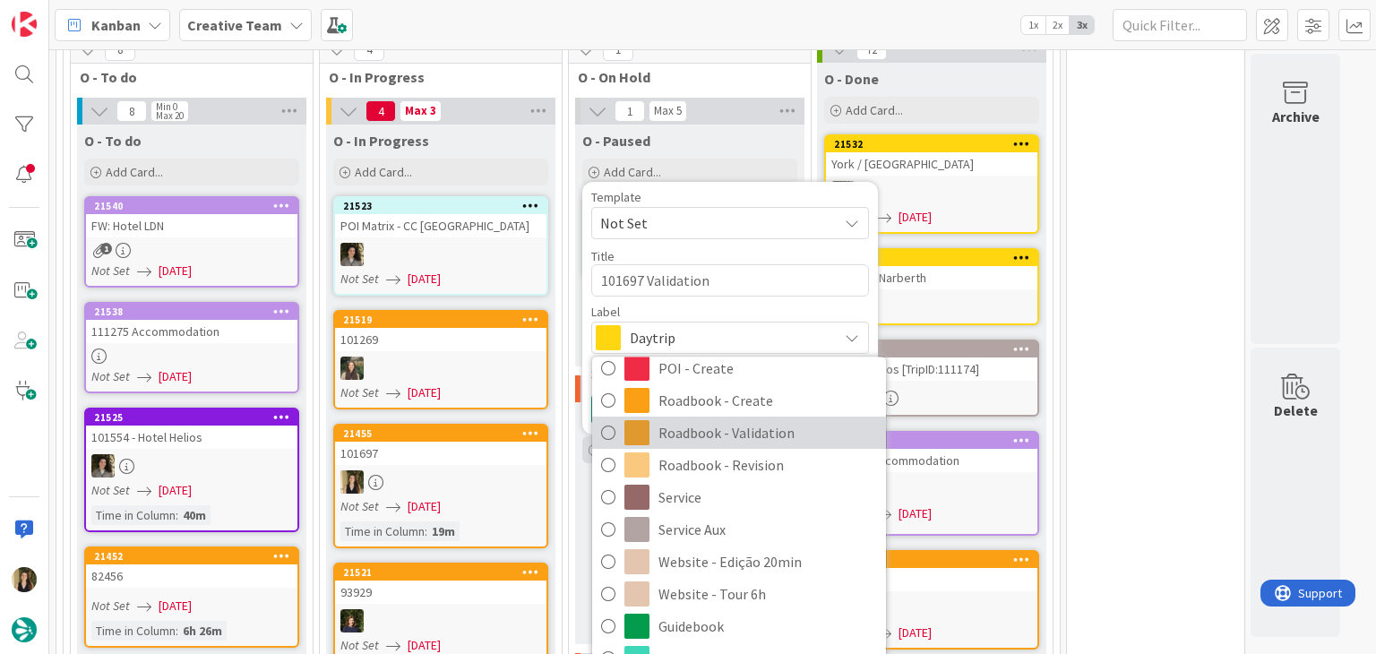
click at [754, 420] on span "Roadbook - Validation" at bounding box center [768, 433] width 219 height 27
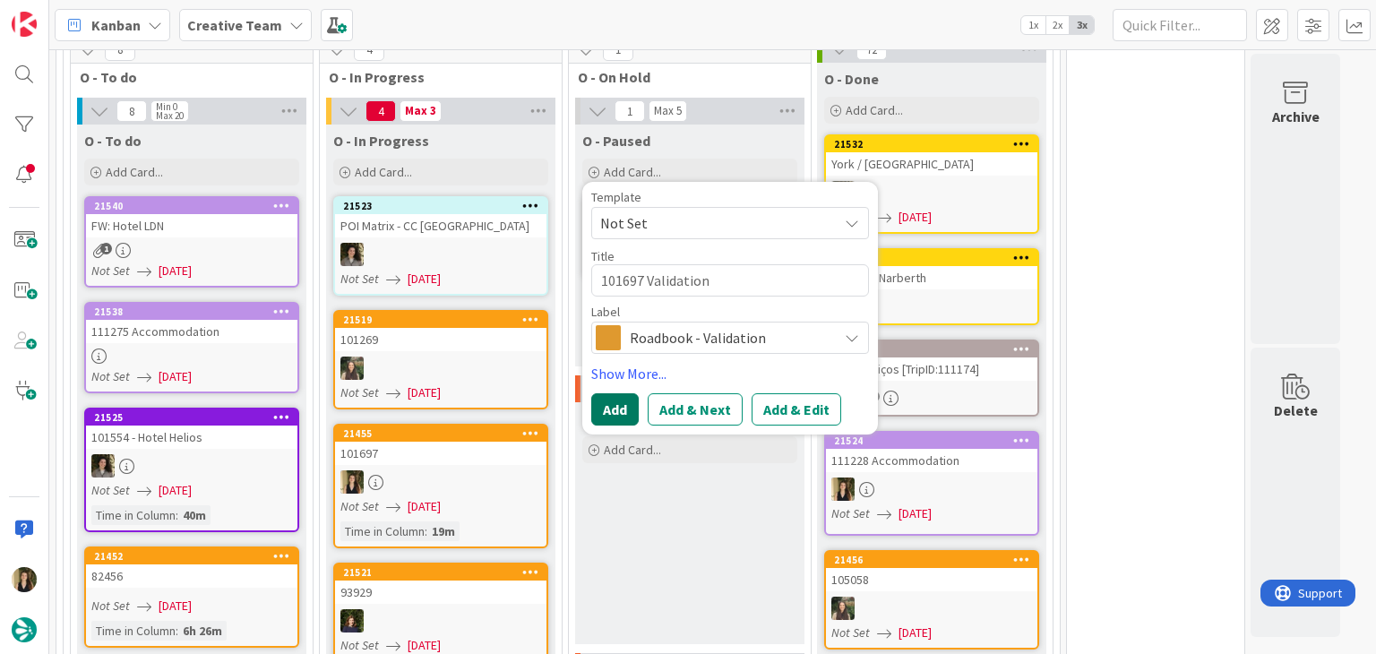
click at [612, 393] on button "Add" at bounding box center [614, 409] width 47 height 32
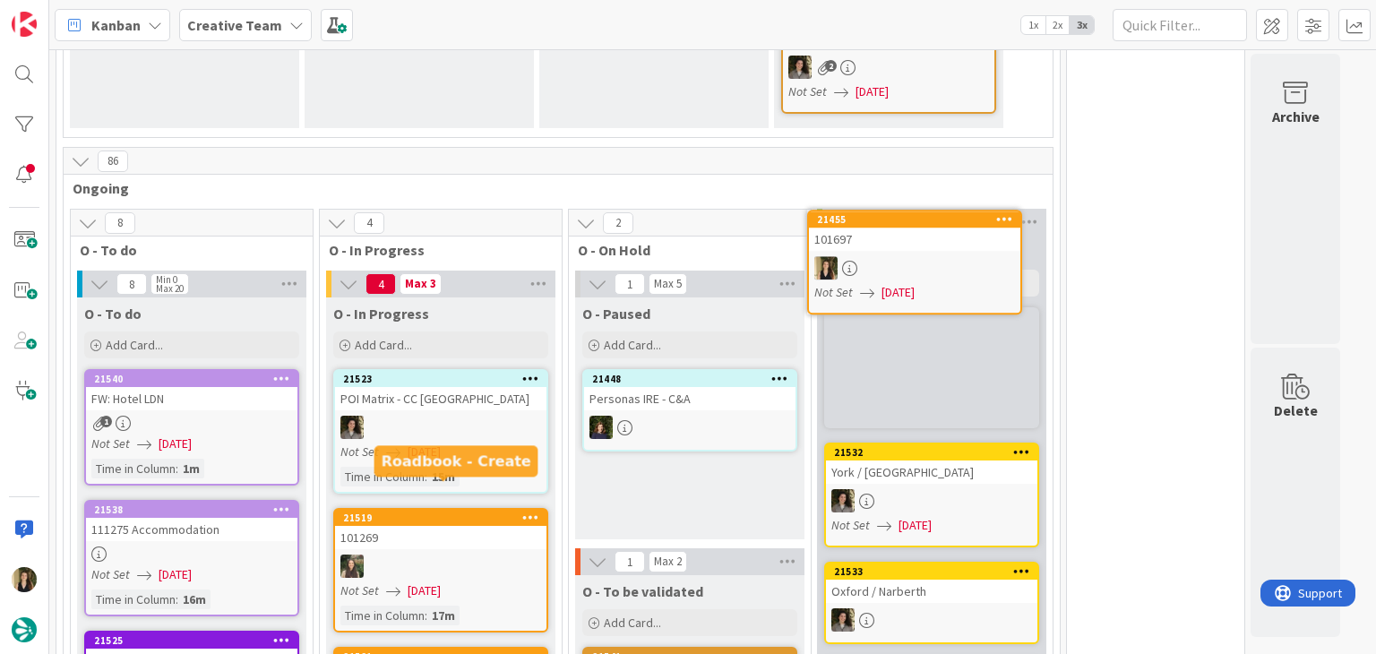
scroll to position [1267, 0]
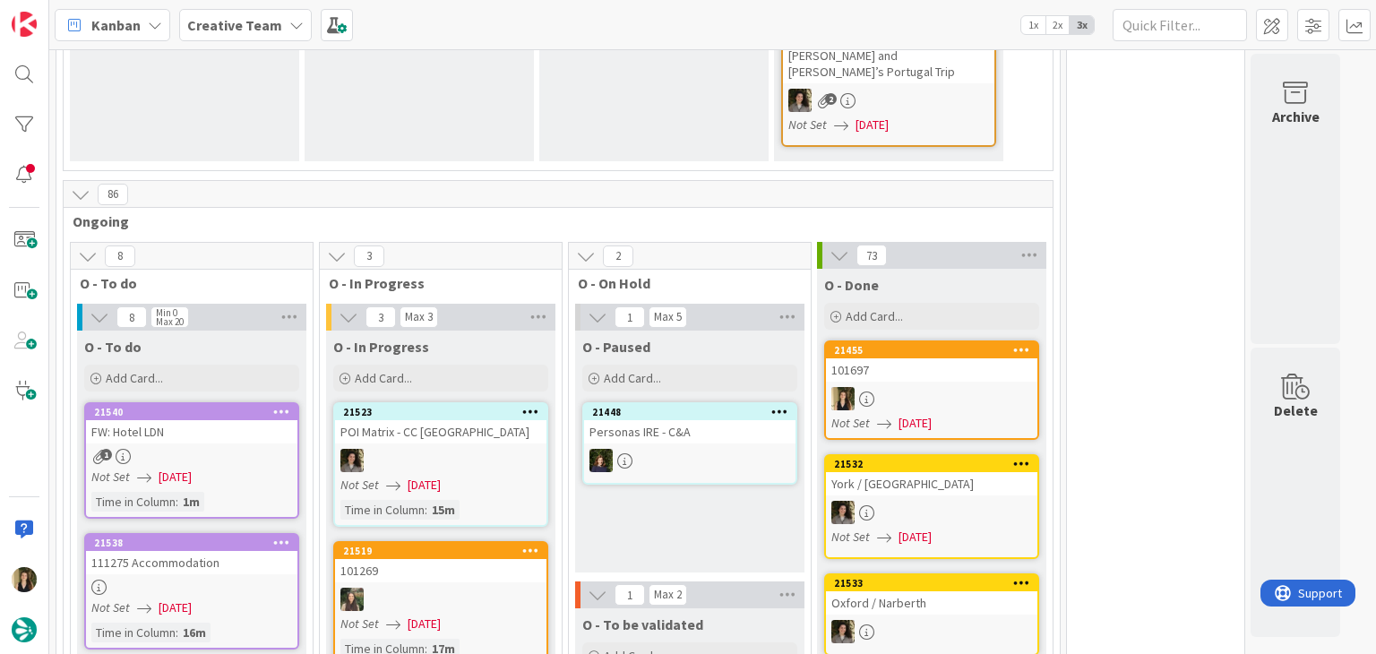
click at [943, 345] on link "21455 101697 Not Set [DATE]" at bounding box center [931, 390] width 215 height 99
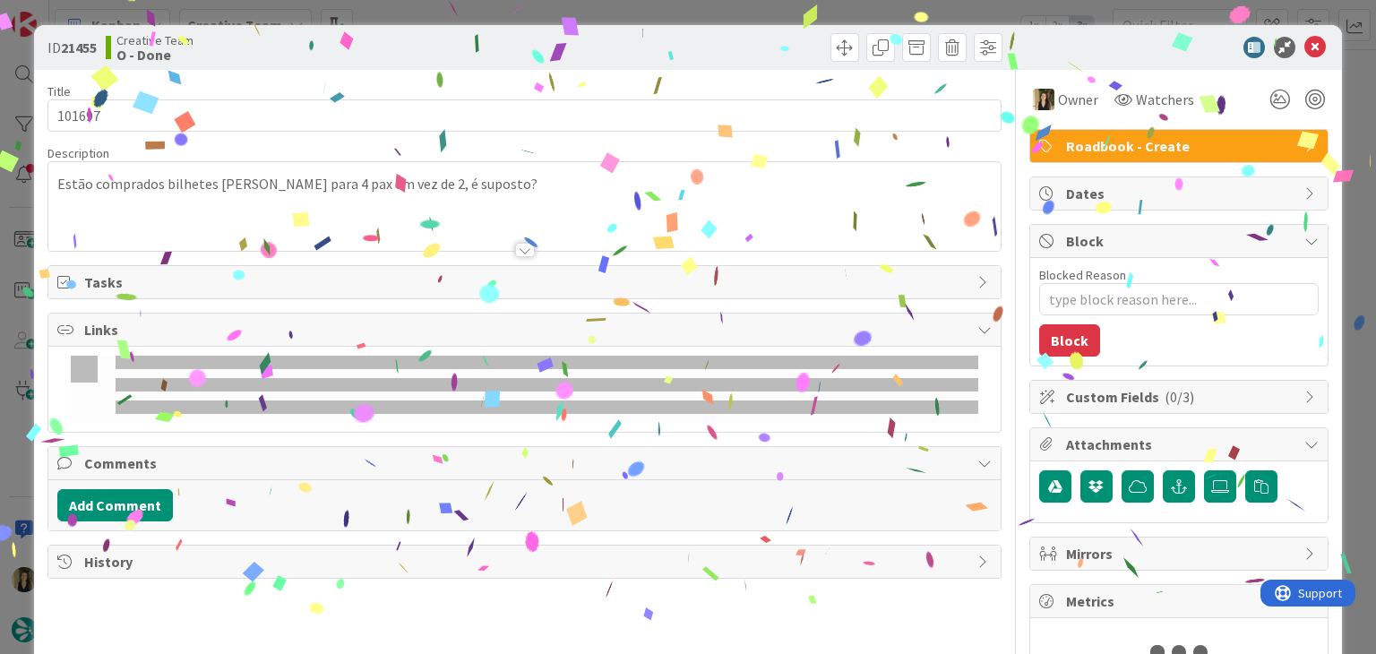
click at [495, 176] on p "Estão comprados bilhetes [PERSON_NAME] para 4 pax em vez de 2, é suposto?" at bounding box center [524, 184] width 934 height 21
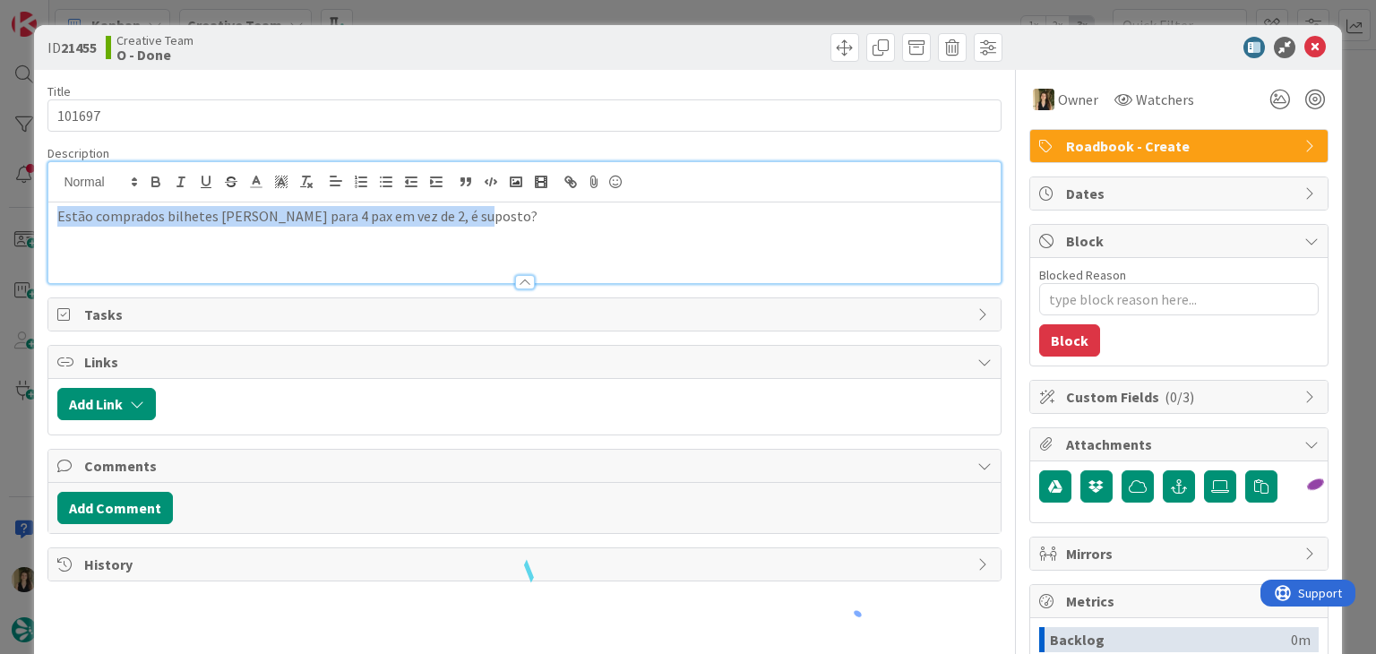
drag, startPoint x: 513, startPoint y: 211, endPoint x: 23, endPoint y: 227, distance: 489.5
click at [24, 227] on div "ID 21455 Creative Team O - Done Title 6 / 128 101697 Description Estão comprado…" at bounding box center [688, 327] width 1376 height 654
copy p "Estão comprados bilhetes [PERSON_NAME] para 4 pax em vez de 2, é suposto?"
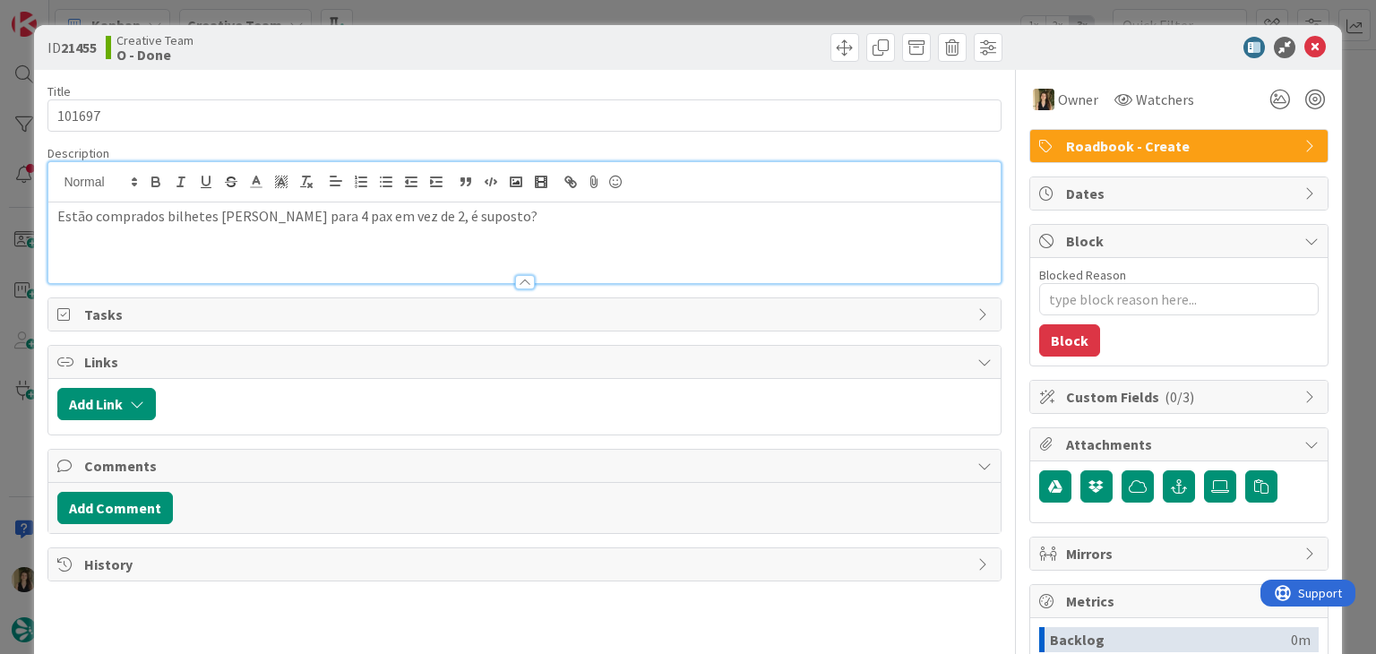
click at [584, 44] on div at bounding box center [766, 47] width 473 height 29
click at [586, 15] on div "ID 21455 Creative Team O - Done Title 6 / 128 101697 Description Estão comprado…" at bounding box center [688, 327] width 1376 height 654
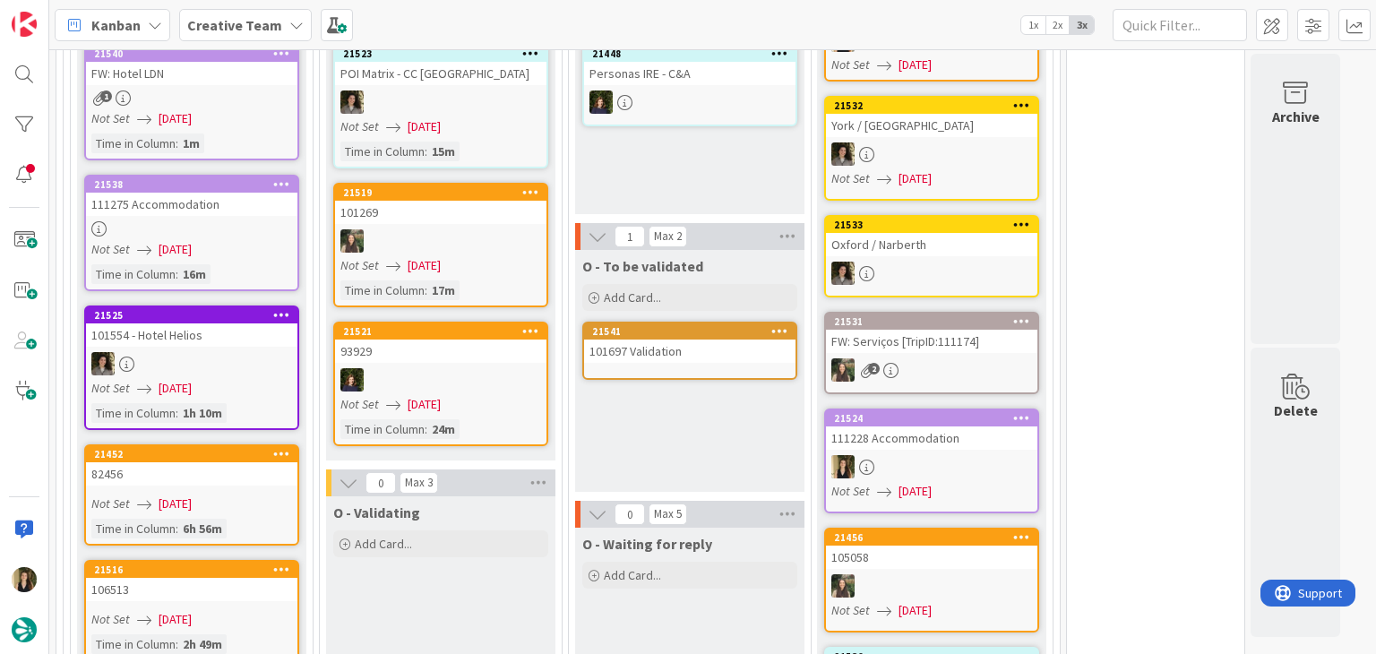
click at [671, 340] on div "101697 Validation" at bounding box center [689, 351] width 211 height 23
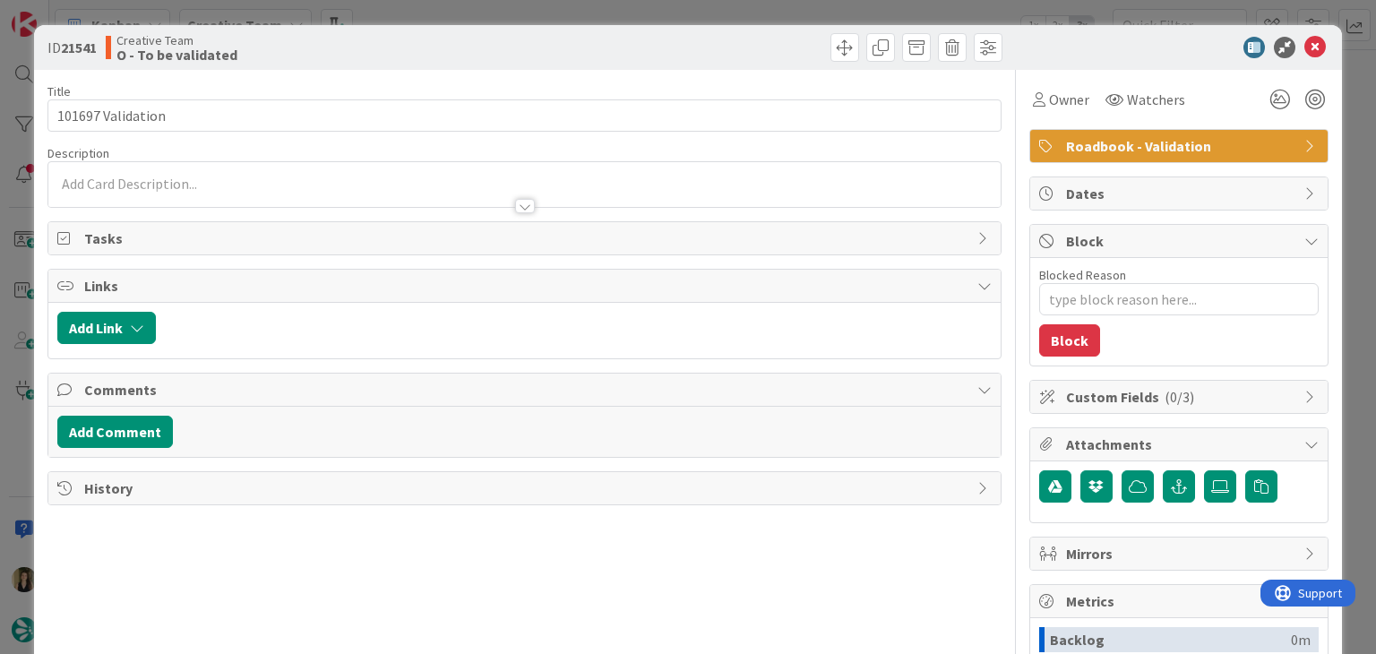
type textarea "x"
click at [190, 203] on div at bounding box center [524, 197] width 952 height 19
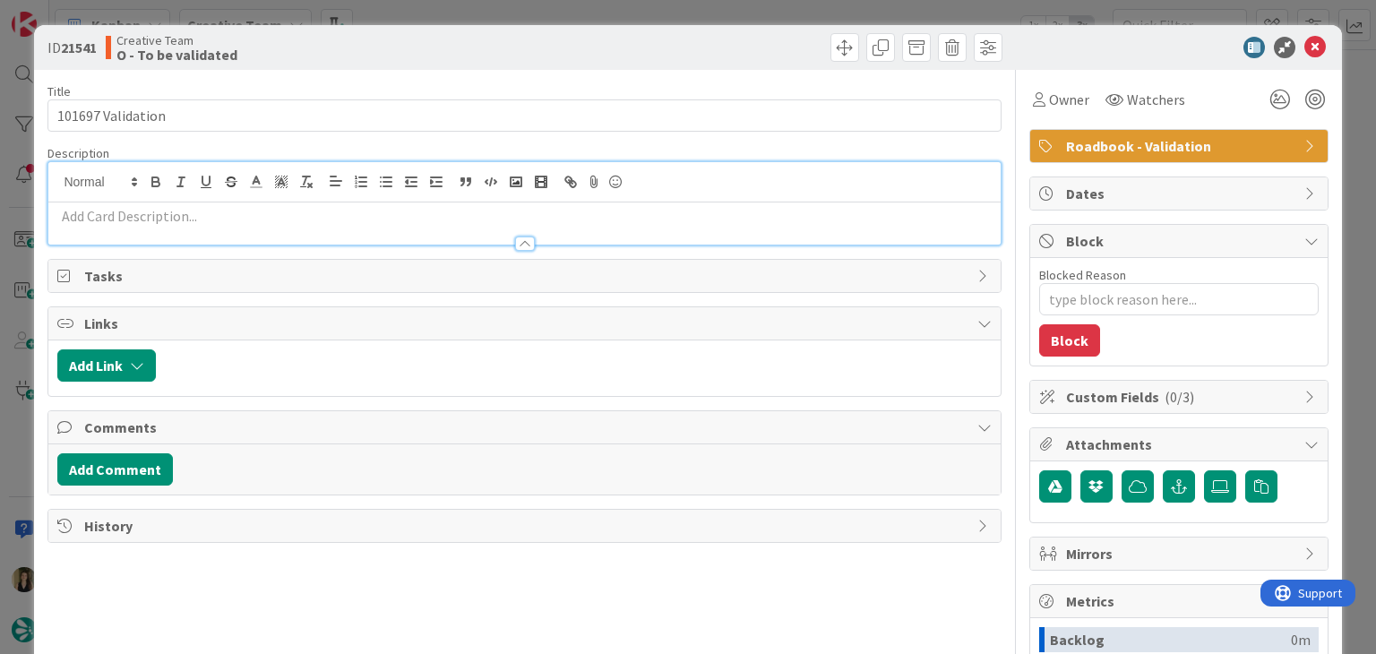
click at [204, 212] on p at bounding box center [524, 216] width 934 height 21
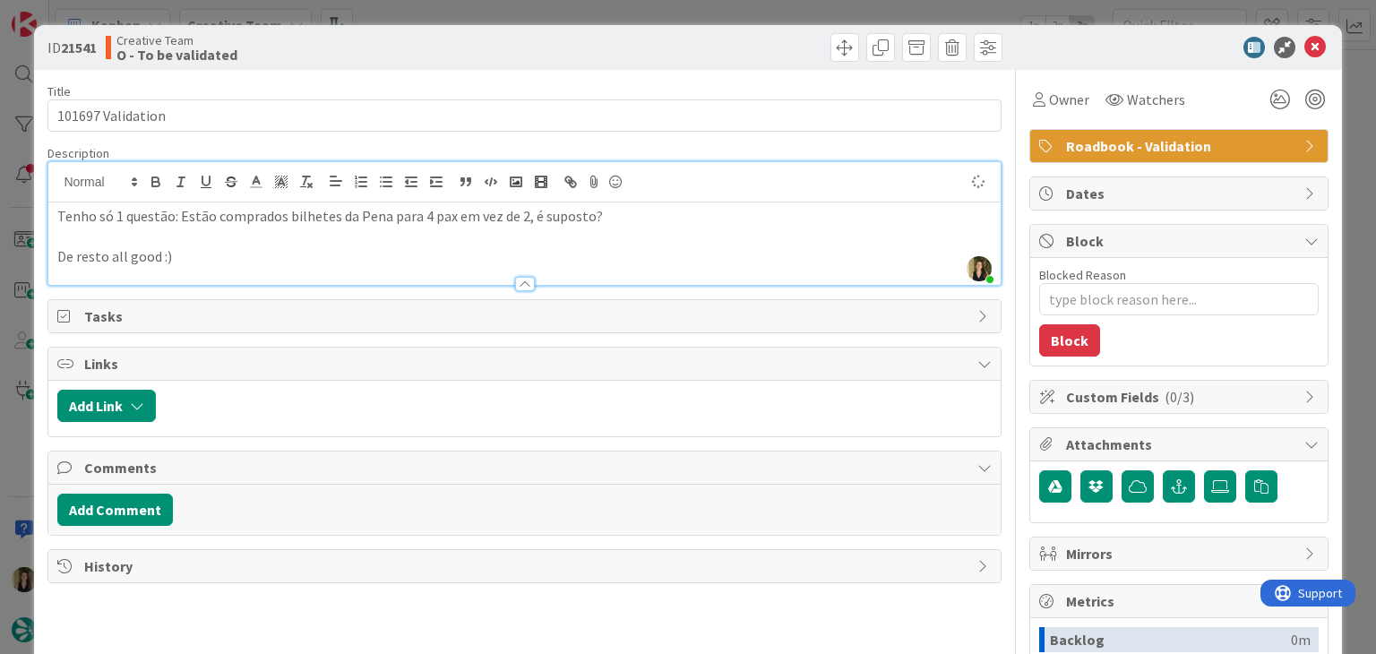
drag, startPoint x: 566, startPoint y: 47, endPoint x: 571, endPoint y: 22, distance: 24.6
click at [566, 42] on div at bounding box center [766, 47] width 473 height 29
click at [570, 20] on div "ID 21541 Creative Team O - To be validated Title 17 / 128 101697 Validation Des…" at bounding box center [688, 327] width 1376 height 654
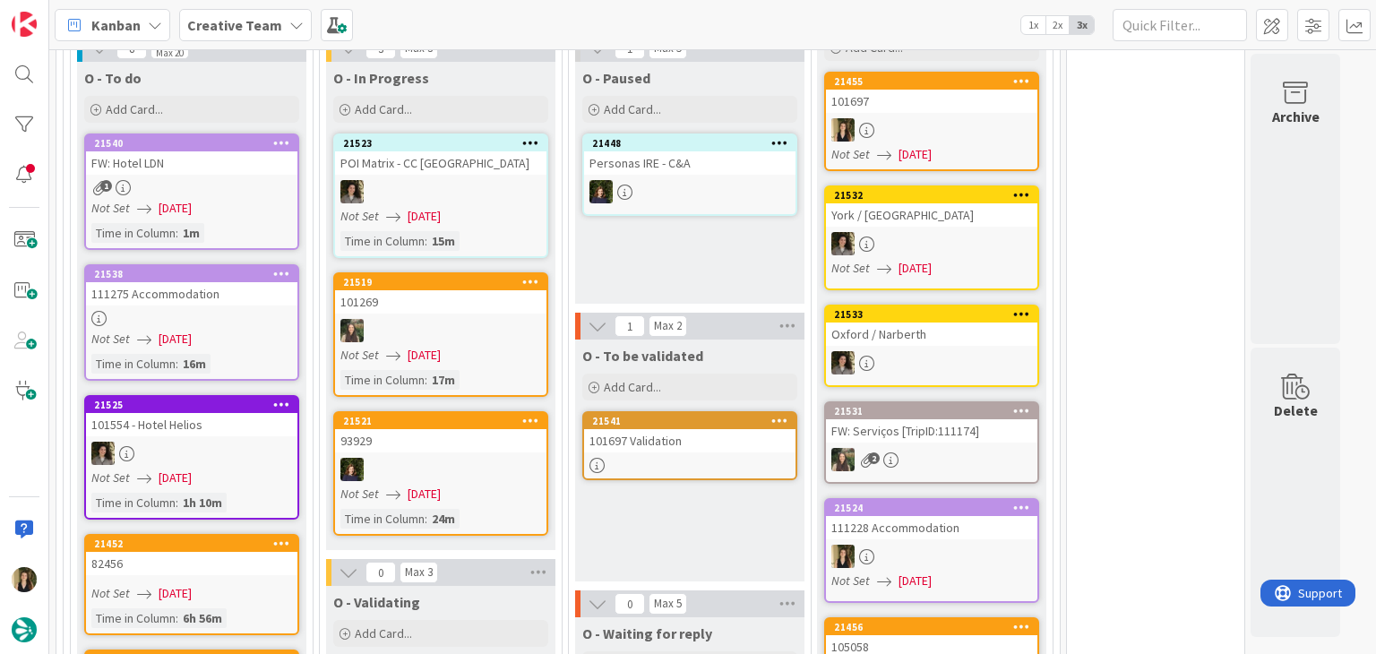
click at [298, 288] on link "21538 111275 Accommodation Not Set [DATE] Time in [GEOGRAPHIC_DATA] : 16m" at bounding box center [191, 322] width 215 height 116
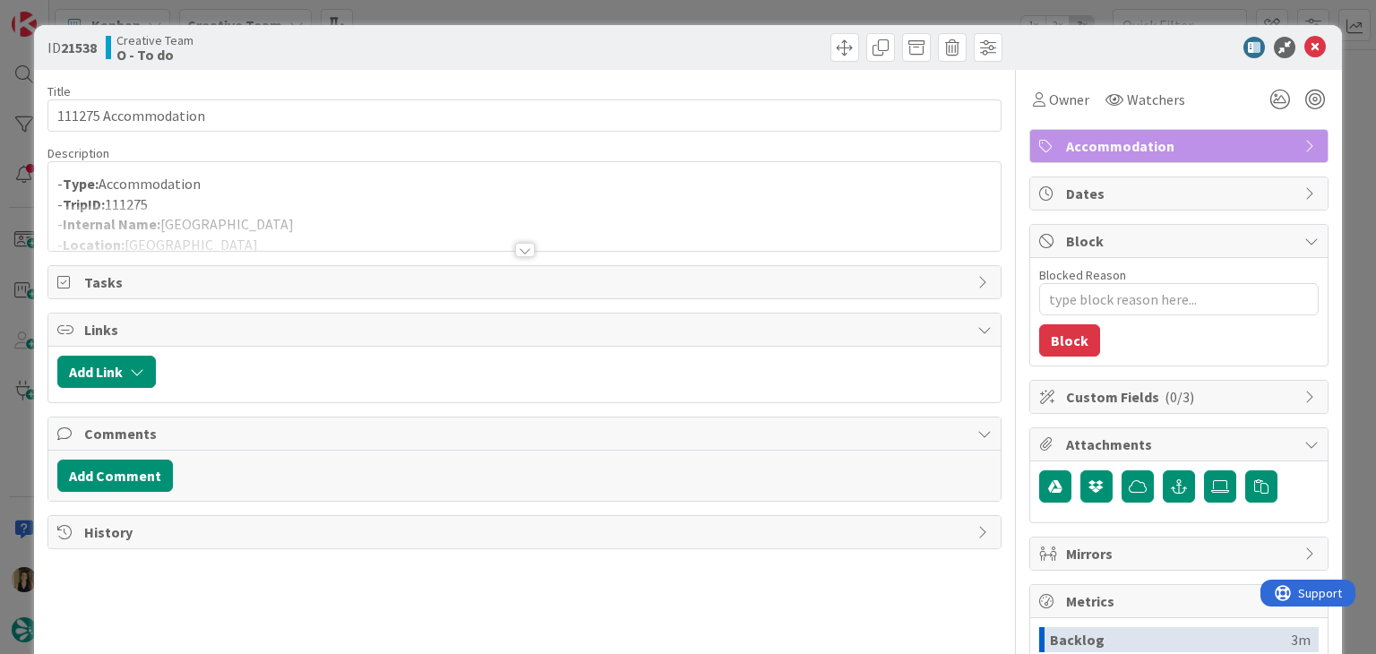
click at [523, 246] on div at bounding box center [525, 250] width 20 height 14
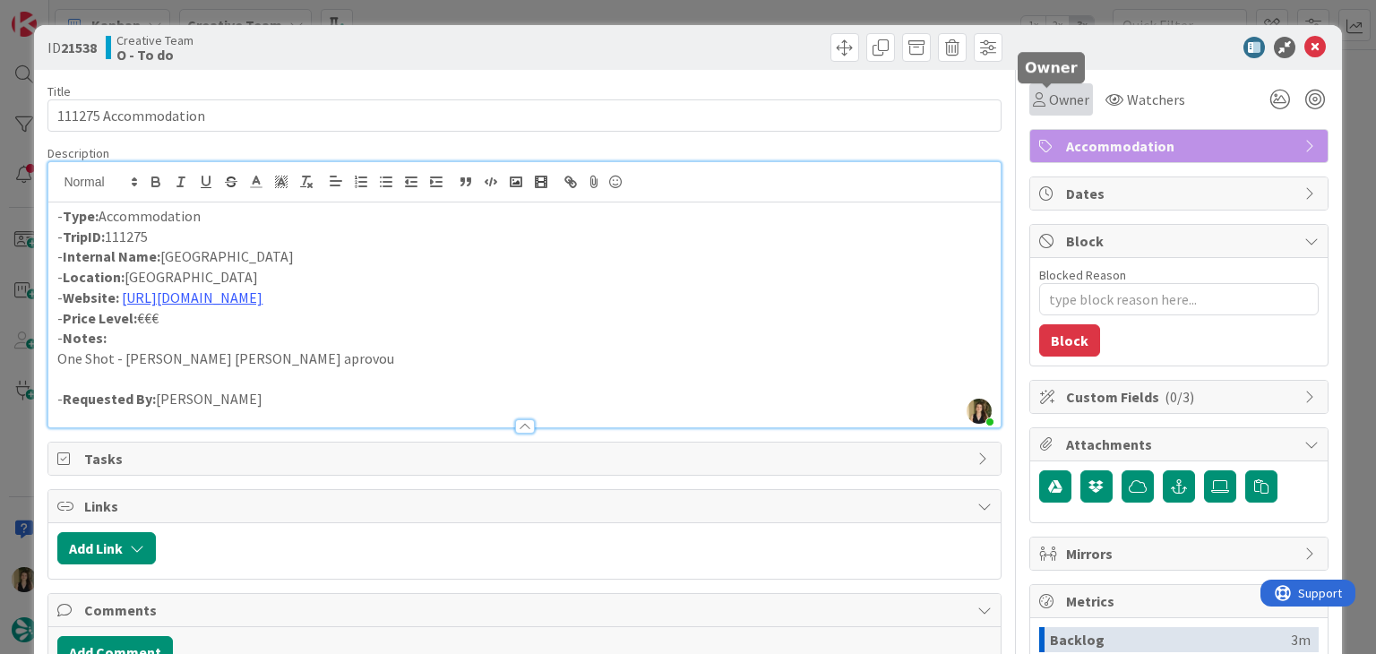
click at [1033, 95] on icon at bounding box center [1039, 99] width 13 height 14
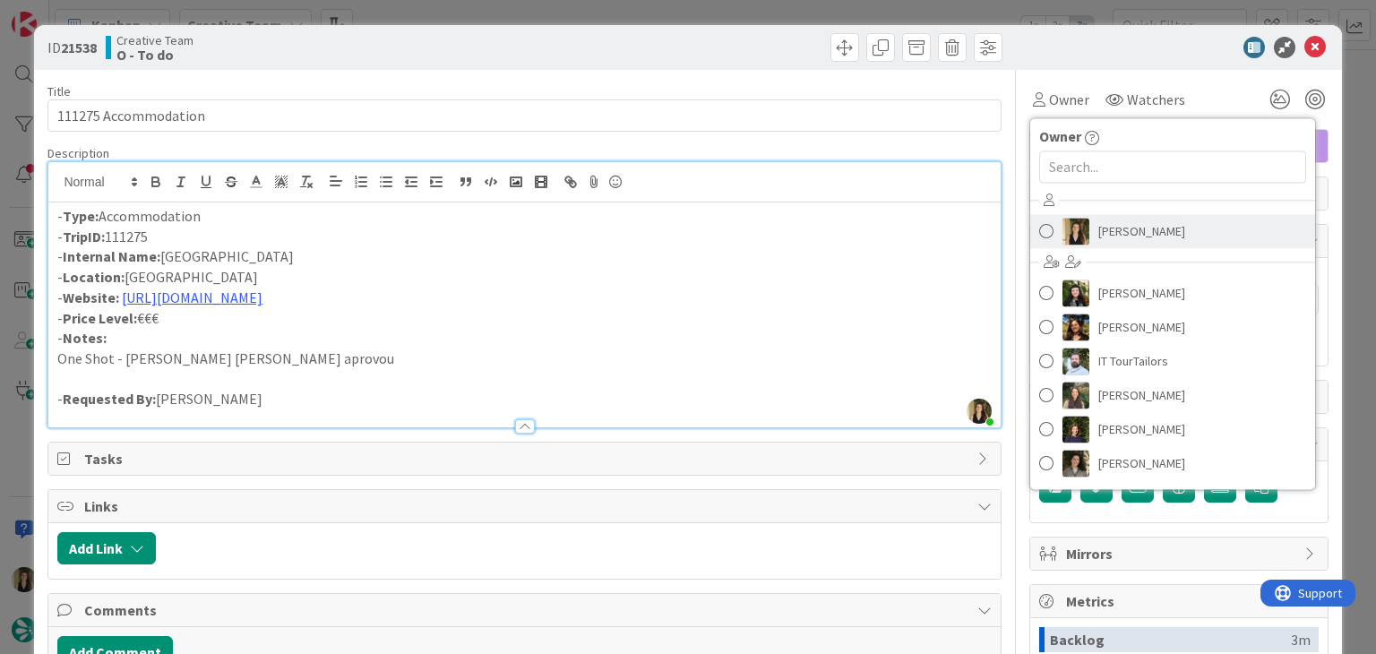
click at [1111, 218] on span "[PERSON_NAME]" at bounding box center [1142, 231] width 87 height 27
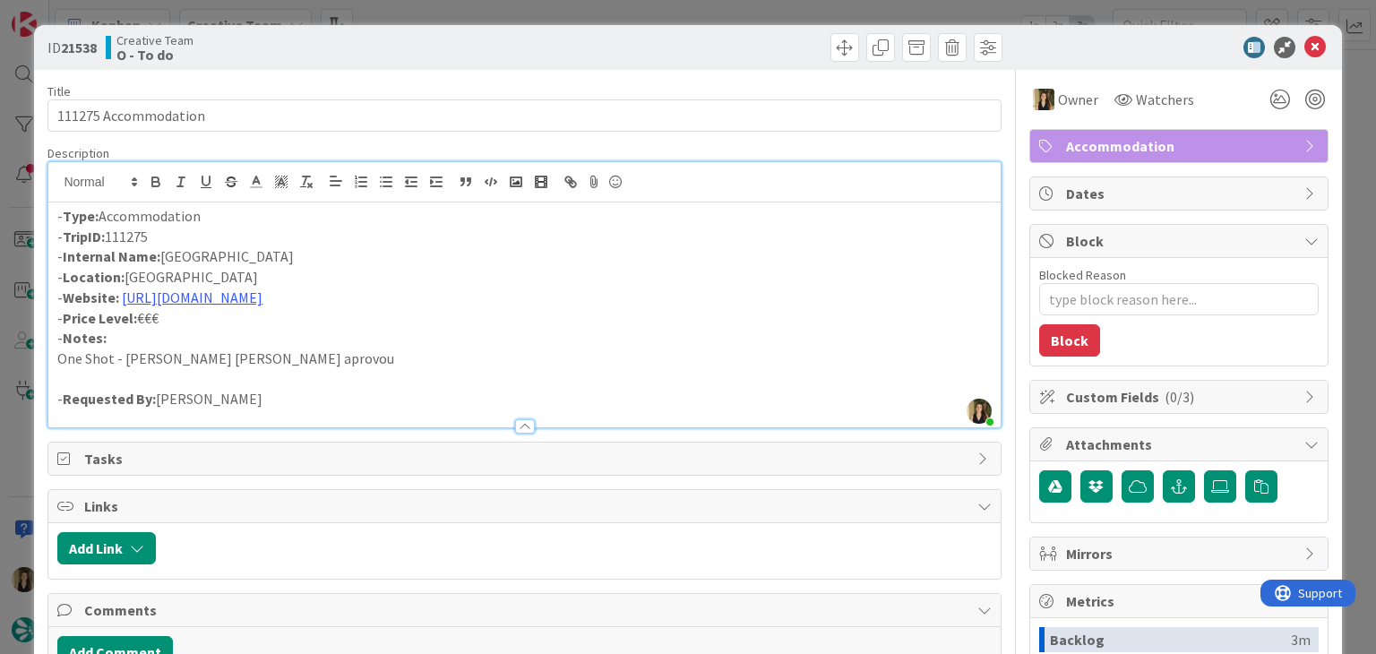
click at [556, 45] on div at bounding box center [766, 47] width 473 height 29
click at [553, 15] on div "ID 21538 Creative Team O - To do Title 20 / 128 111275 Accommodation Descriptio…" at bounding box center [688, 327] width 1376 height 654
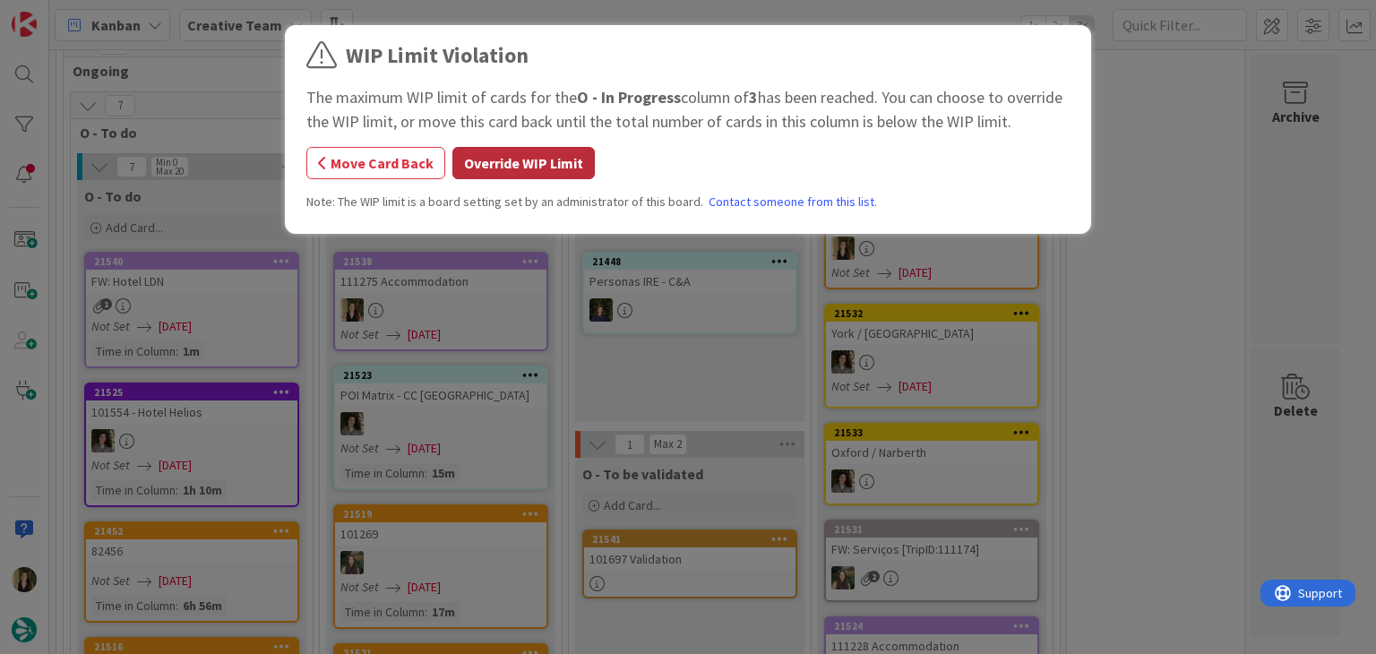
click at [565, 168] on button "Override WIP Limit" at bounding box center [524, 163] width 142 height 32
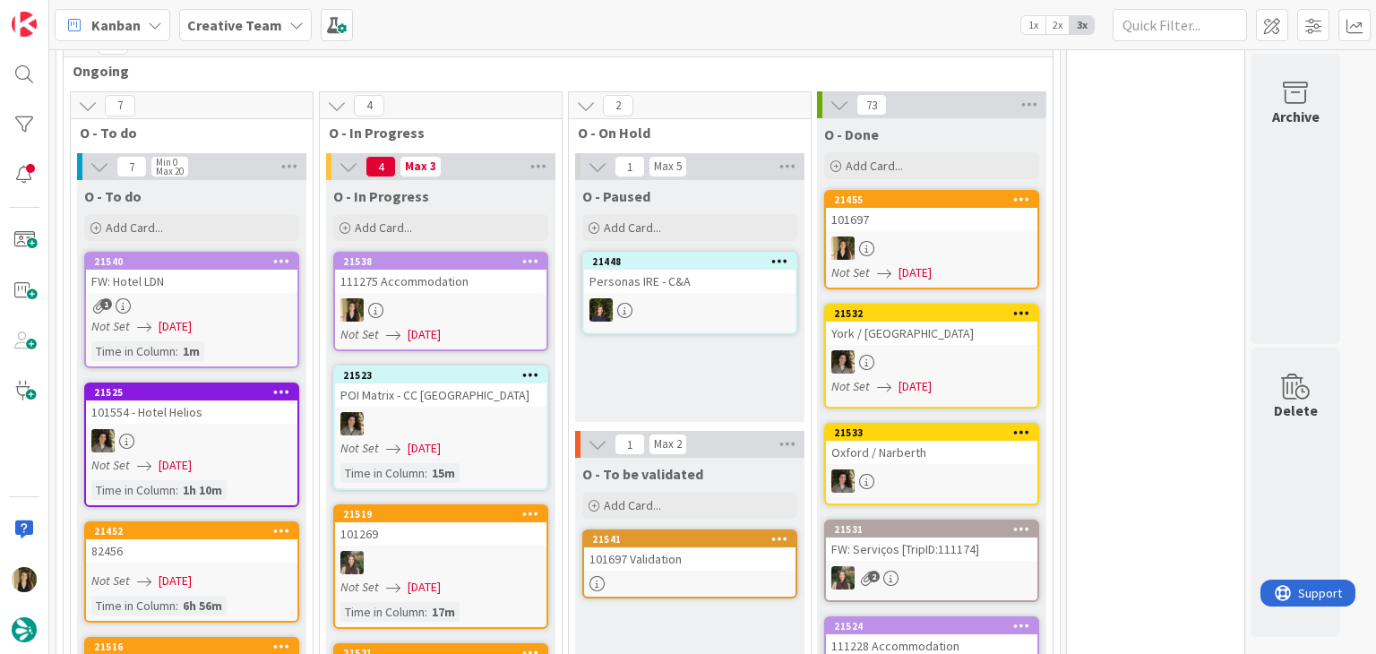
click at [451, 270] on div "111275 Accommodation" at bounding box center [440, 281] width 211 height 23
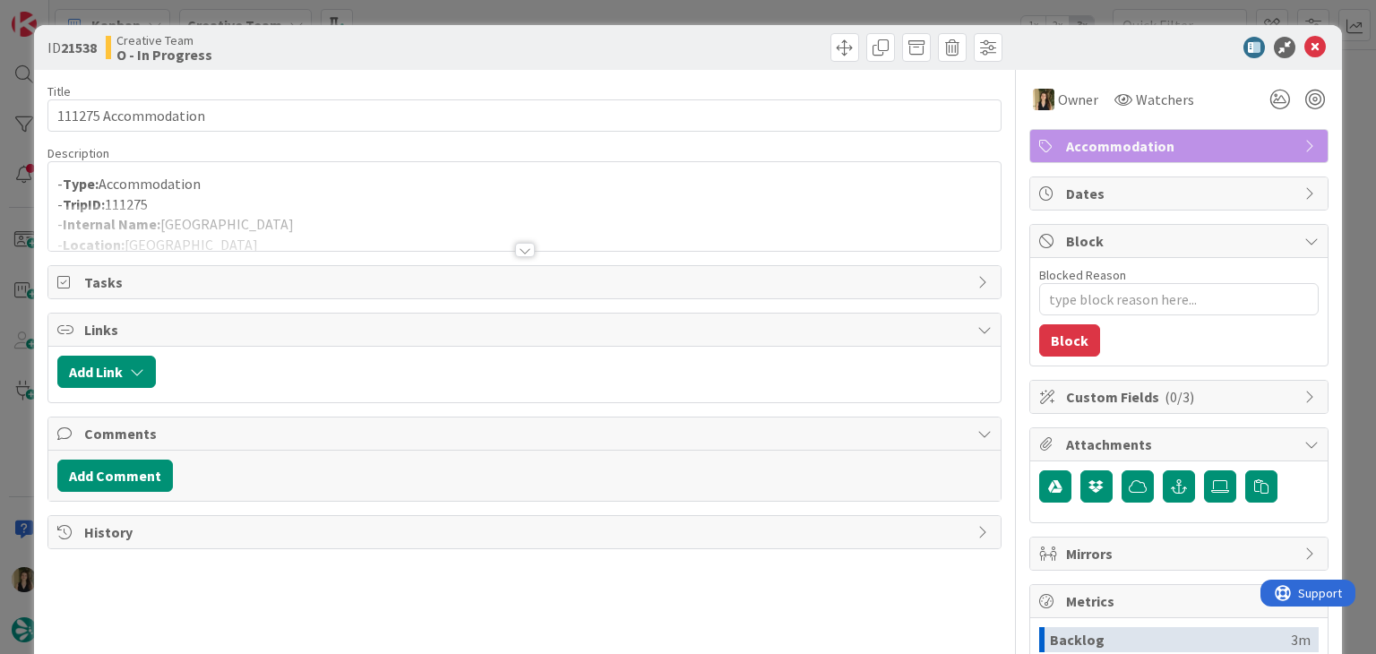
click at [520, 252] on div at bounding box center [525, 250] width 20 height 14
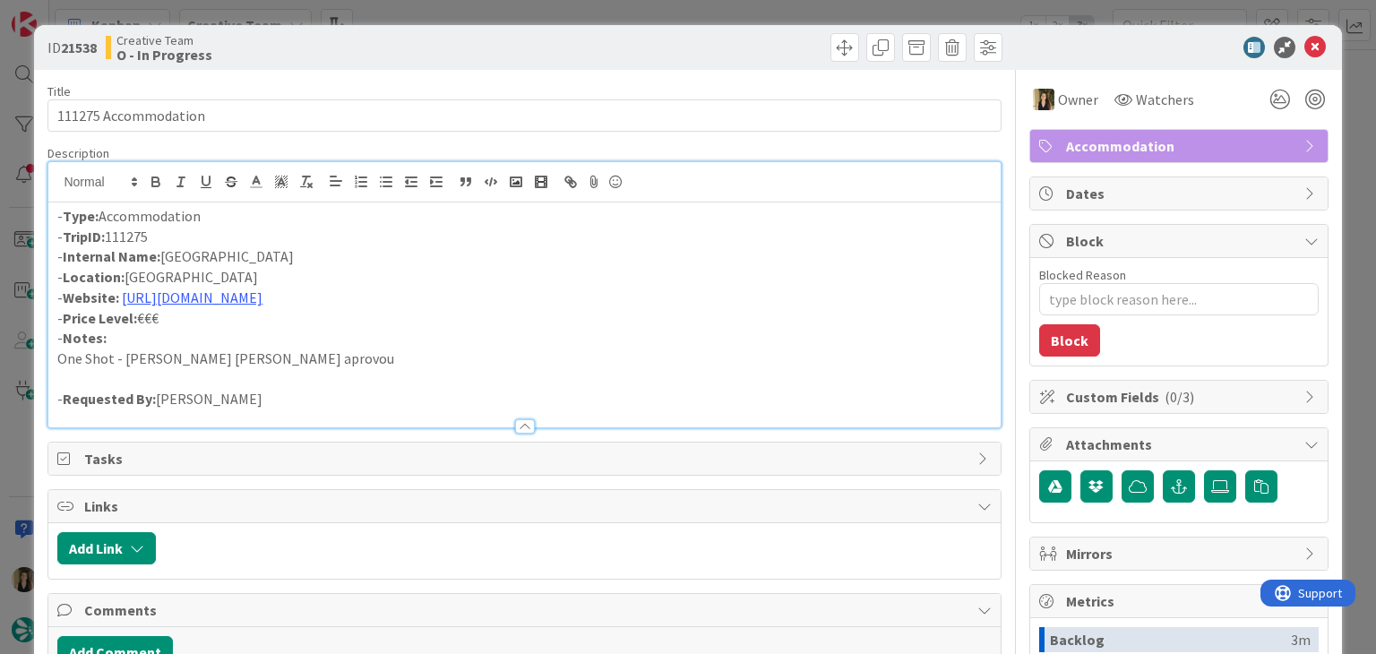
drag, startPoint x: 225, startPoint y: 216, endPoint x: 167, endPoint y: 213, distance: 58.3
click at [168, 216] on p "- Type: Accommodation" at bounding box center [524, 216] width 934 height 21
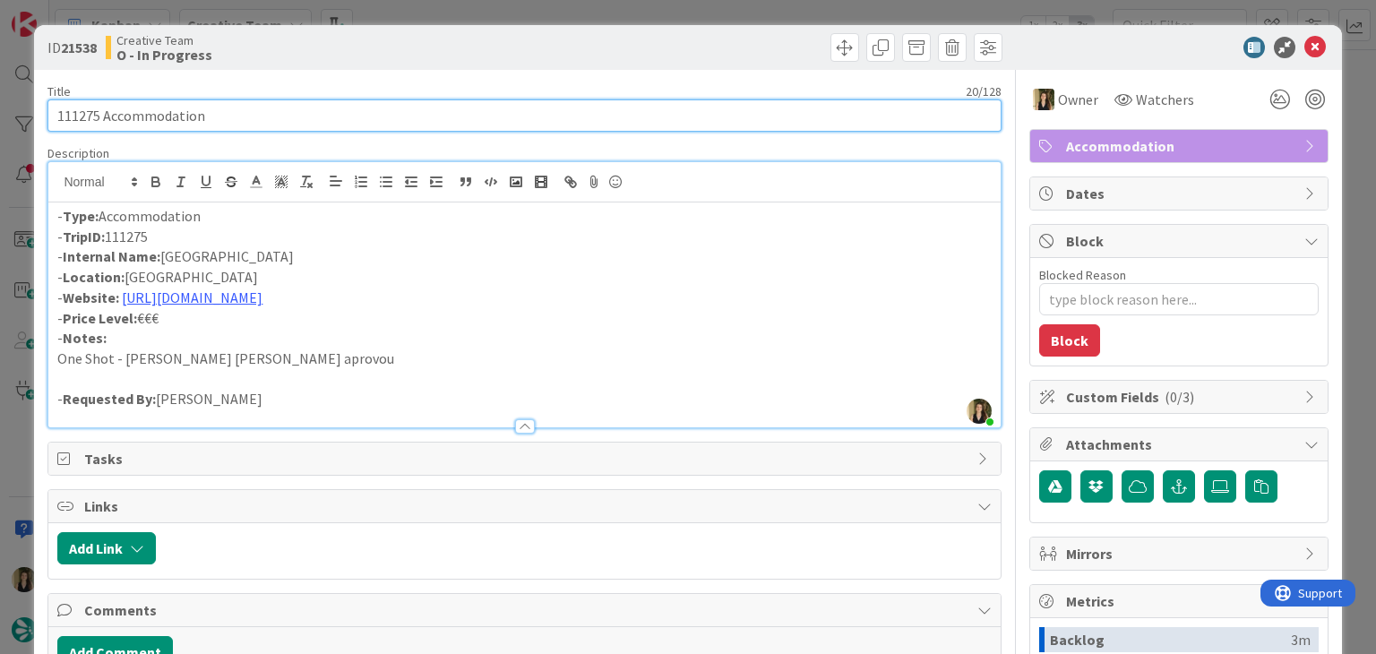
drag, startPoint x: 244, startPoint y: 121, endPoint x: 28, endPoint y: 119, distance: 216.0
click at [28, 119] on div "ID 21538 Creative Team O - In Progress Title 20 / 128 111275 Accommodation Desc…" at bounding box center [688, 327] width 1376 height 654
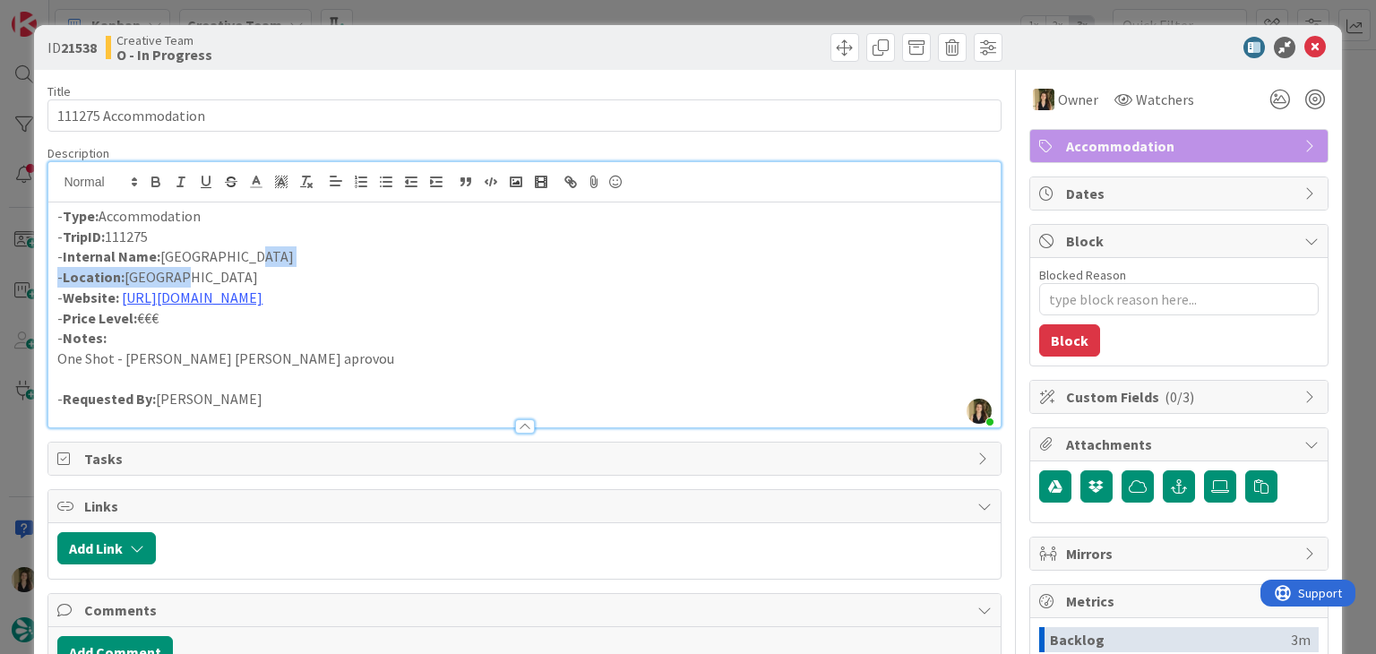
click at [278, 264] on div "- Type: Accommodation - TripID: 111275 - Internal Name: [GEOGRAPHIC_DATA] - Loc…" at bounding box center [524, 315] width 952 height 225
drag, startPoint x: 277, startPoint y: 253, endPoint x: 255, endPoint y: 241, distance: 24.5
click at [162, 261] on p "- Internal Name: [GEOGRAPHIC_DATA]" at bounding box center [524, 256] width 934 height 21
copy p "[GEOGRAPHIC_DATA]"
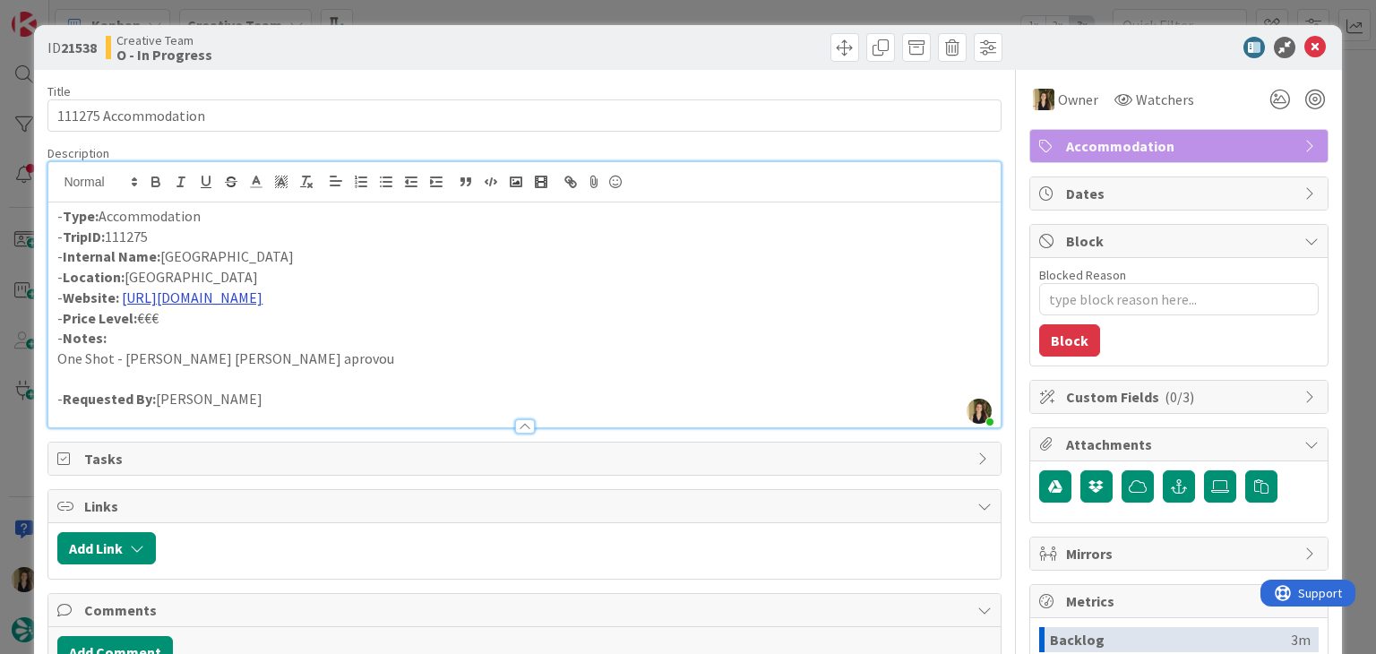
click at [263, 297] on link "[URL][DOMAIN_NAME]" at bounding box center [192, 298] width 141 height 18
click at [203, 334] on link "[URL][DOMAIN_NAME]" at bounding box center [186, 332] width 123 height 23
drag, startPoint x: 287, startPoint y: 256, endPoint x: 164, endPoint y: 255, distance: 122.8
click at [164, 255] on p "- Internal Name: [GEOGRAPHIC_DATA]" at bounding box center [524, 256] width 934 height 21
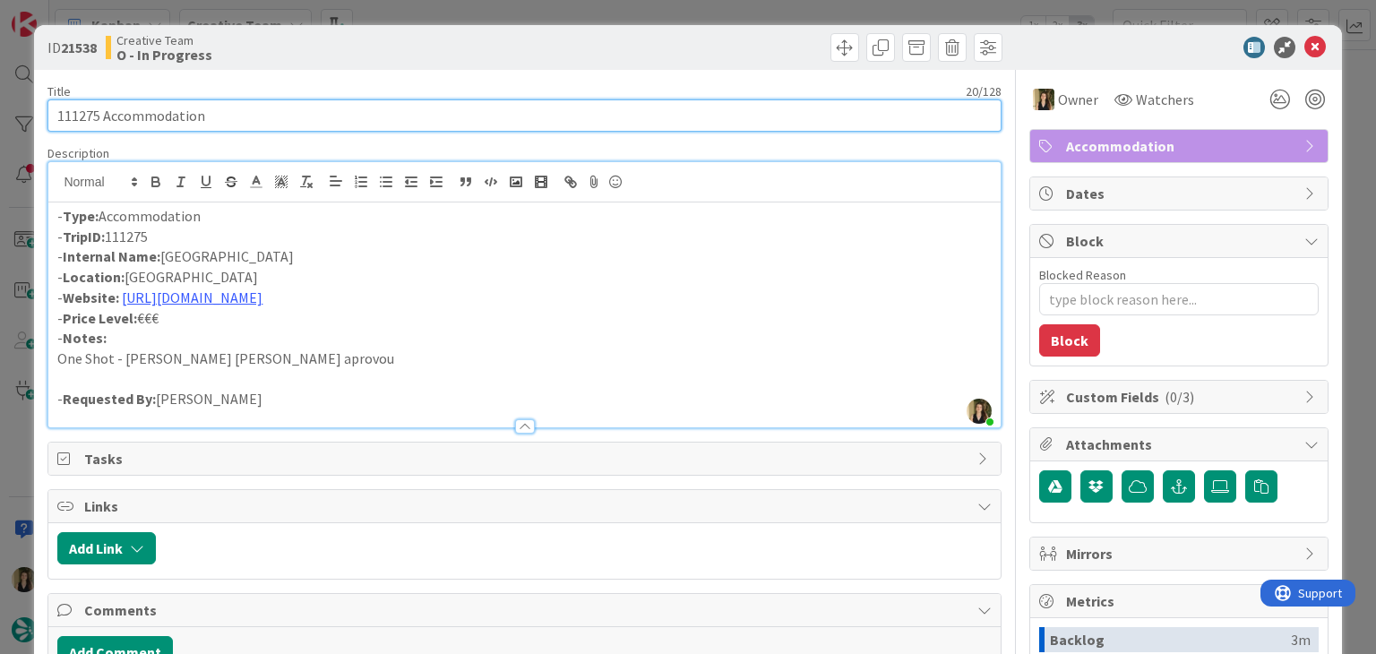
click at [70, 109] on input "111275 Accommodation" at bounding box center [523, 115] width 953 height 32
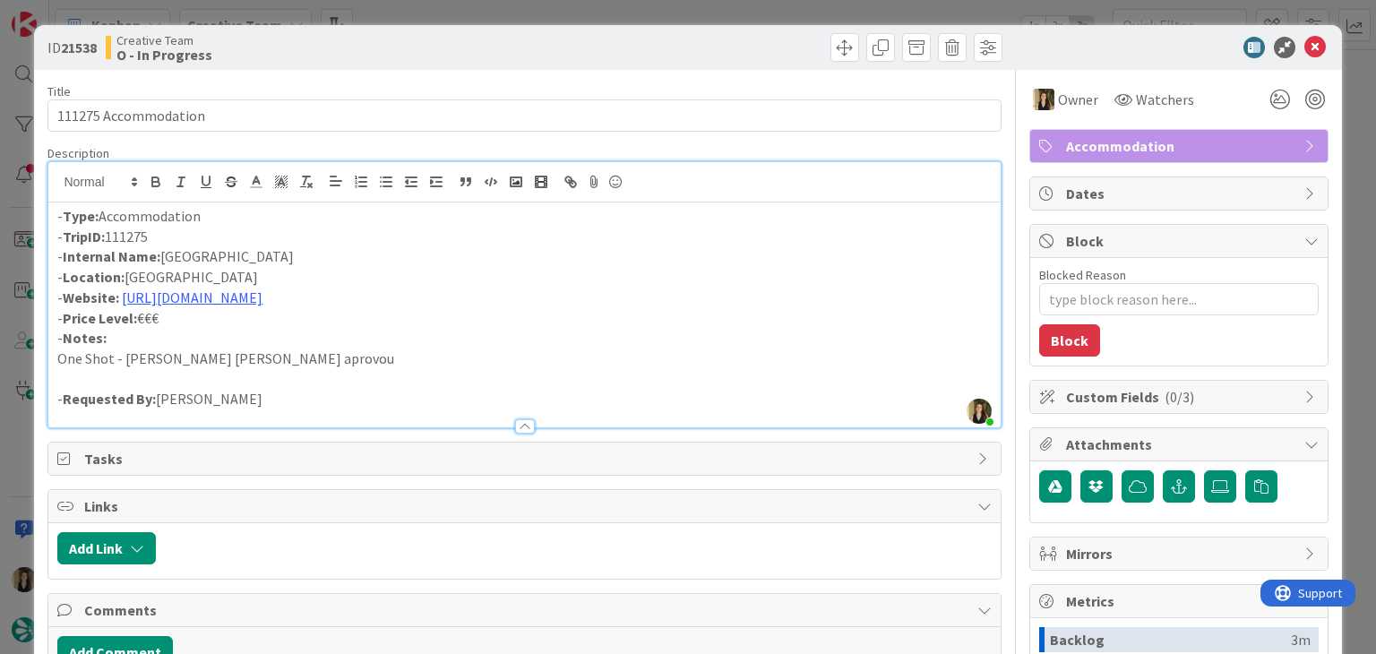
click at [477, 42] on div "Creative Team O - In Progress" at bounding box center [313, 47] width 415 height 29
click at [476, 16] on div "ID 21538 Creative Team O - In Progress Title 20 / 128 111275 Accommodation Desc…" at bounding box center [688, 327] width 1376 height 654
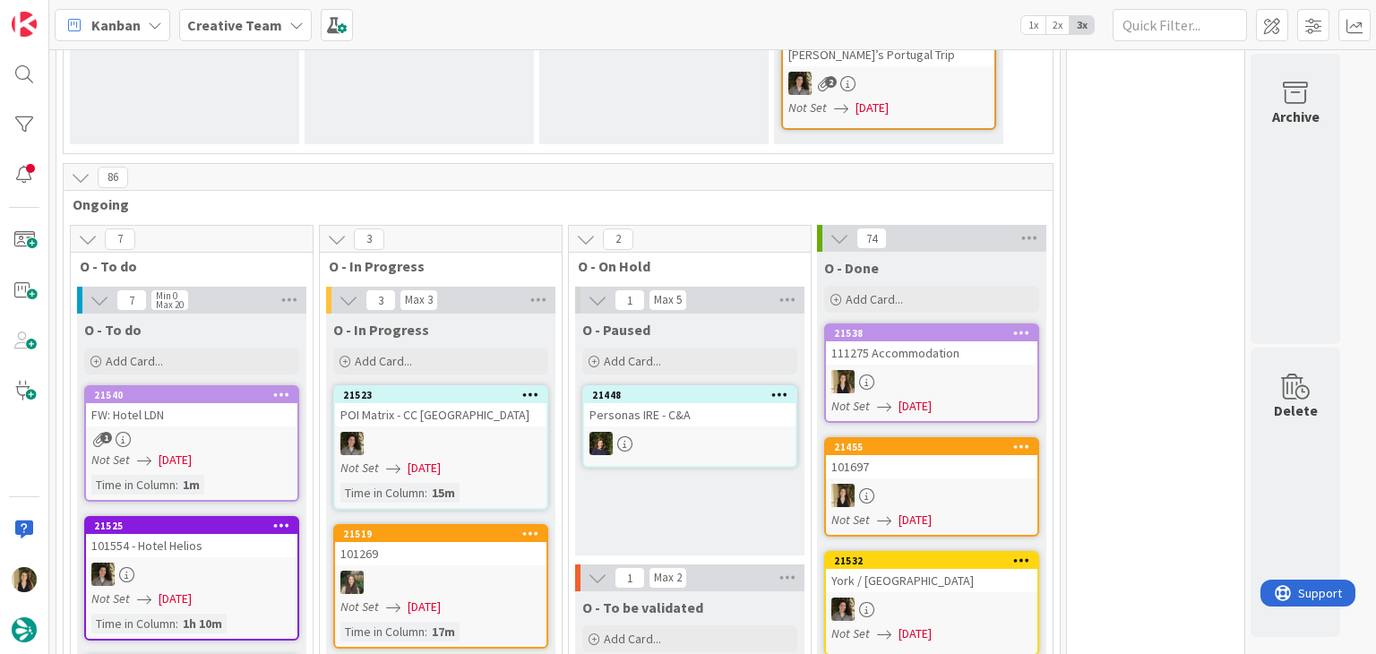
scroll to position [1319, 0]
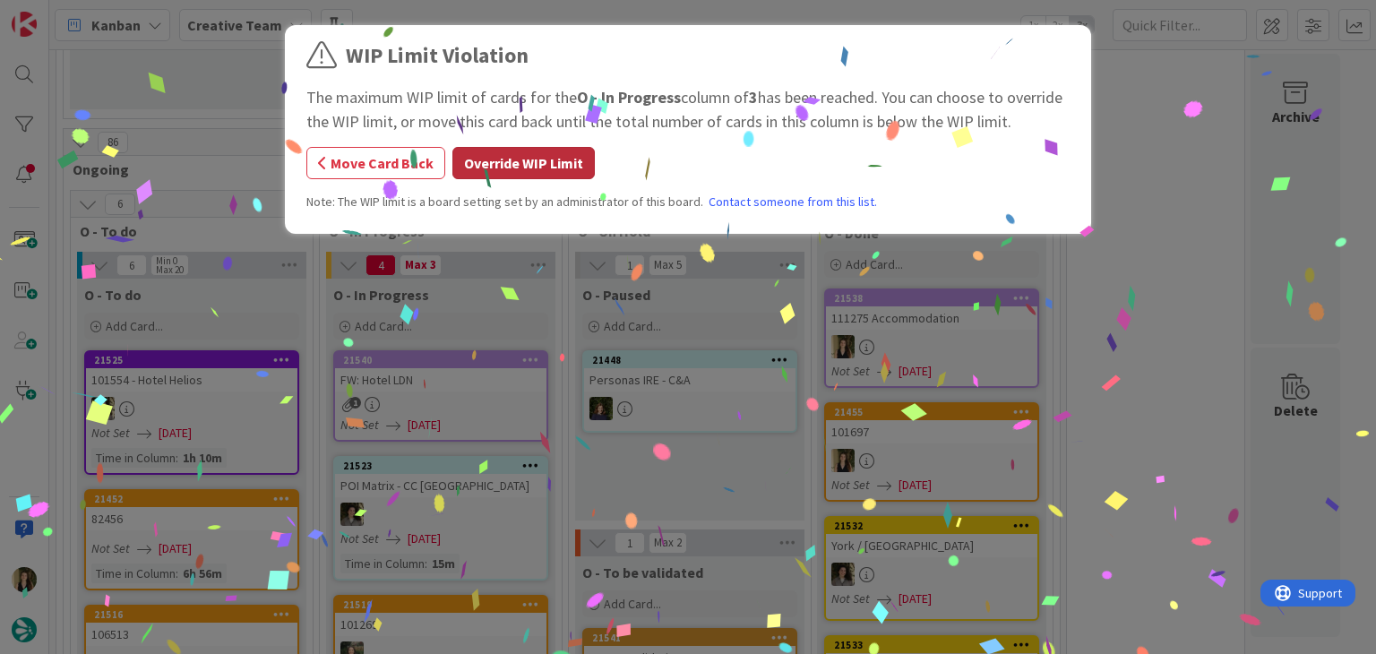
click at [523, 154] on button "Override WIP Limit" at bounding box center [524, 163] width 142 height 32
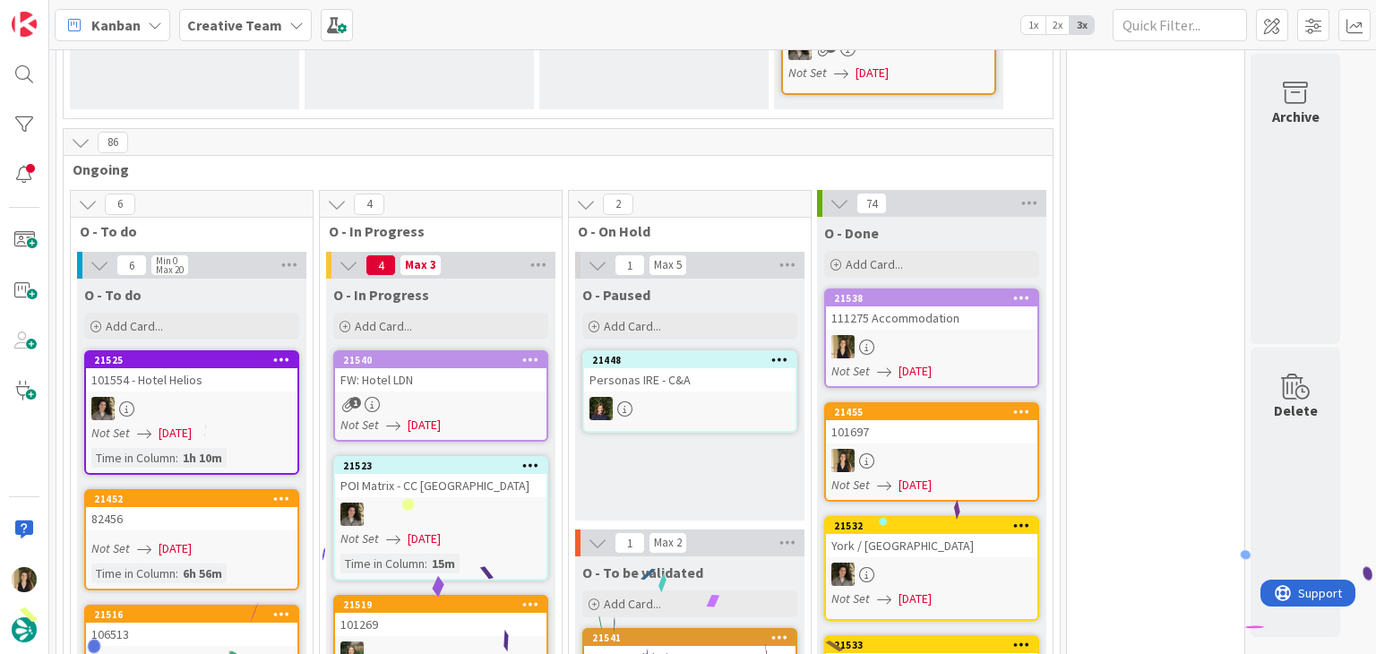
click at [441, 416] on span "[DATE]" at bounding box center [424, 425] width 33 height 19
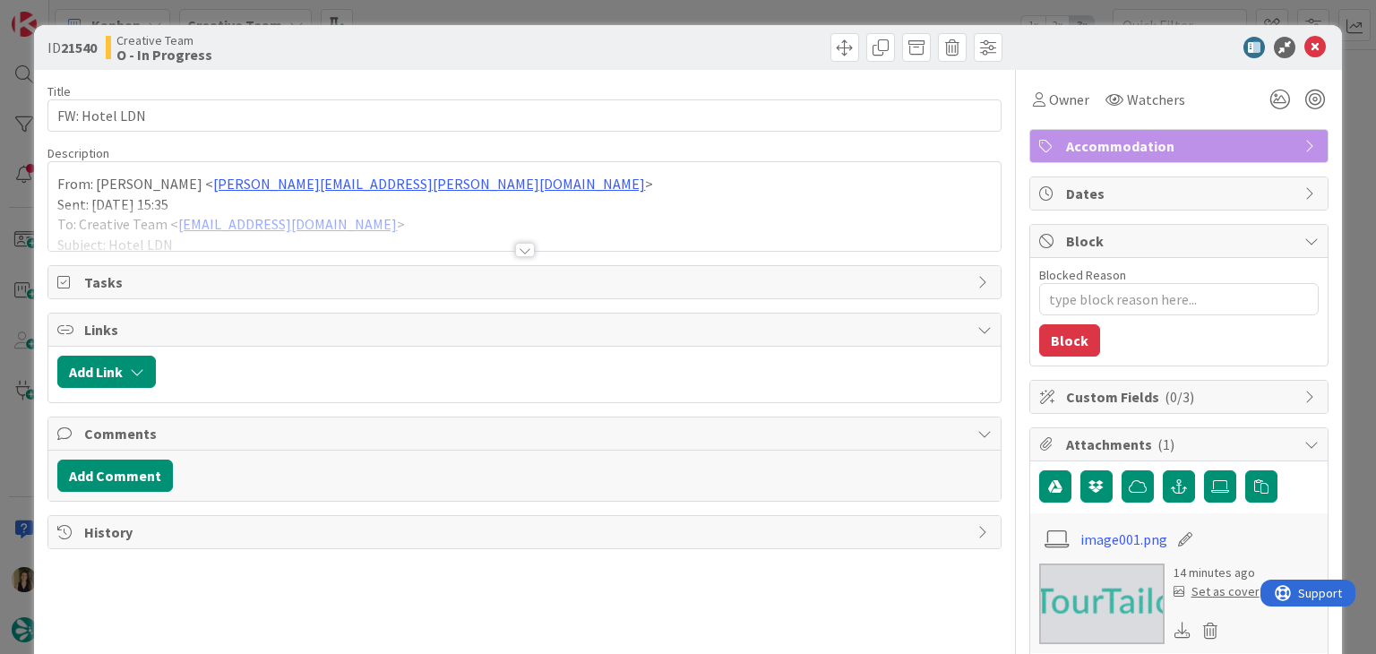
click at [521, 241] on div at bounding box center [524, 228] width 952 height 46
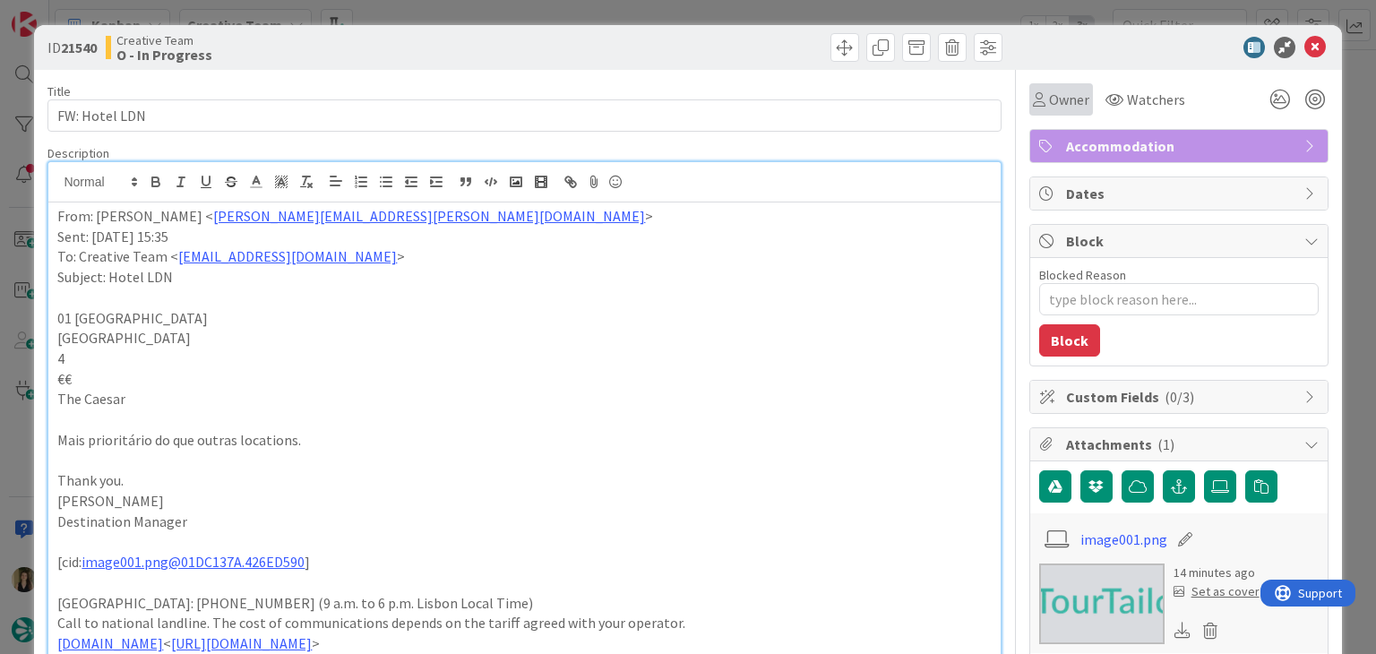
drag, startPoint x: 1043, startPoint y: 104, endPoint x: 1044, endPoint y: 114, distance: 9.9
click at [1049, 104] on span "Owner" at bounding box center [1069, 100] width 40 height 22
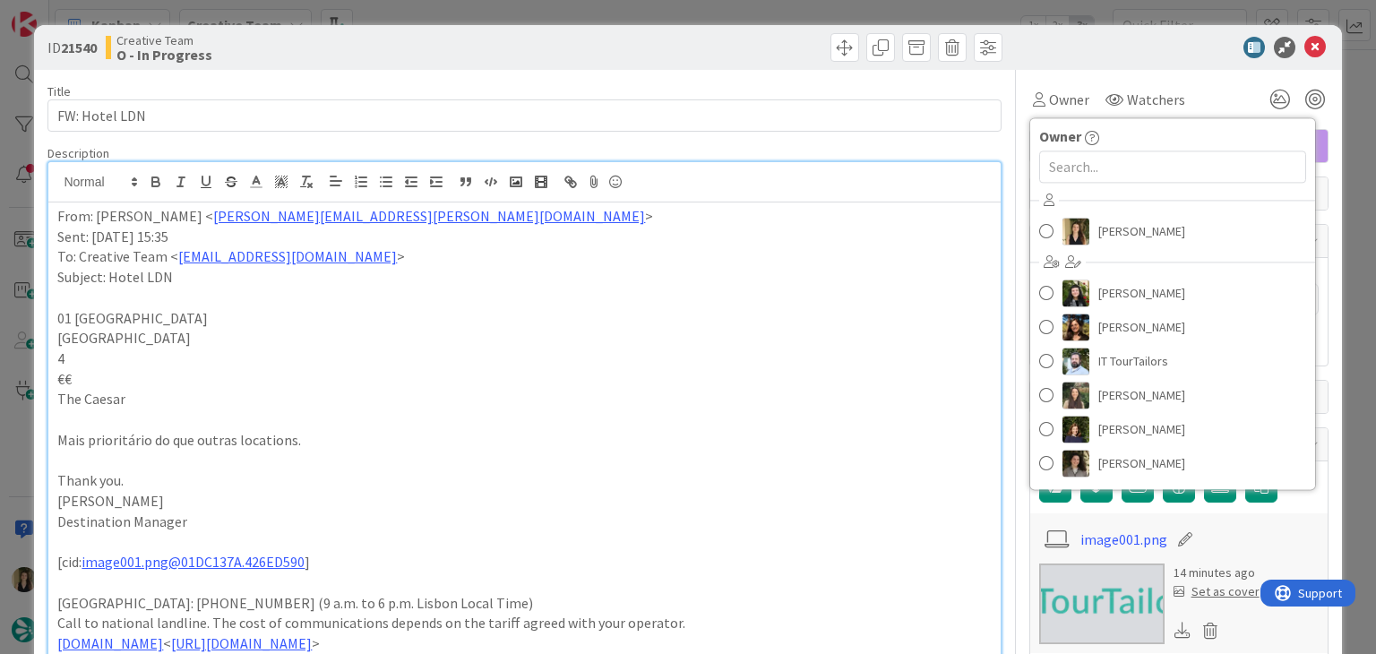
click at [1103, 248] on div "[PERSON_NAME] [PERSON_NAME] [PERSON_NAME] IT TourTailors [PERSON_NAME] [PERSON_…" at bounding box center [1173, 334] width 285 height 296
click at [1082, 223] on link "[PERSON_NAME]" at bounding box center [1173, 231] width 285 height 34
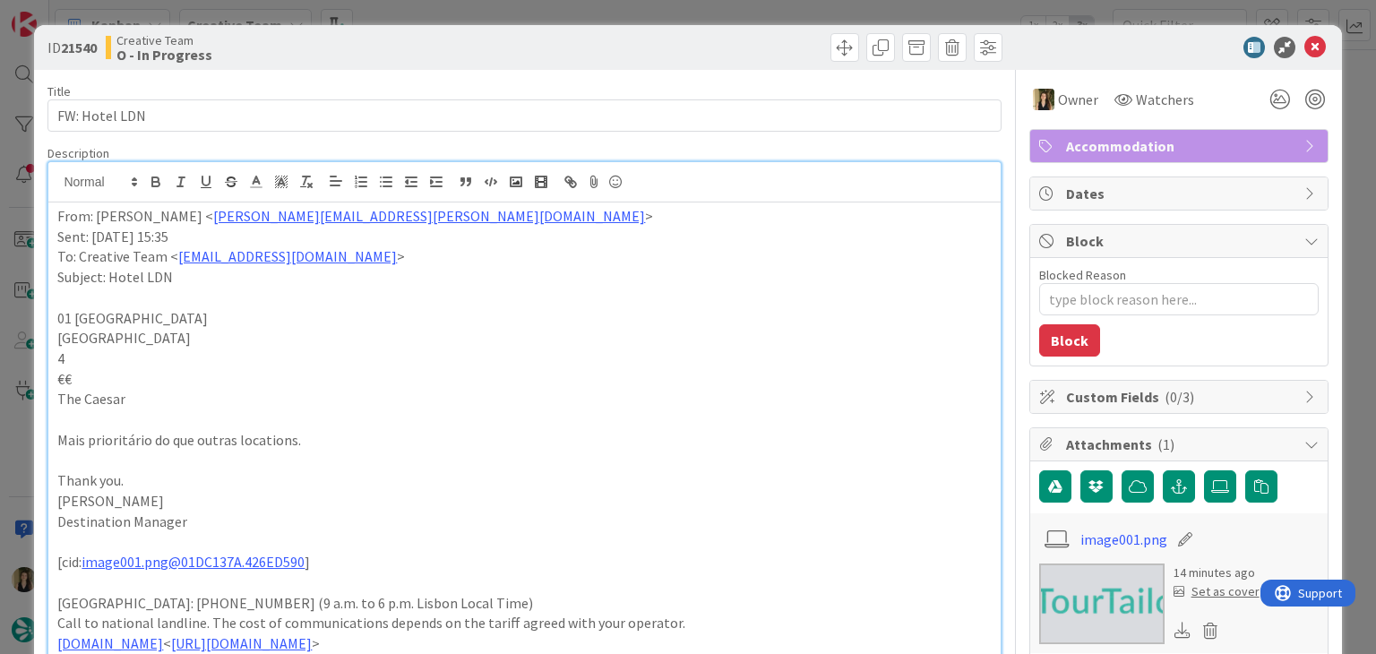
drag, startPoint x: 715, startPoint y: 40, endPoint x: 712, endPoint y: 15, distance: 25.2
click at [712, 39] on div at bounding box center [766, 47] width 473 height 29
click at [712, 15] on div "ID 21540 Creative Team O - In Progress Title 13 / 128 FW: Hotel LDN Description…" at bounding box center [688, 327] width 1376 height 654
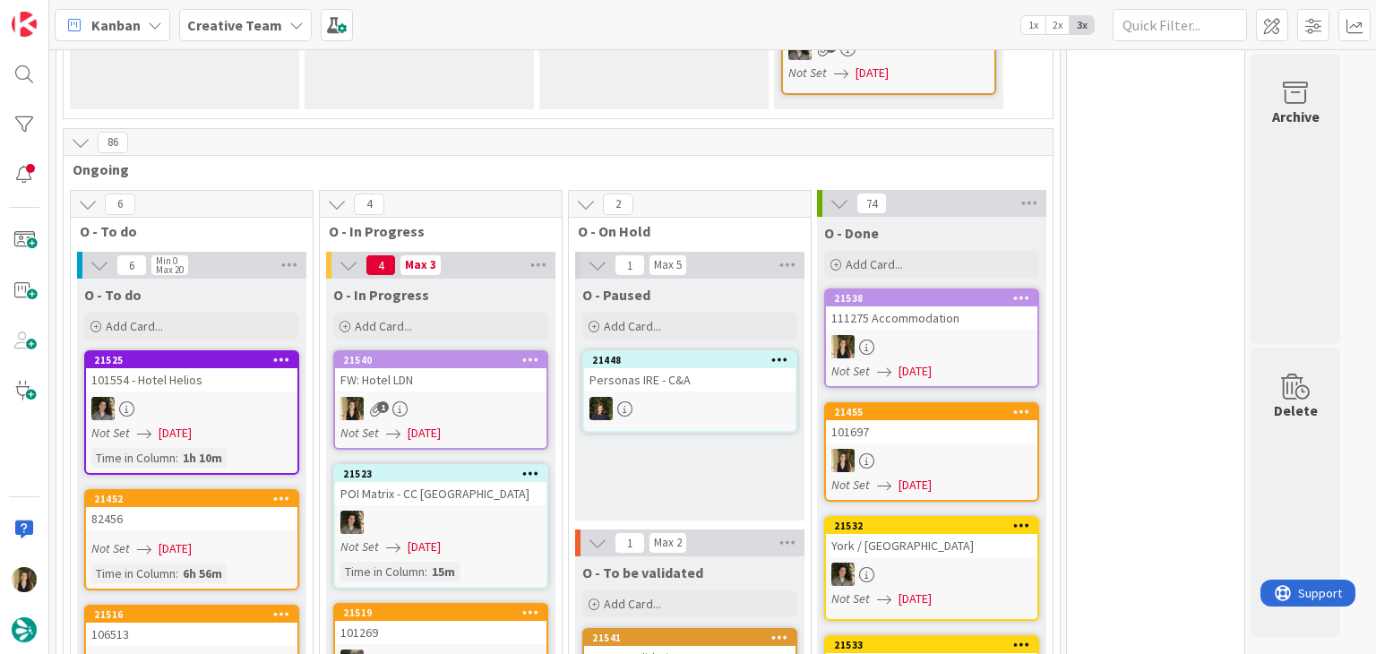
click at [911, 306] on div "111275 Accommodation" at bounding box center [931, 317] width 211 height 23
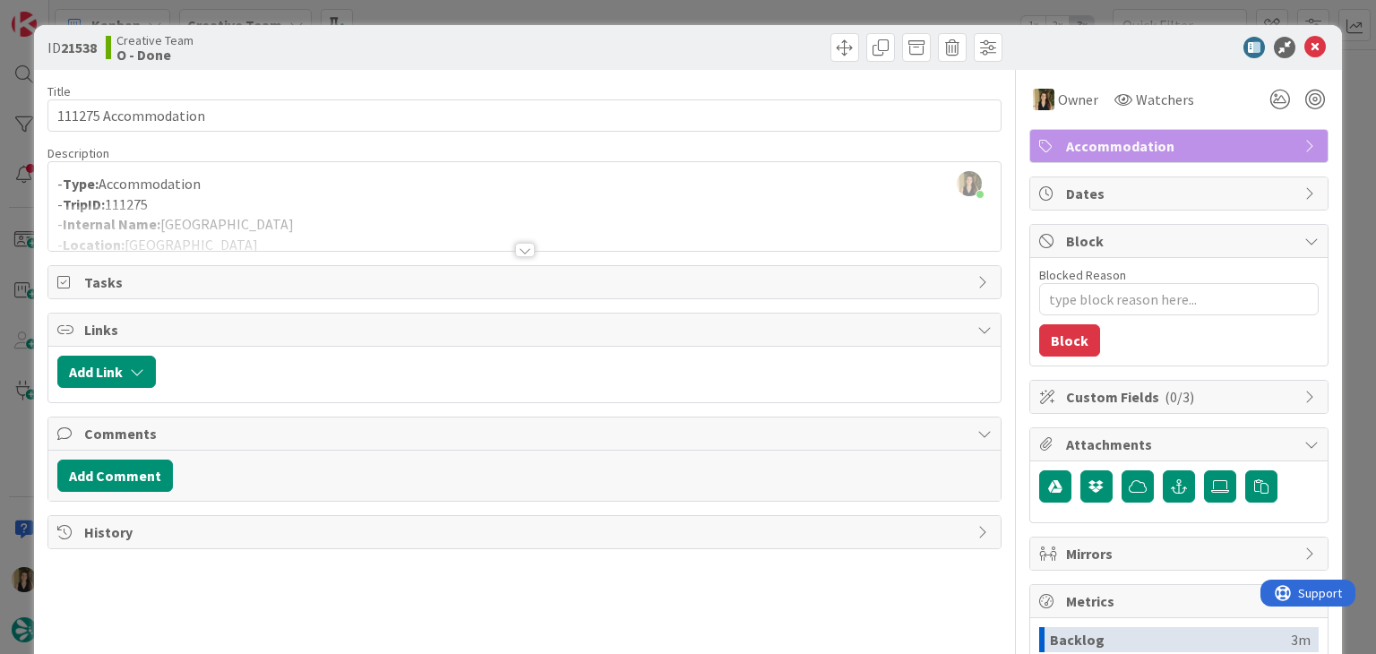
click at [530, 49] on div at bounding box center [766, 47] width 473 height 29
click at [530, 22] on div "ID 21538 Creative Team O - Done Title 20 / 128 111275 Accommodation Description…" at bounding box center [688, 327] width 1376 height 654
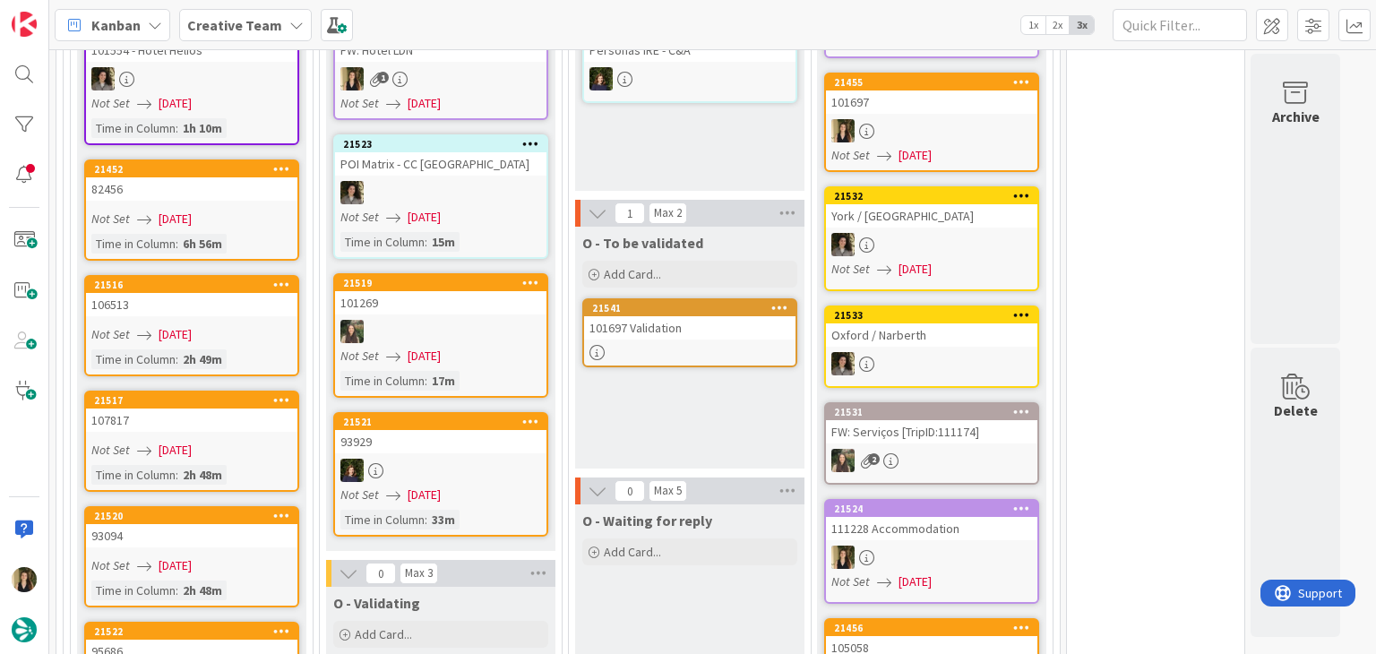
scroll to position [1588, 0]
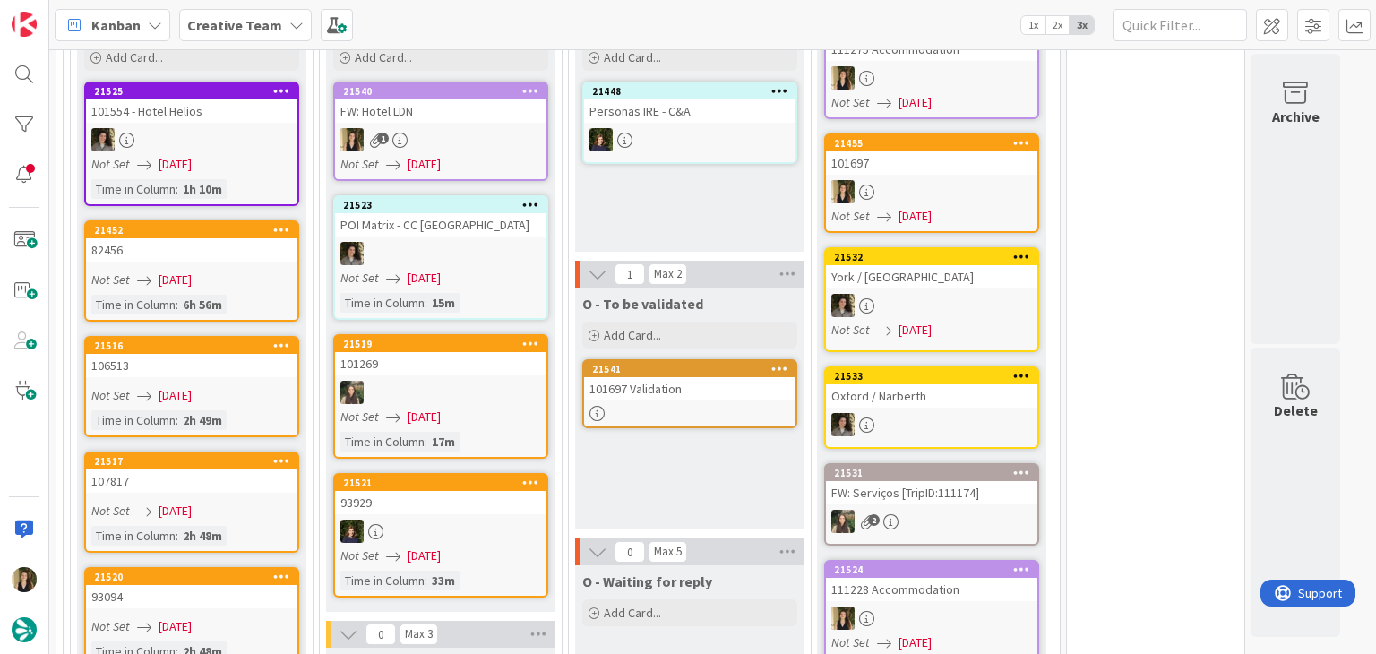
drag, startPoint x: 716, startPoint y: 453, endPoint x: 706, endPoint y: 448, distance: 10.8
click at [713, 452] on div "O - To be validated Add Card... Template Not Set Title 0 / 128 Label Daytrip Ac…" at bounding box center [689, 409] width 229 height 242
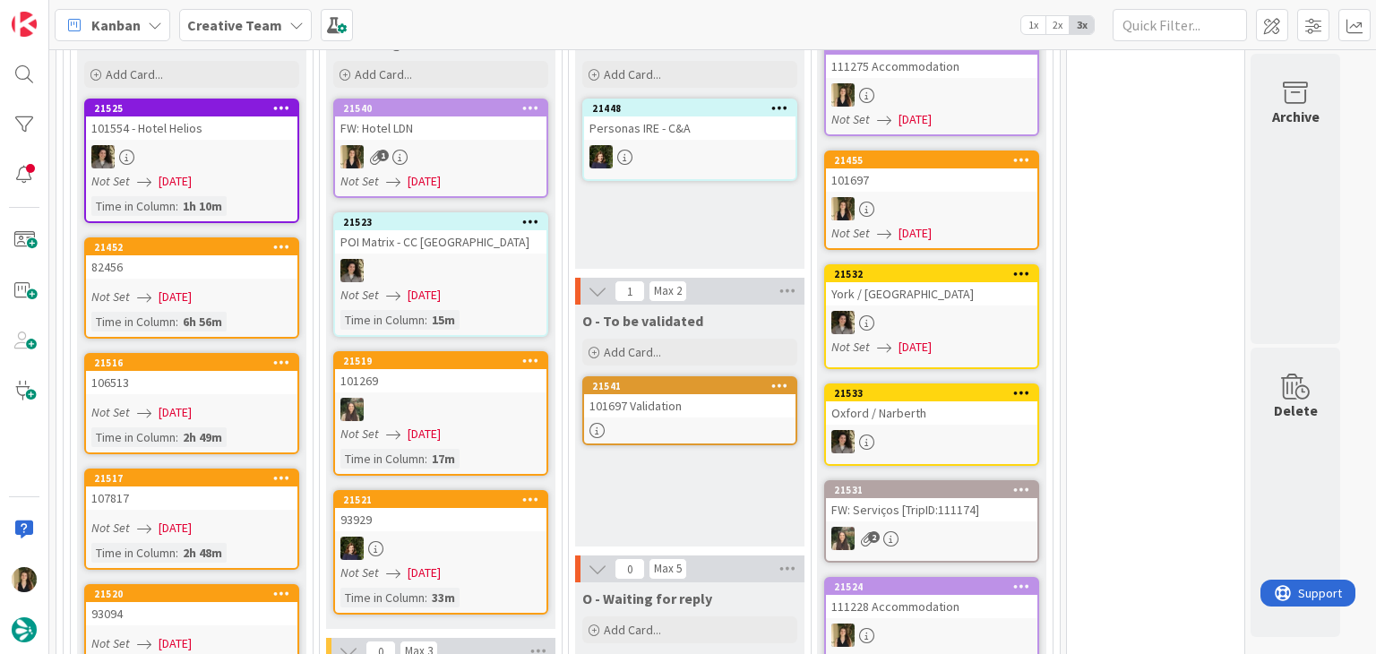
scroll to position [1319, 0]
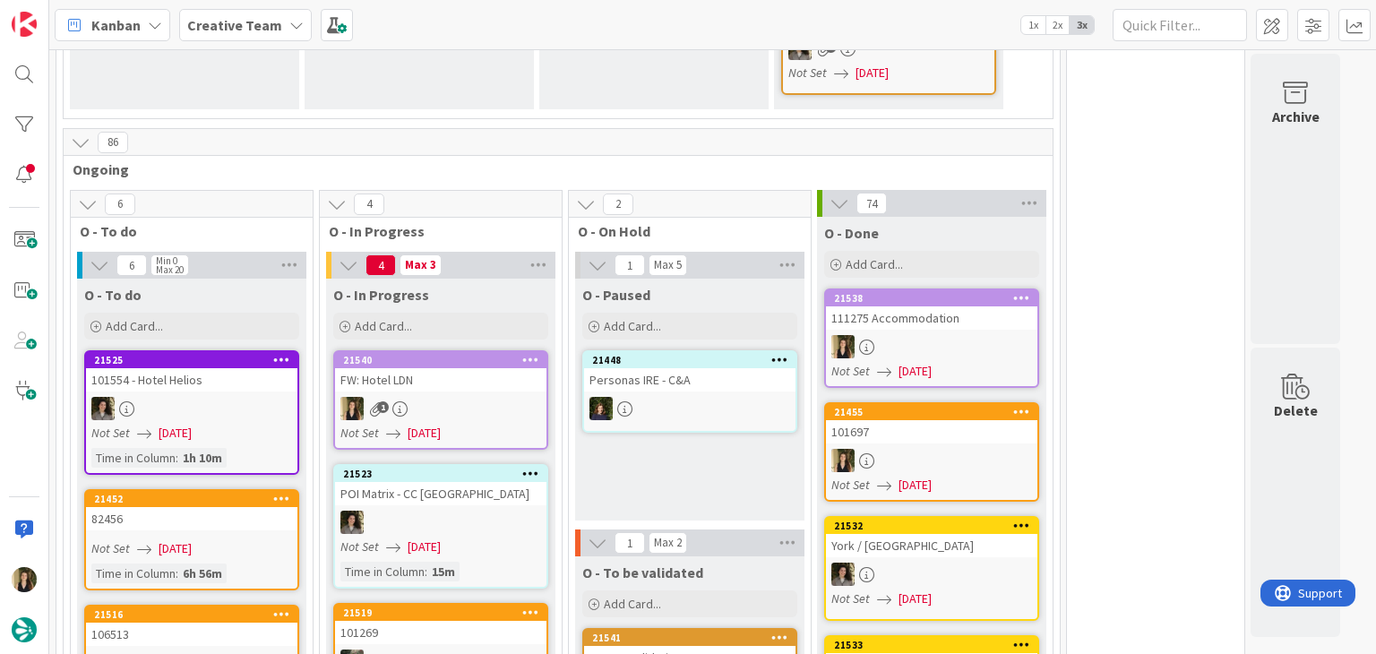
click at [478, 356] on link "21540 FW: Hotel LDN 1 Not Set [DATE]" at bounding box center [440, 399] width 215 height 99
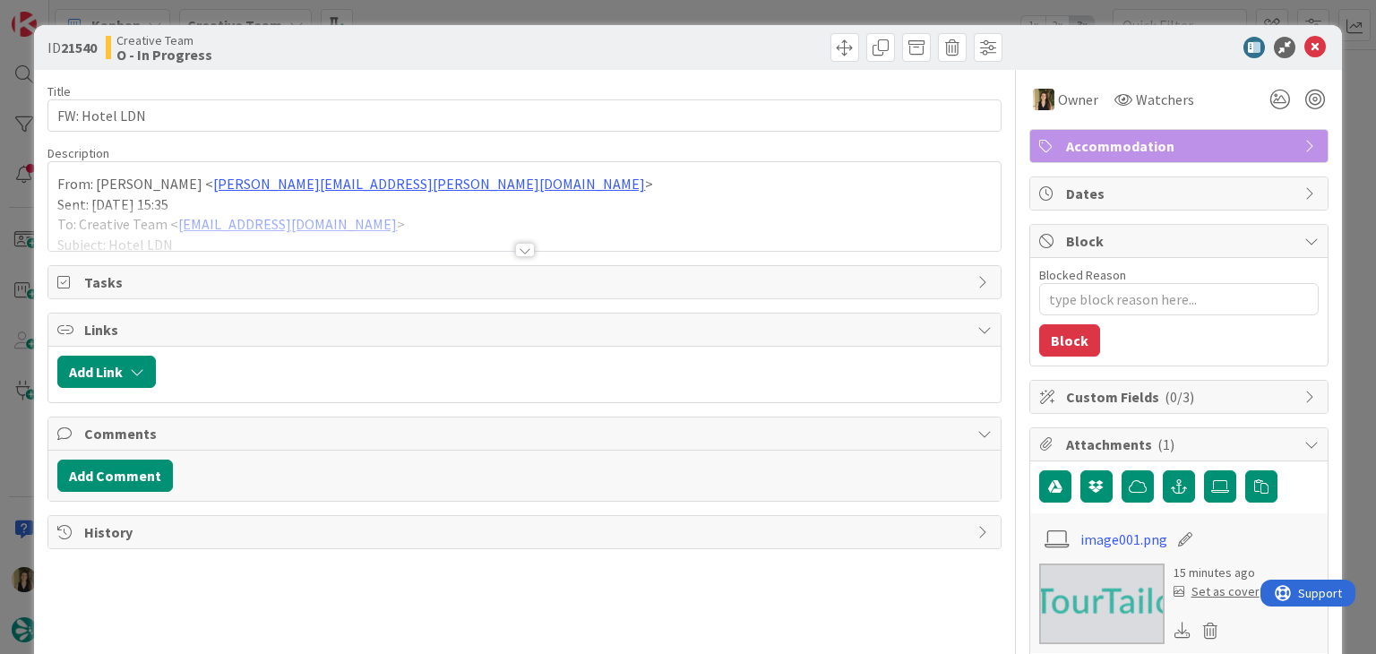
click at [518, 247] on div at bounding box center [525, 250] width 20 height 14
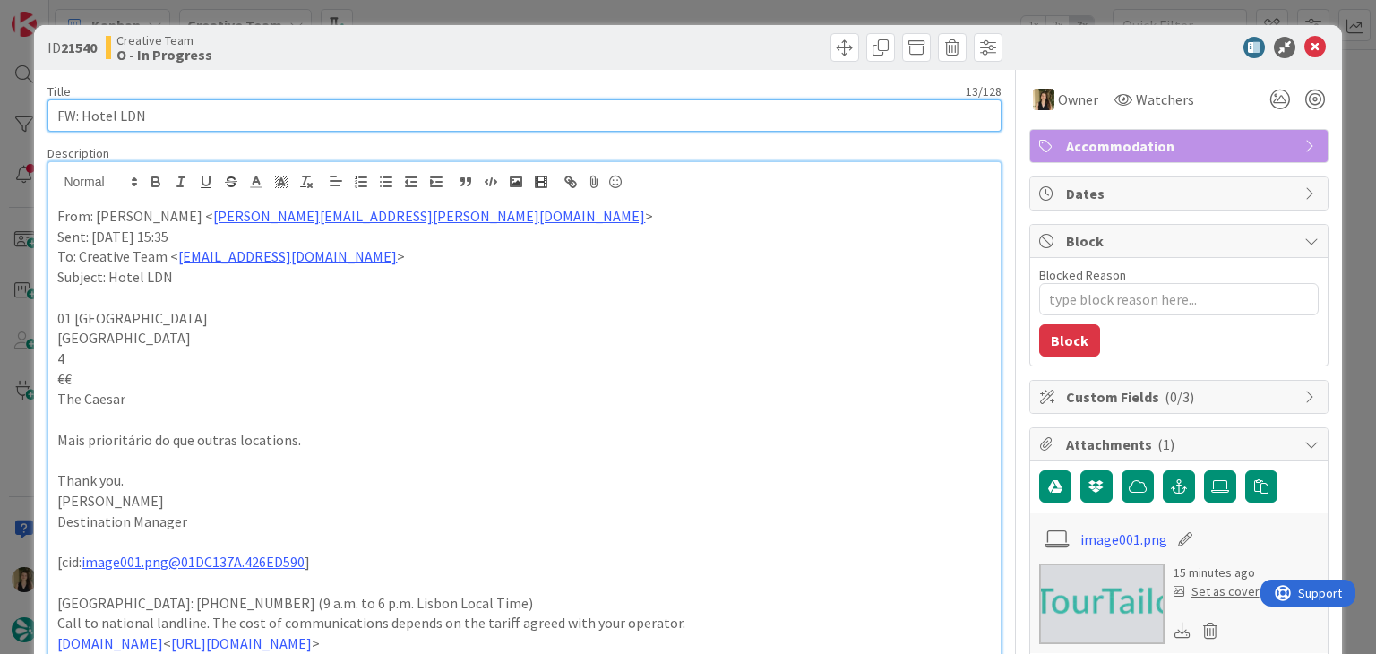
drag, startPoint x: 182, startPoint y: 115, endPoint x: 45, endPoint y: 116, distance: 137.1
click at [45, 116] on div "ID 21540 Creative Team O - In Progress Title 13 / 128 FW: Hotel LDN Description…" at bounding box center [687, 636] width 1307 height 1223
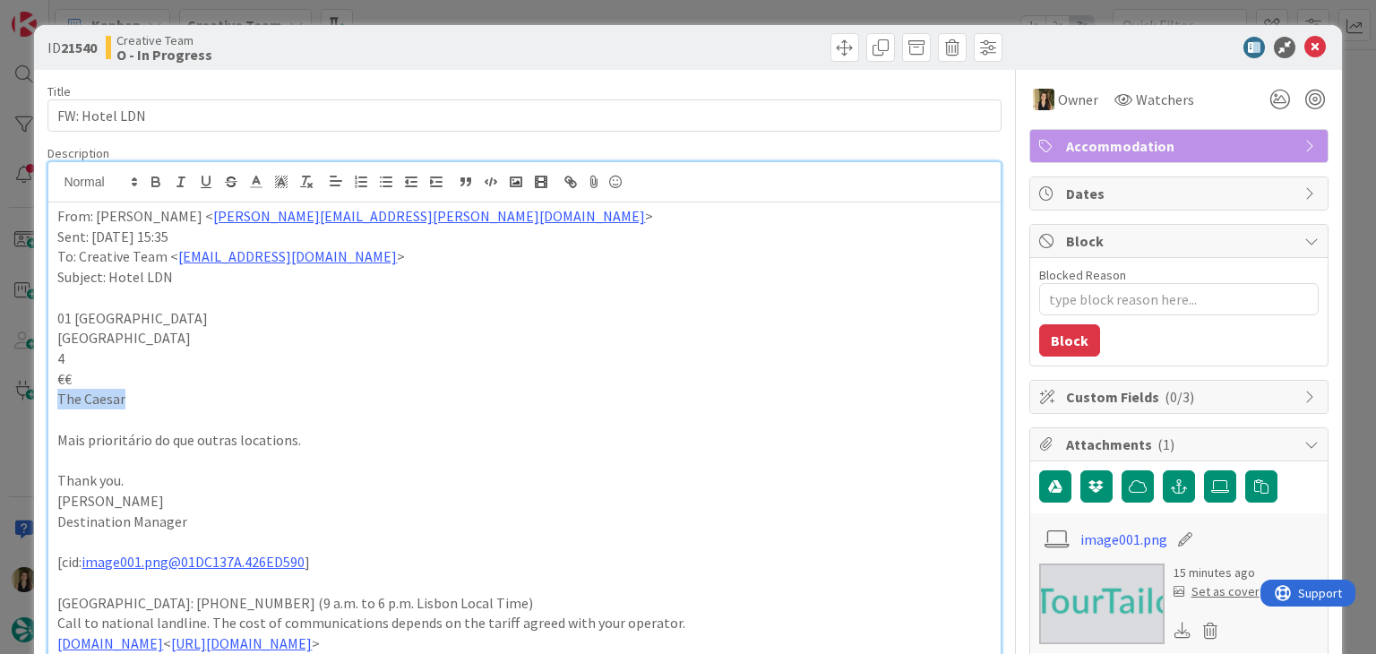
drag, startPoint x: 143, startPoint y: 398, endPoint x: 103, endPoint y: 384, distance: 42.5
click at [50, 395] on div "From: [PERSON_NAME] < [PERSON_NAME][EMAIL_ADDRESS][PERSON_NAME][DOMAIN_NAME] > …" at bounding box center [524, 570] width 952 height 734
click at [315, 406] on p "The Caesar" at bounding box center [524, 399] width 934 height 21
click at [313, 432] on p "Mais prioritário do que outras locations." at bounding box center [524, 440] width 934 height 21
drag, startPoint x: 502, startPoint y: 30, endPoint x: 502, endPoint y: 18, distance: 12.5
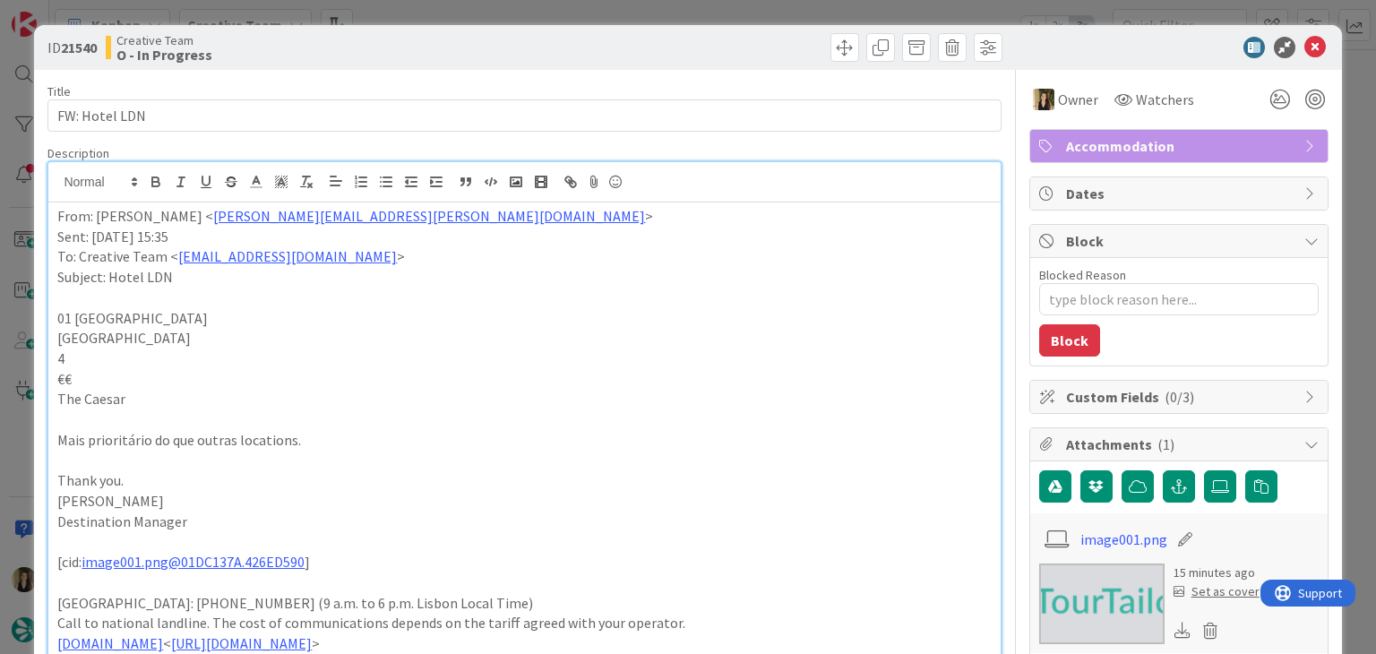
click at [502, 27] on div "ID 21540 Creative Team O - In Progress" at bounding box center [687, 47] width 1307 height 45
click at [509, 11] on div "ID 21540 Creative Team O - In Progress Title 13 / 128 FW: Hotel LDN Description…" at bounding box center [688, 327] width 1376 height 654
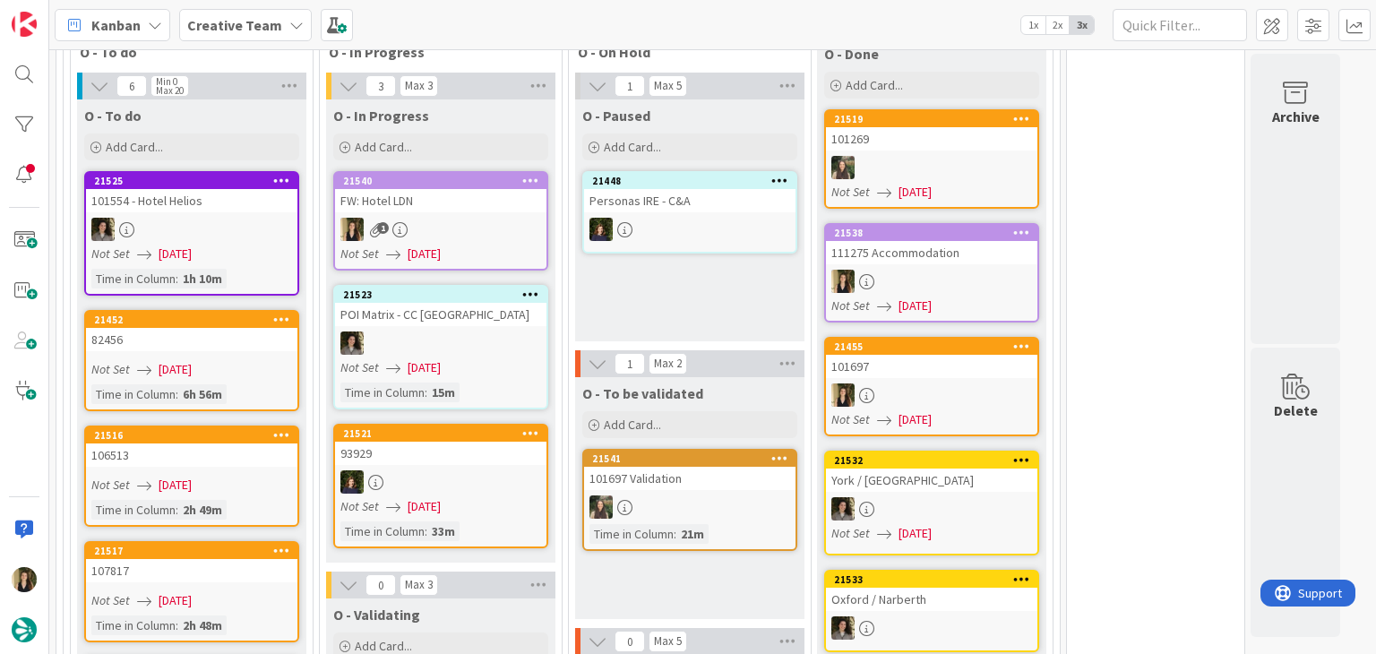
click at [925, 297] on span "[DATE]" at bounding box center [915, 306] width 33 height 19
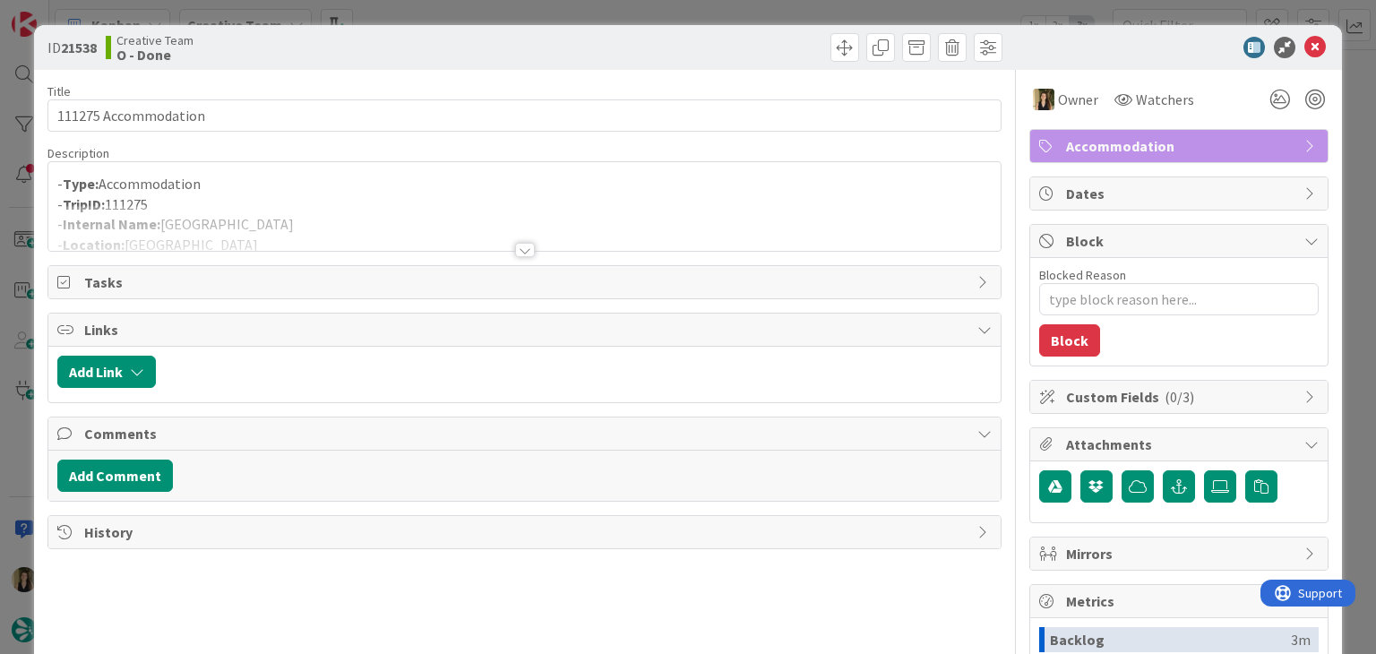
click at [522, 243] on div at bounding box center [525, 250] width 20 height 14
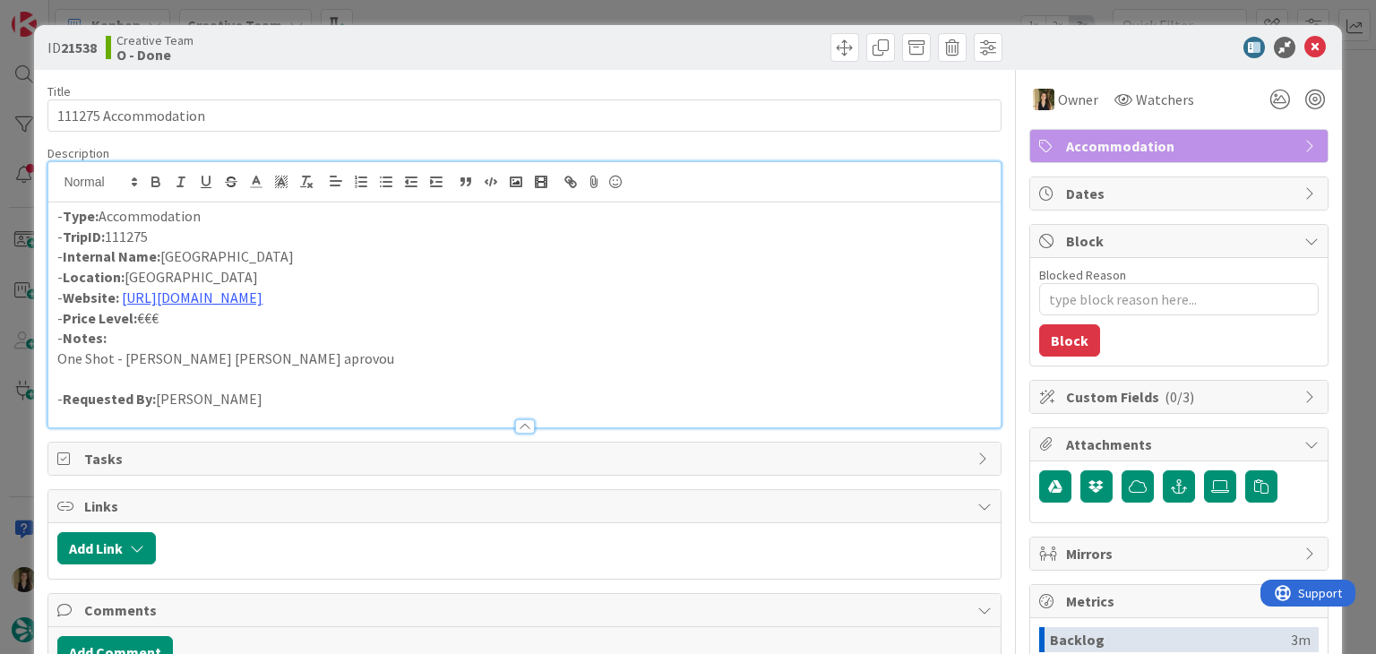
click at [548, 6] on div "ID 21538 Creative Team O - Done Title 20 / 128 111275 Accommodation Description…" at bounding box center [688, 327] width 1376 height 654
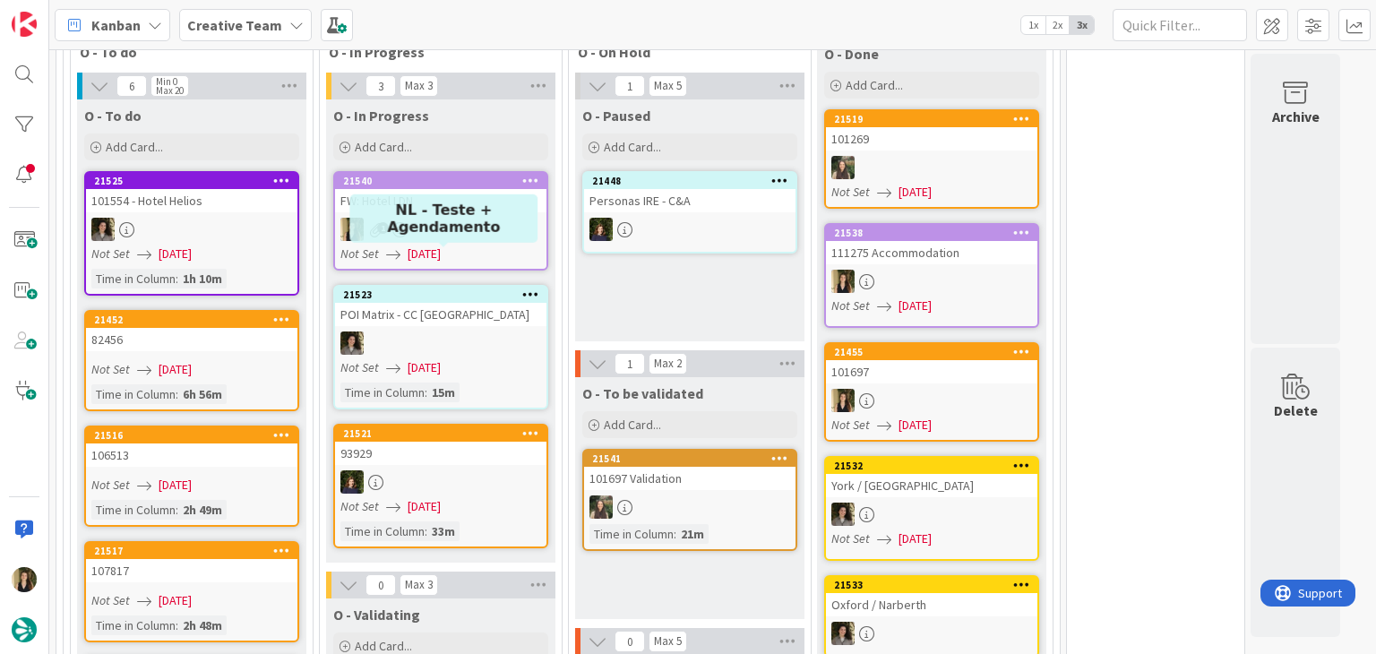
click at [470, 218] on div "1" at bounding box center [440, 229] width 211 height 23
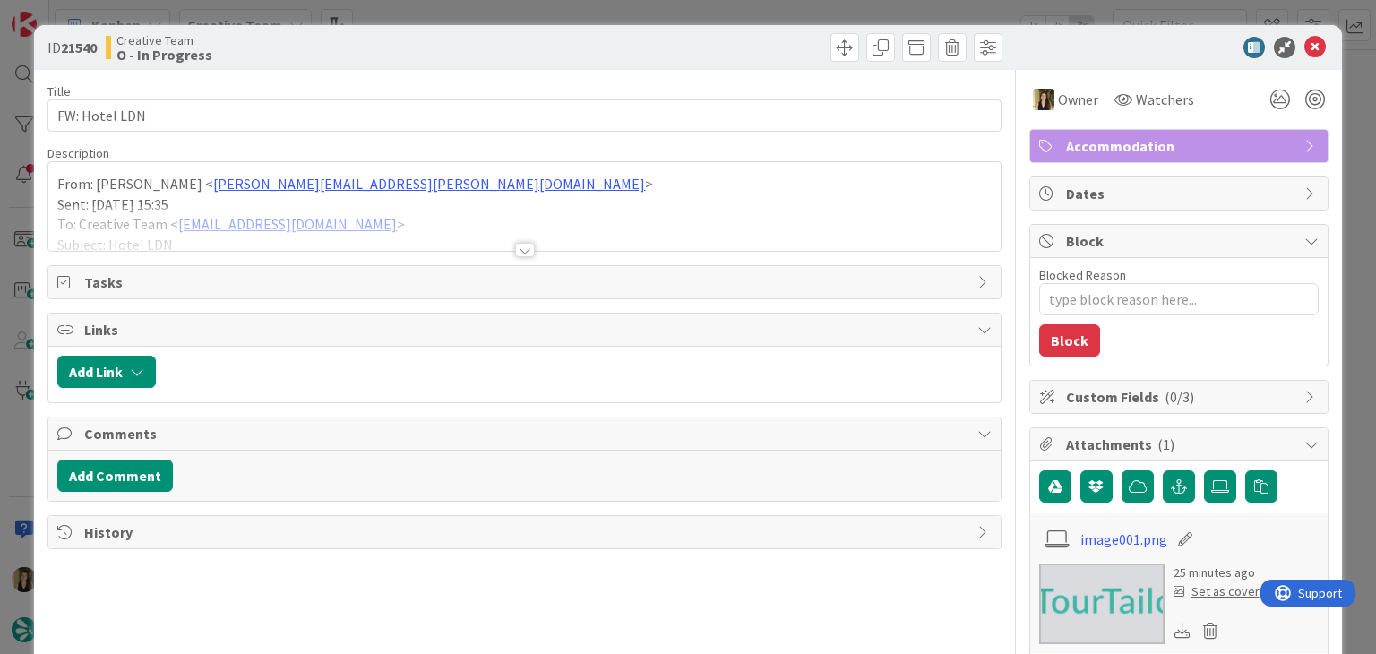
click at [515, 243] on div at bounding box center [525, 250] width 20 height 14
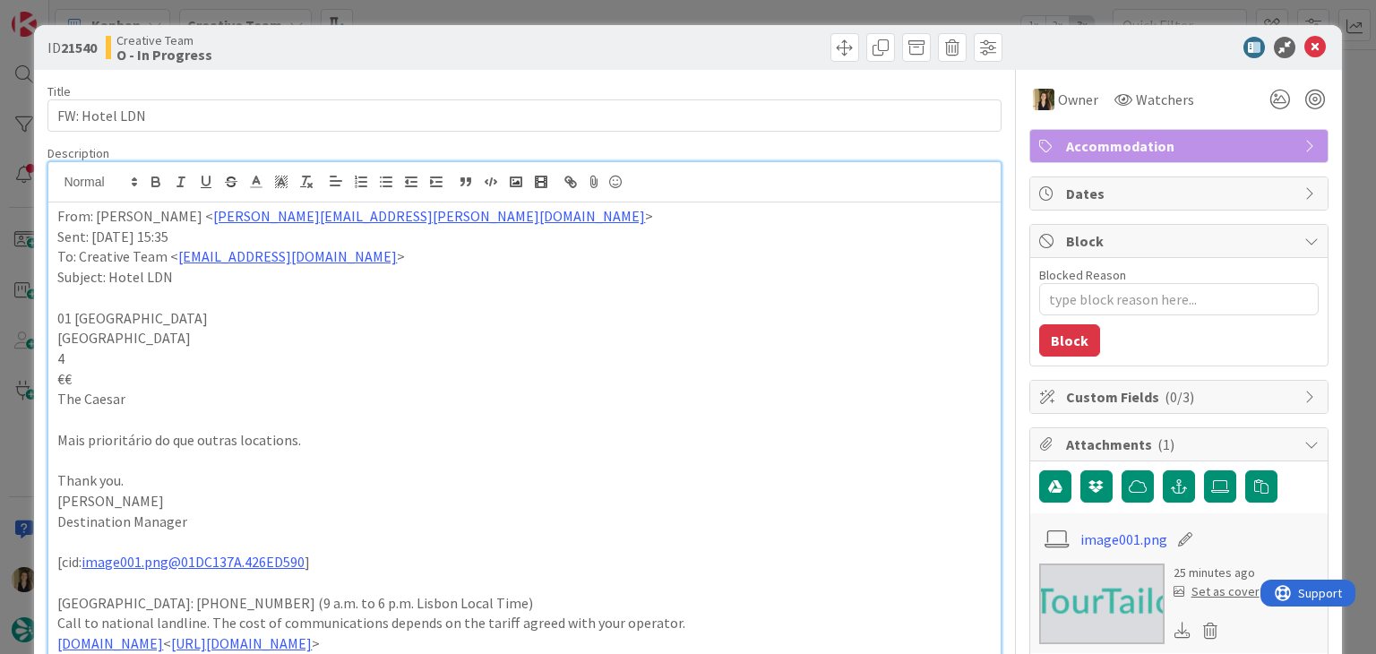
click at [530, 34] on div at bounding box center [766, 47] width 473 height 29
click at [525, 15] on div "ID 21540 Creative Team O - In Progress Title 13 / 128 FW: Hotel LDN Description…" at bounding box center [688, 327] width 1376 height 654
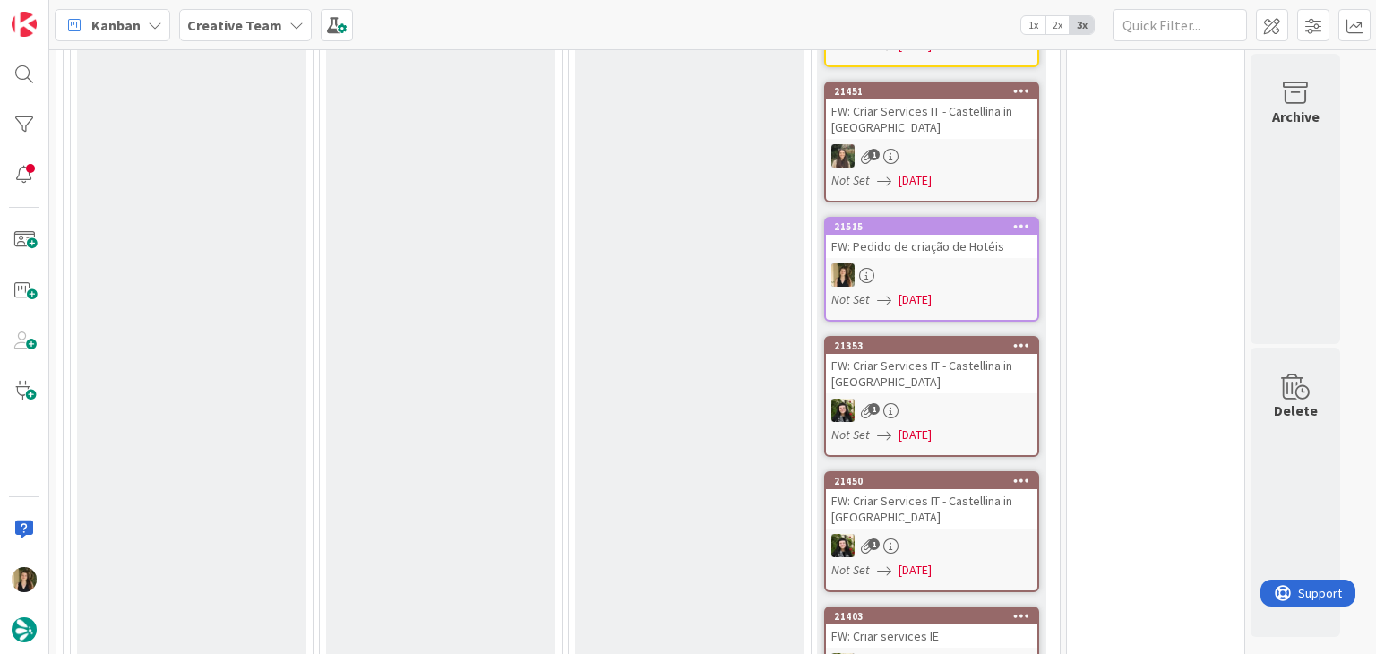
scroll to position [2954, 0]
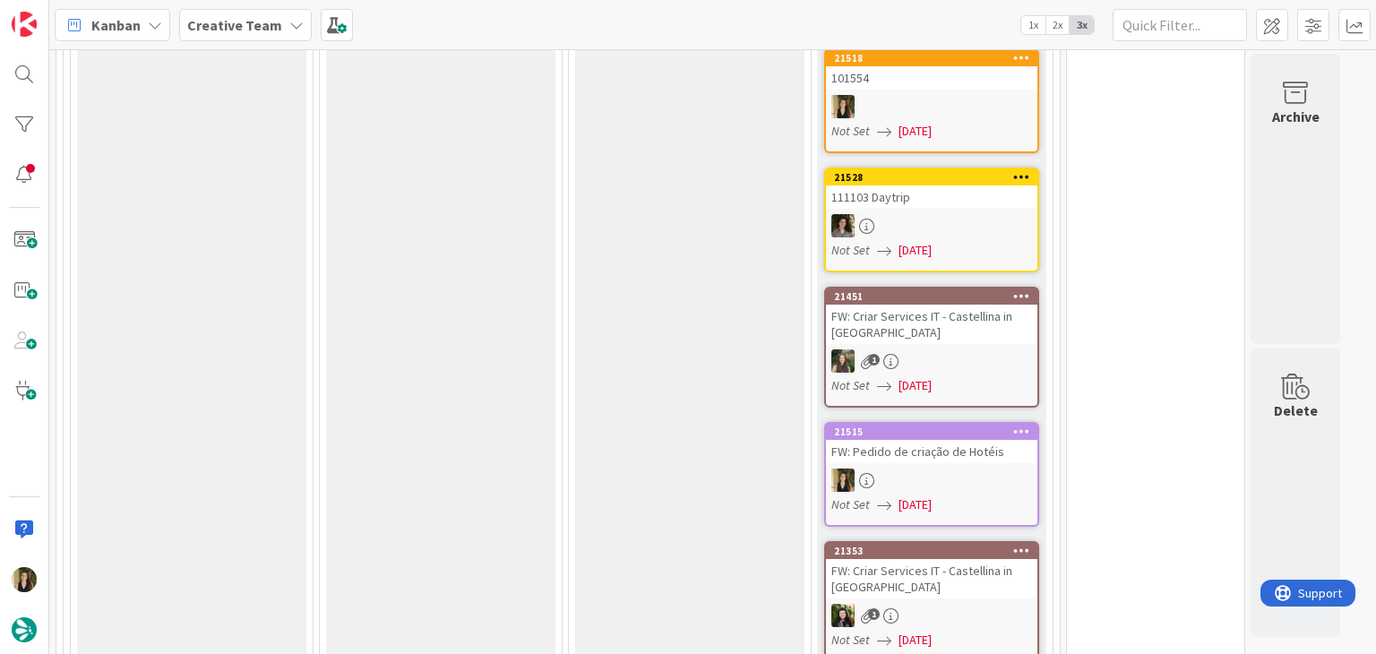
click at [927, 469] on div at bounding box center [931, 480] width 211 height 23
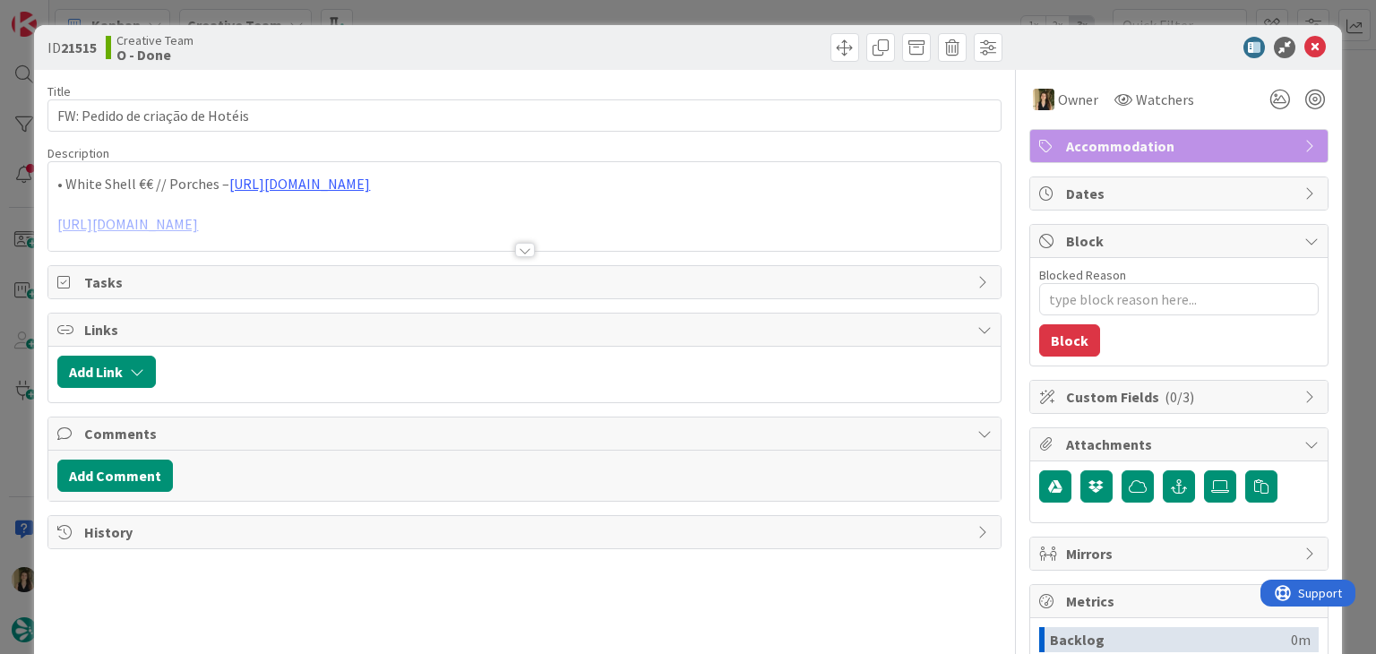
click at [528, 248] on div at bounding box center [524, 228] width 952 height 46
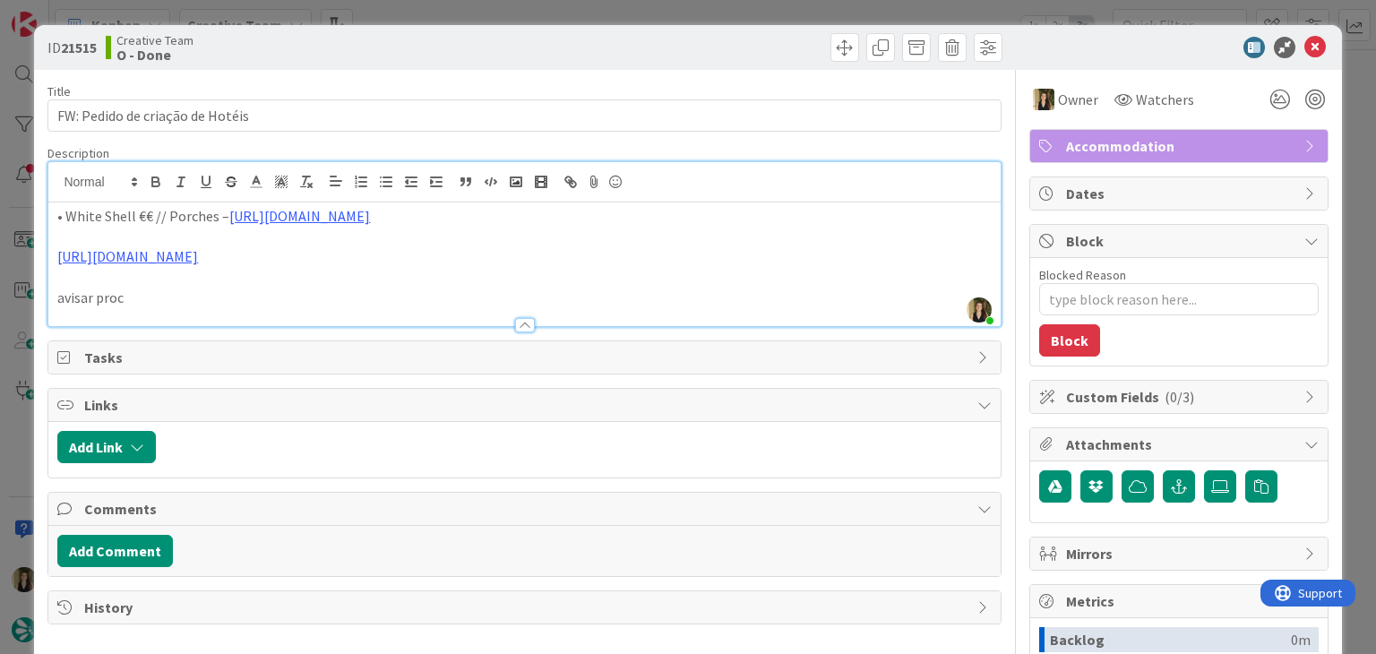
click at [643, 45] on div at bounding box center [766, 47] width 473 height 29
click at [649, 18] on div "ID 21515 Creative Team O - Done Title 32 / 128 FW: Pedido de criação de Hotéis …" at bounding box center [688, 327] width 1376 height 654
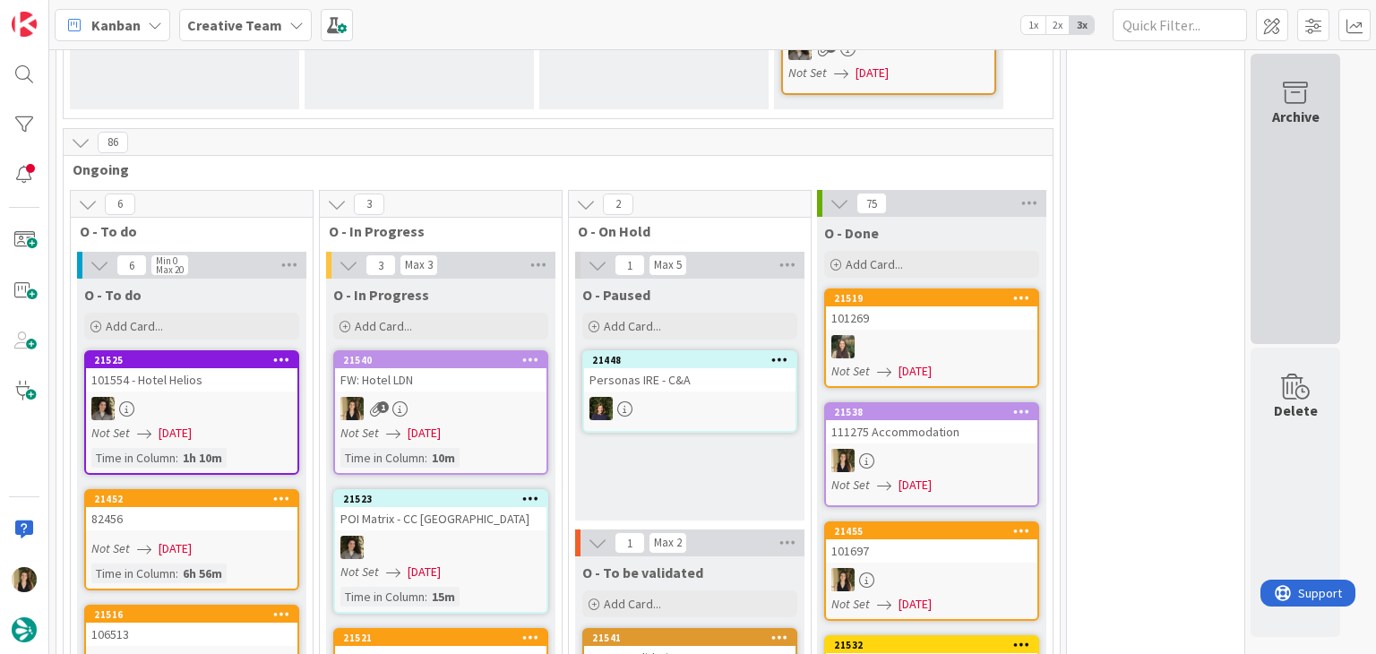
scroll to position [1320, 0]
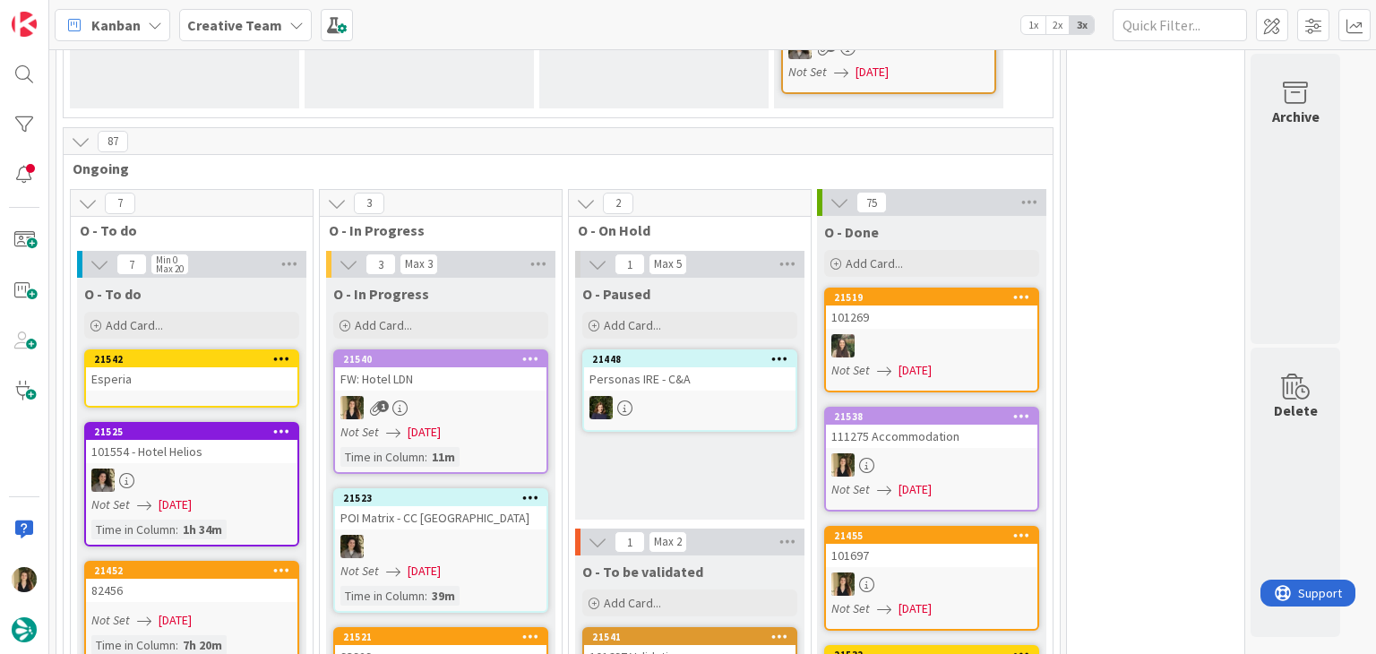
click at [476, 423] on div "Not Set [DATE]" at bounding box center [444, 432] width 206 height 19
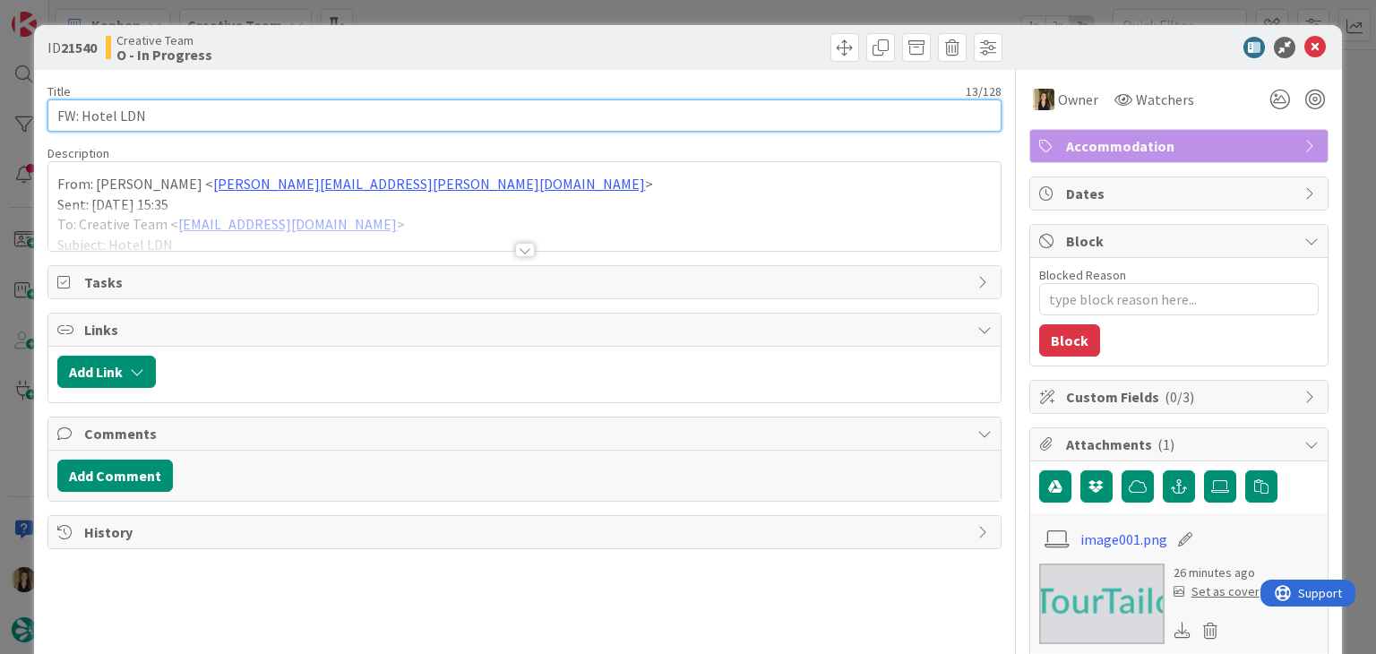
click at [177, 114] on input "FW: Hotel LDN" at bounding box center [523, 115] width 953 height 32
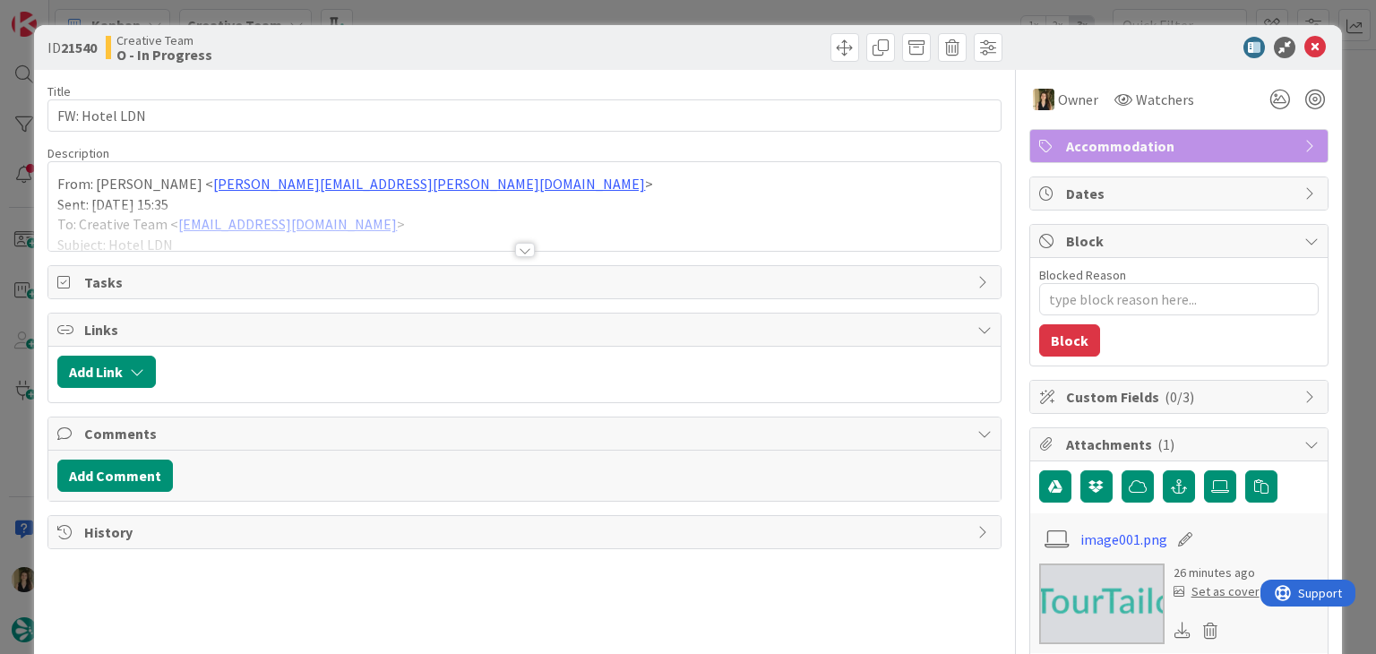
click at [345, 269] on div "Tasks" at bounding box center [524, 282] width 952 height 32
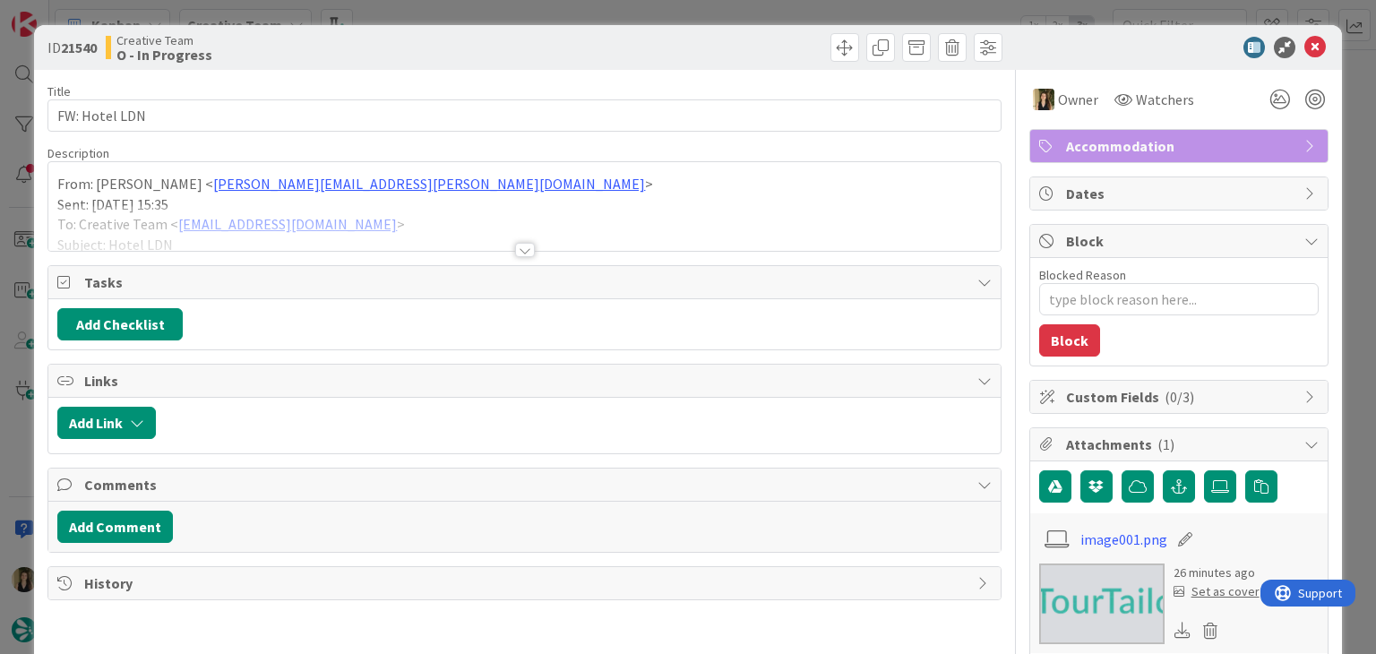
click at [348, 245] on div at bounding box center [524, 228] width 952 height 46
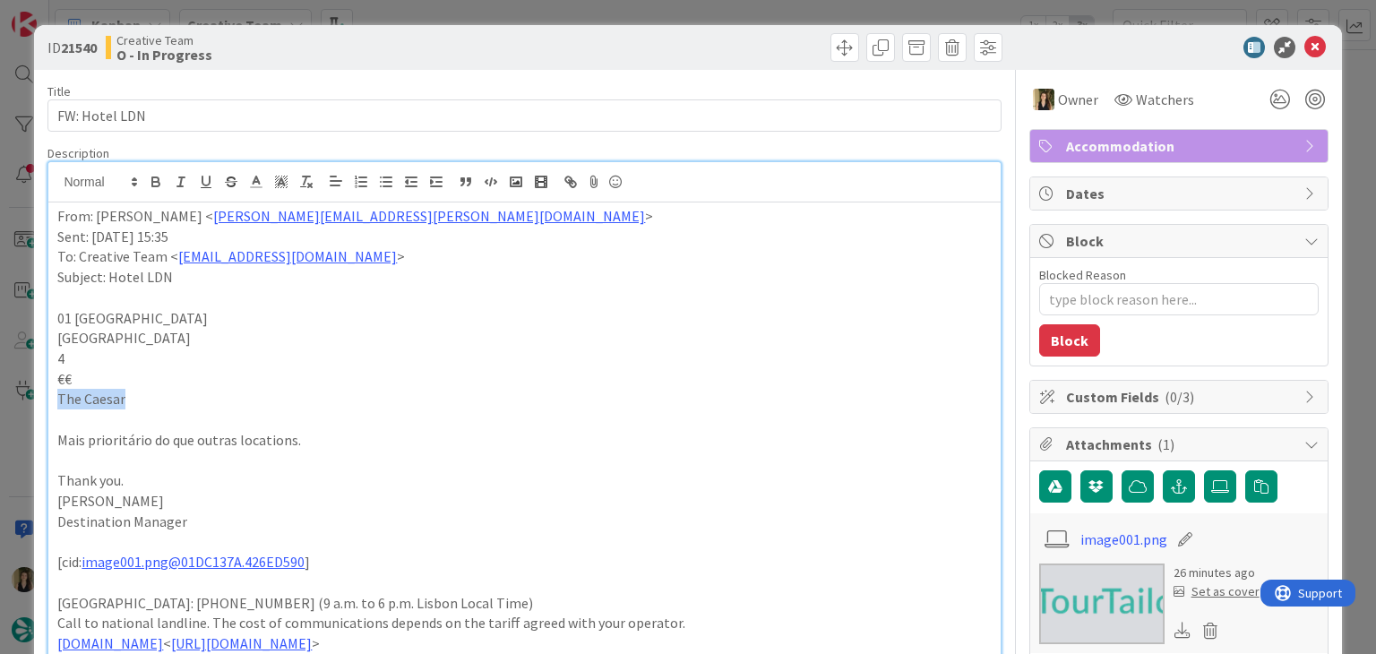
drag, startPoint x: 80, startPoint y: 402, endPoint x: 38, endPoint y: 401, distance: 42.2
click at [38, 401] on div "ID 21540 Creative Team O - In Progress Title 13 / 128 FW: Hotel LDN Description…" at bounding box center [687, 662] width 1307 height 1274
click at [1145, 54] on div at bounding box center [1170, 48] width 317 height 22
click at [418, 40] on div "Creative Team O - In Progress" at bounding box center [313, 47] width 415 height 29
click at [421, 12] on div "ID 21540 Creative Team O - In Progress Title 13 / 128 FW: Hotel LDN Description…" at bounding box center [688, 327] width 1376 height 654
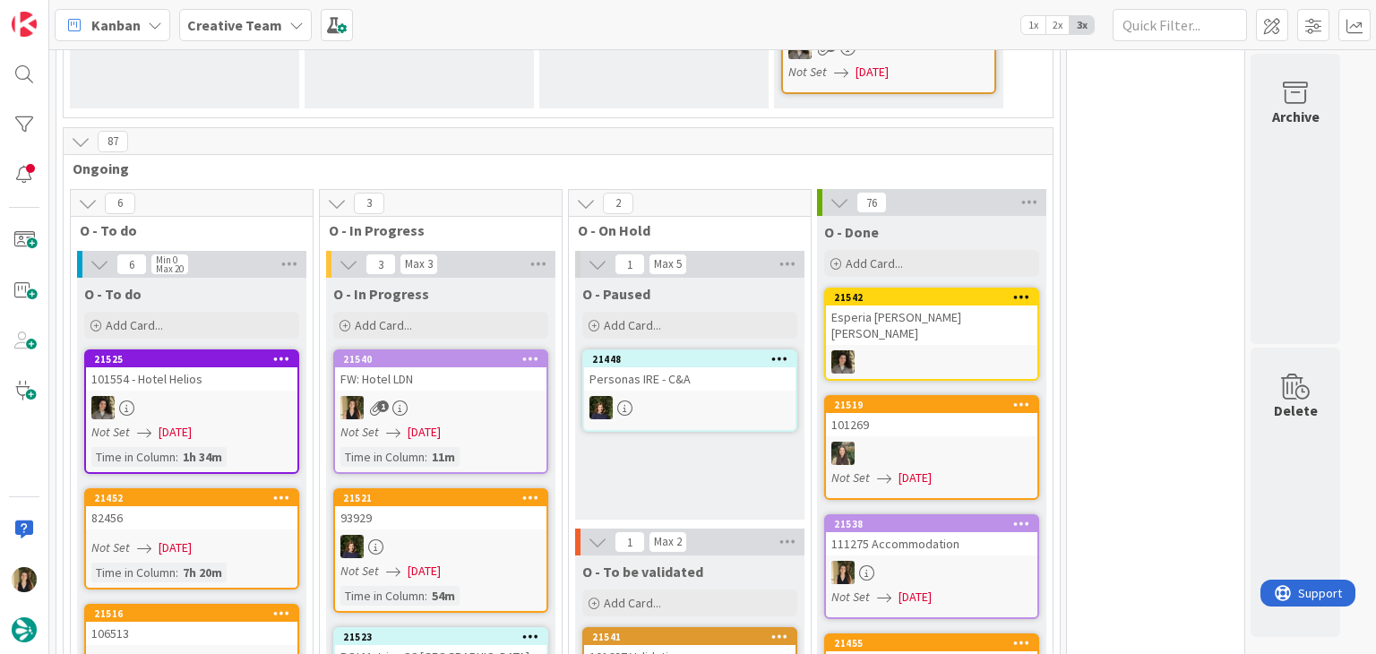
click at [473, 423] on div "Not Set [DATE]" at bounding box center [444, 432] width 206 height 19
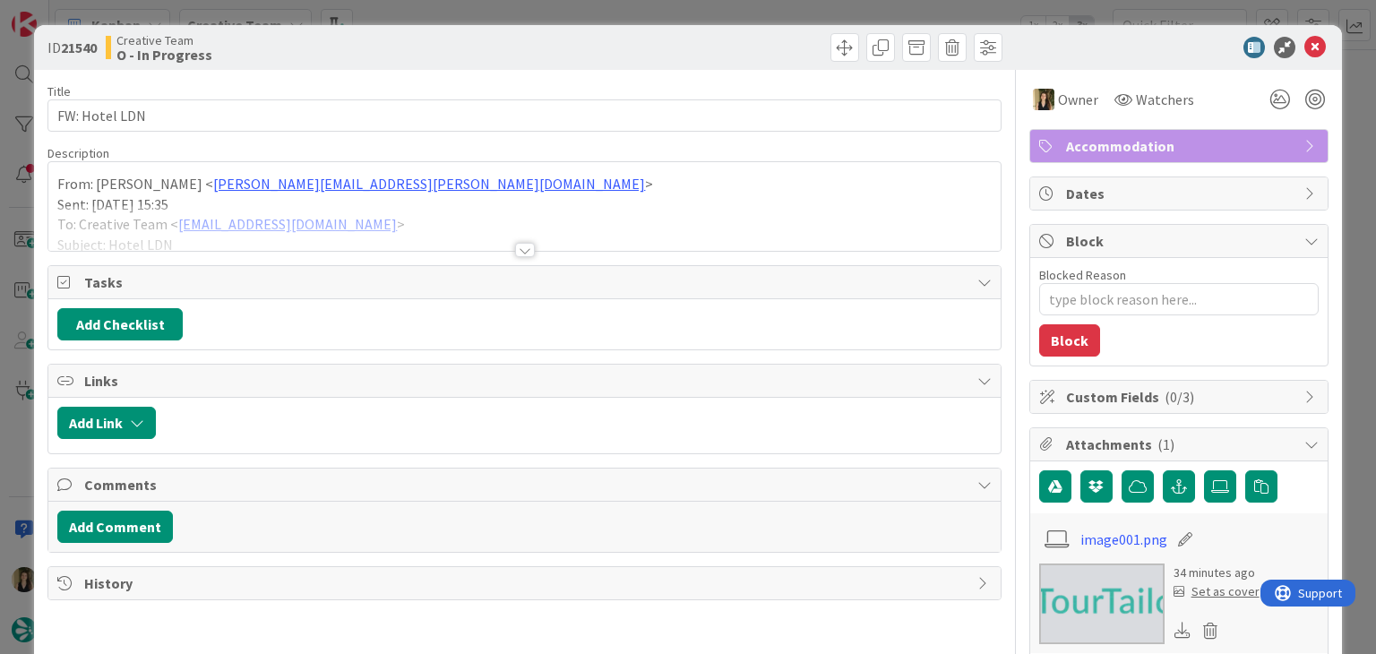
click at [515, 252] on div at bounding box center [525, 250] width 20 height 14
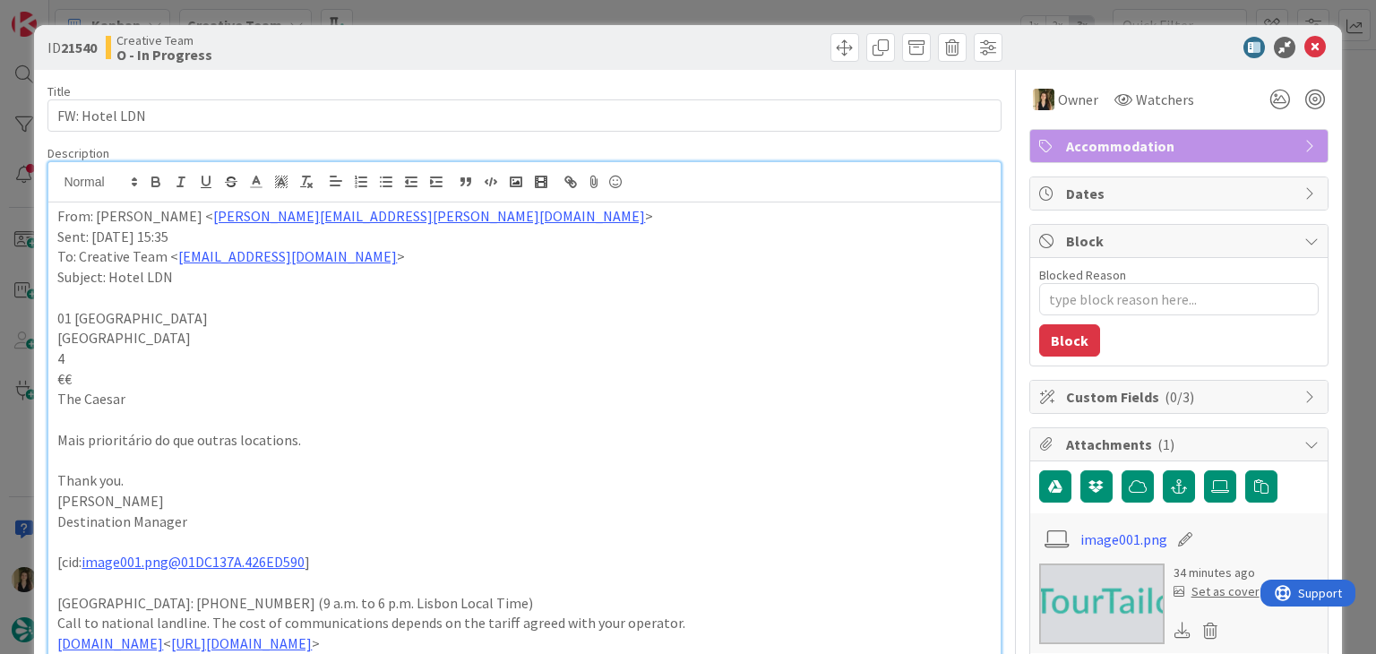
click at [437, 25] on div "ID 21540 Creative Team O - In Progress" at bounding box center [687, 47] width 1307 height 45
click at [452, 8] on div "ID 21540 Creative Team O - In Progress Title 13 / 128 FW: Hotel LDN Description…" at bounding box center [688, 327] width 1376 height 654
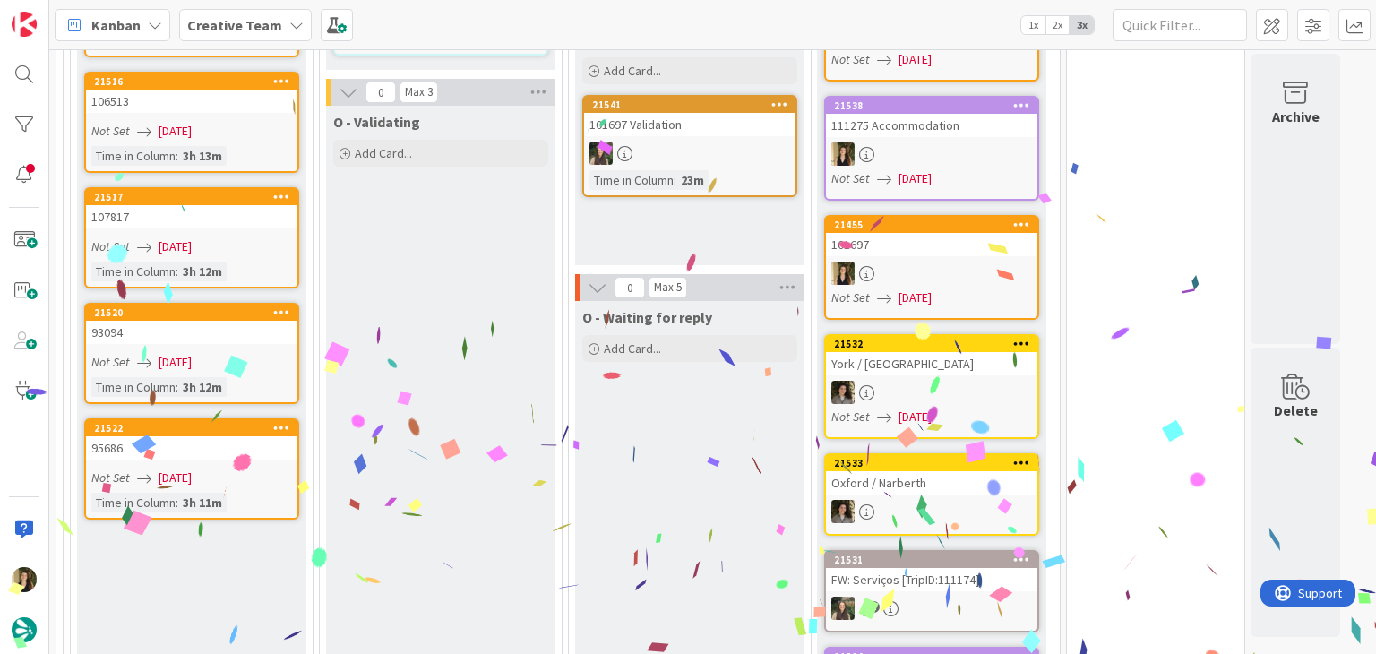
scroll to position [1583, 0]
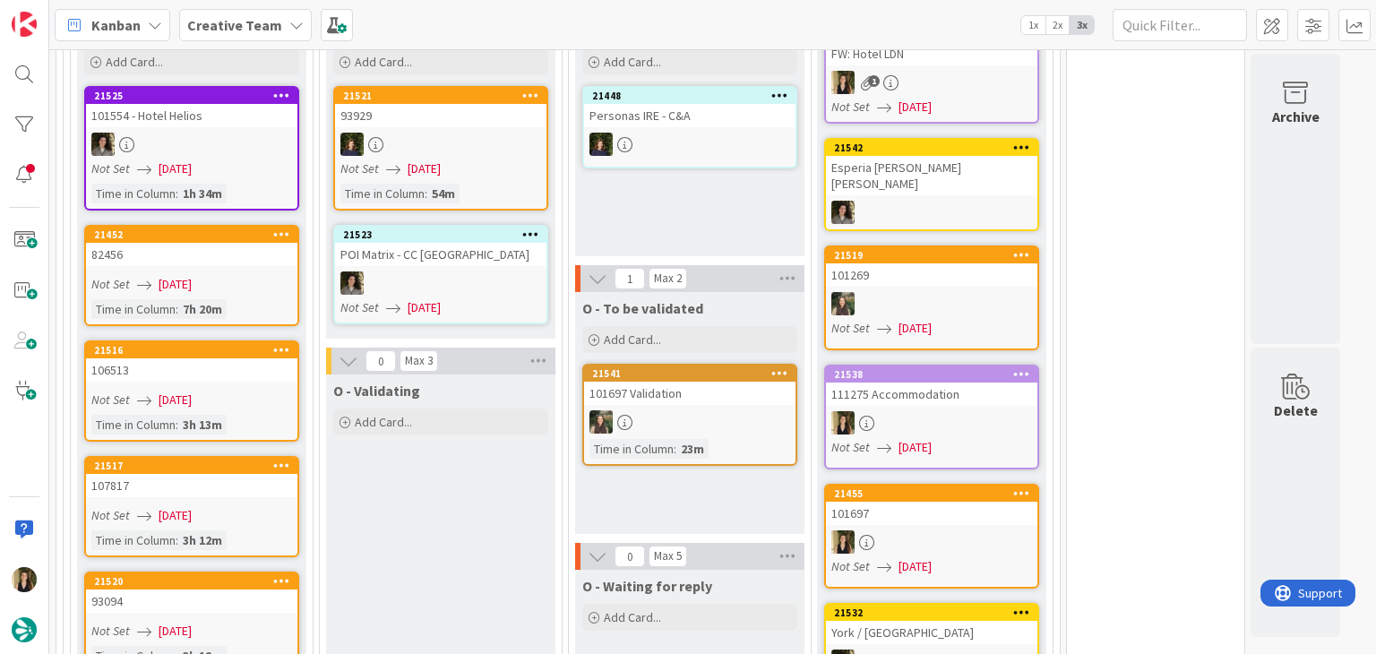
click at [263, 341] on link "21516 106513 Not Set [DATE] Time in [GEOGRAPHIC_DATA] : 3h 13m" at bounding box center [191, 391] width 215 height 101
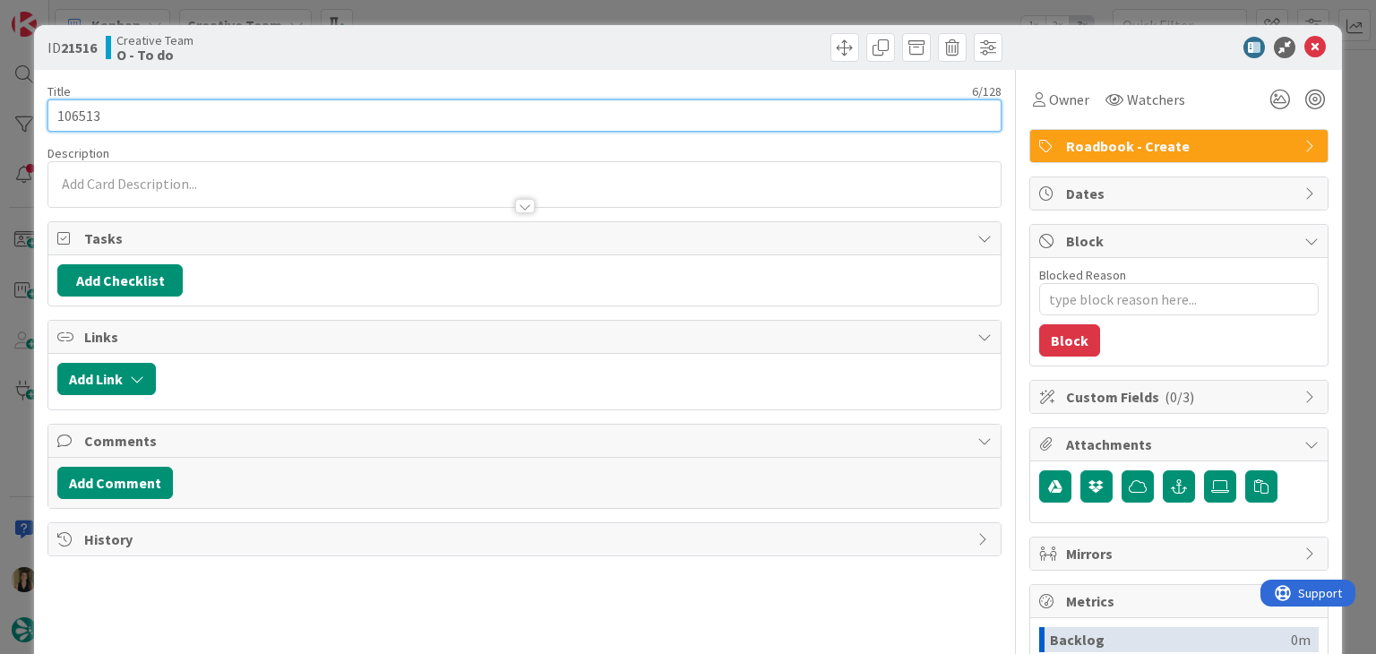
click at [86, 121] on input "106513" at bounding box center [523, 115] width 953 height 32
click at [86, 122] on input "106513" at bounding box center [523, 115] width 953 height 32
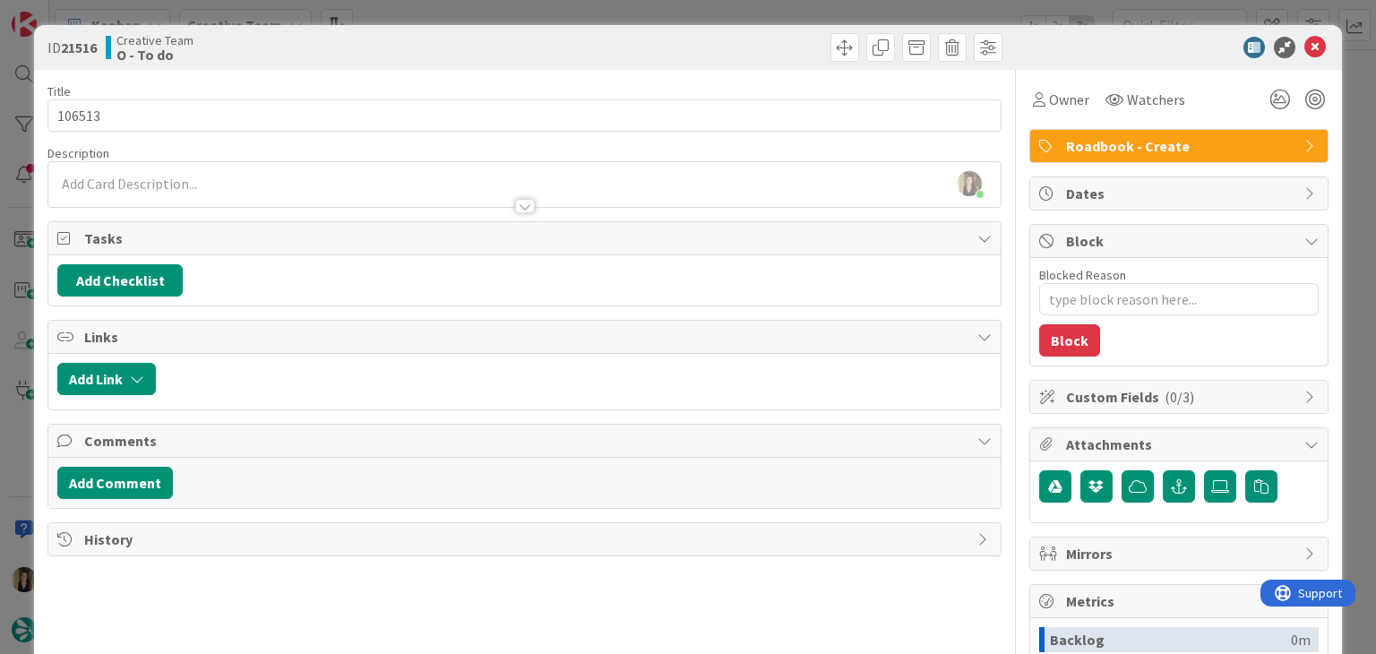
click at [401, 38] on div "ID 21516 Creative Team O - To do" at bounding box center [687, 47] width 1307 height 45
click at [418, 15] on div "ID 21516 Creative Team O - To do Title 6 / 128 106513 Description [PERSON_NAME]…" at bounding box center [688, 327] width 1376 height 654
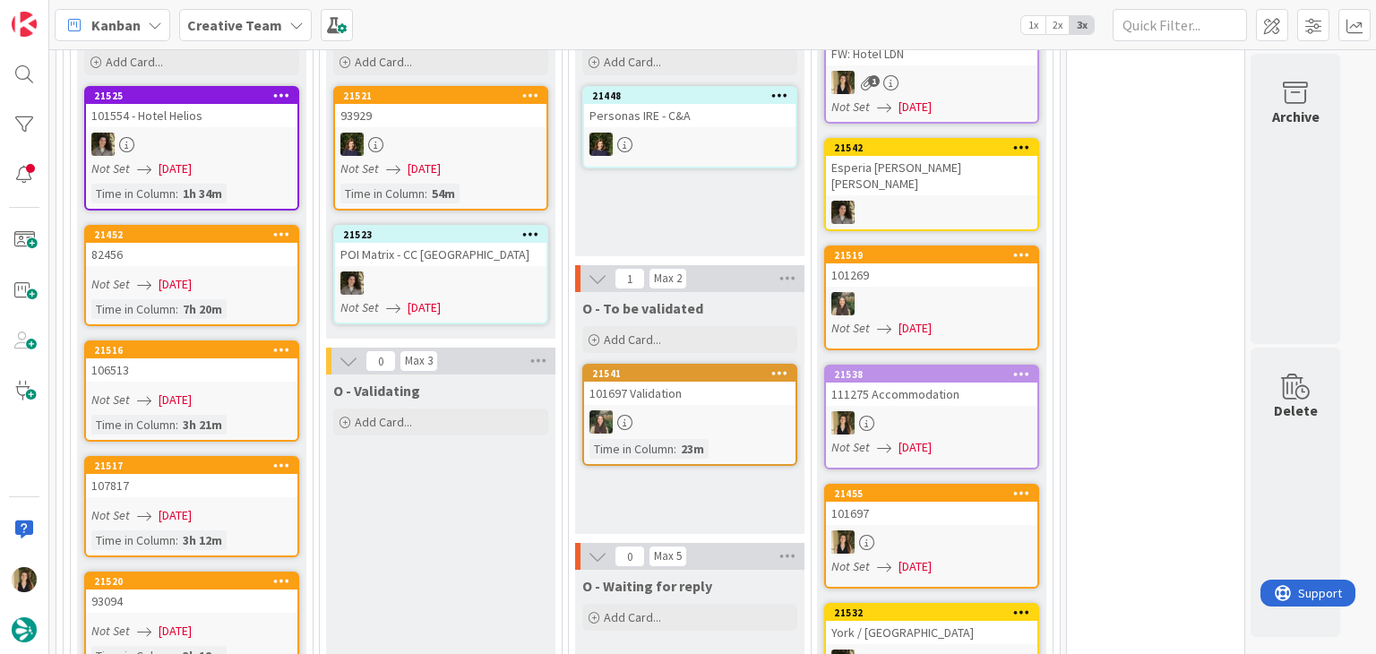
click at [228, 474] on div "107817" at bounding box center [191, 485] width 211 height 23
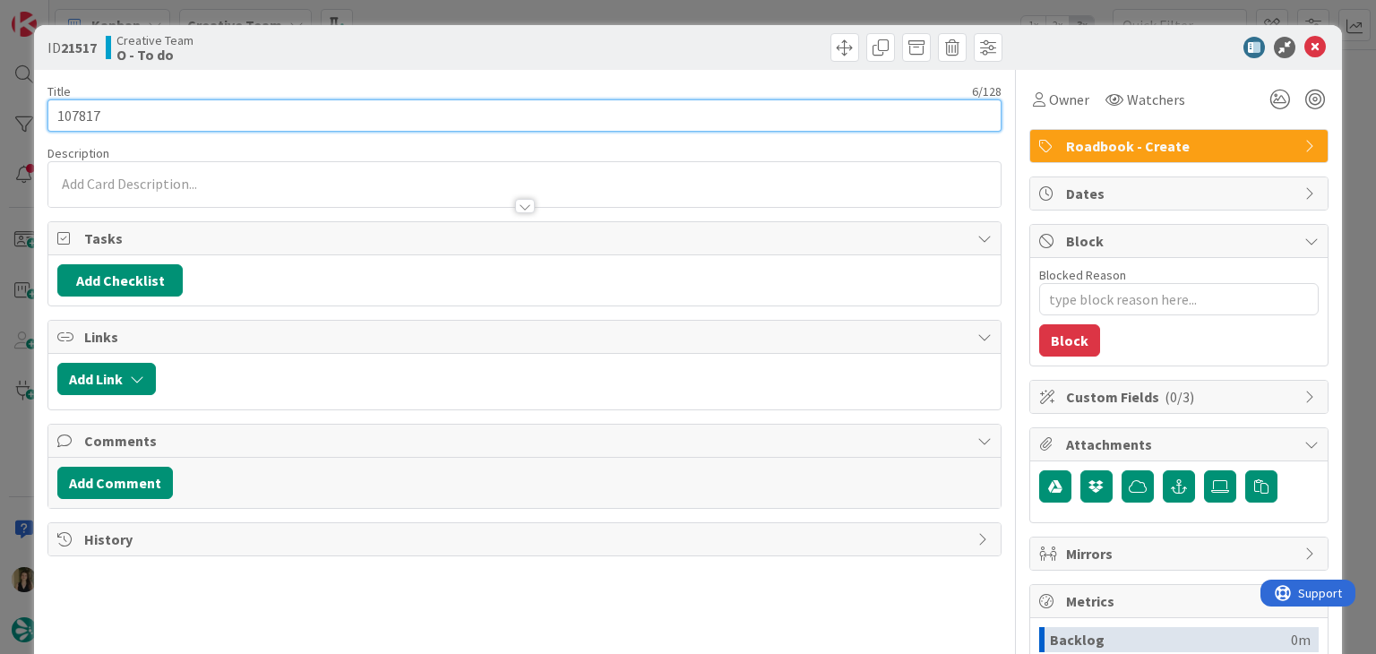
click at [76, 111] on input "107817" at bounding box center [523, 115] width 953 height 32
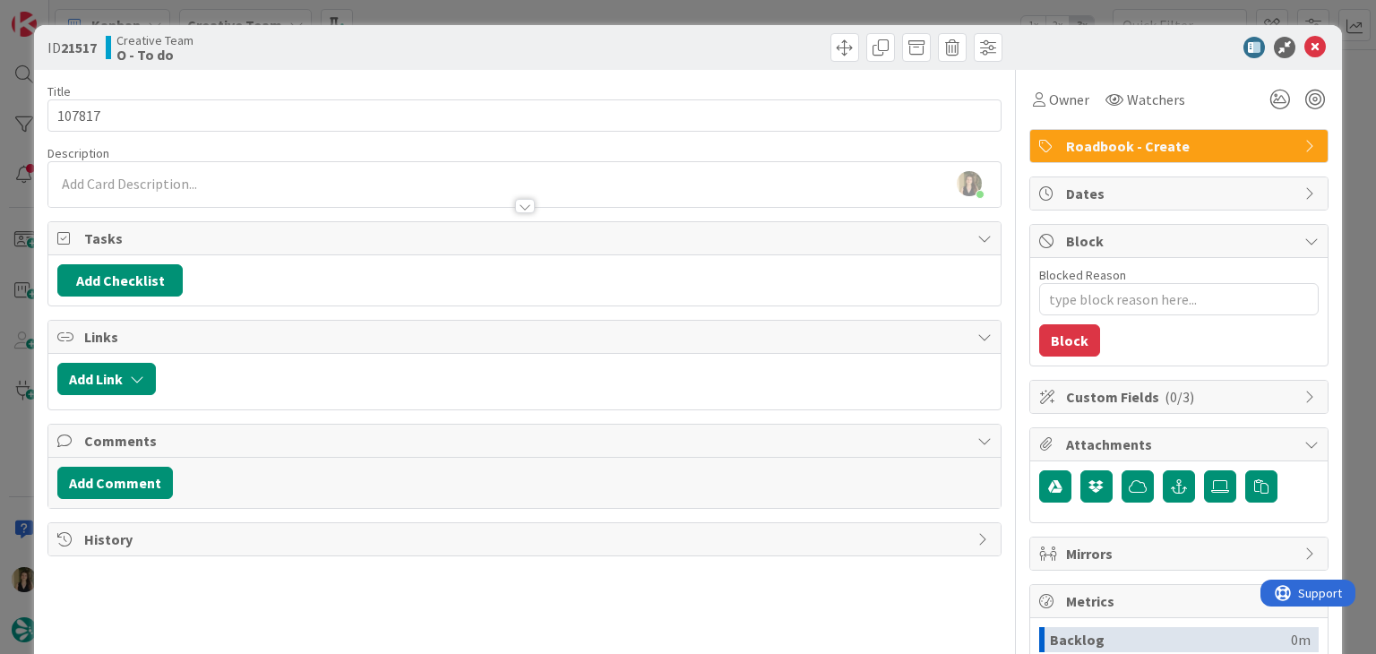
drag, startPoint x: 525, startPoint y: 71, endPoint x: 520, endPoint y: 24, distance: 46.9
click at [523, 68] on div "ID 21517 Creative Team O - To do Title 6 / 128 107817 Description [PERSON_NAME]…" at bounding box center [687, 481] width 1307 height 912
click at [520, 22] on div "ID 21517 Creative Team O - To do Title 6 / 128 107817 Description [PERSON_NAME]…" at bounding box center [688, 327] width 1376 height 654
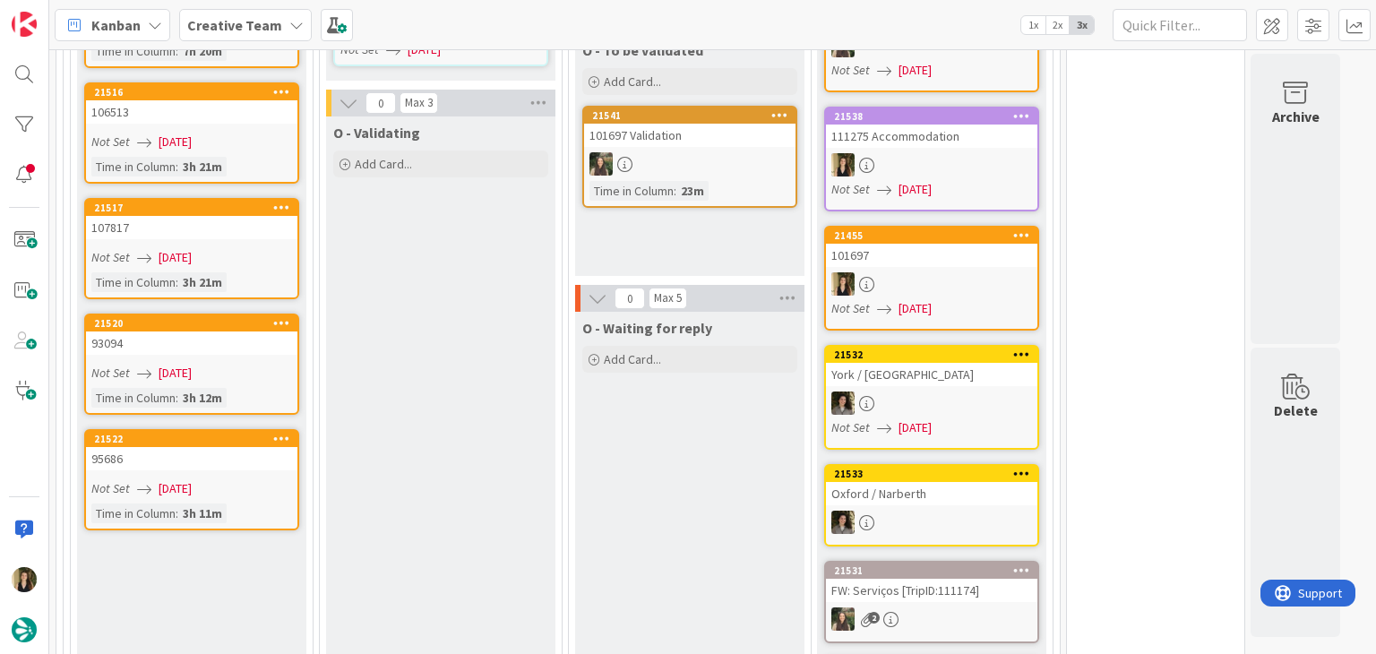
scroll to position [1852, 0]
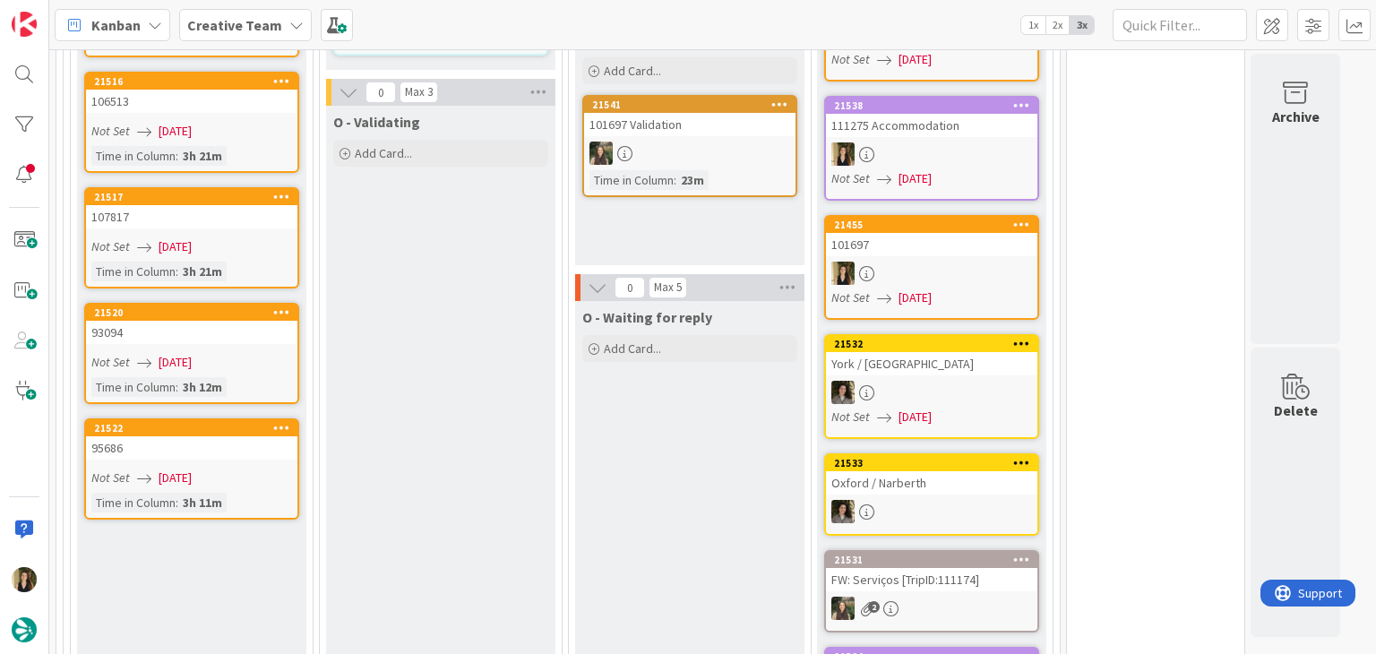
click at [242, 306] on link "21520 93094 Not Set [DATE] Time in [GEOGRAPHIC_DATA] : 3h 12m" at bounding box center [191, 353] width 215 height 101
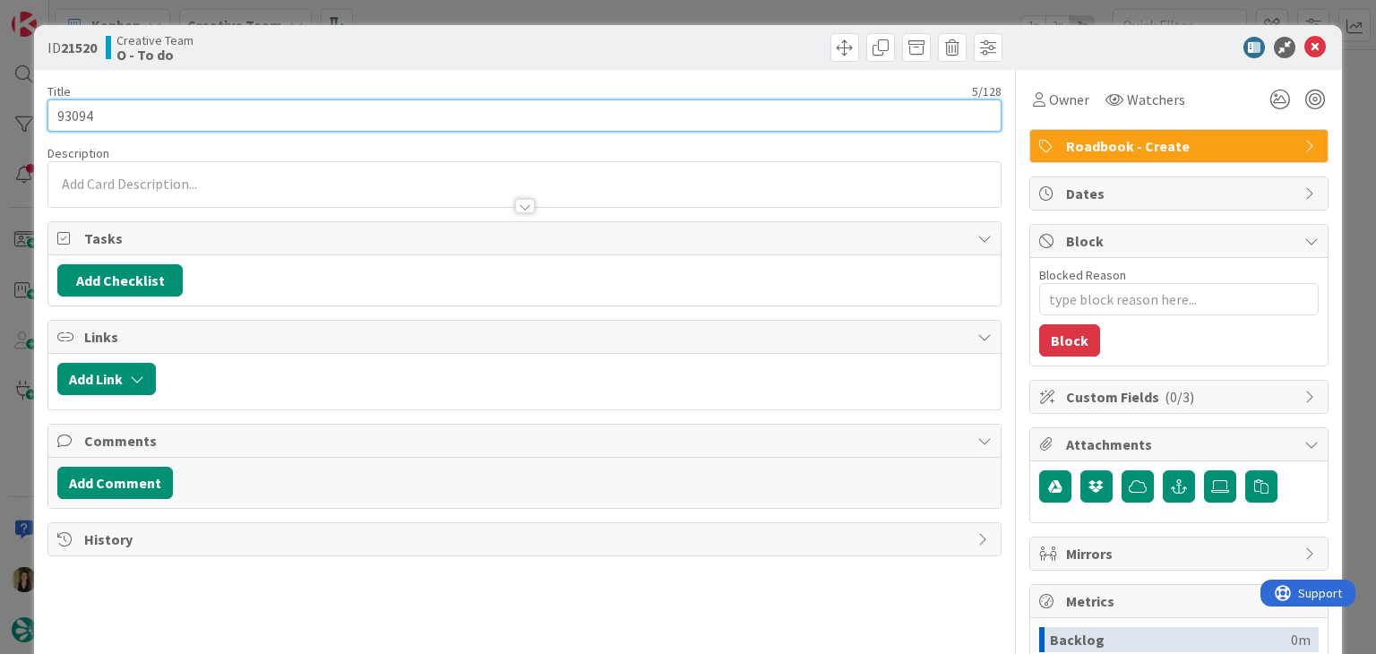
click at [83, 108] on input "93094" at bounding box center [523, 115] width 953 height 32
click at [85, 108] on input "93094" at bounding box center [523, 115] width 953 height 32
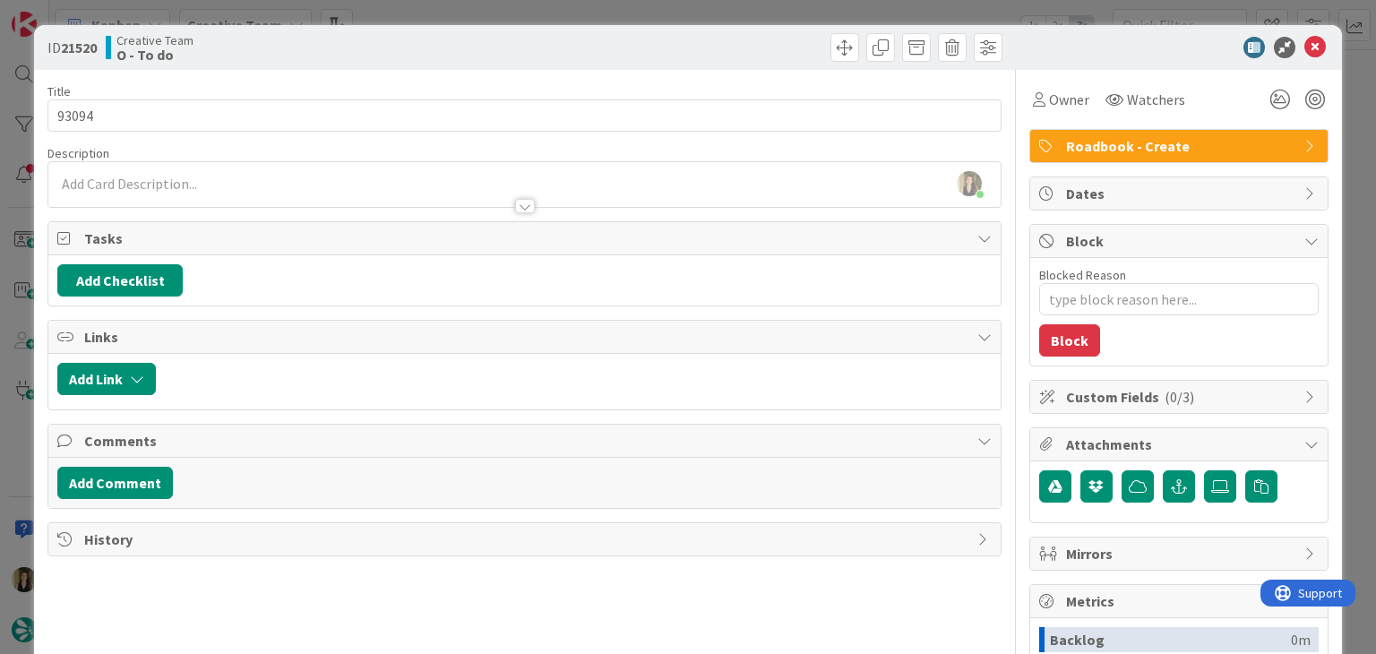
drag, startPoint x: 363, startPoint y: 56, endPoint x: 401, endPoint y: 22, distance: 50.8
click at [364, 56] on div "Creative Team O - To do" at bounding box center [313, 47] width 415 height 29
click at [402, 19] on div "ID 21520 Creative Team O - To do Title 5 / 128 93094 Description [PERSON_NAME] …" at bounding box center [688, 327] width 1376 height 654
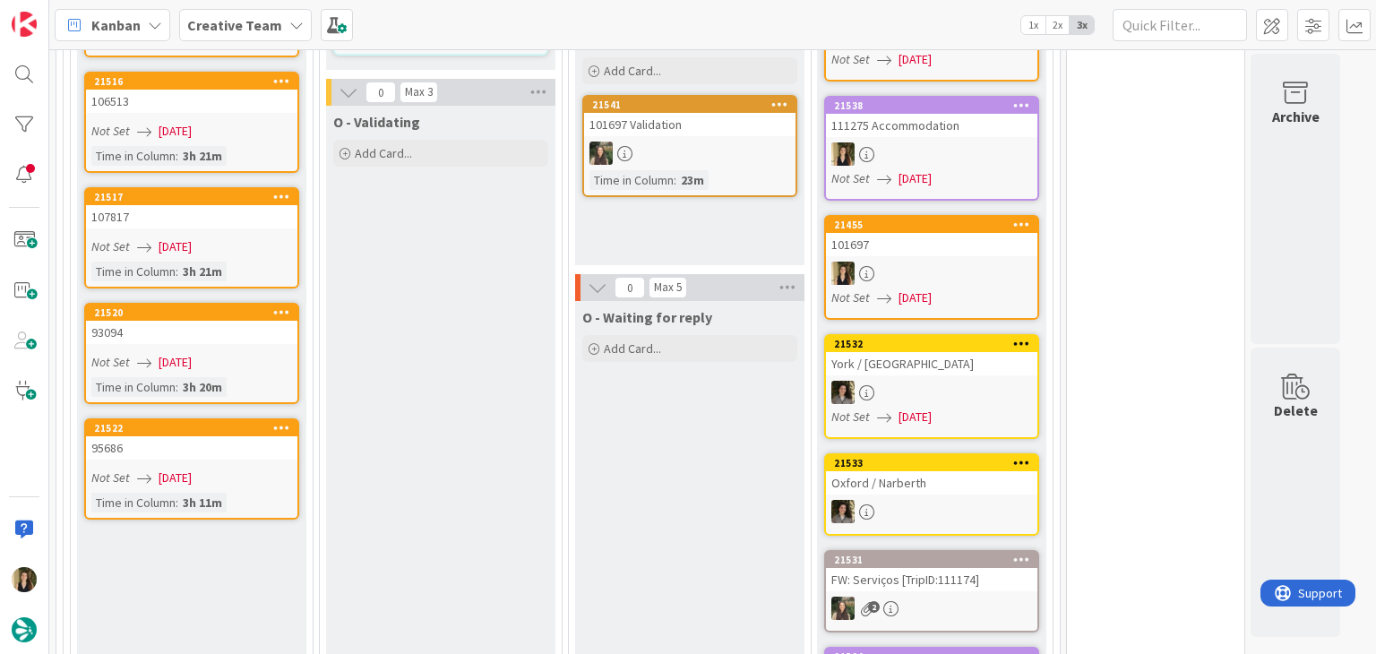
click at [192, 469] on span "[DATE]" at bounding box center [175, 478] width 33 height 19
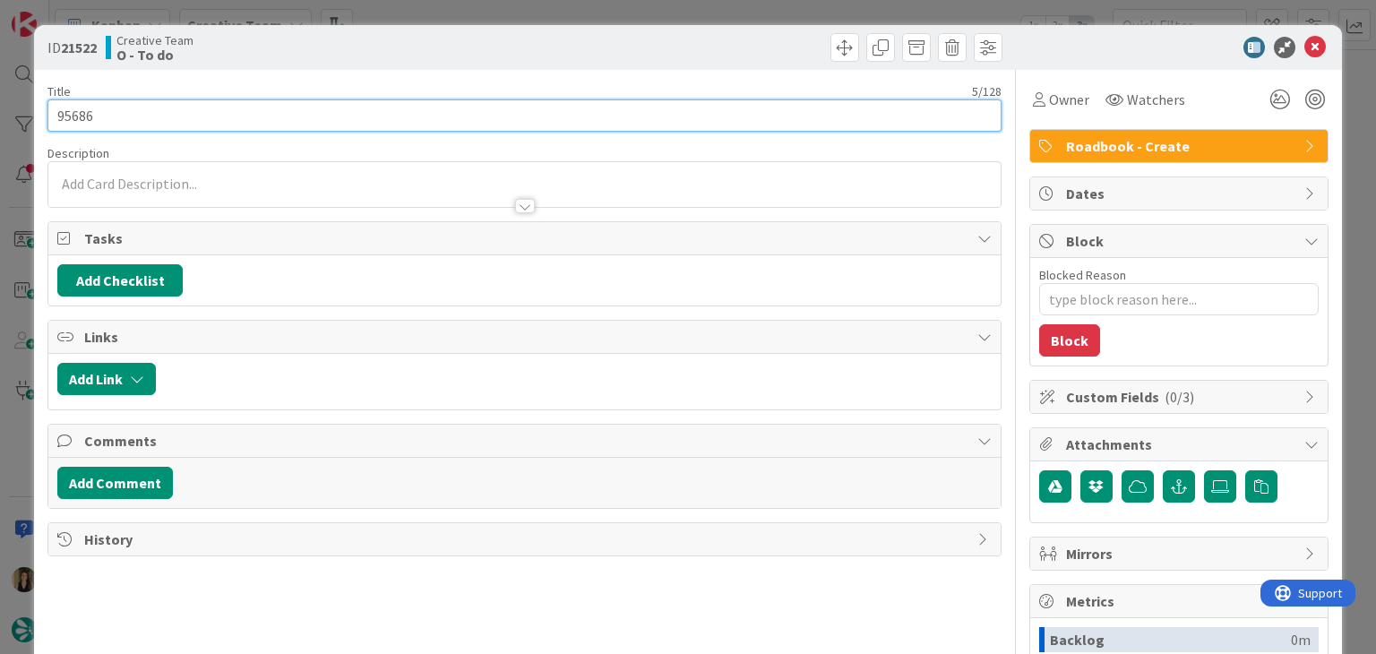
click at [68, 112] on input "95686" at bounding box center [523, 115] width 953 height 32
click at [68, 111] on input "95686" at bounding box center [523, 115] width 953 height 32
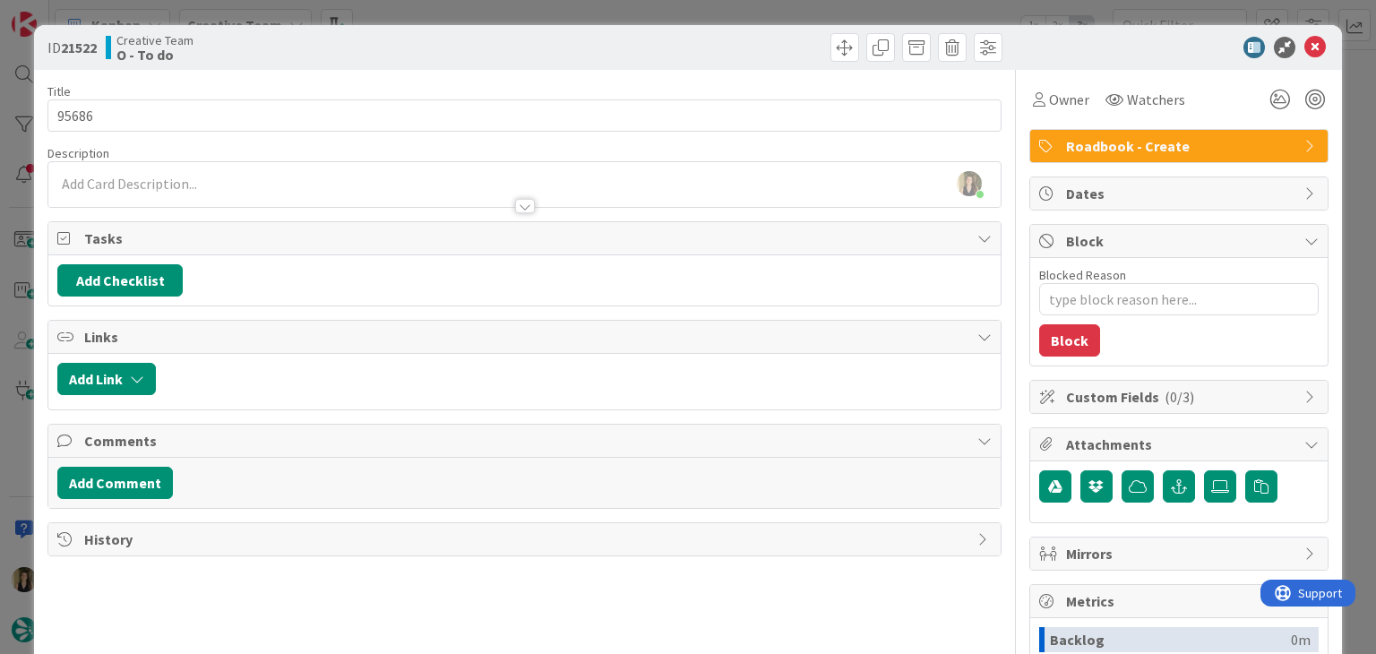
click at [341, 30] on div "ID 21522 Creative Team O - To do" at bounding box center [687, 47] width 1307 height 45
click at [403, 14] on div "ID 21522 Creative Team O - To do Title 5 / 128 95686 Description [PERSON_NAME] …" at bounding box center [688, 327] width 1376 height 654
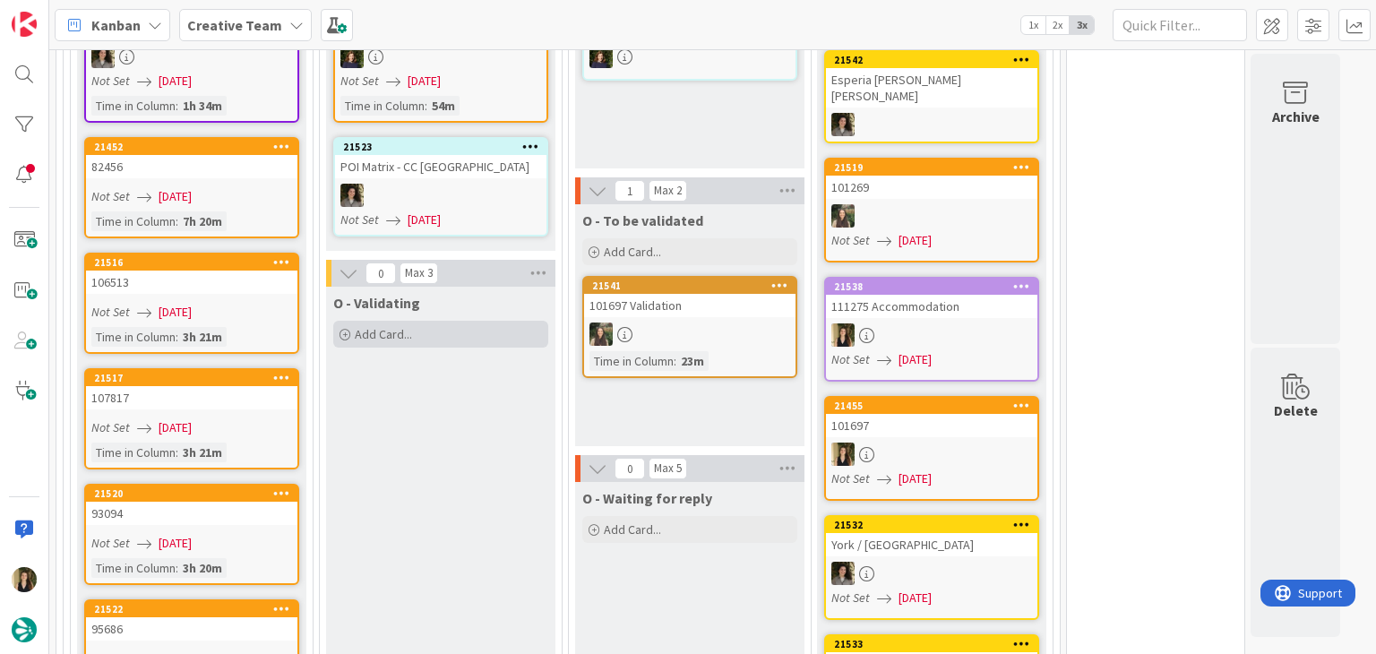
scroll to position [1673, 0]
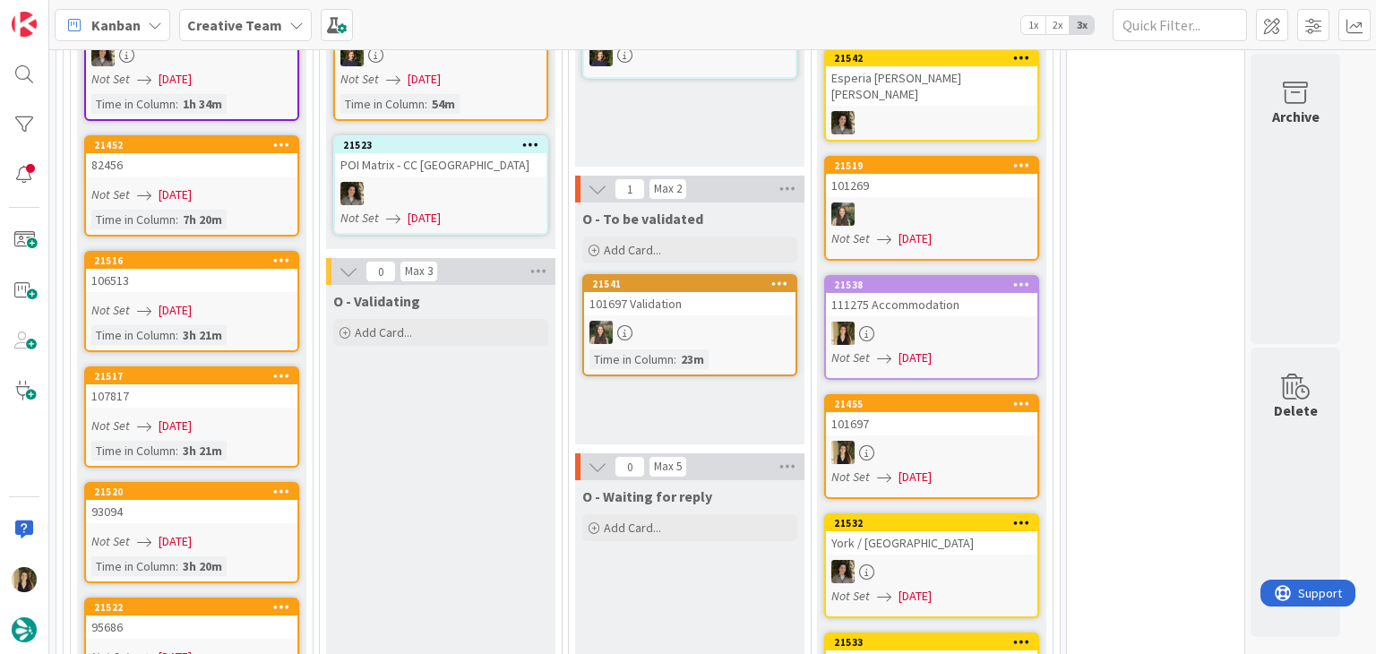
click at [271, 252] on link "21516 106513 Not Set [DATE] Time in [GEOGRAPHIC_DATA] : 3h 21m" at bounding box center [191, 301] width 215 height 101
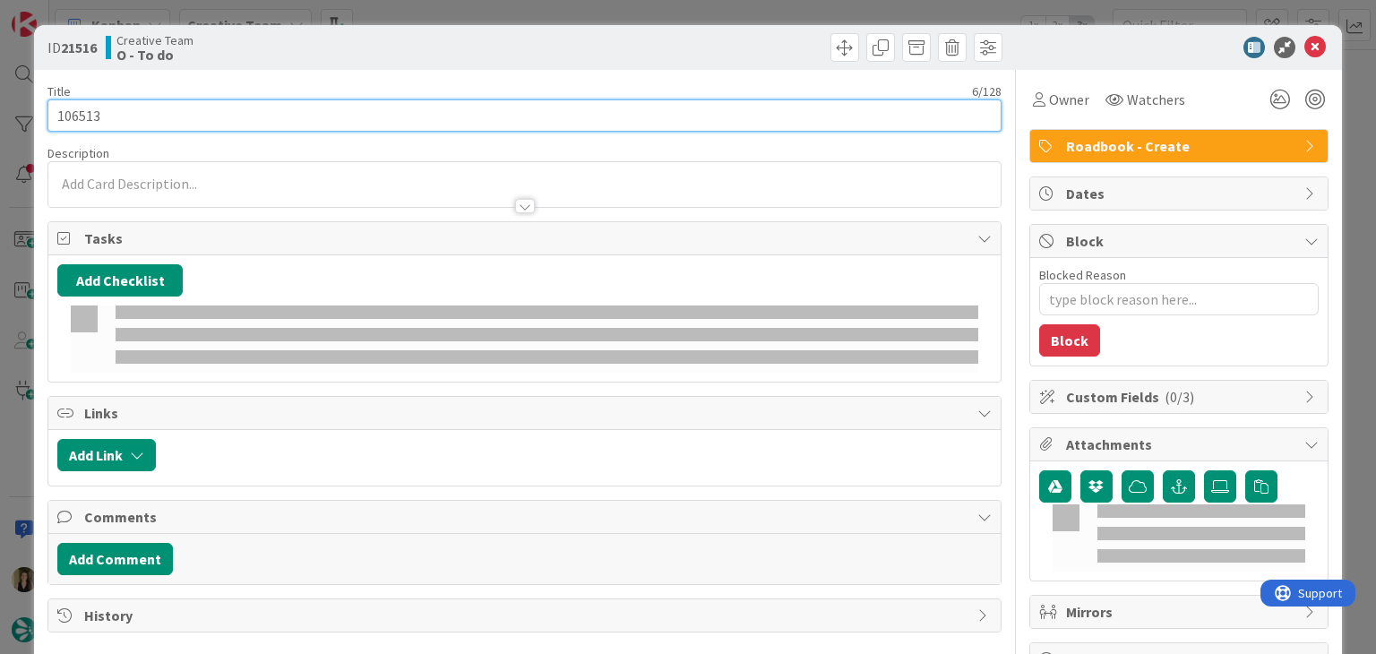
click at [65, 108] on input "106513" at bounding box center [523, 115] width 953 height 32
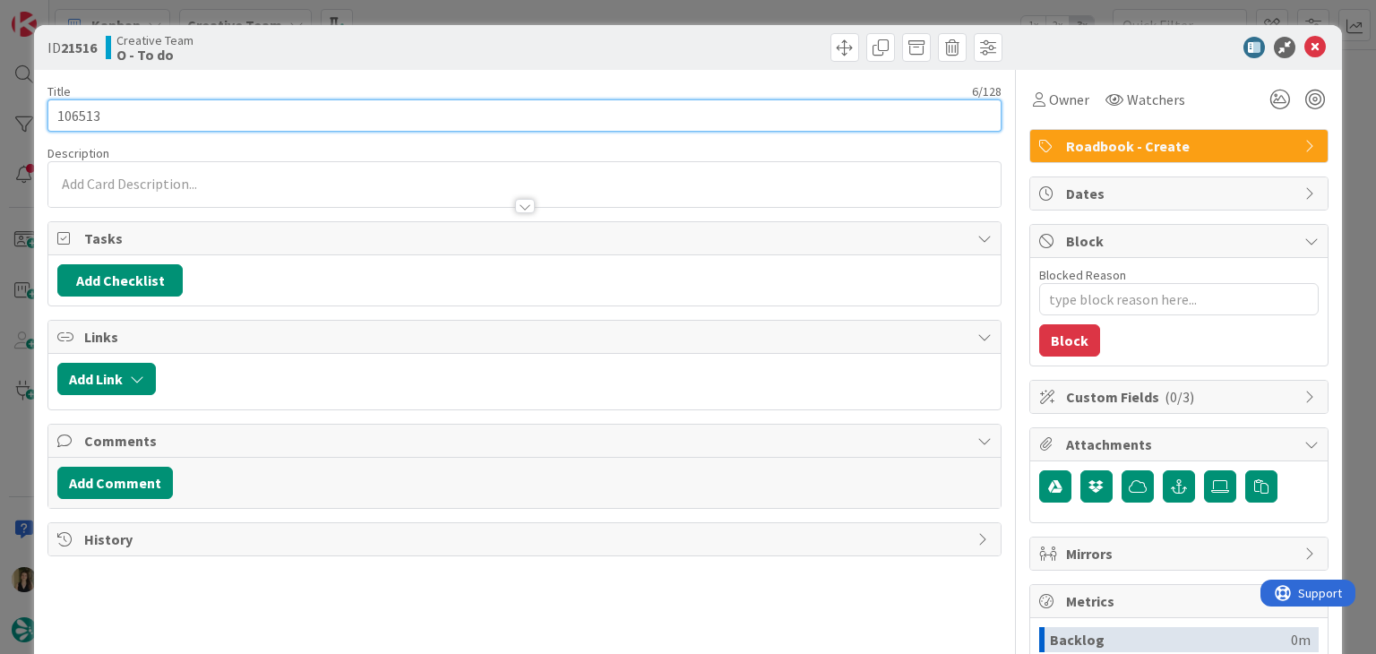
click at [65, 108] on input "106513" at bounding box center [523, 115] width 953 height 32
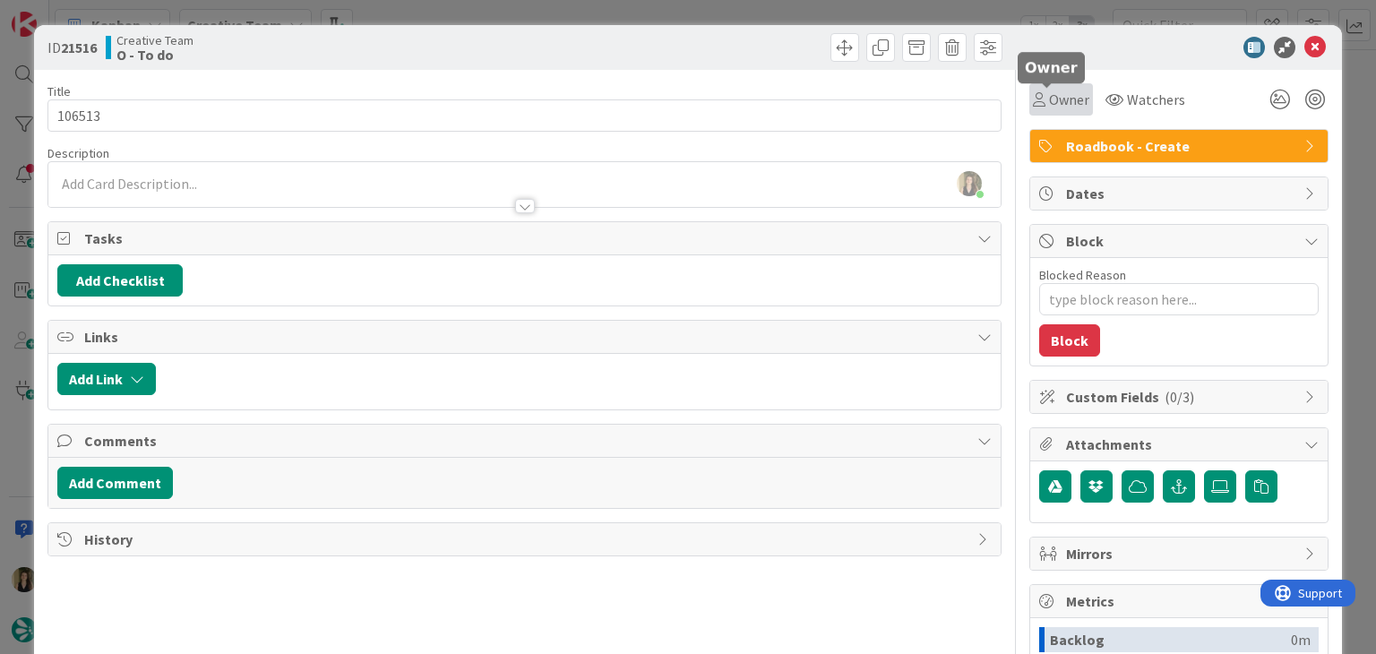
click at [1043, 88] on div at bounding box center [1047, 85] width 12 height 5
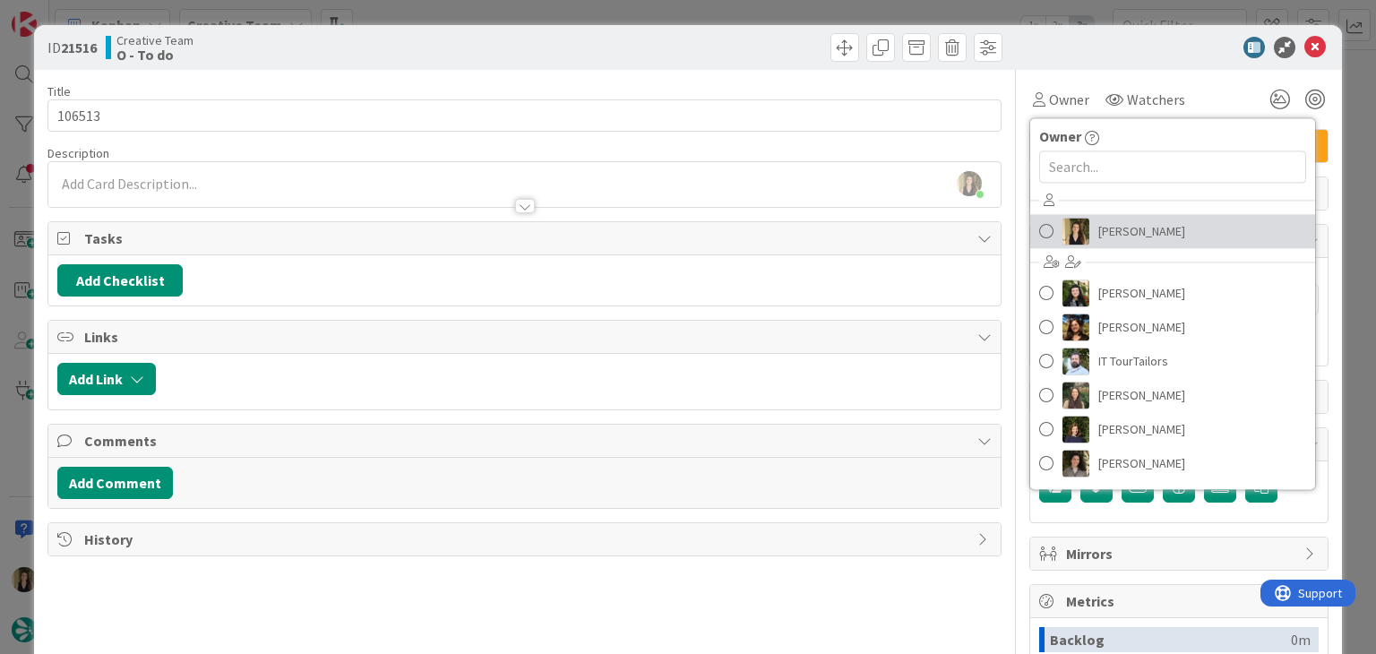
click at [1128, 232] on span "[PERSON_NAME]" at bounding box center [1142, 231] width 87 height 27
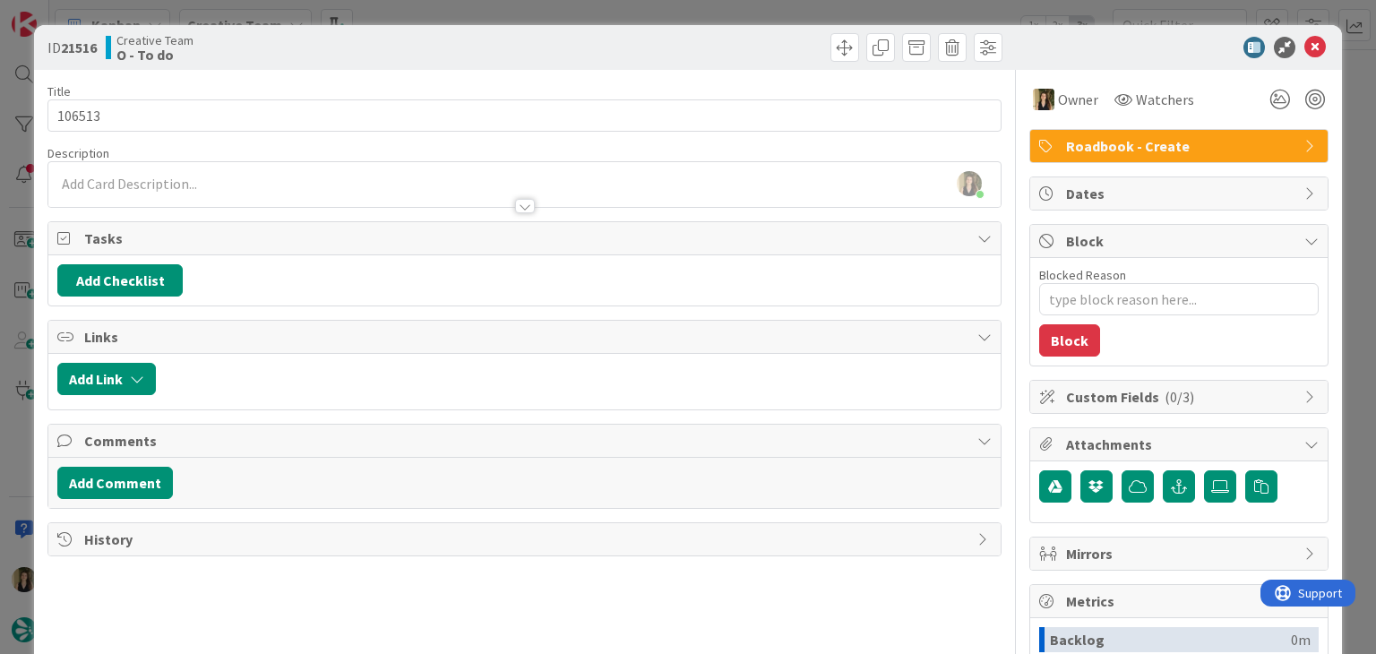
drag, startPoint x: 728, startPoint y: 51, endPoint x: 719, endPoint y: 44, distance: 11.5
click at [724, 49] on div at bounding box center [766, 47] width 473 height 29
click at [717, 19] on div "ID 21516 Creative Team O - To do Title 6 / 128 106513 Description [PERSON_NAME]…" at bounding box center [688, 327] width 1376 height 654
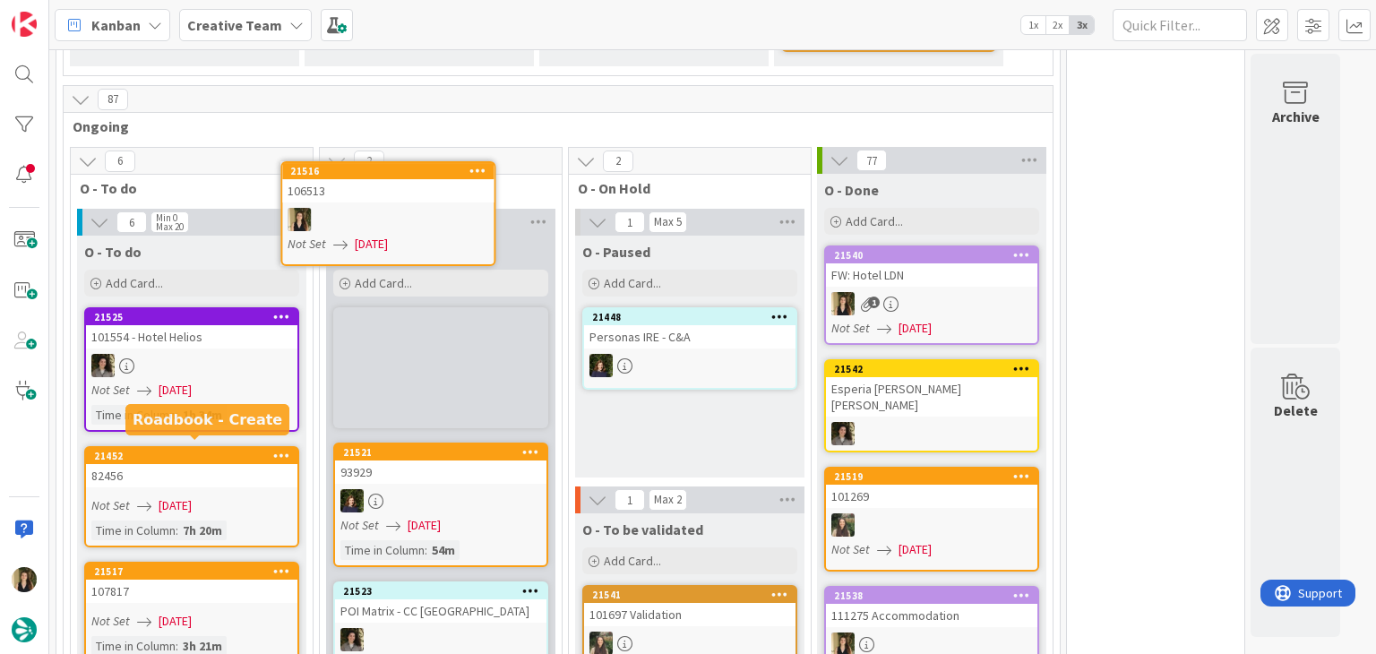
scroll to position [1325, 0]
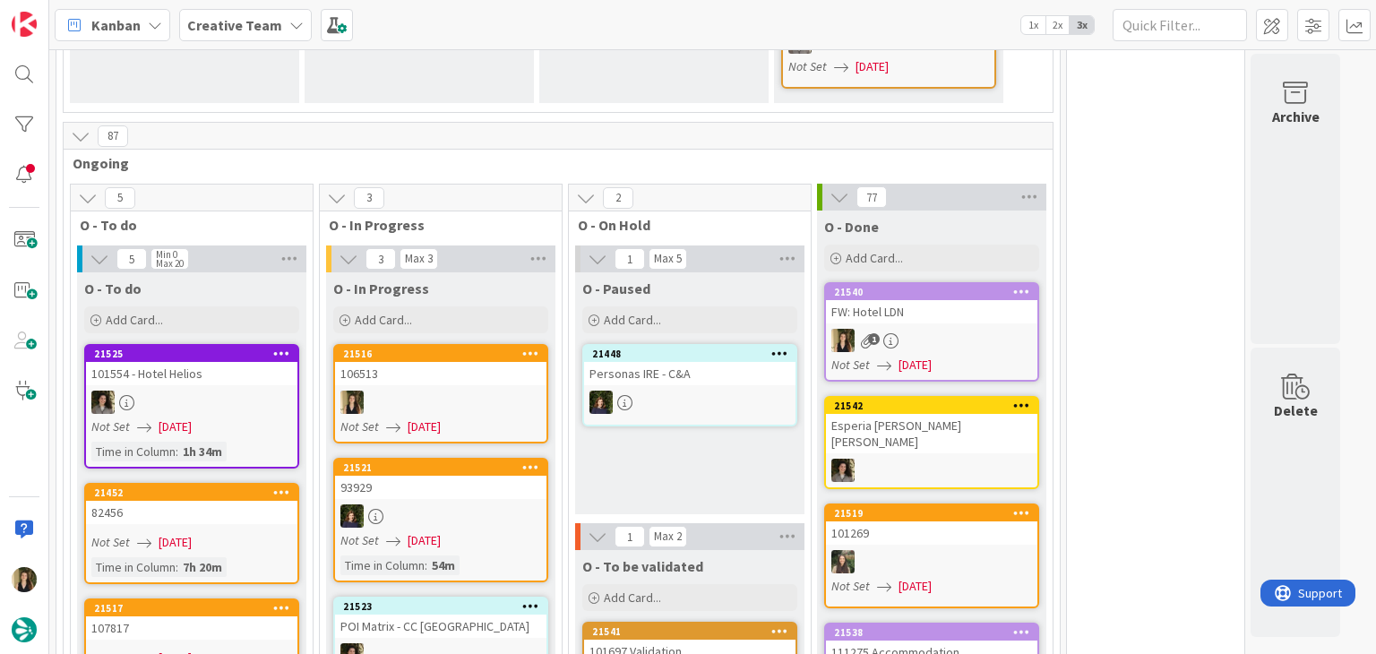
click at [465, 391] on div at bounding box center [440, 402] width 211 height 23
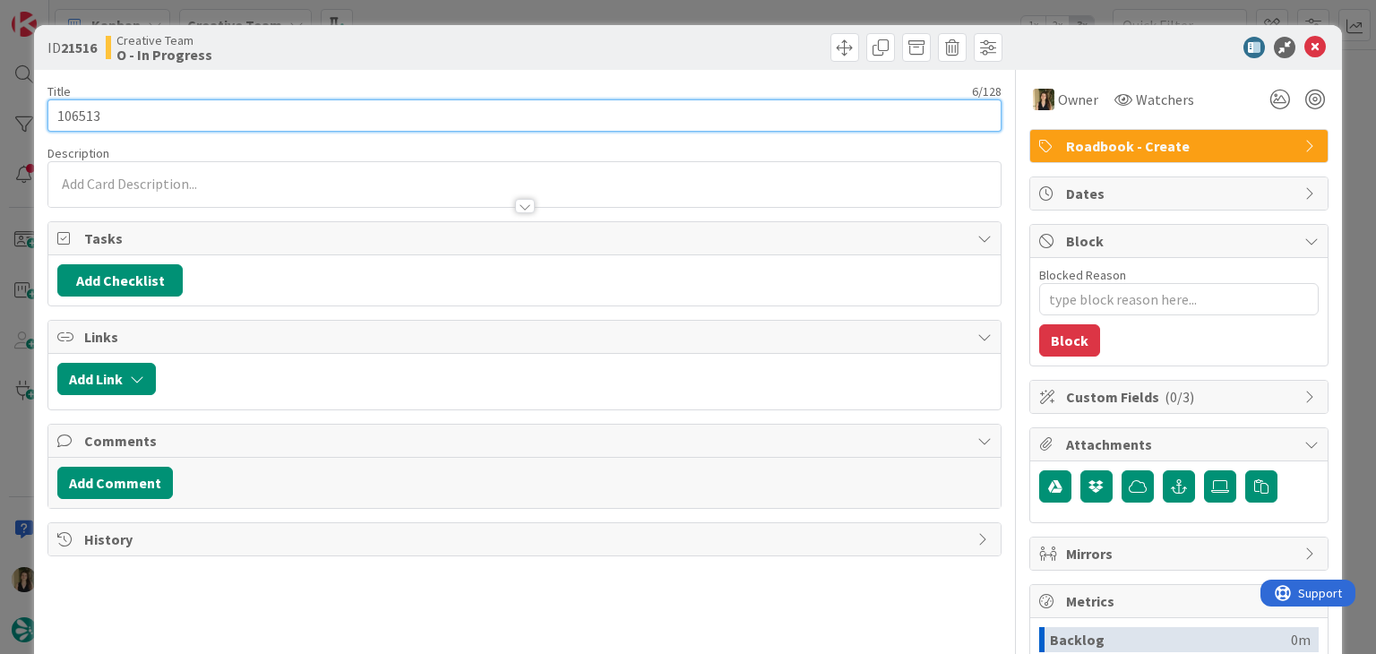
click at [75, 110] on input "106513" at bounding box center [523, 115] width 953 height 32
click at [76, 110] on input "106513" at bounding box center [523, 115] width 953 height 32
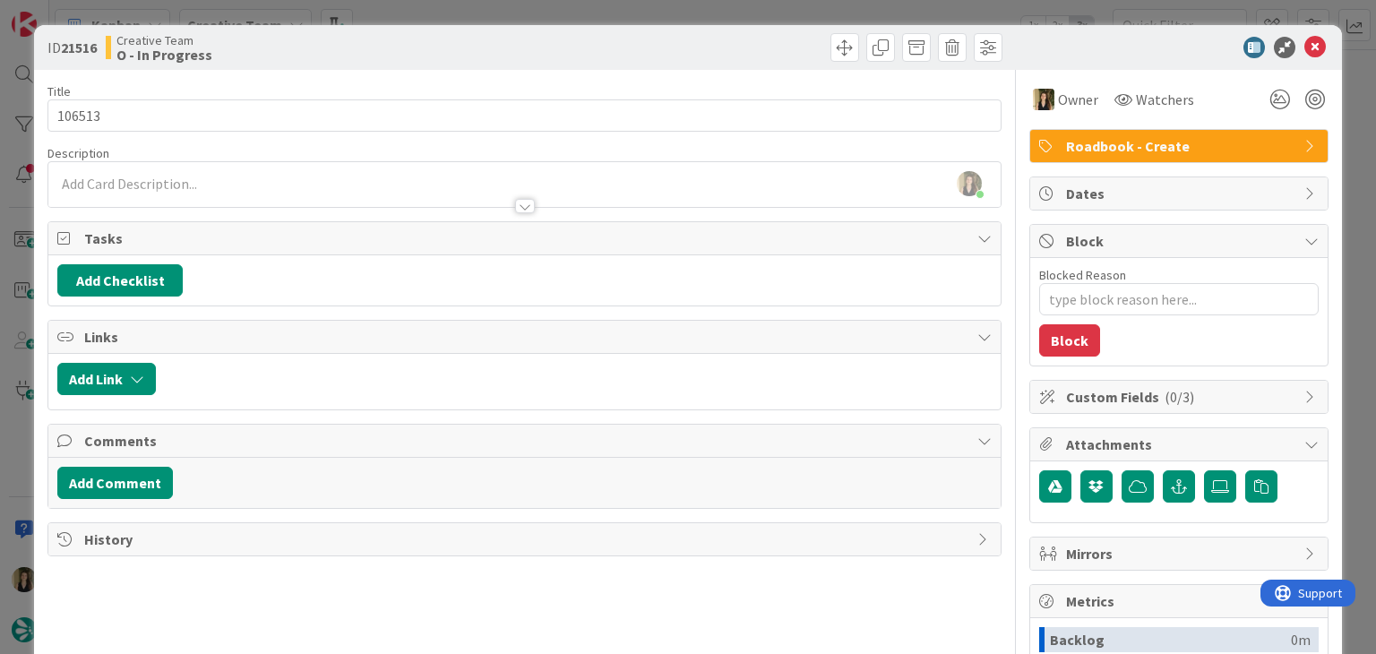
type textarea "x"
click at [280, 197] on div at bounding box center [524, 197] width 952 height 19
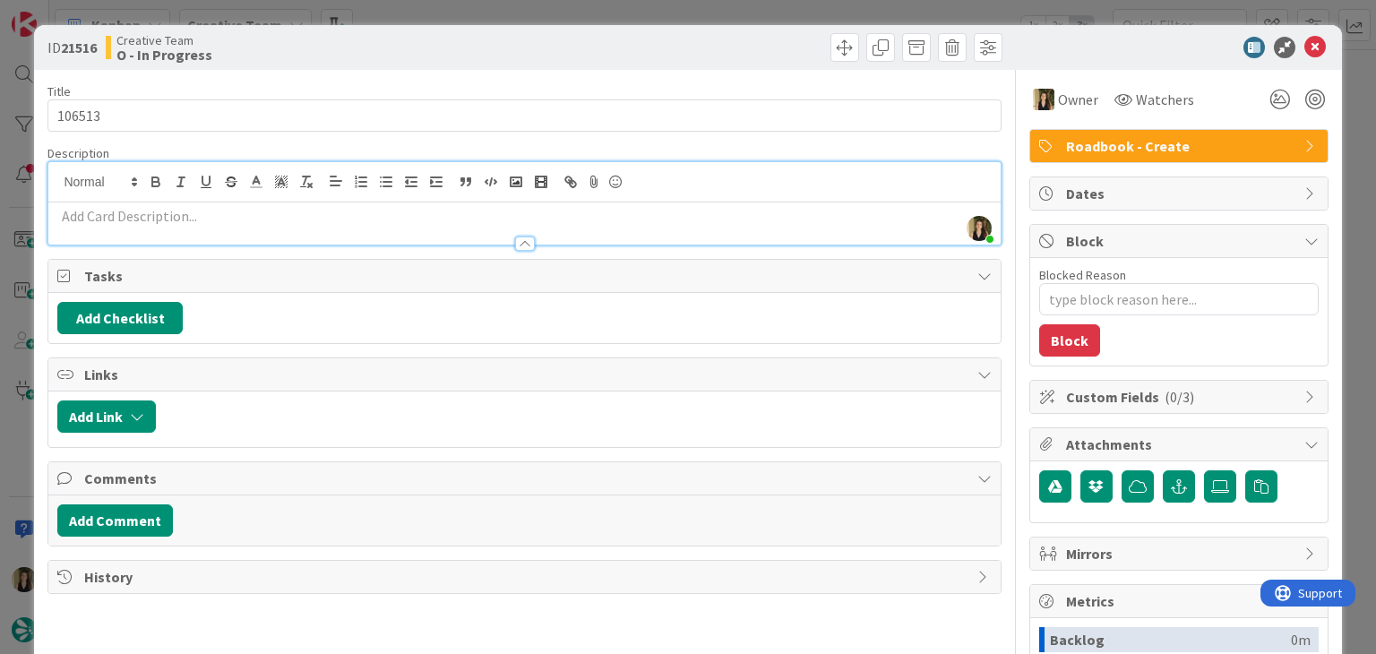
click at [255, 226] on div at bounding box center [524, 235] width 952 height 19
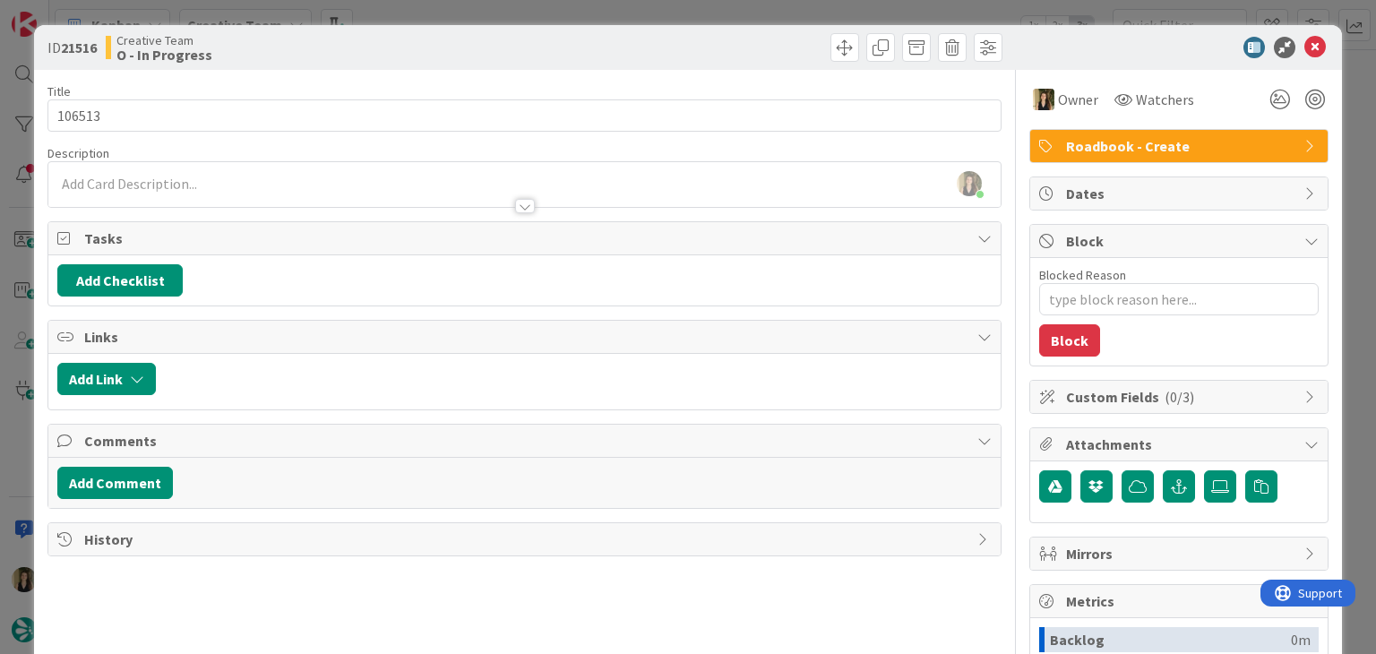
click at [244, 193] on div at bounding box center [524, 197] width 952 height 19
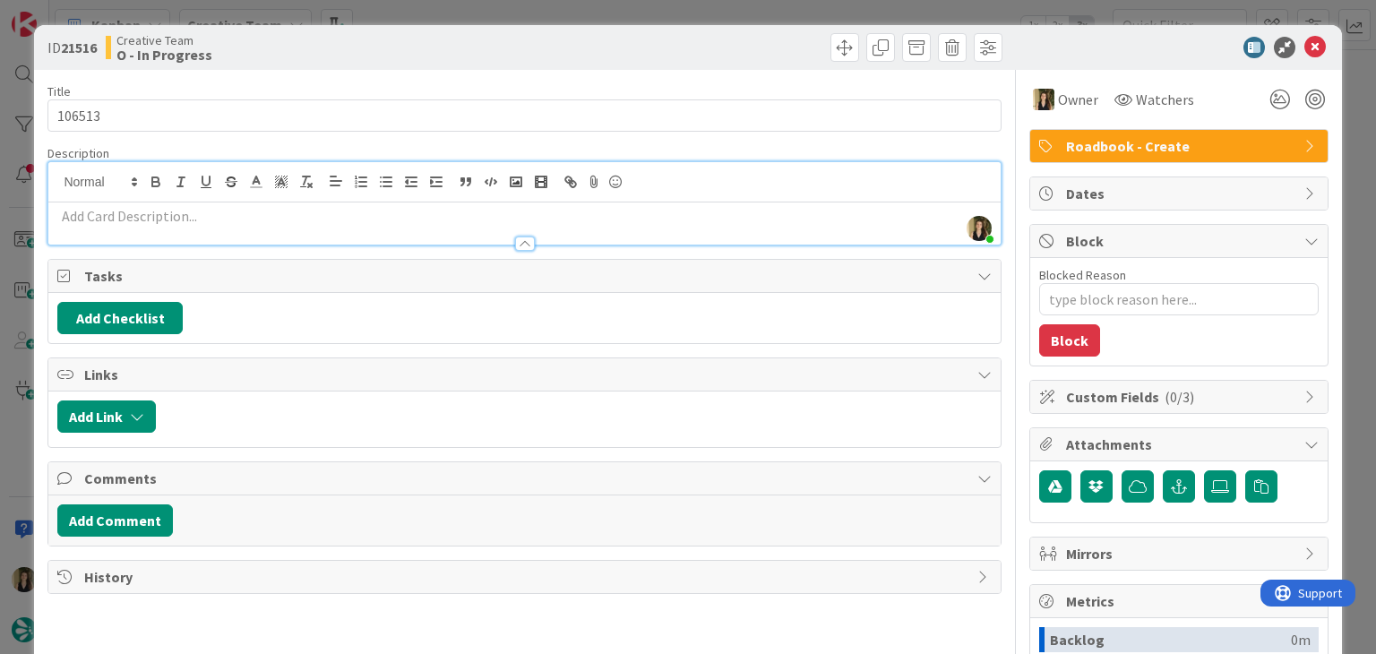
click at [203, 212] on p at bounding box center [524, 216] width 934 height 21
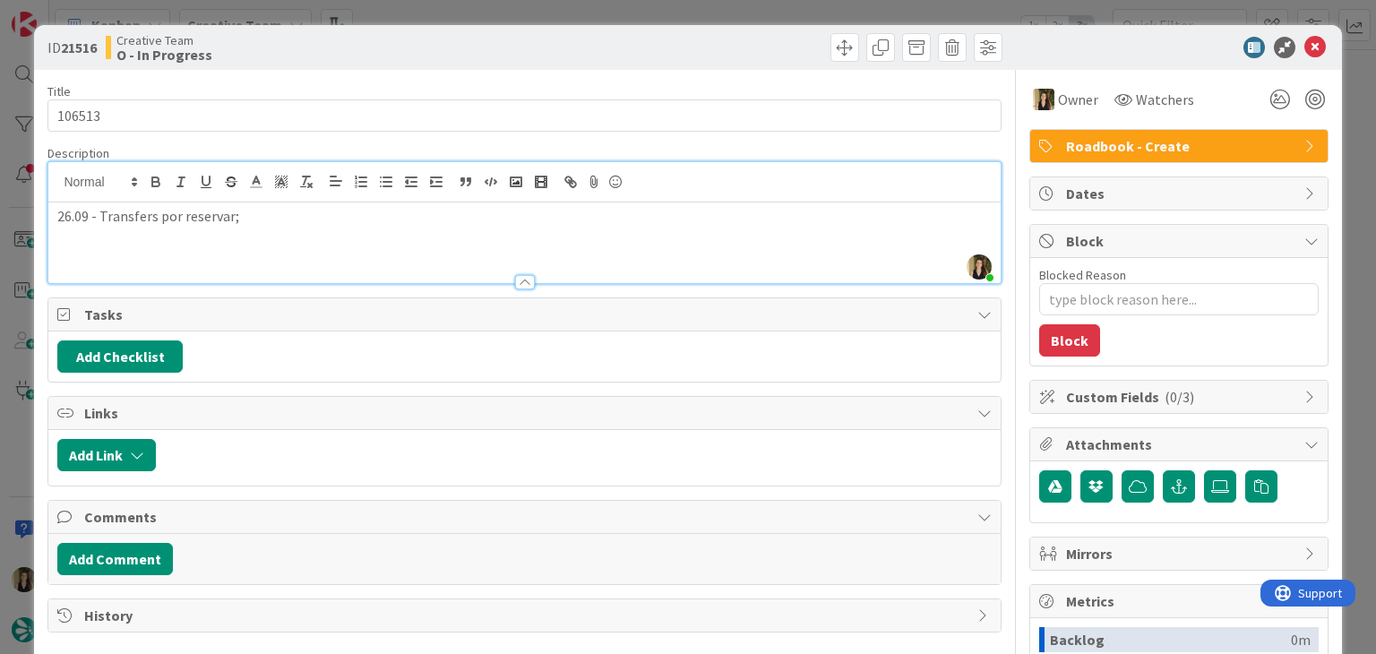
click at [58, 212] on p "26.09 - Transfers por reservar;" at bounding box center [524, 216] width 934 height 21
click at [514, 38] on div "ID 21516 Creative Team O - In Progress" at bounding box center [524, 47] width 954 height 29
click at [513, 18] on div "ID 21516 Creative Team O - In Progress Title 6 / 128 106513 Description [PERSON…" at bounding box center [688, 327] width 1376 height 654
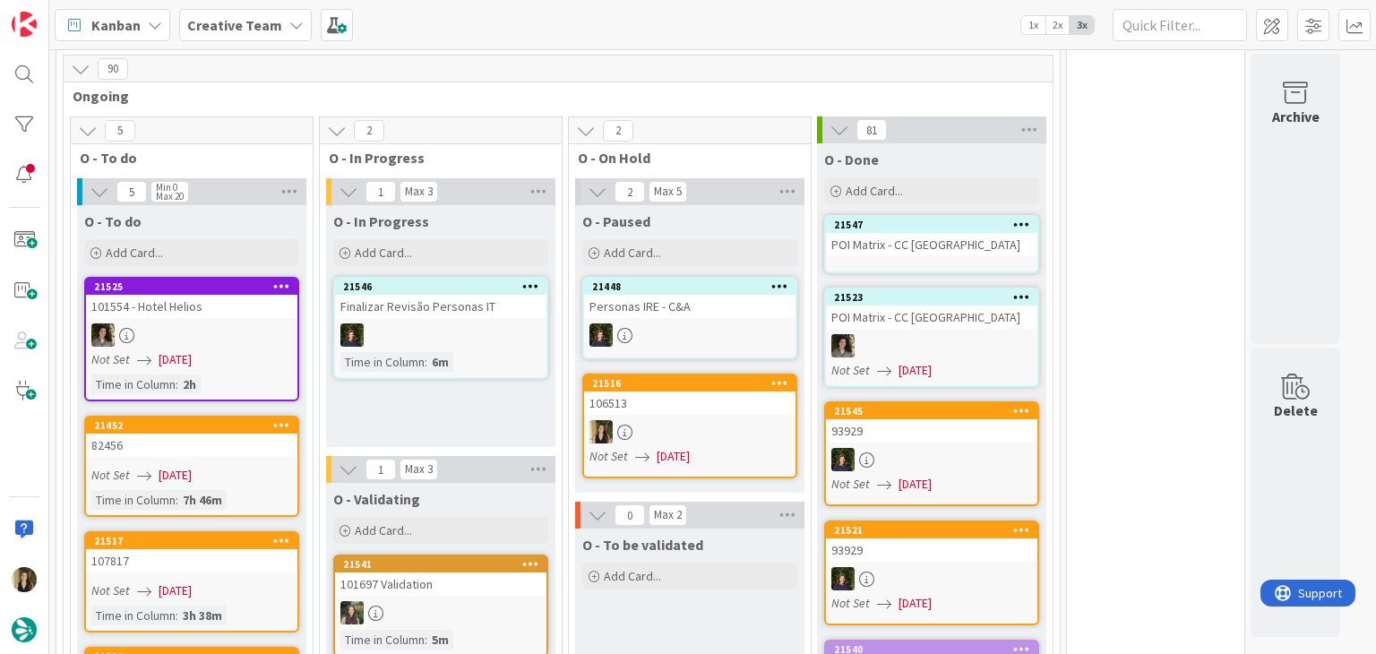
scroll to position [1511, 0]
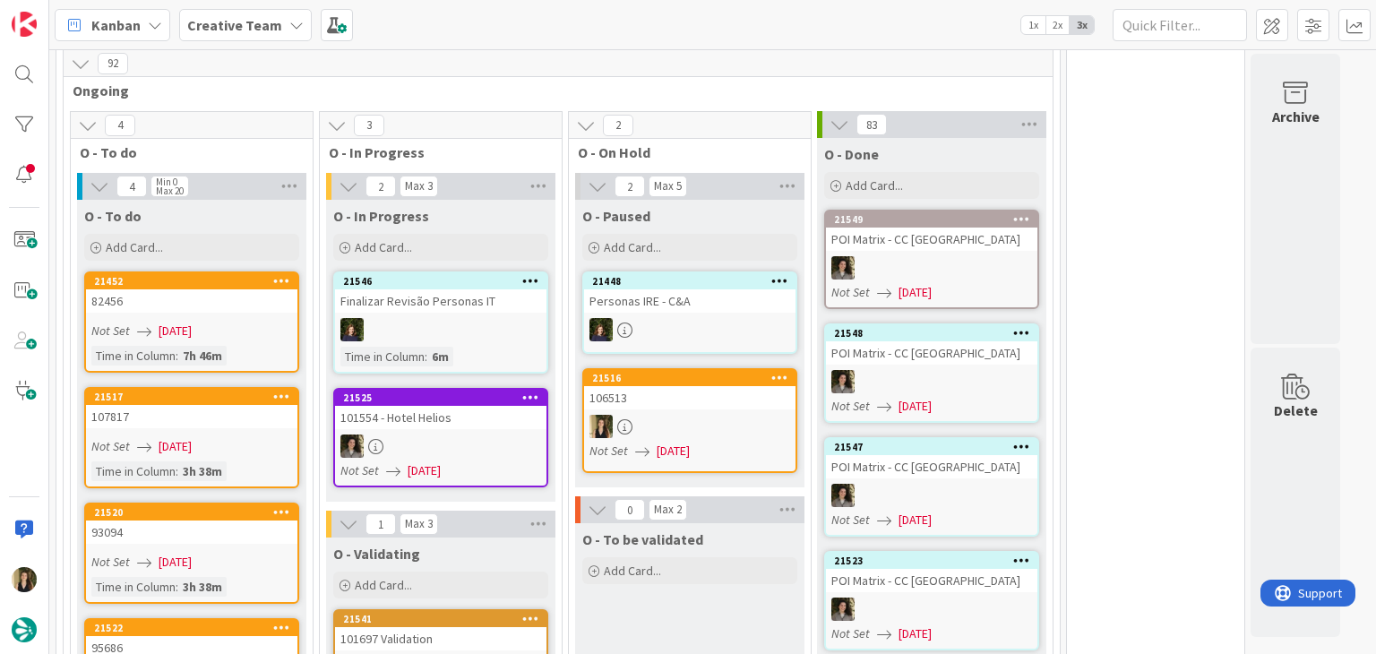
drag, startPoint x: 755, startPoint y: 561, endPoint x: 723, endPoint y: 438, distance: 126.9
click at [755, 561] on div "O - To be validated Add Card... Template Not Set Title 0 / 128 Label Daytrip Ac…" at bounding box center [689, 644] width 229 height 242
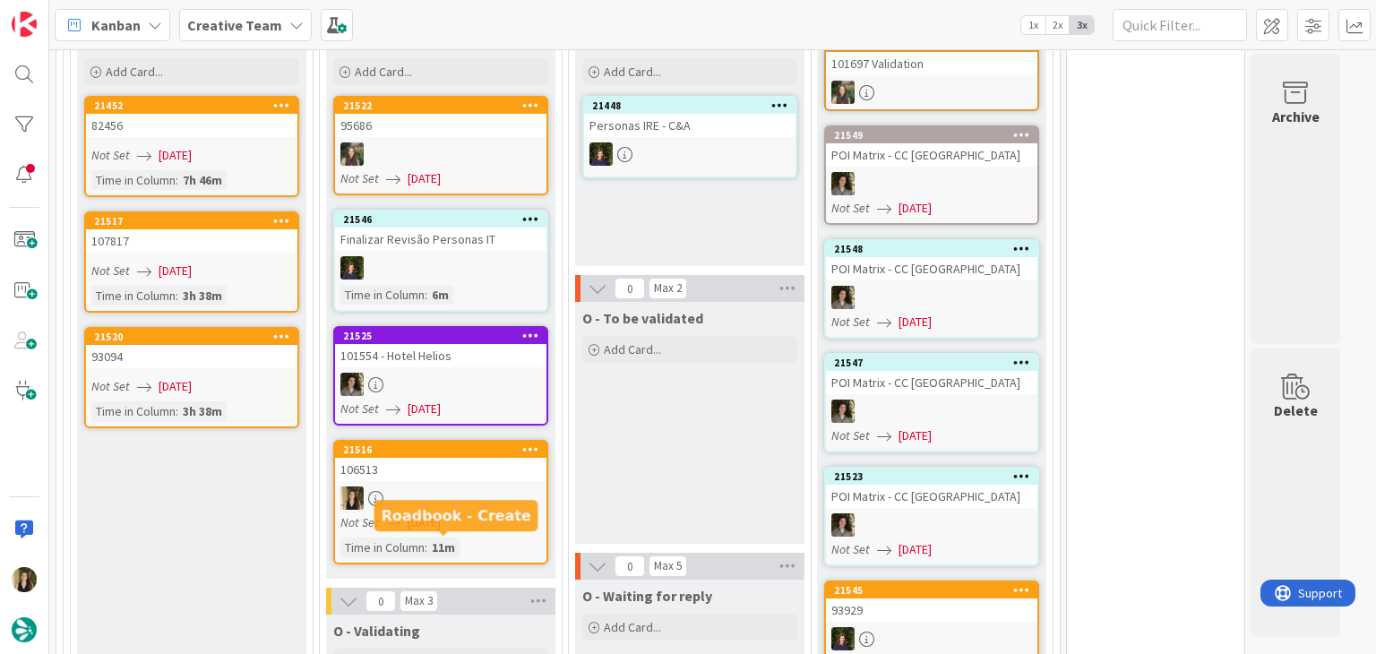
scroll to position [1690, 0]
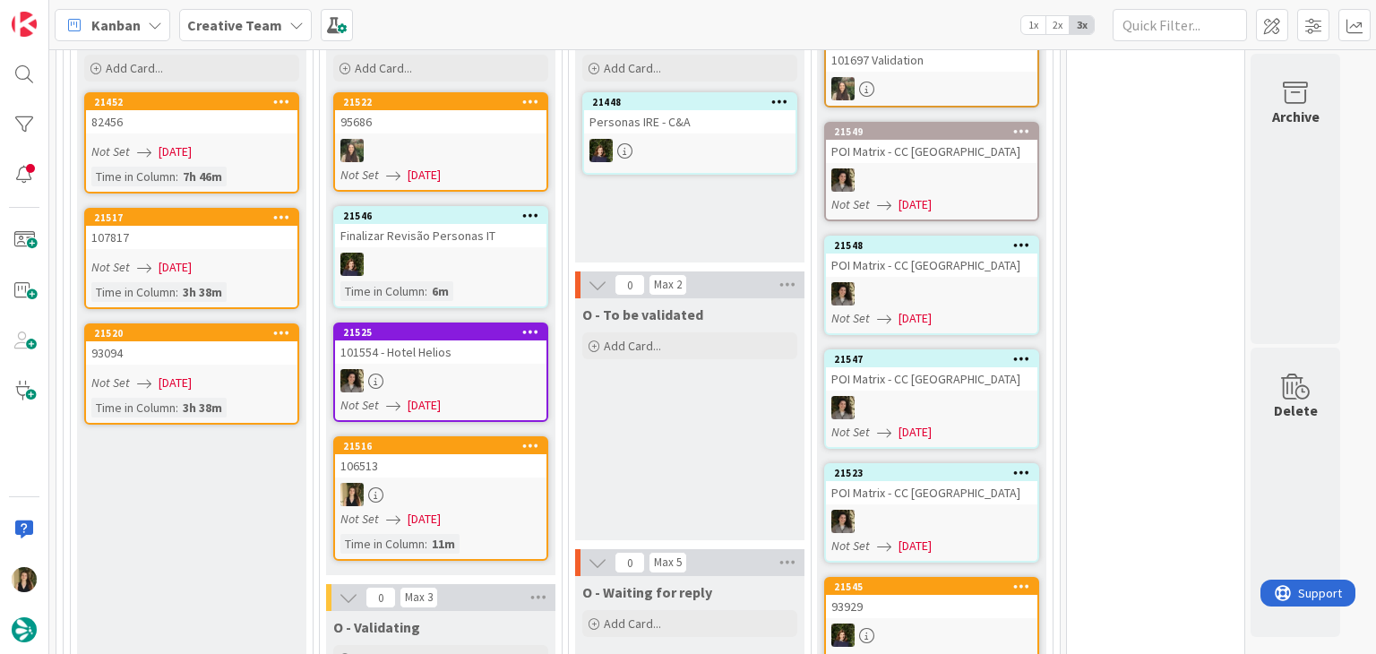
click at [444, 483] on div at bounding box center [440, 494] width 211 height 23
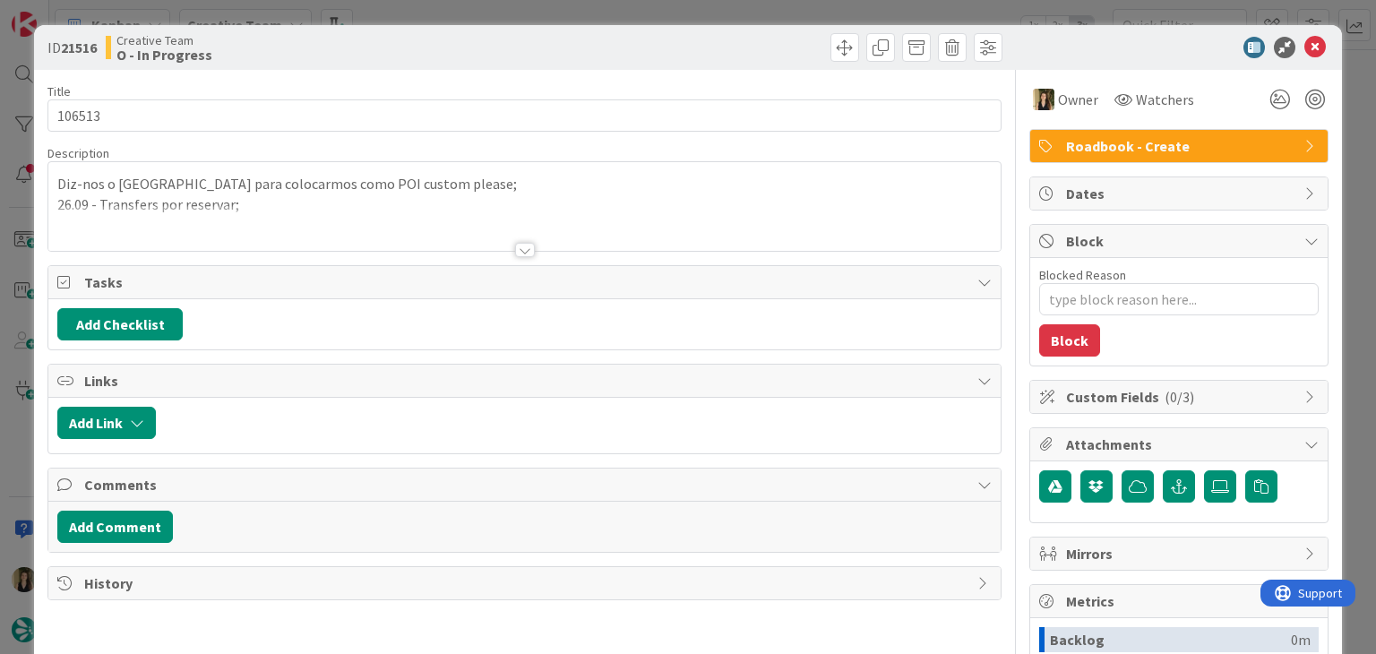
type textarea "x"
click at [276, 201] on p "26.09 - Transfers por reservar;" at bounding box center [524, 204] width 934 height 21
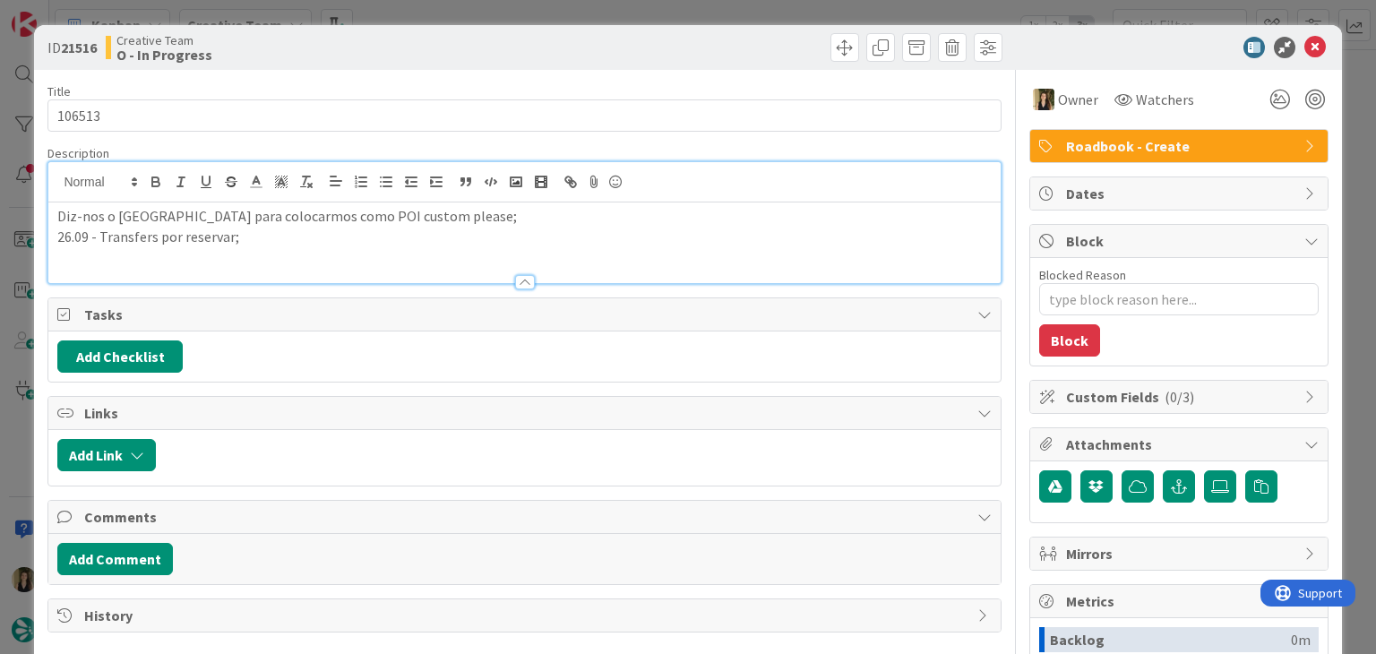
click at [289, 255] on div "Diz-nos o [GEOGRAPHIC_DATA] para colocarmos como POI custom please; 26.09 - Tra…" at bounding box center [524, 243] width 952 height 81
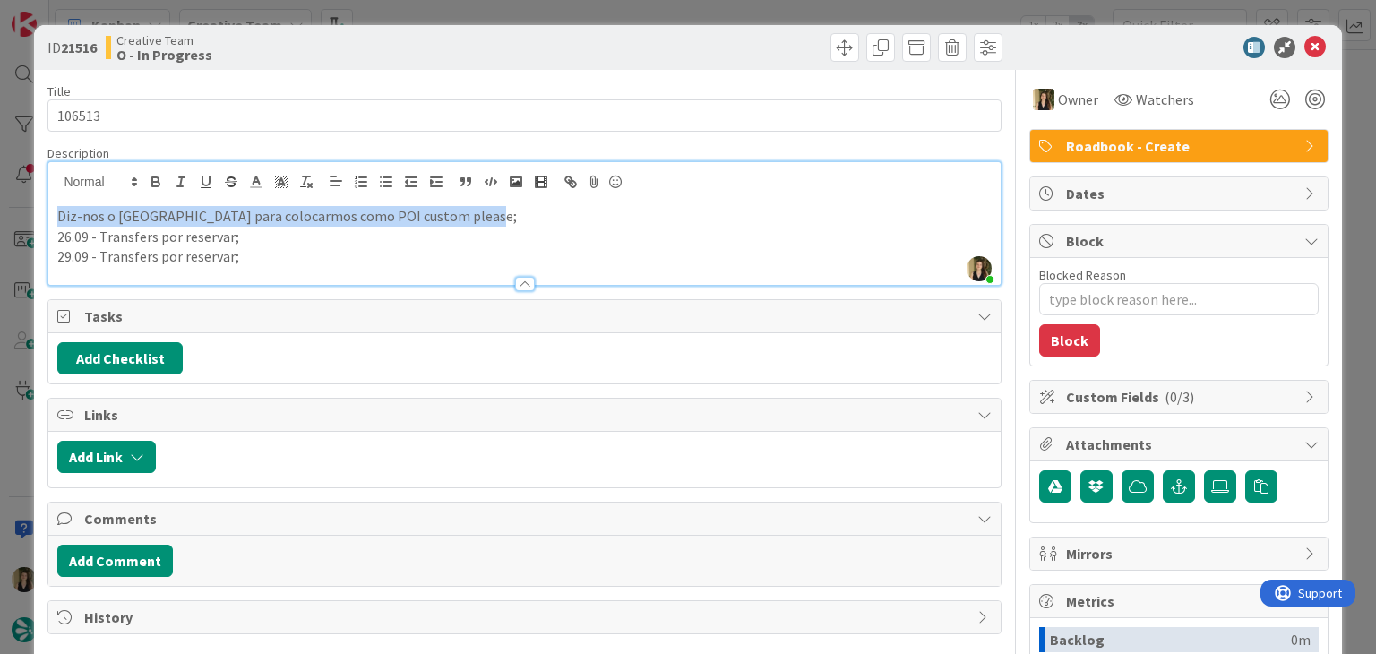
drag, startPoint x: 499, startPoint y: 220, endPoint x: 44, endPoint y: 218, distance: 455.2
click at [44, 218] on div "ID 21516 Creative Team O - In Progress Title 6 / 128 106513 Description [PERSON…" at bounding box center [687, 481] width 1307 height 912
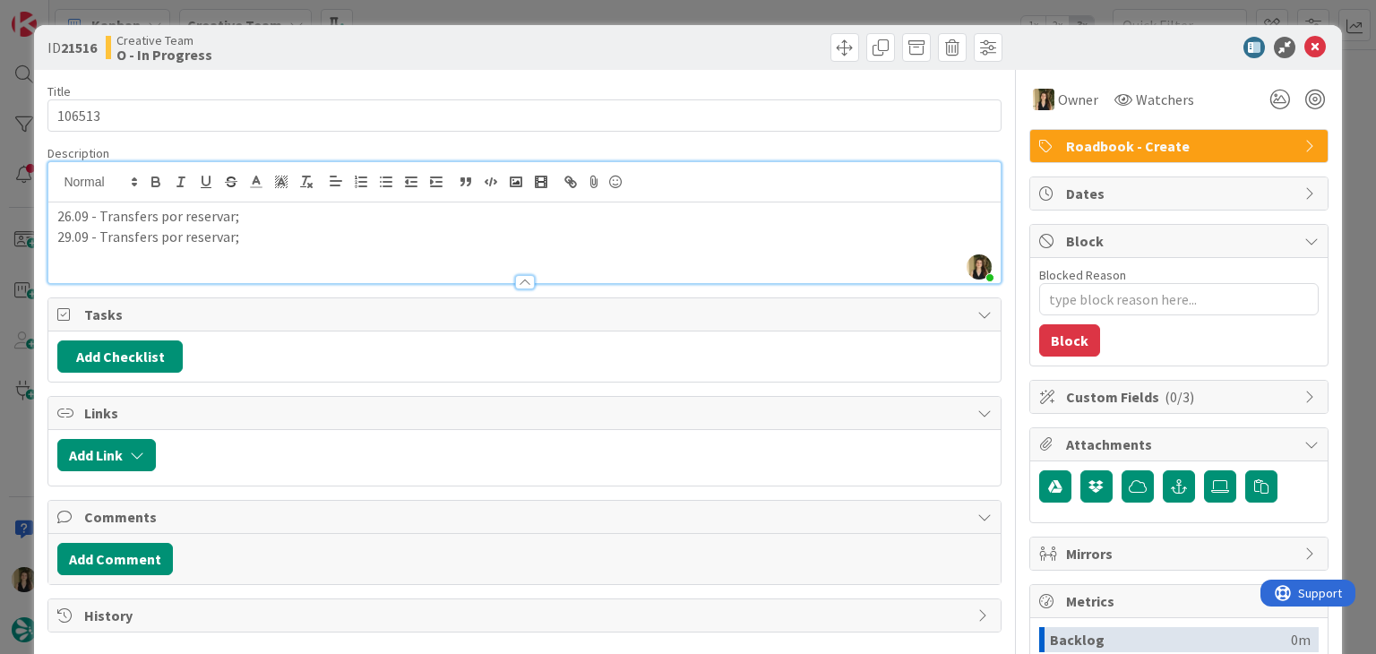
click at [677, 53] on div at bounding box center [766, 47] width 473 height 29
click at [681, 15] on div "ID 21516 Creative Team O - In Progress Title 6 / 128 106513 Description [PERSON…" at bounding box center [688, 327] width 1376 height 654
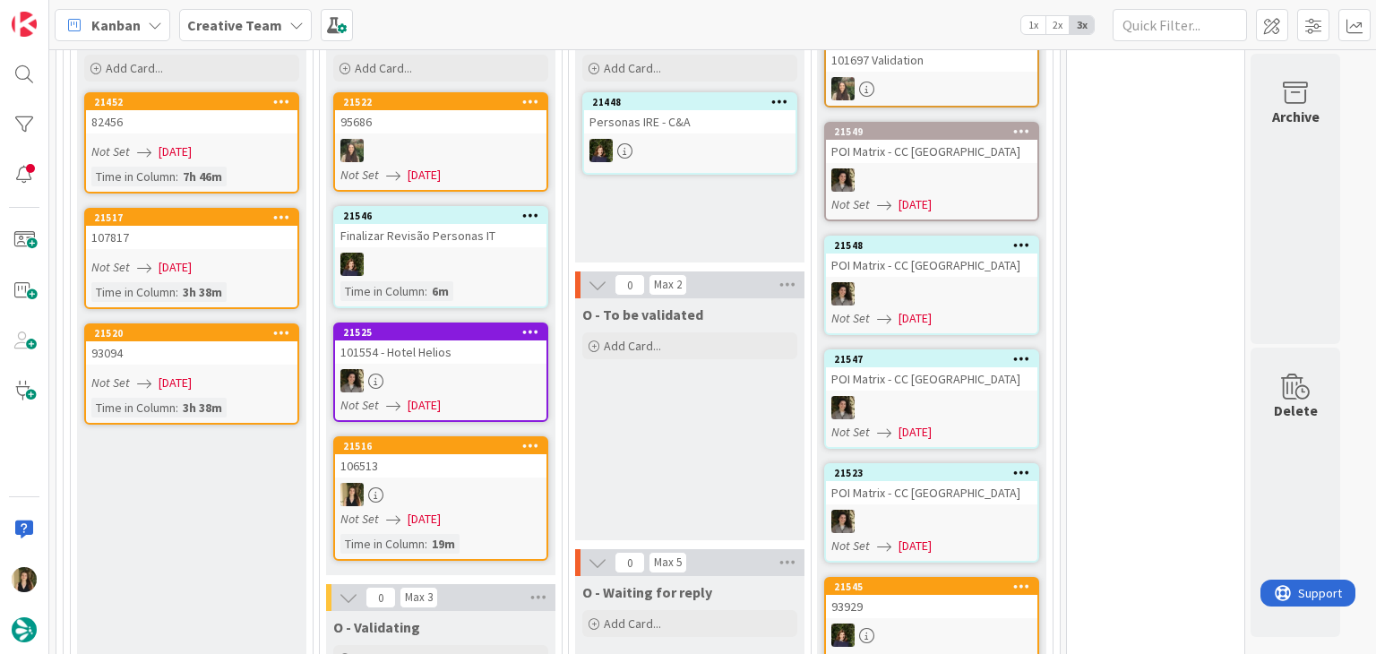
click at [702, 429] on div "O - To be validated Add Card... Template Not Set Title 0 / 128 Label Daytrip Ac…" at bounding box center [689, 419] width 229 height 242
click at [538, 438] on link "21516 106513 Not Set [DATE] Time in [GEOGRAPHIC_DATA] : 19m" at bounding box center [440, 498] width 215 height 125
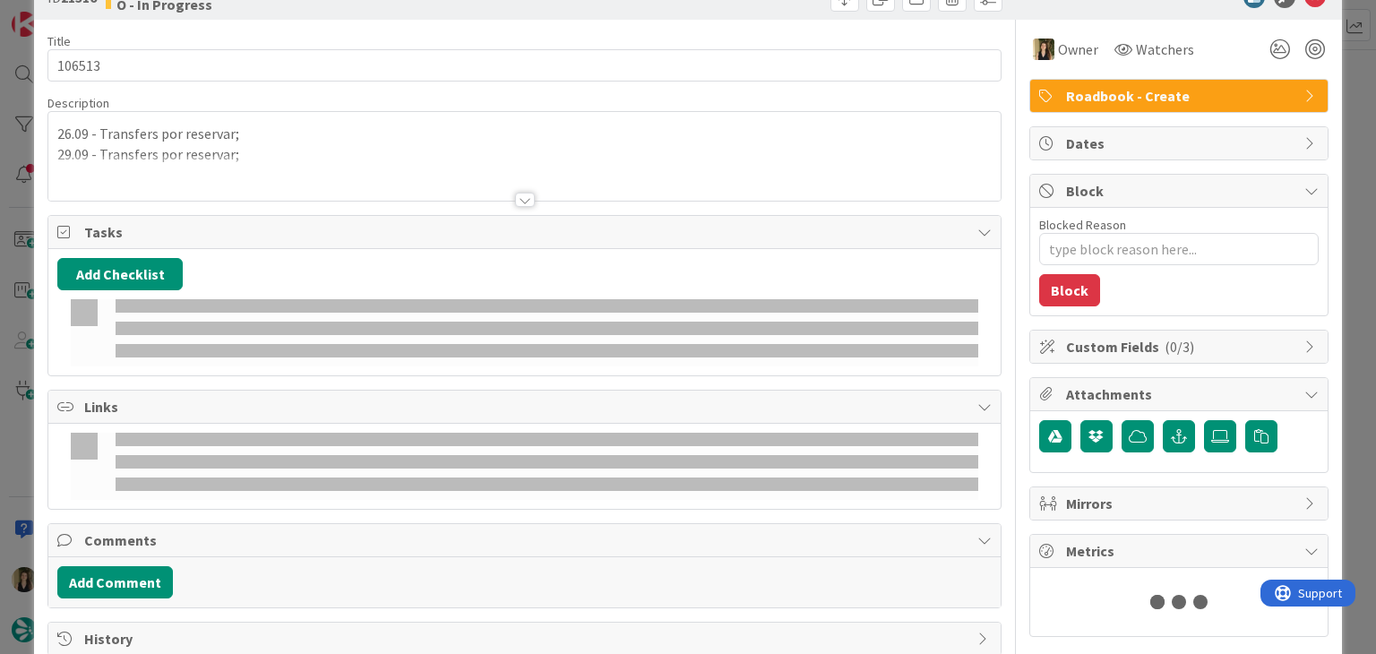
type textarea "x"
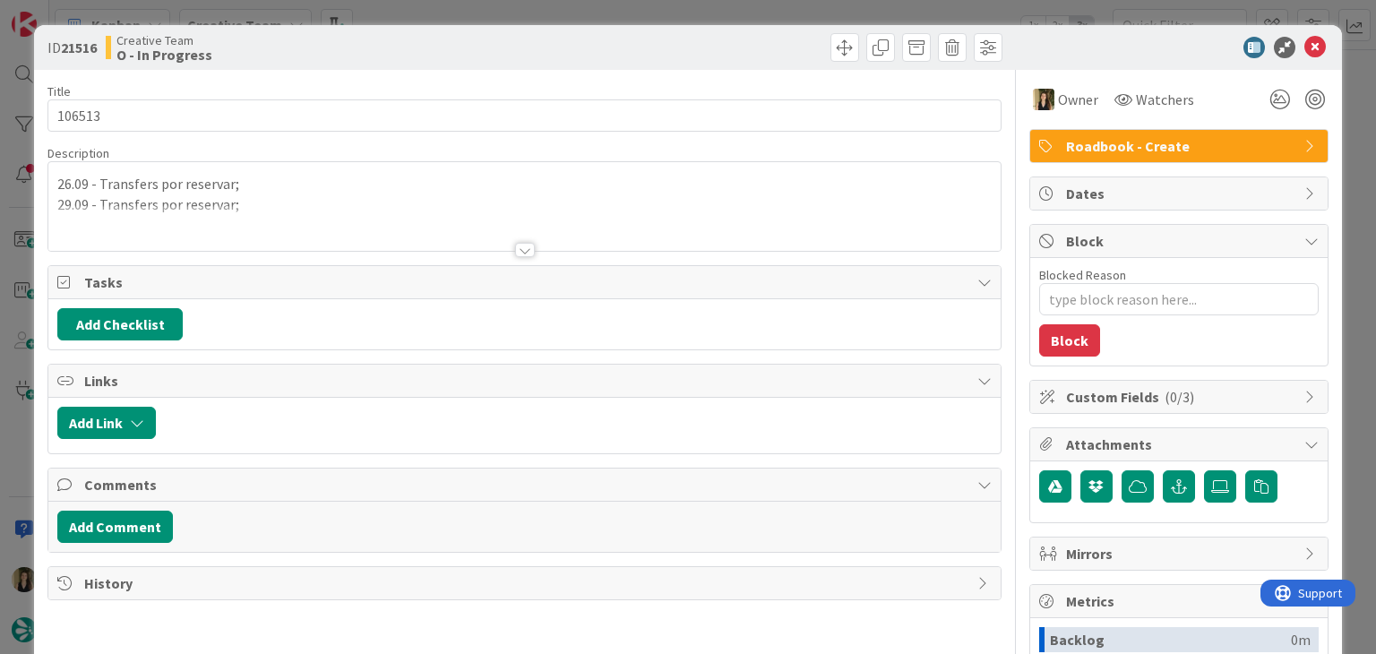
click at [738, 49] on div at bounding box center [766, 47] width 473 height 29
click at [730, 17] on div "ID 21516 Creative Team O - In Progress Title 6 / 128 106513 Description 26.09 -…" at bounding box center [688, 327] width 1376 height 654
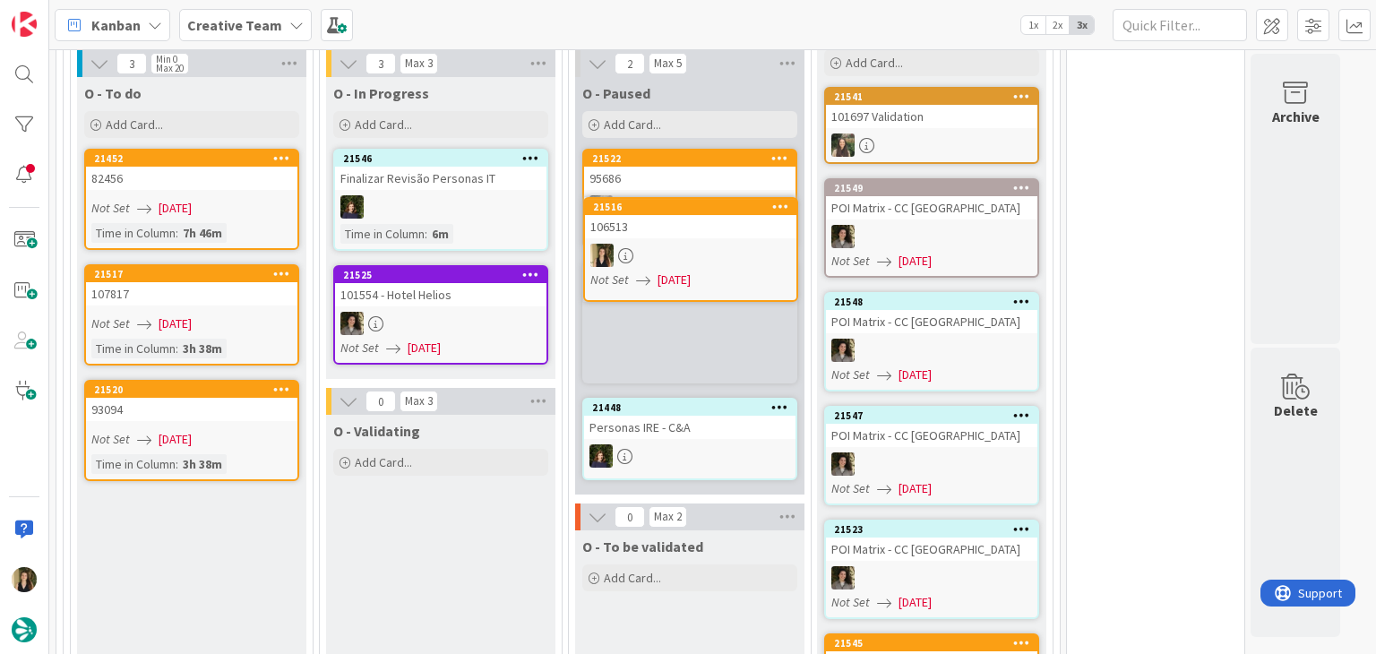
scroll to position [1631, 0]
